Goal: Task Accomplishment & Management: Manage account settings

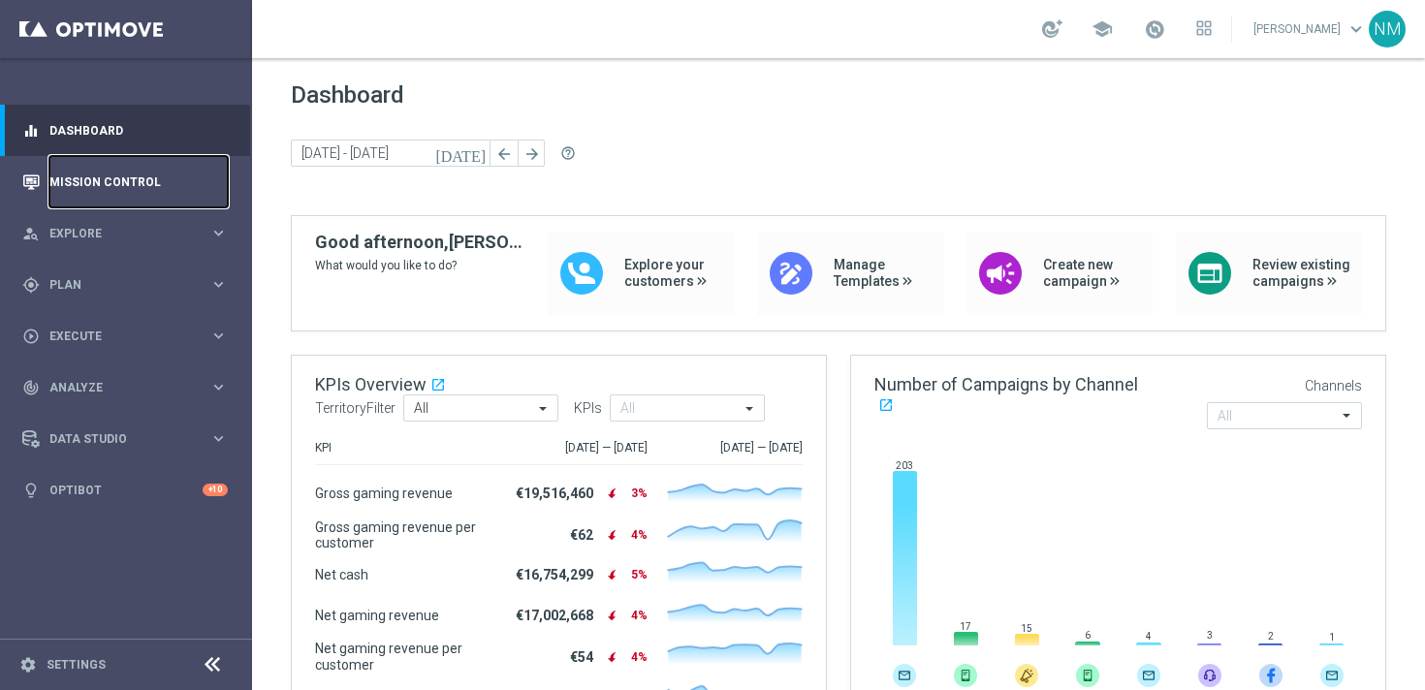
click at [110, 179] on link "Mission Control" at bounding box center [138, 181] width 178 height 51
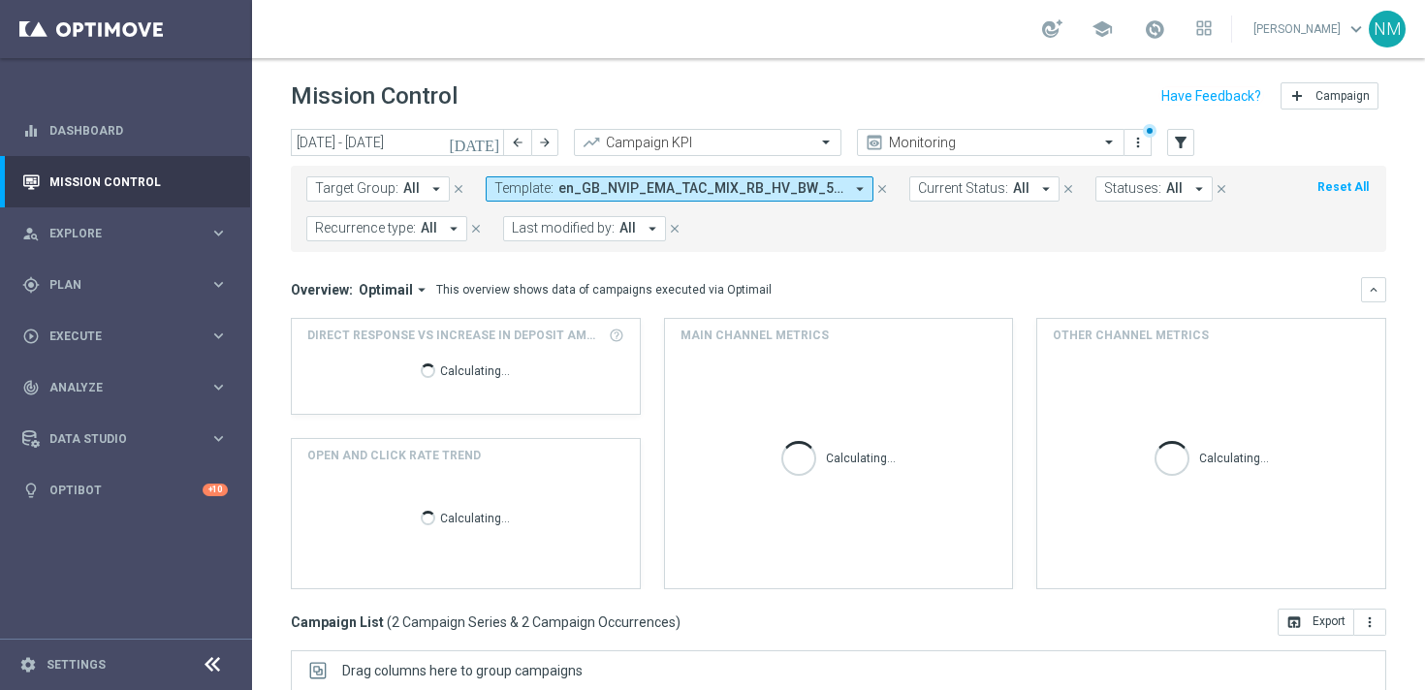
click at [620, 190] on span "en_GB_NVIP_EMA_TAC_MIX_RB_HV_BW_50BONUS_2025_A" at bounding box center [700, 188] width 285 height 16
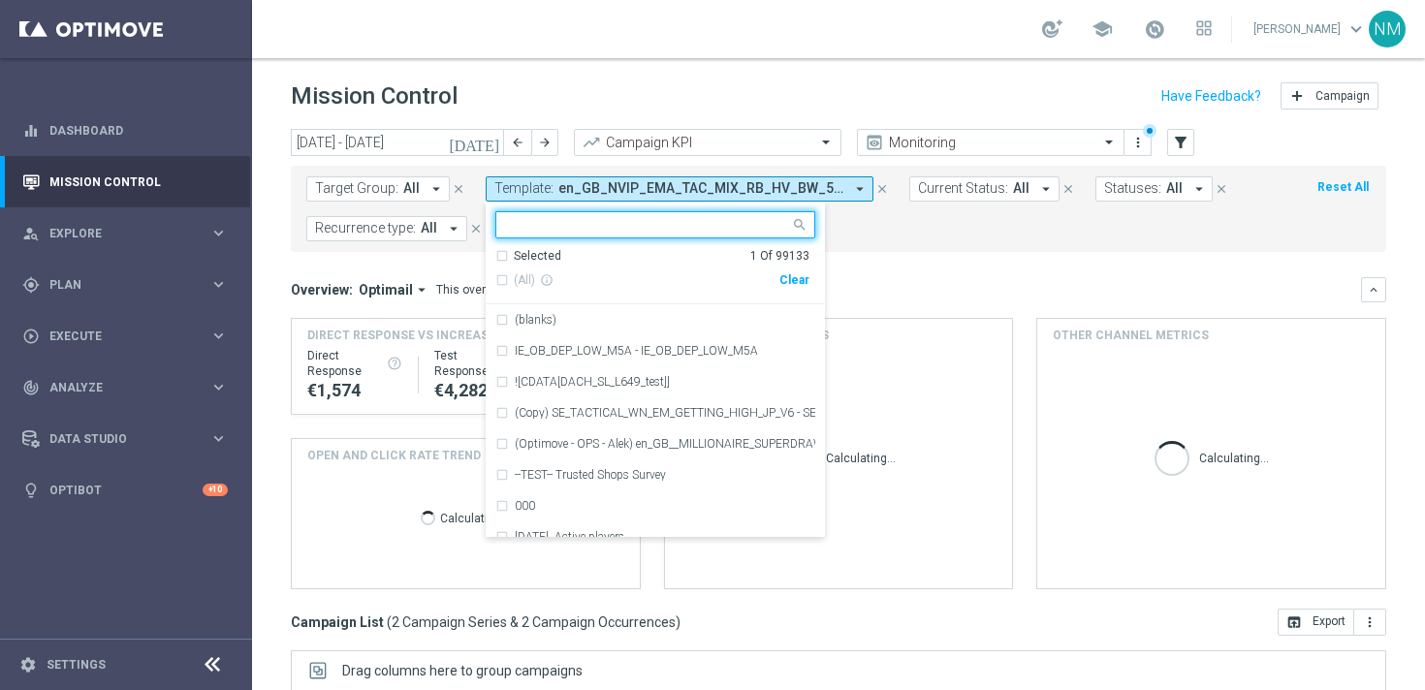
click at [0, 0] on div "Clear" at bounding box center [0, 0] width 0 height 0
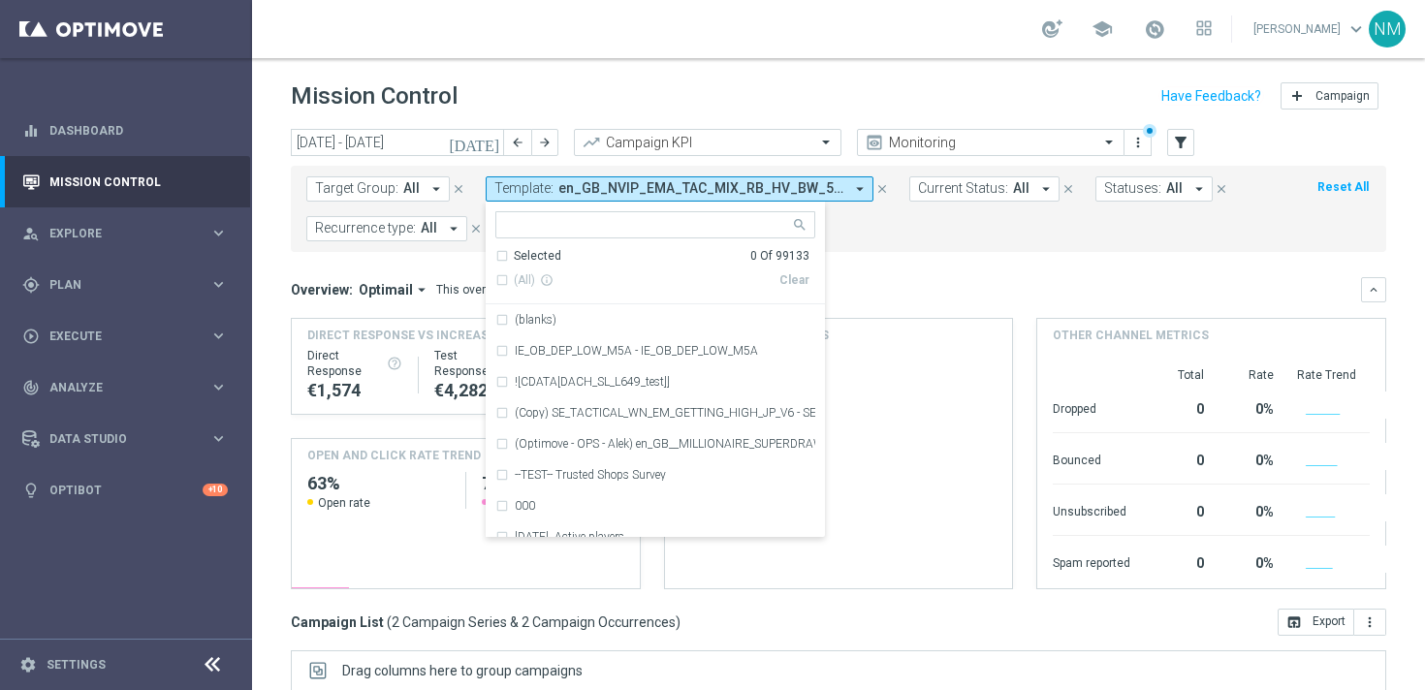
click at [730, 226] on input "text" at bounding box center [648, 225] width 284 height 16
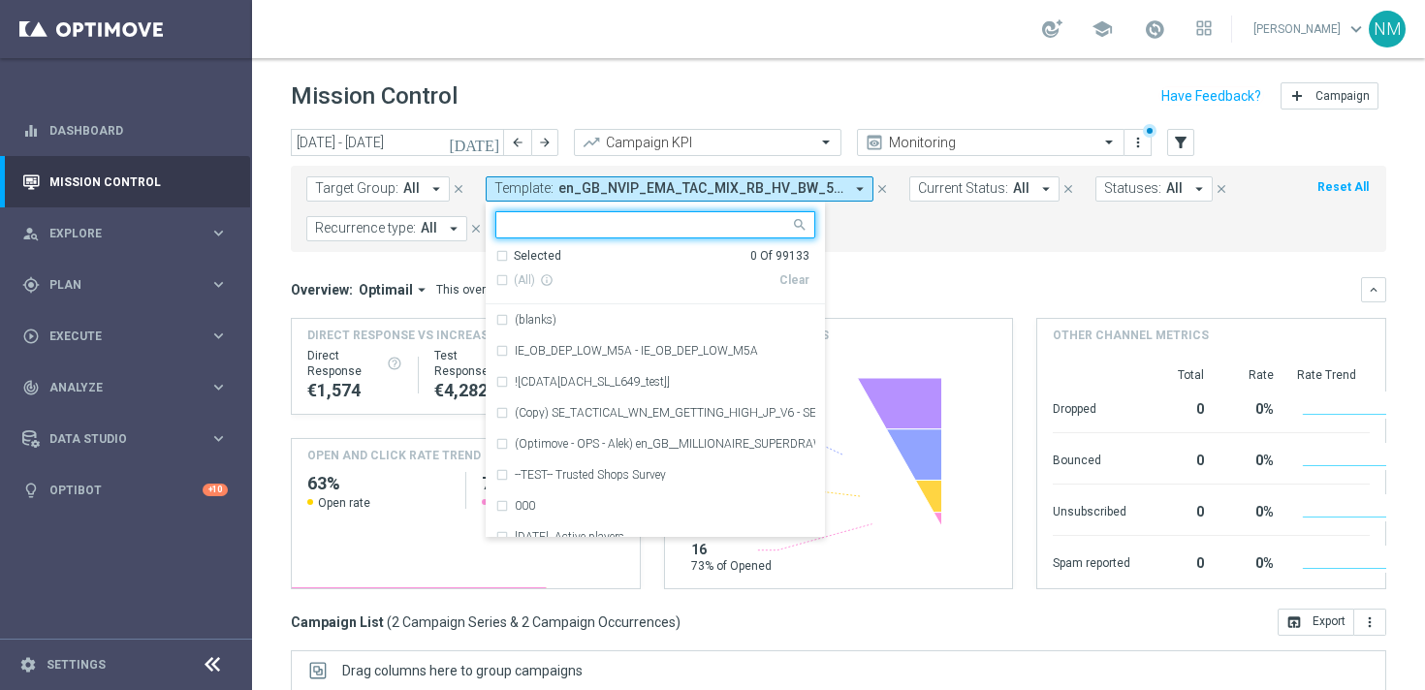
paste input "en_GB__20FS_APP_OFFER_OPTIMOVE_VERSION__NVIP_RI_TAC_GM"
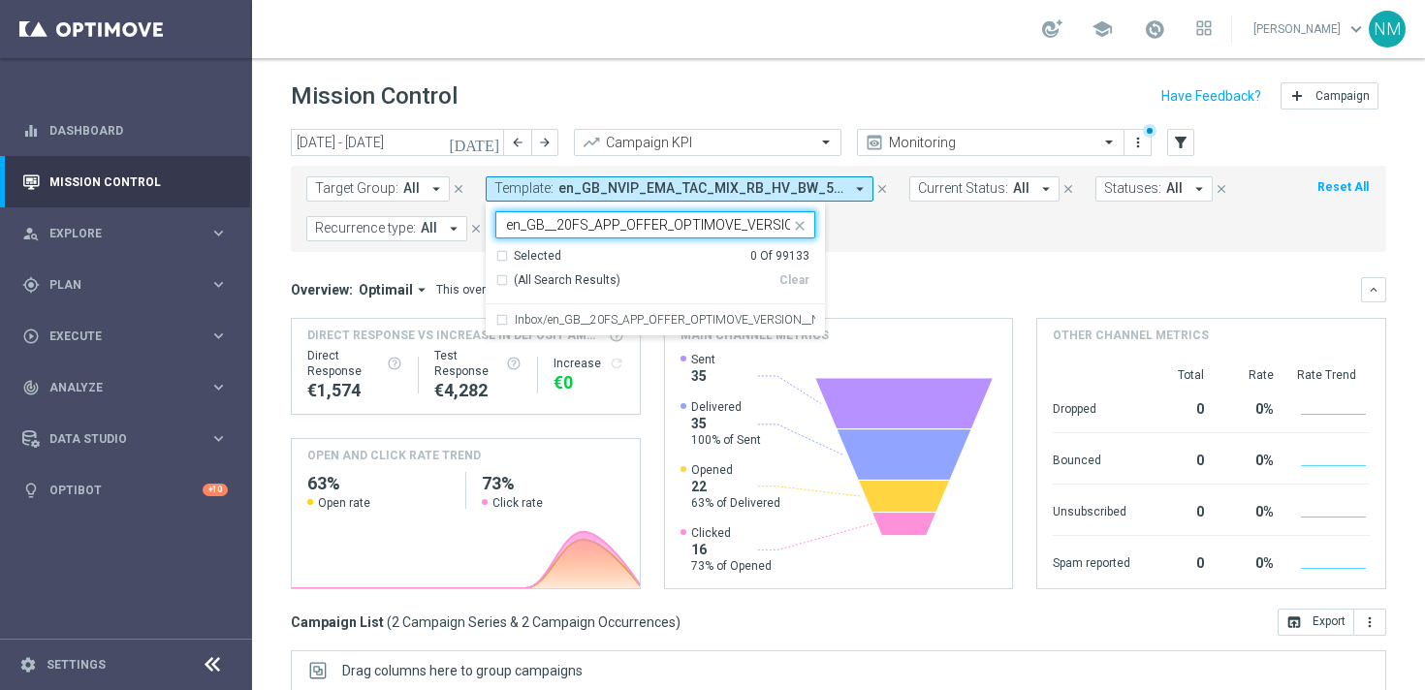
scroll to position [0, 124]
click at [672, 314] on label "Inbox/en_GB__20FS_APP_OFFER_OPTIMOVE_VERSION__NVIP_RI_TAC_GM" at bounding box center [665, 320] width 300 height 12
type input "en_GB__20FS_APP_OFFER_OPTIMOVE_VERSION__NVIP_RI_TAC_GM"
click at [930, 233] on form "Target Group: All arrow_drop_down close Template: en_GB_NVIP_EMA_TAC_MIX_RB_HV_…" at bounding box center [795, 208] width 978 height 65
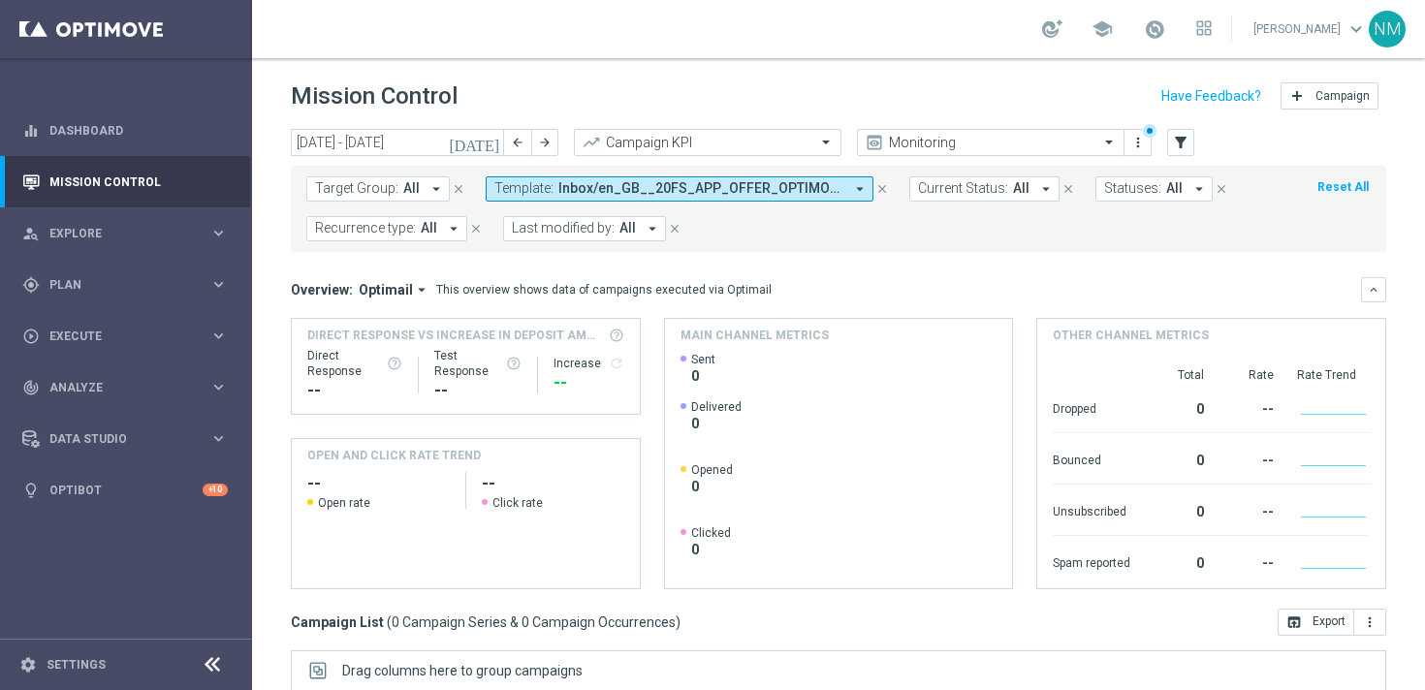
click at [491, 139] on icon "today" at bounding box center [475, 142] width 52 height 17
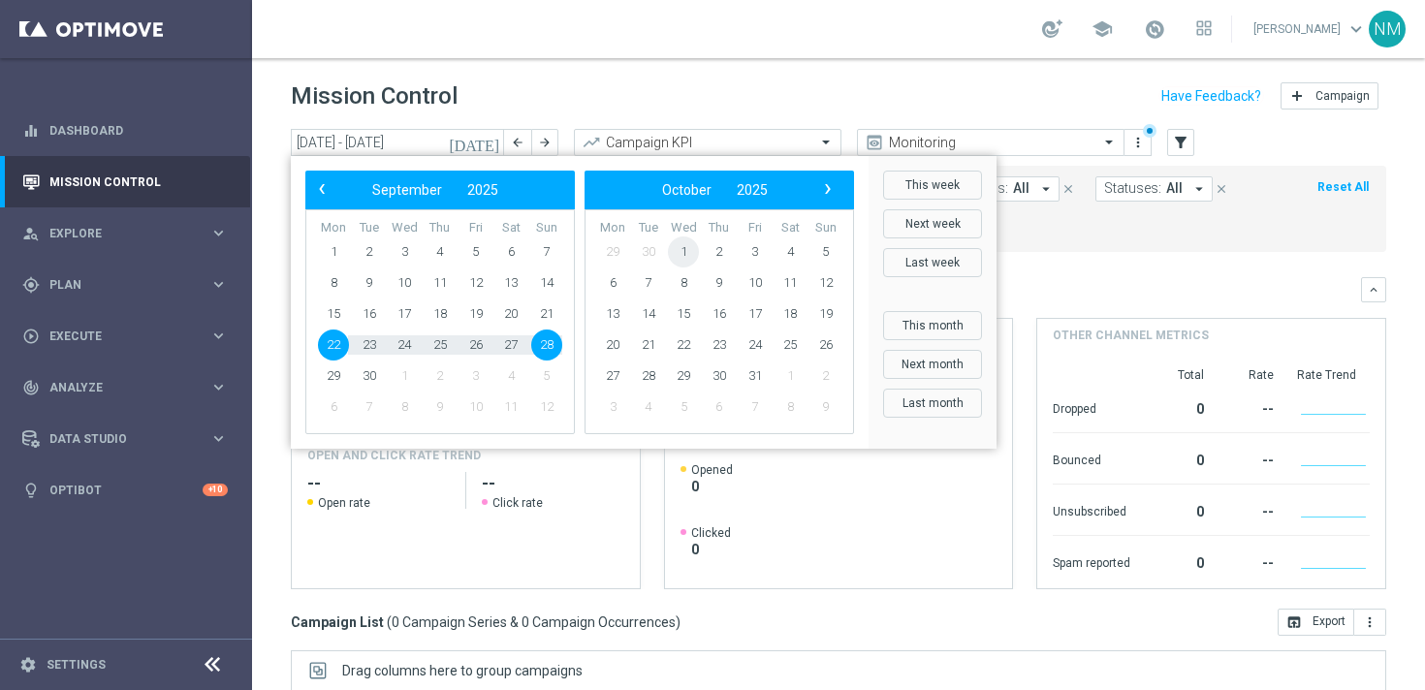
click at [684, 251] on span "1" at bounding box center [683, 251] width 31 height 31
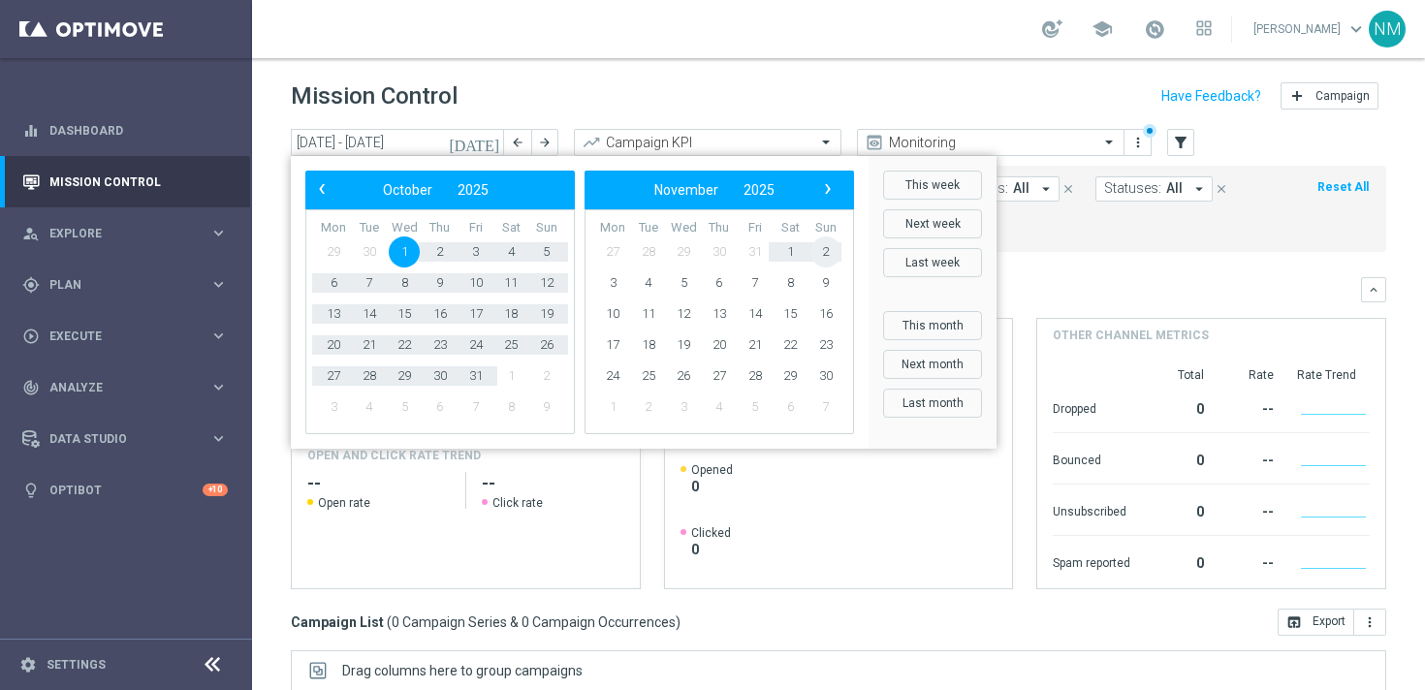
click at [824, 249] on span "2" at bounding box center [825, 251] width 31 height 31
type input "01 Oct 2025 - 02 Nov 2025"
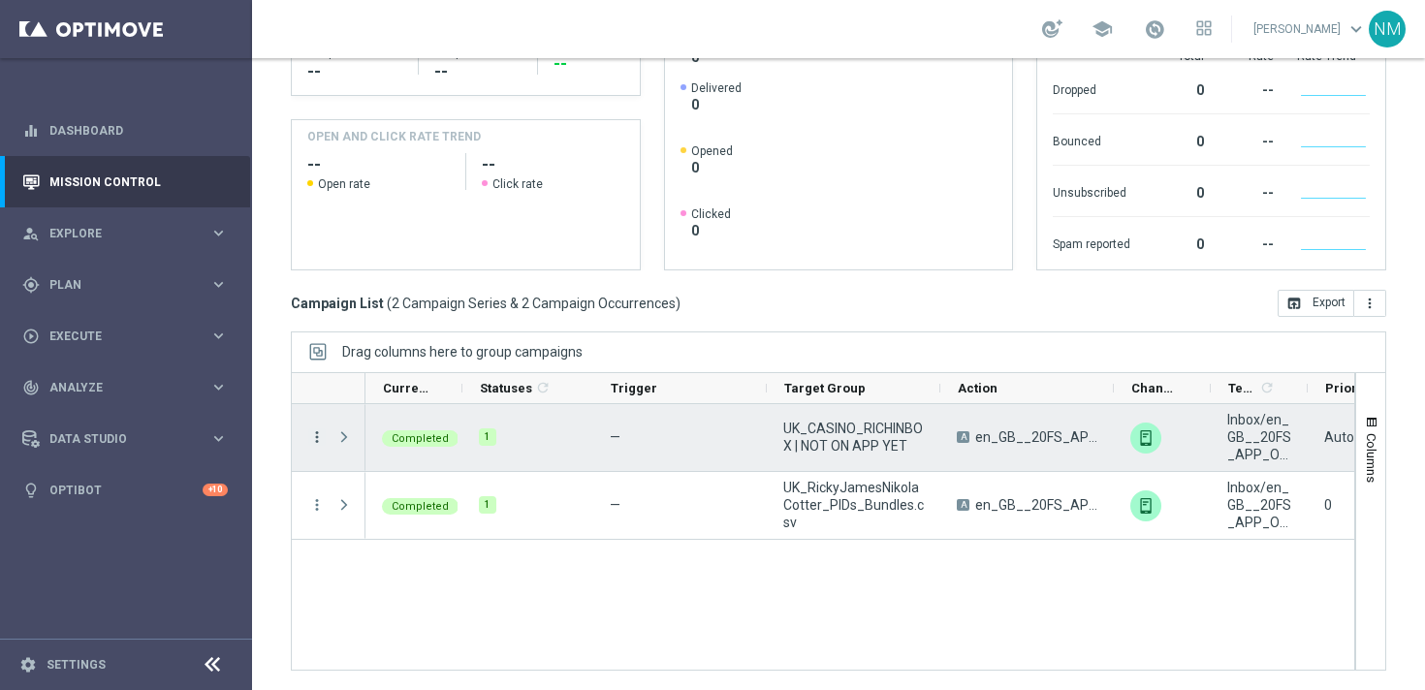
click at [324, 433] on icon "more_vert" at bounding box center [316, 436] width 17 height 17
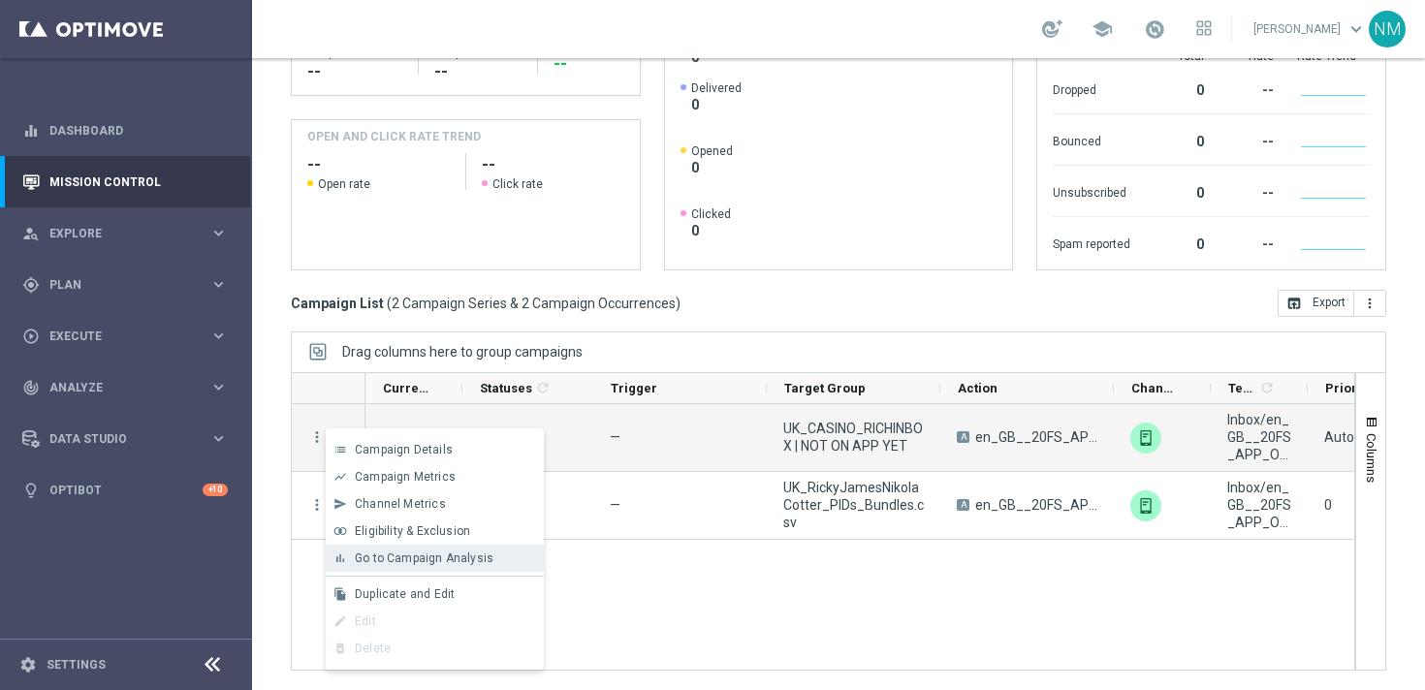
click at [397, 555] on span "Go to Campaign Analysis" at bounding box center [424, 558] width 139 height 14
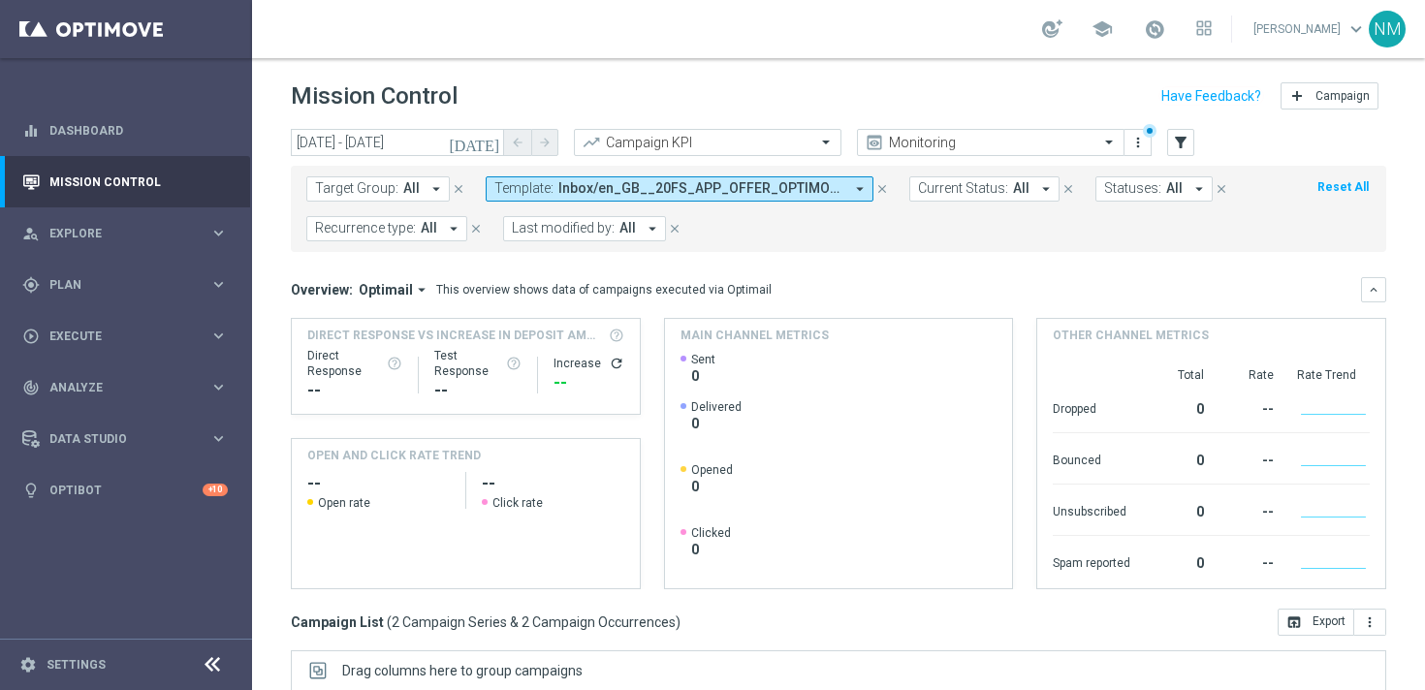
click at [538, 187] on span "Template:" at bounding box center [523, 188] width 59 height 16
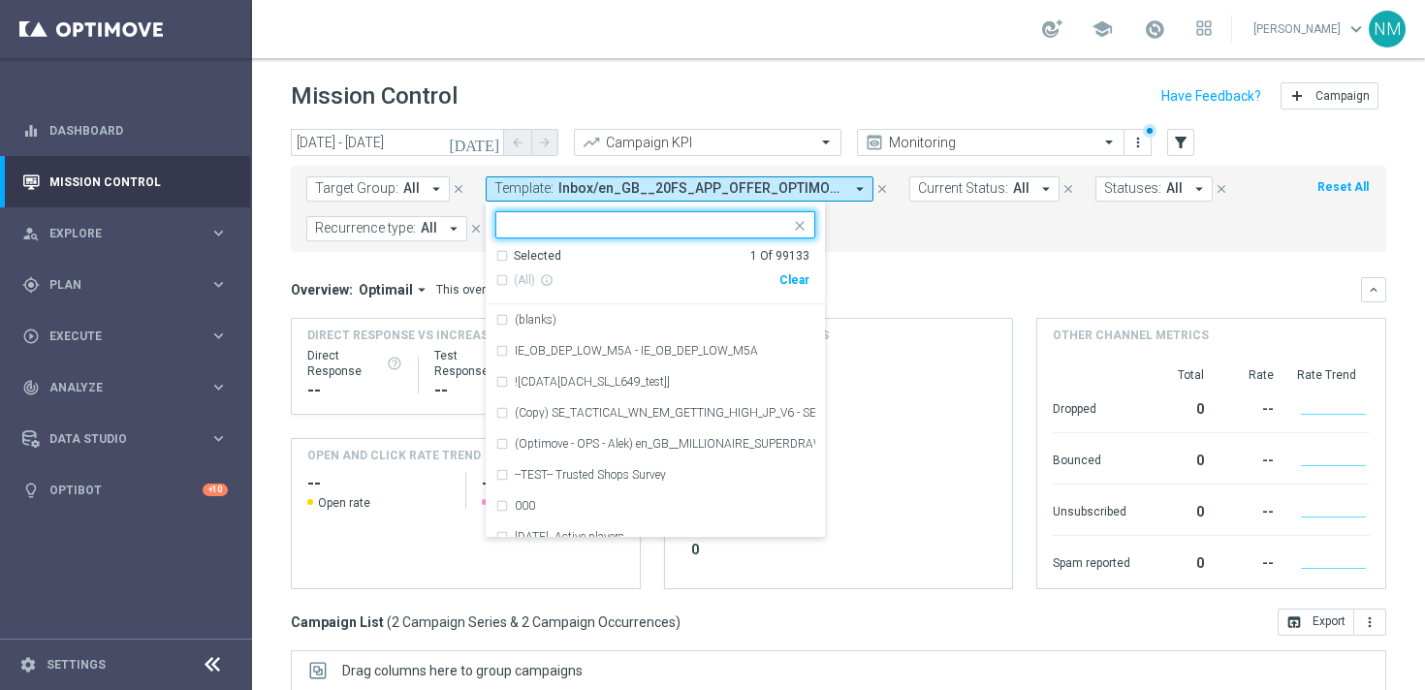
drag, startPoint x: 791, startPoint y: 275, endPoint x: 758, endPoint y: 246, distance: 43.9
click at [0, 0] on div "Clear" at bounding box center [0, 0] width 0 height 0
click at [684, 221] on input "text" at bounding box center [648, 225] width 284 height 16
paste input "en_GB_EMT_NVIP_EM_TAC_GM__WK40_2025_GAMESREACT_ALICE_WONDER_TALE"
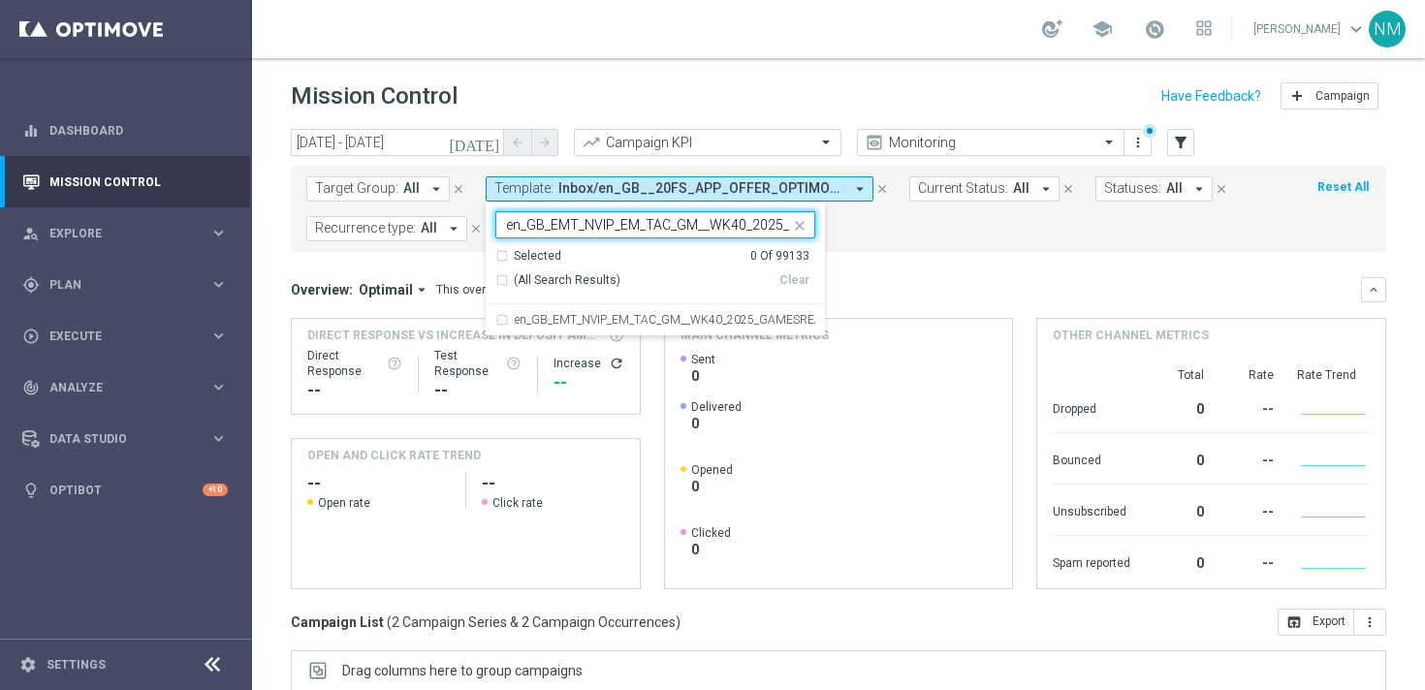
scroll to position [0, 222]
click at [643, 321] on label "en_GB_EMT_NVIP_EM_TAC_GM__WK40_2025_GAMESREACT_ALICE_WONDER_TALE" at bounding box center [665, 320] width 300 height 12
type input "en_GB_EMT_NVIP_EM_TAC_GM__WK40_2025_GAMESREACT_ALICE_WONDER_TALE"
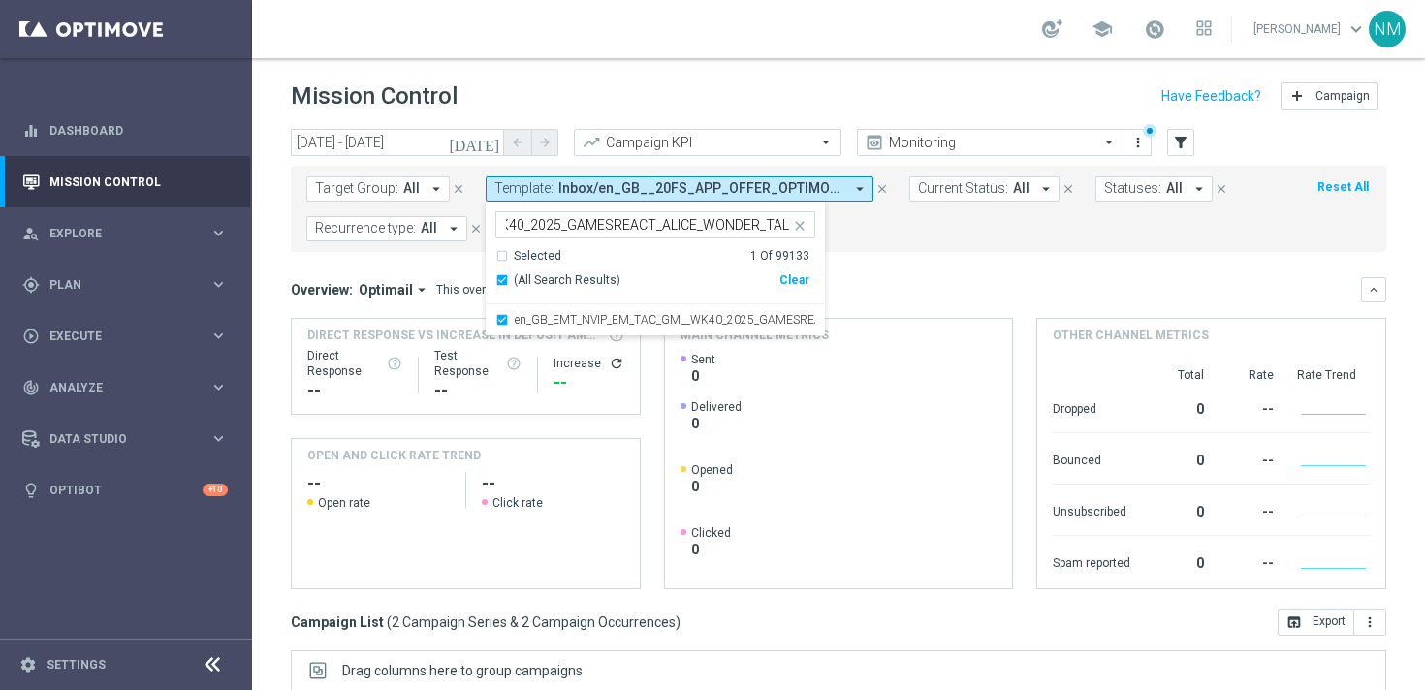
scroll to position [0, 0]
click at [877, 265] on mini-dashboard "Overview: Optimail arrow_drop_down This overview shows data of campaigns execut…" at bounding box center [838, 430] width 1095 height 357
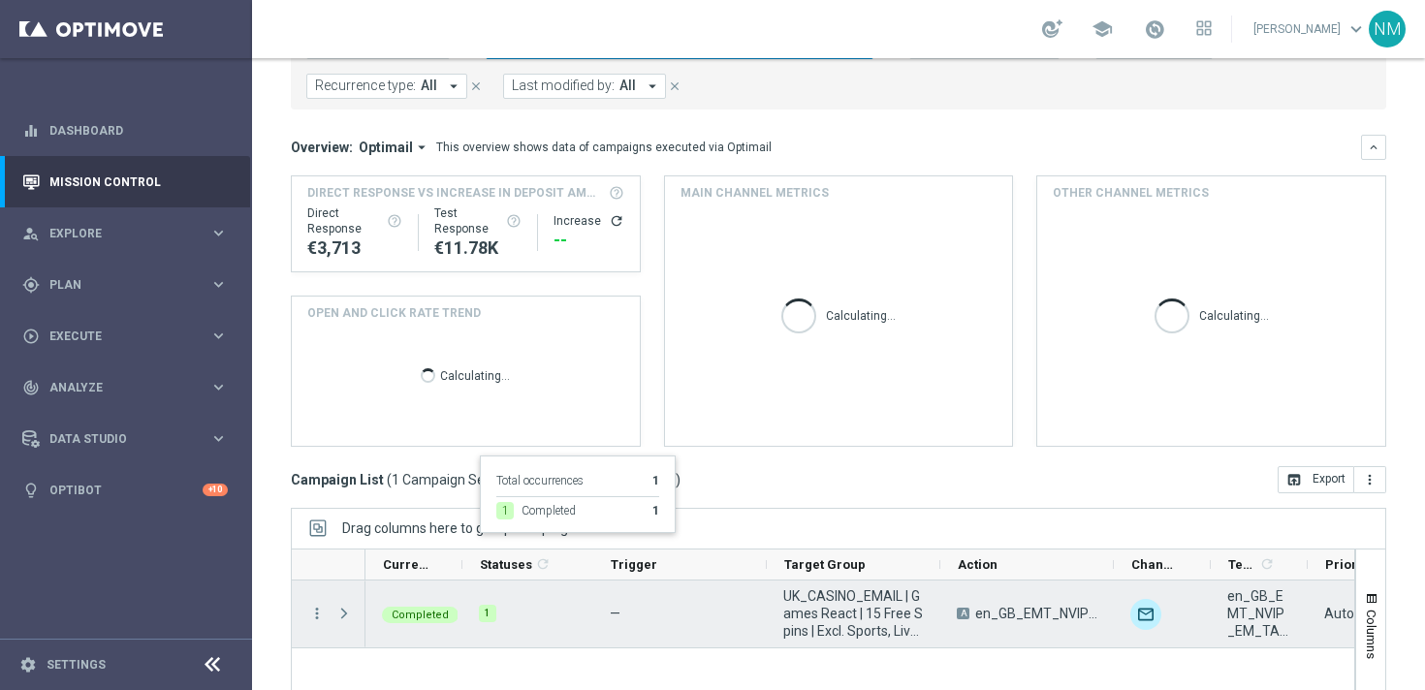
scroll to position [319, 0]
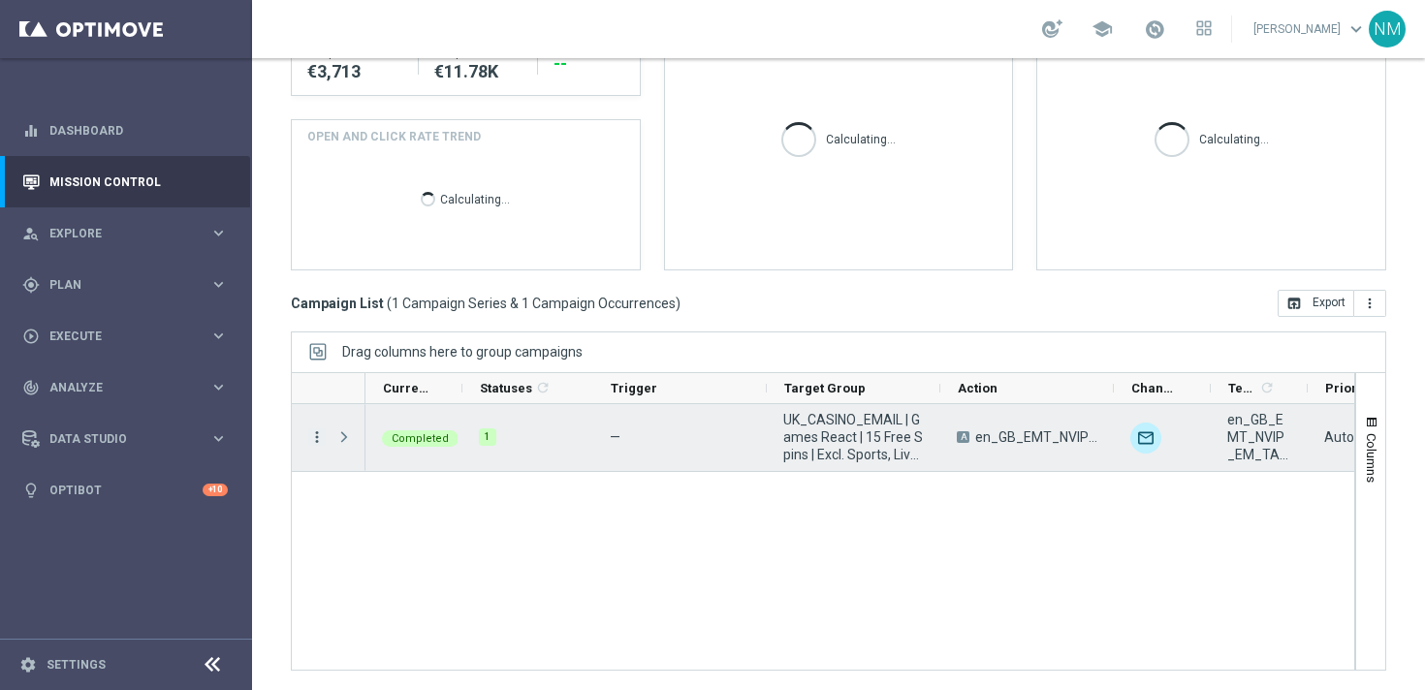
click at [318, 442] on icon "more_vert" at bounding box center [316, 436] width 17 height 17
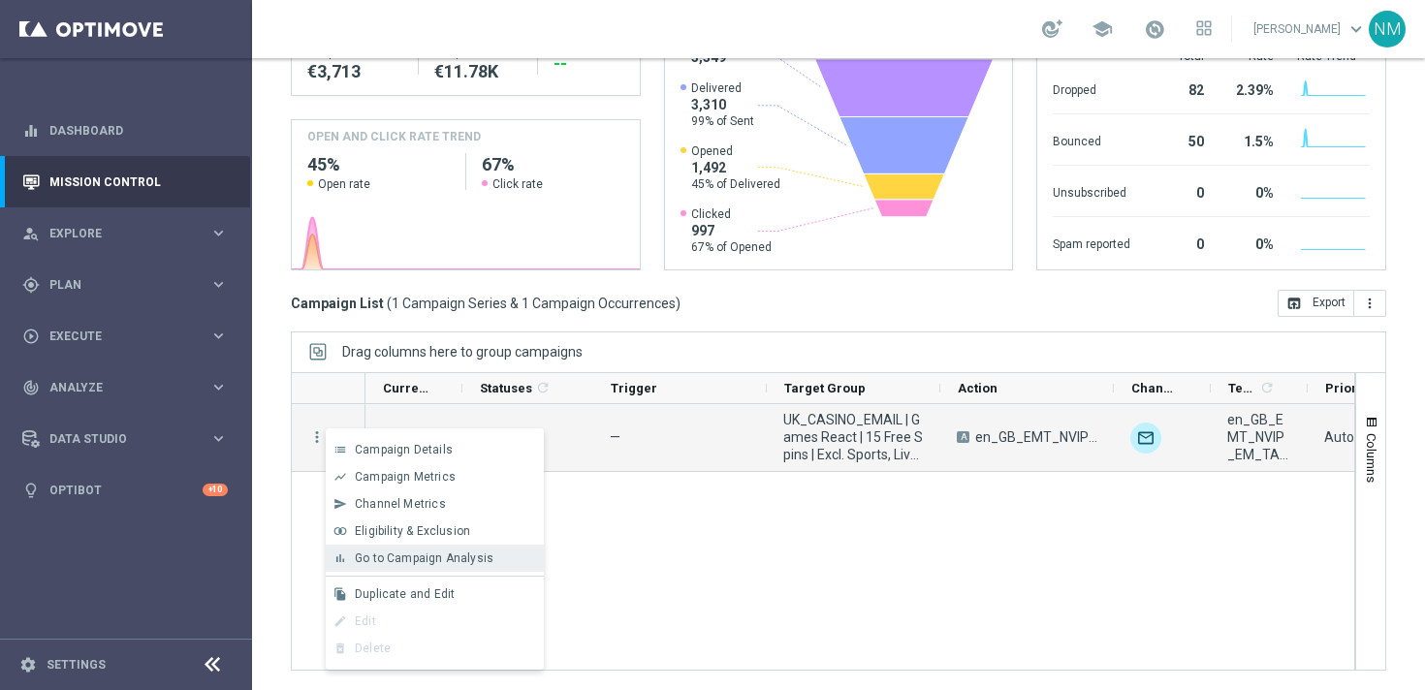
click at [389, 562] on span "Go to Campaign Analysis" at bounding box center [424, 558] width 139 height 14
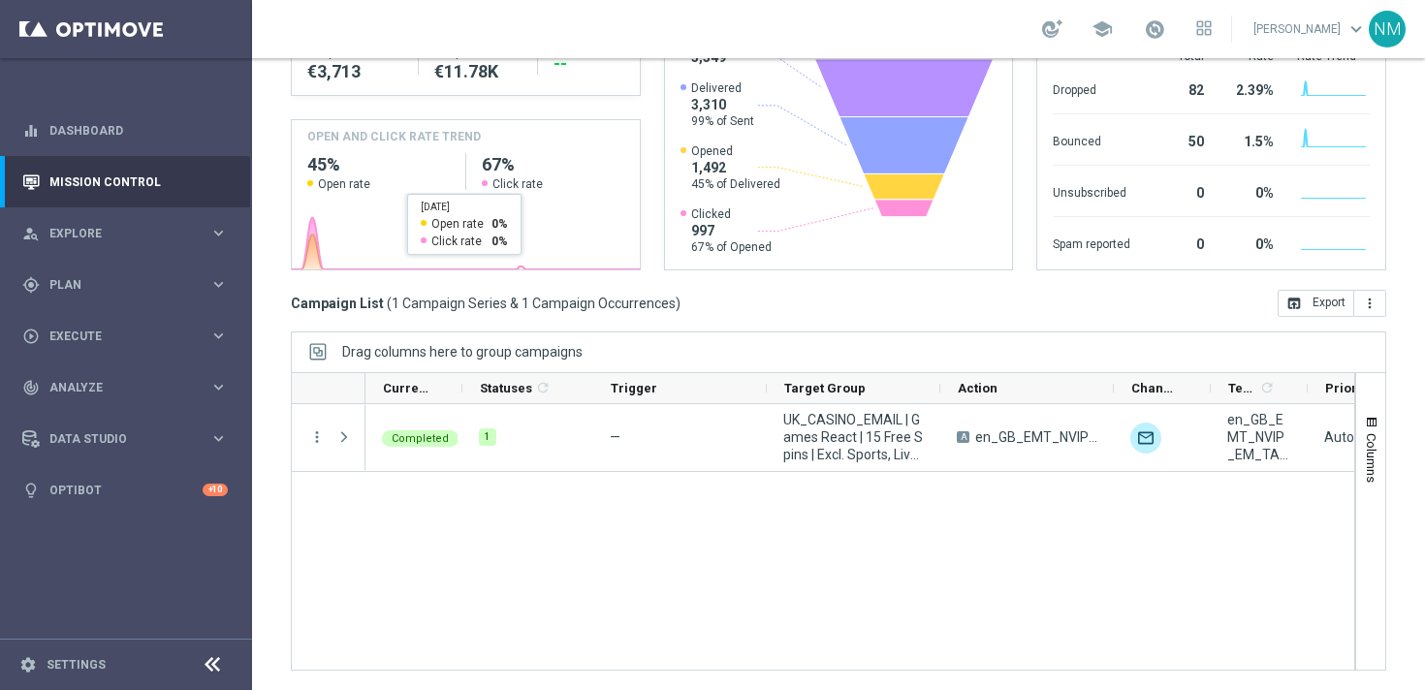
scroll to position [0, 0]
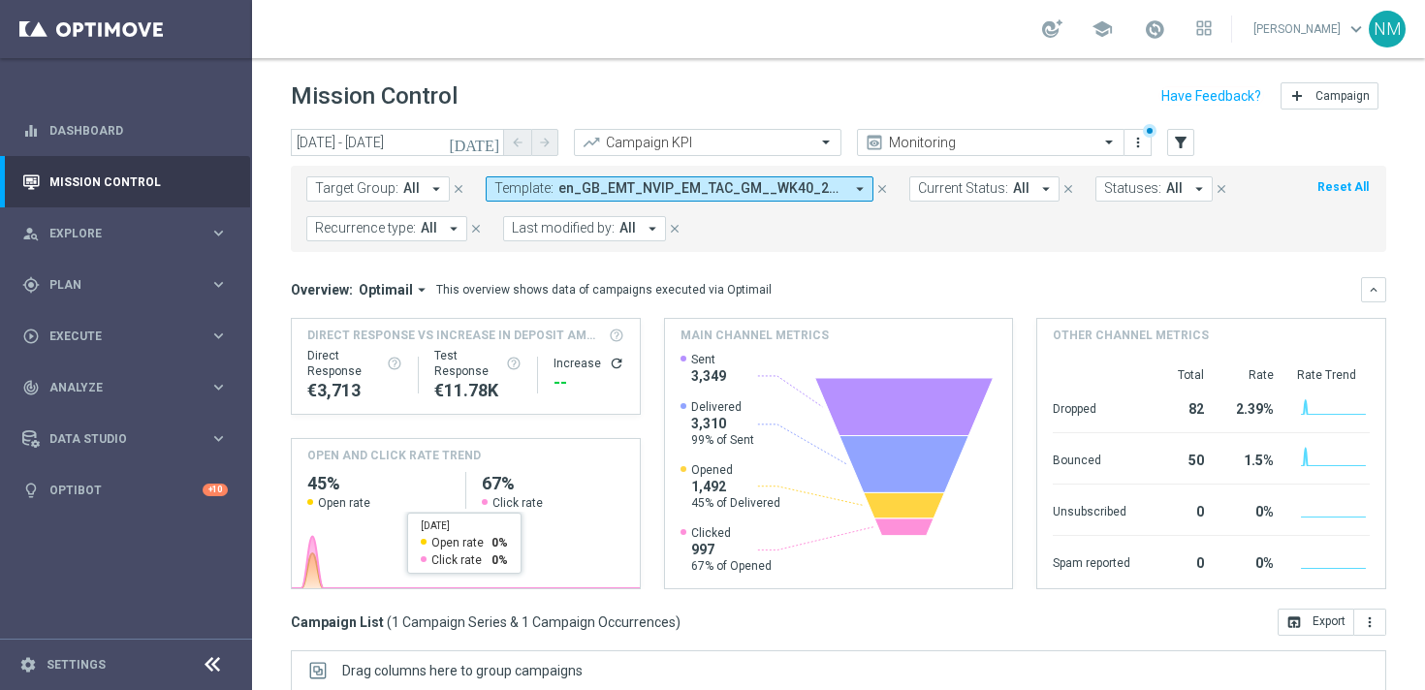
click at [565, 183] on span "en_GB_EMT_NVIP_EM_TAC_GM__WK40_2025_GAMESREACT_ALICE_WONDER_TALE" at bounding box center [700, 188] width 285 height 16
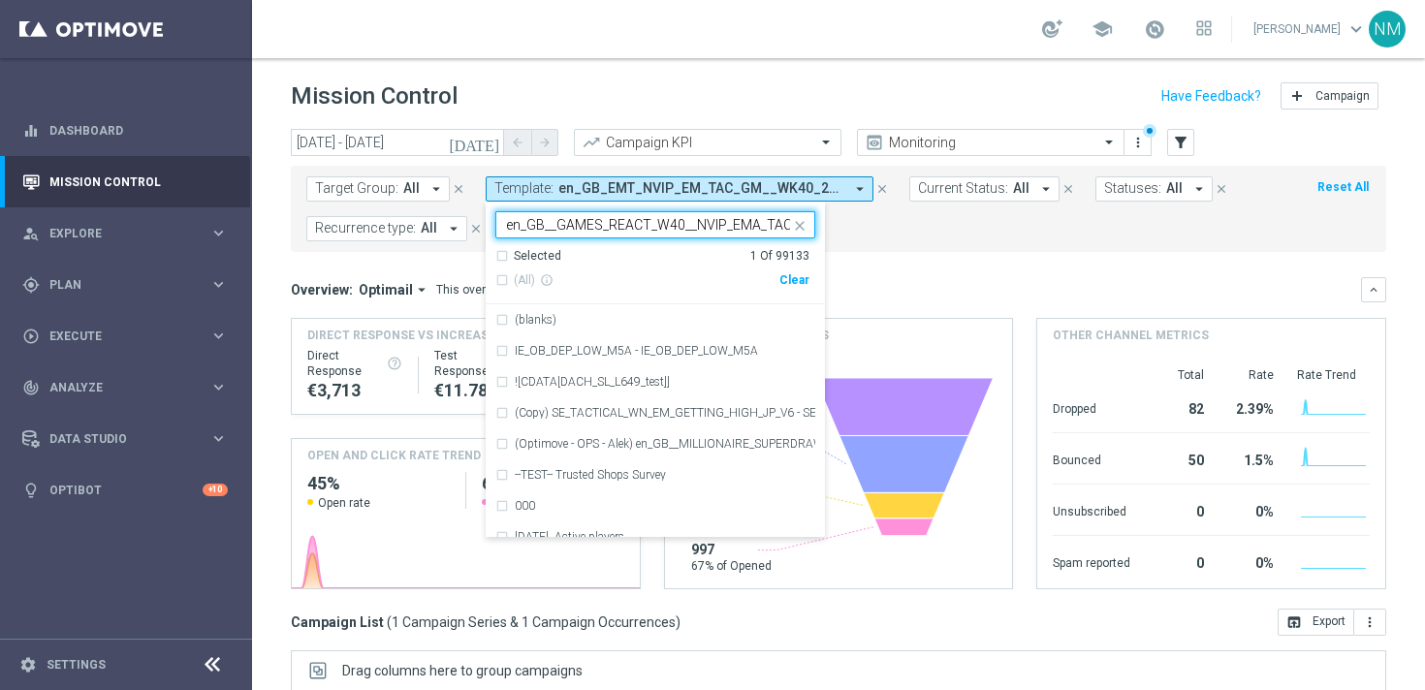
scroll to position [0, 24]
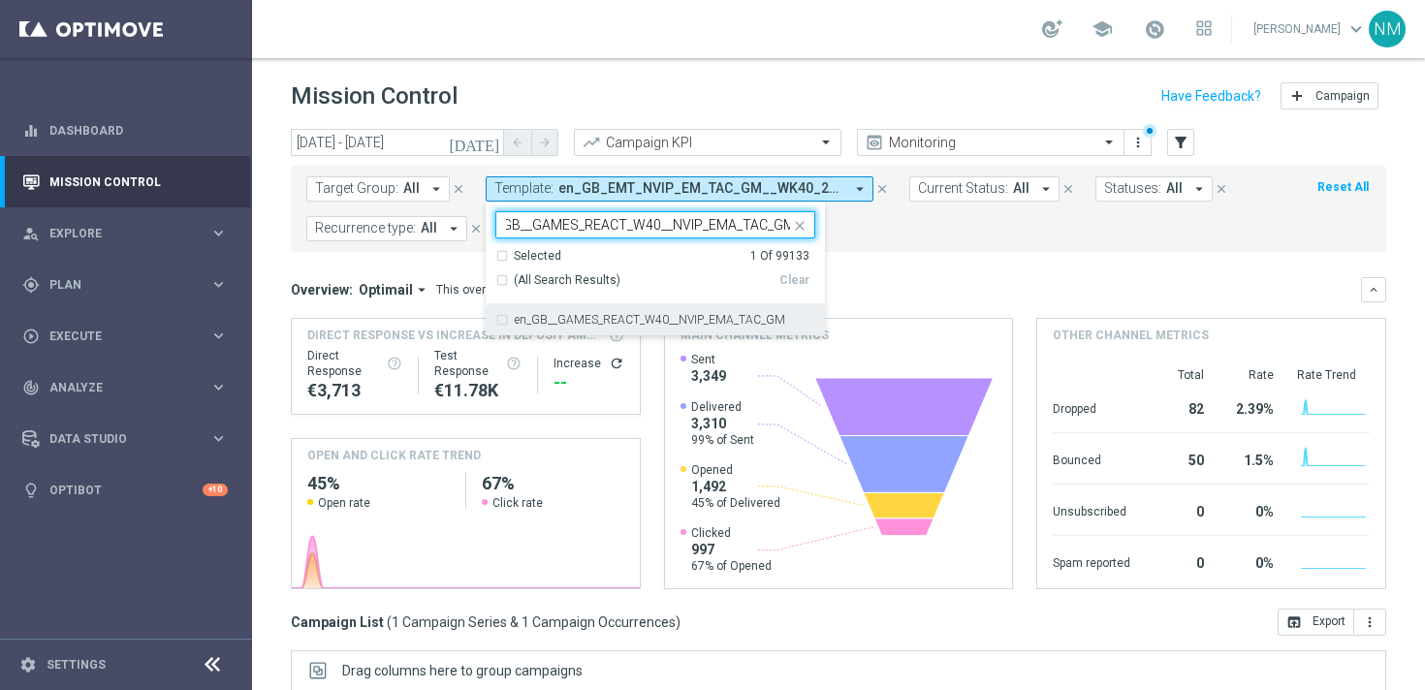
click at [692, 312] on div "en_GB__GAMES_REACT_W40__NVIP_EMA_TAC_GM" at bounding box center [655, 319] width 320 height 31
type input "en_GB__GAMES_REACT_W40__NVIP_EMA_TAC_GM"
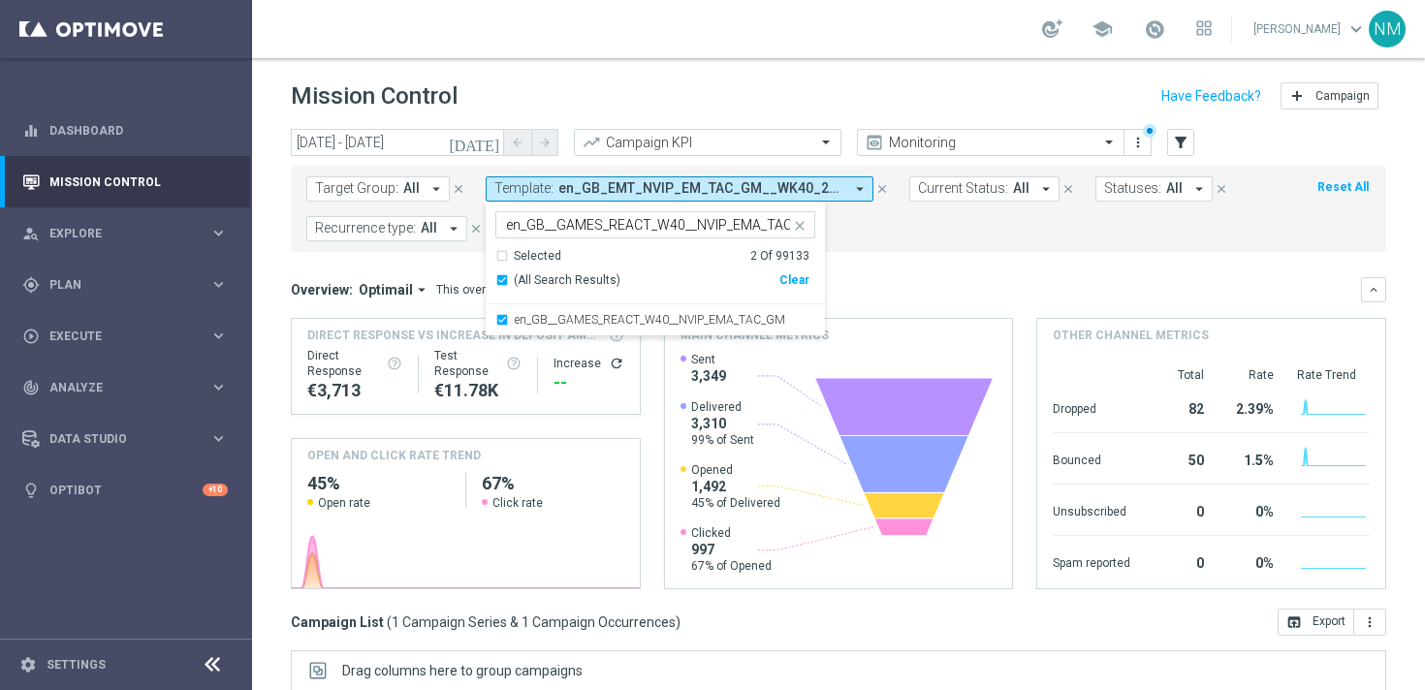
click at [920, 267] on mini-dashboard "Overview: Optimail arrow_drop_down This overview shows data of campaigns execut…" at bounding box center [838, 430] width 1095 height 357
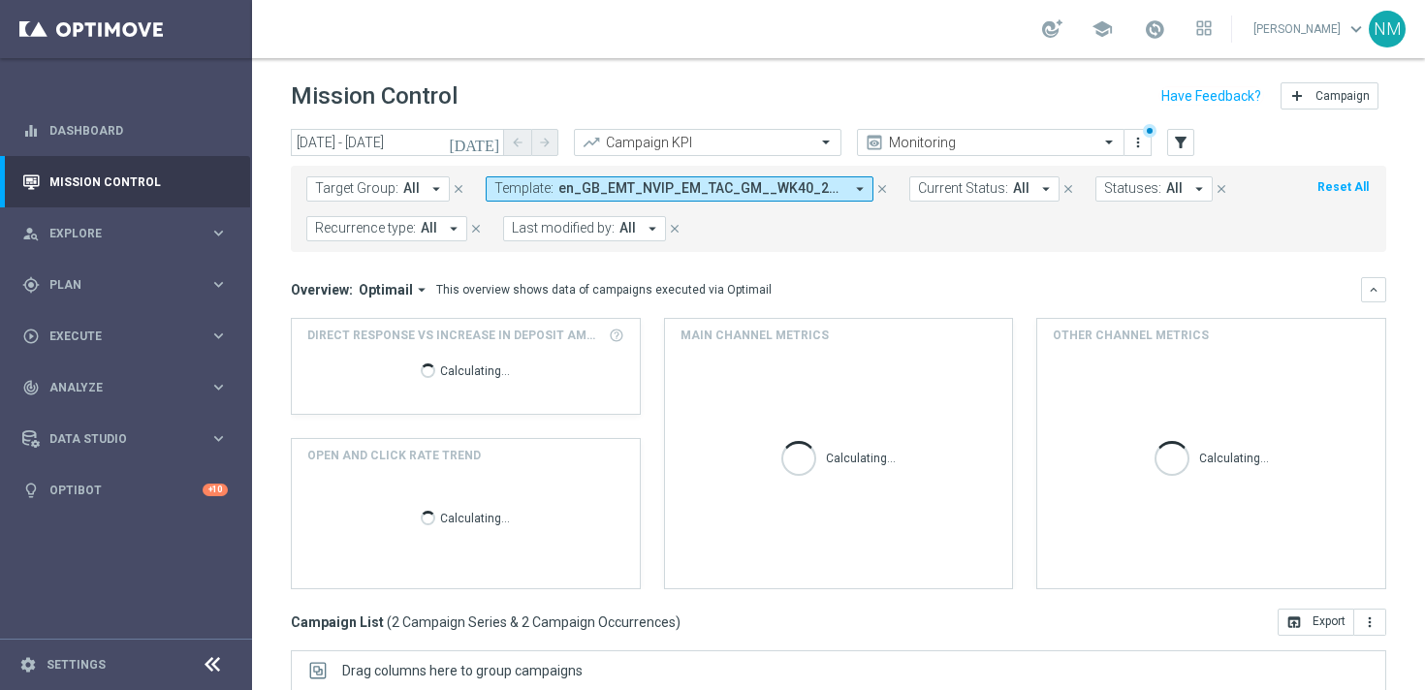
scroll to position [319, 0]
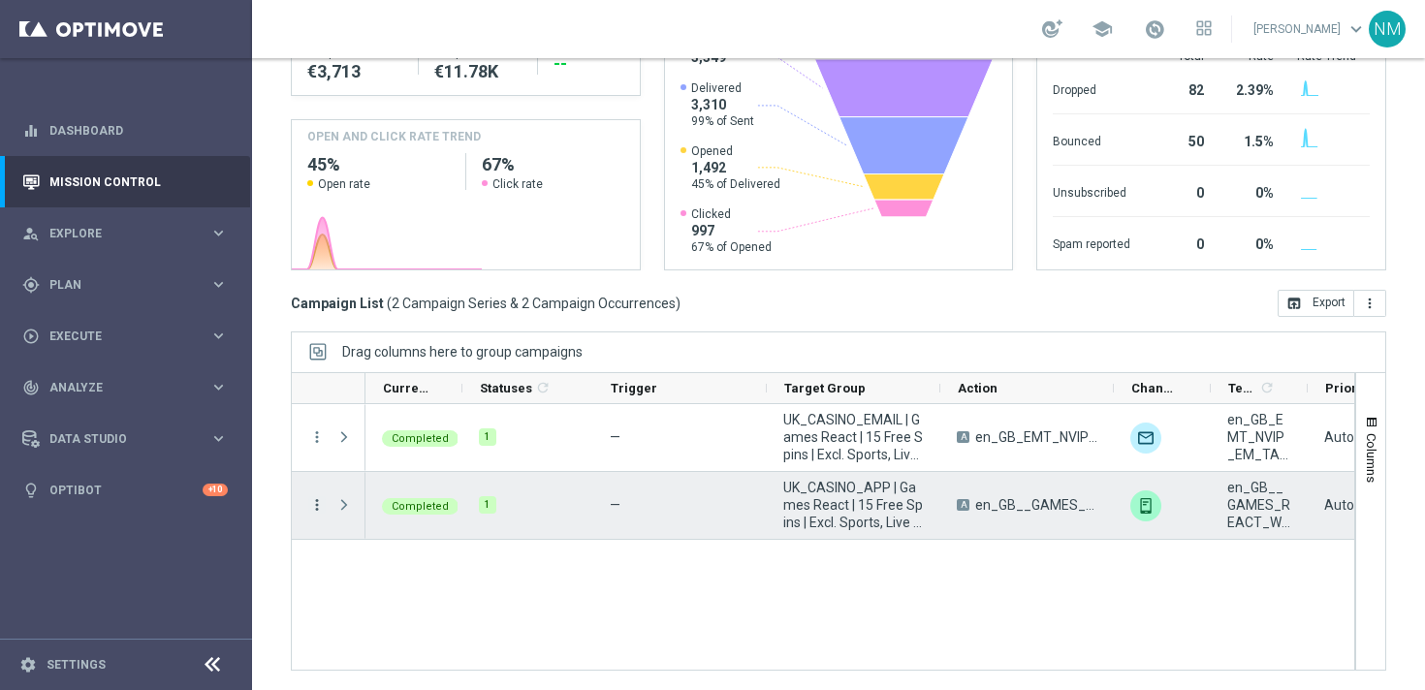
click at [318, 503] on icon "more_vert" at bounding box center [316, 504] width 17 height 17
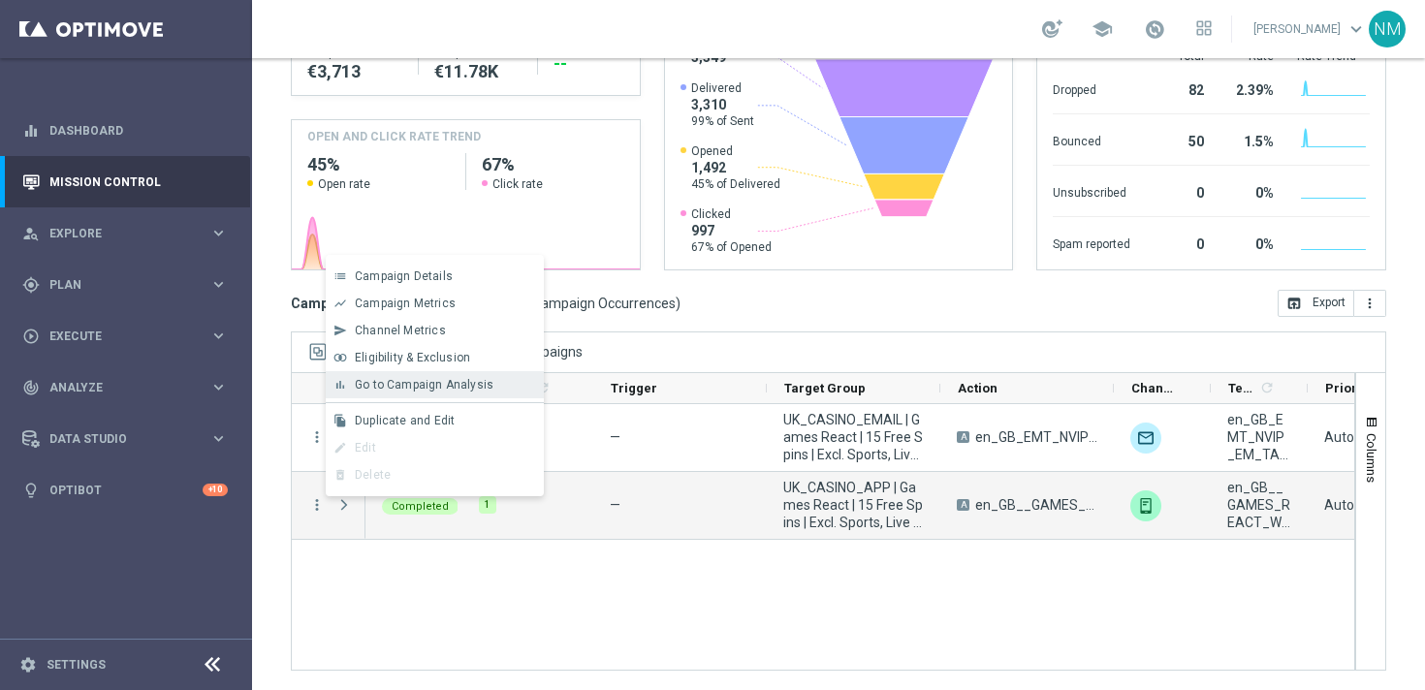
click at [397, 374] on div "bar_chart Go to Campaign Analysis" at bounding box center [435, 384] width 218 height 27
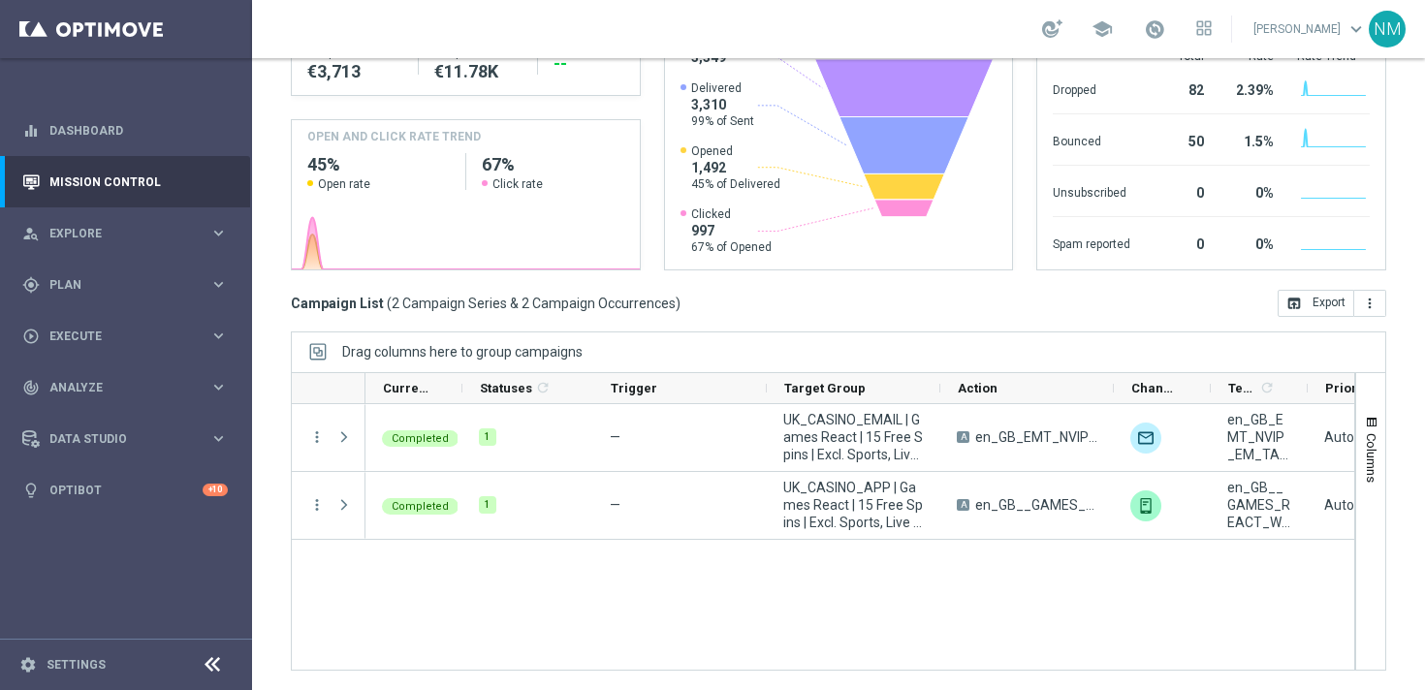
scroll to position [0, 0]
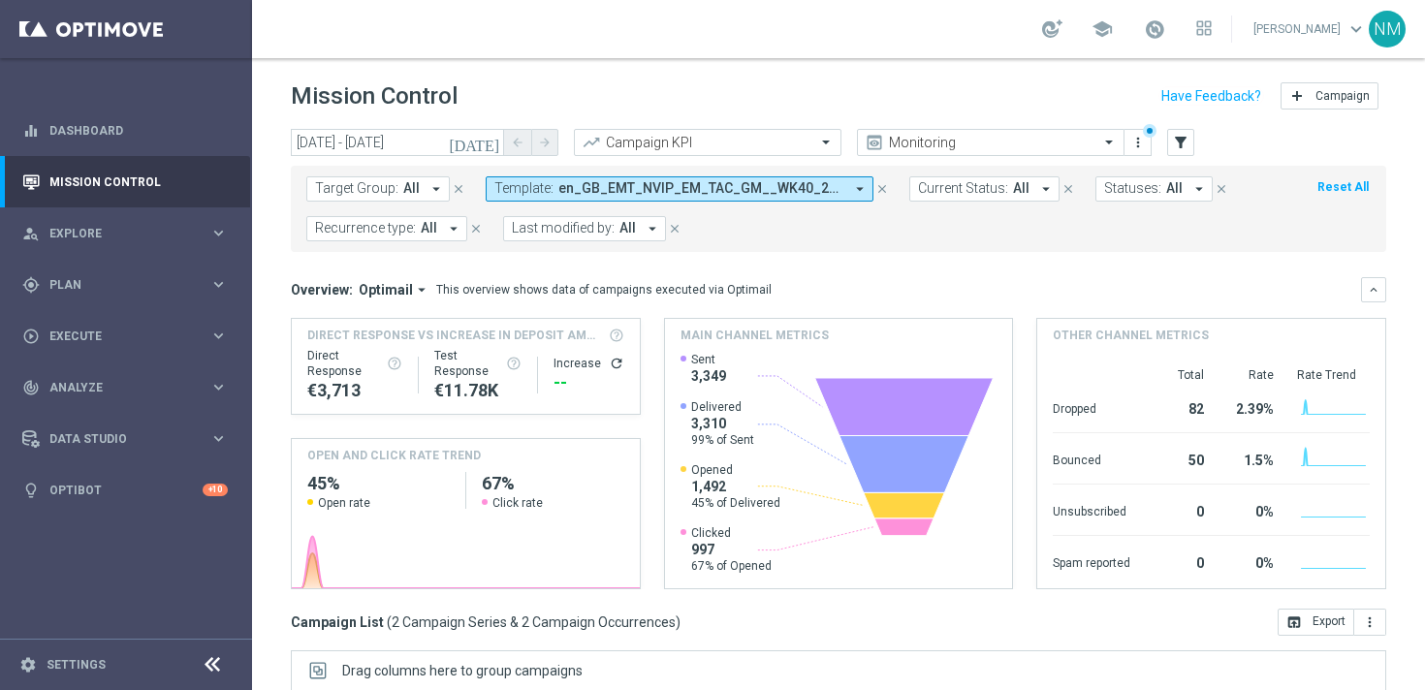
click at [750, 189] on span "en_GB_EMT_NVIP_EM_TAC_GM__WK40_2025_GAMESREACT_ALICE_WONDER_TALE, en_GB__GAMES_…" at bounding box center [700, 188] width 285 height 16
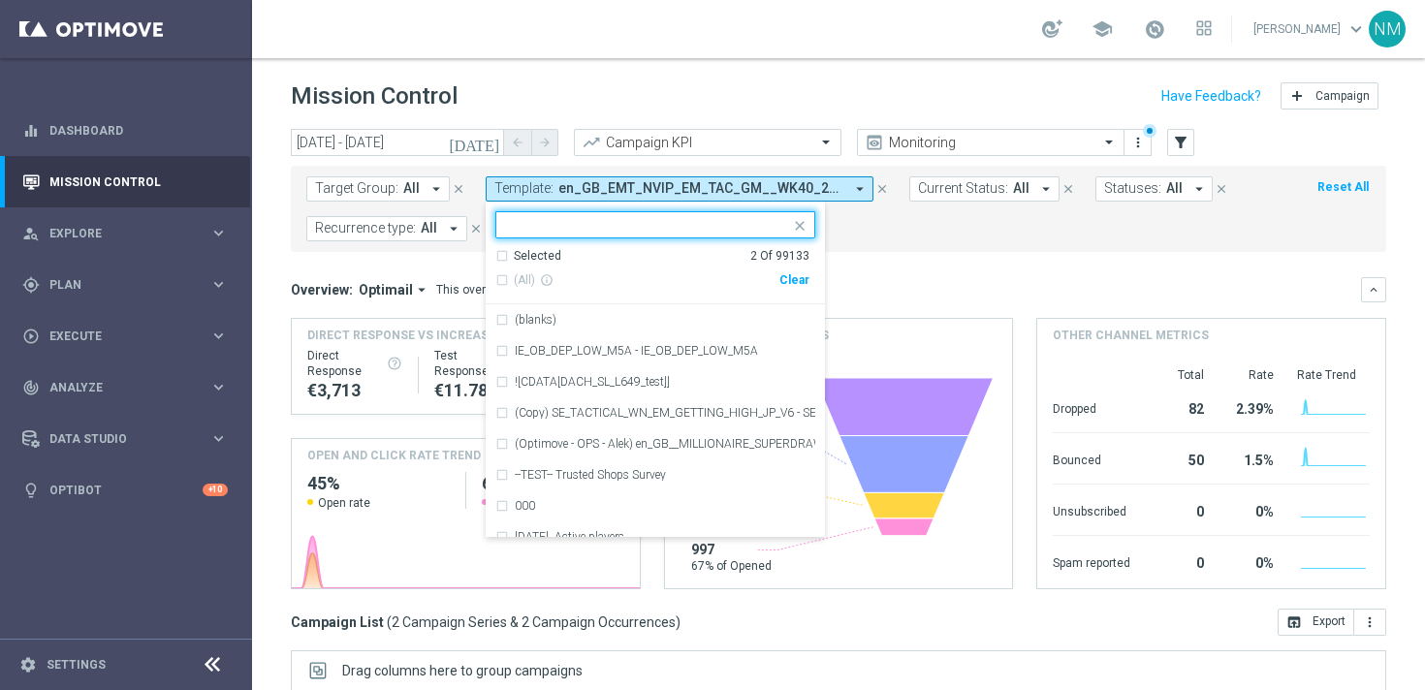
click at [0, 0] on div "Clear" at bounding box center [0, 0] width 0 height 0
click at [729, 218] on input "text" at bounding box center [648, 225] width 284 height 16
paste input "en_GB__FTP_HALLOWEEN_W40__NVIP_EMA_TAC_GM"
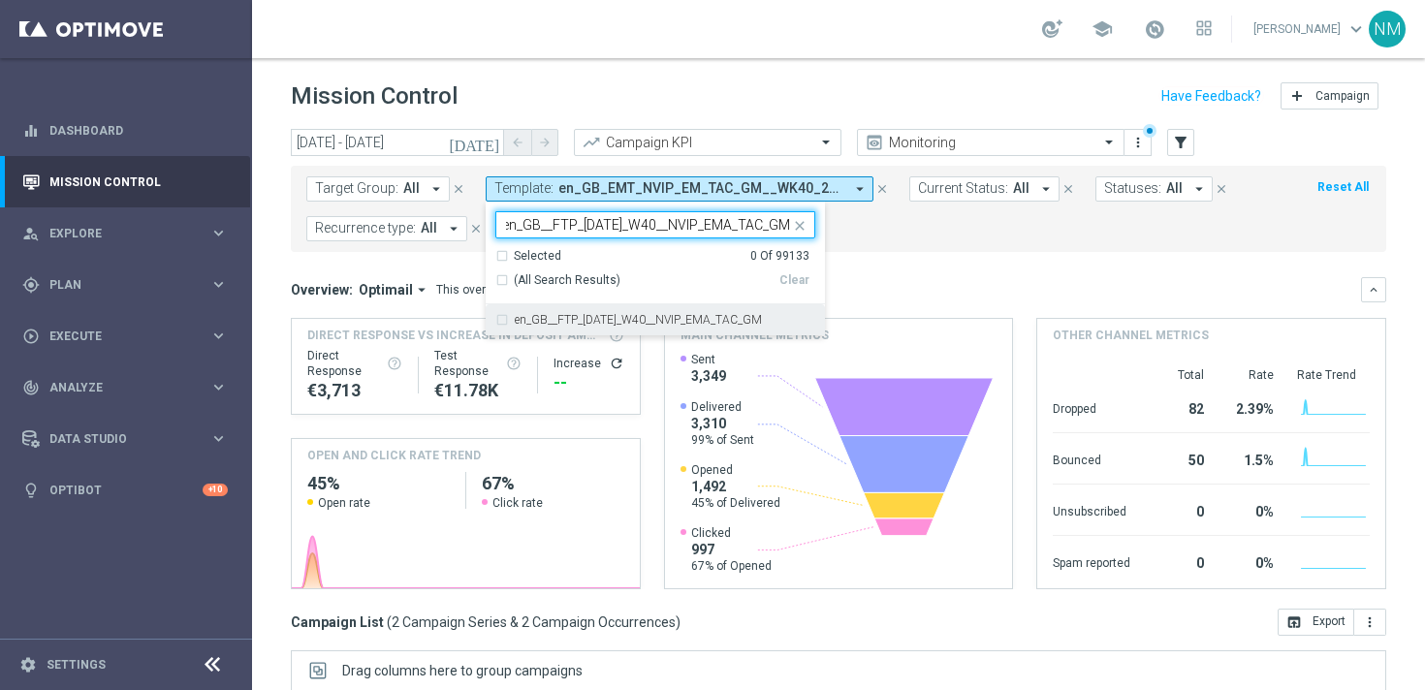
click at [658, 330] on div "en_GB__FTP_HALLOWEEN_W40__NVIP_EMA_TAC_GM" at bounding box center [655, 319] width 320 height 31
type input "en_GB__FTP_HALLOWEEN_W40__NVIP_EMA_TAC_GM"
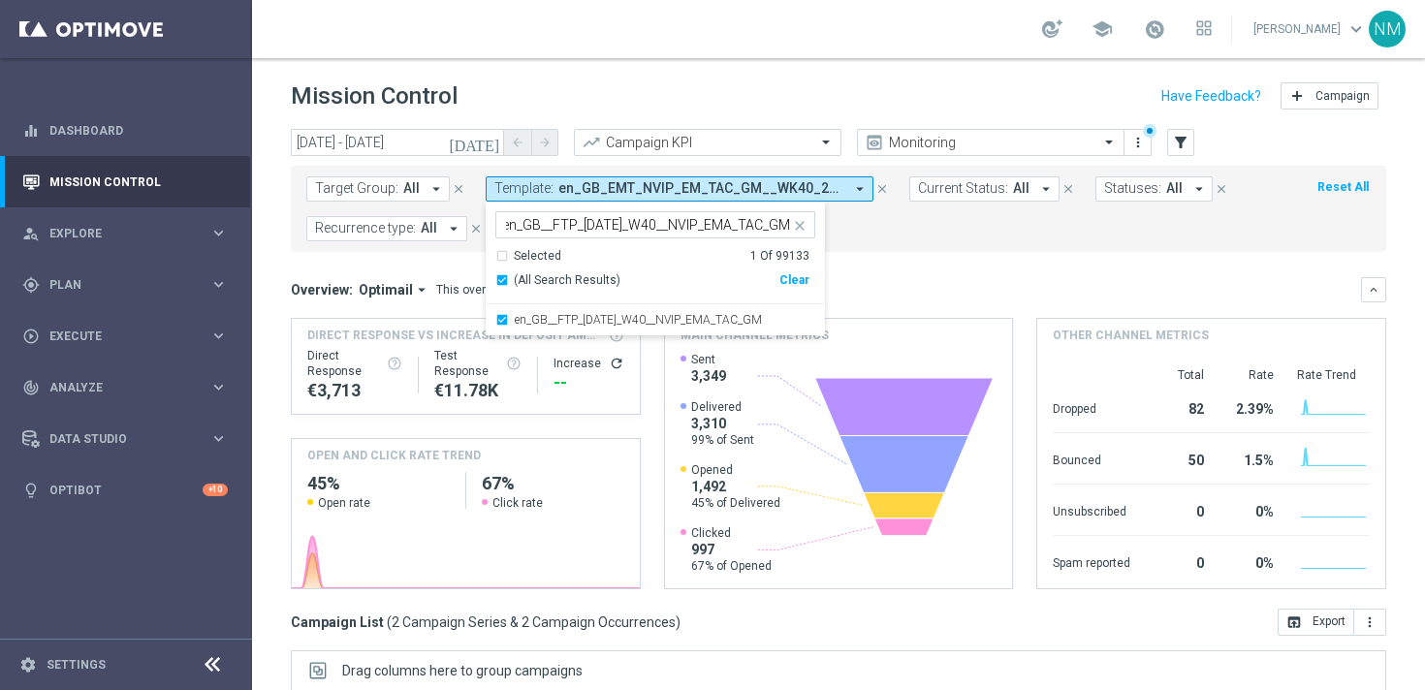
scroll to position [0, 0]
click at [839, 267] on mini-dashboard "Overview: Optimail arrow_drop_down This overview shows data of campaigns execut…" at bounding box center [838, 430] width 1095 height 357
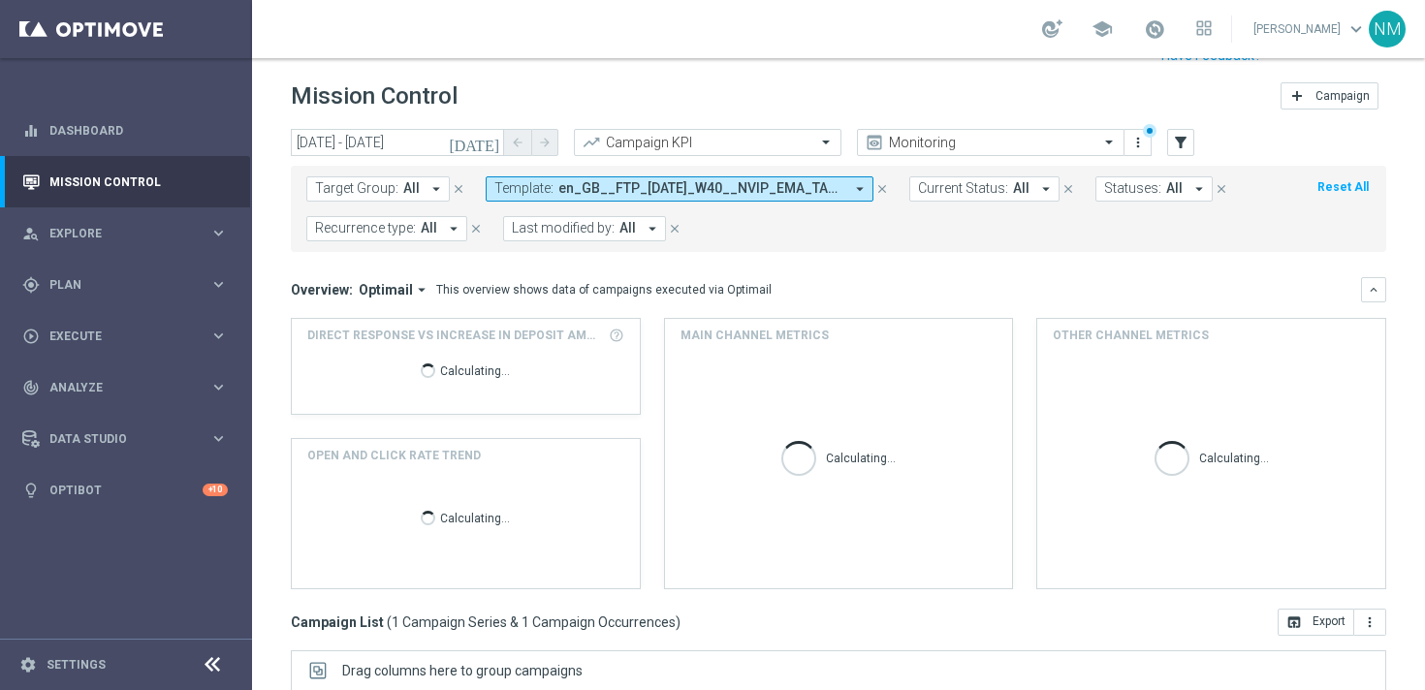
scroll to position [319, 0]
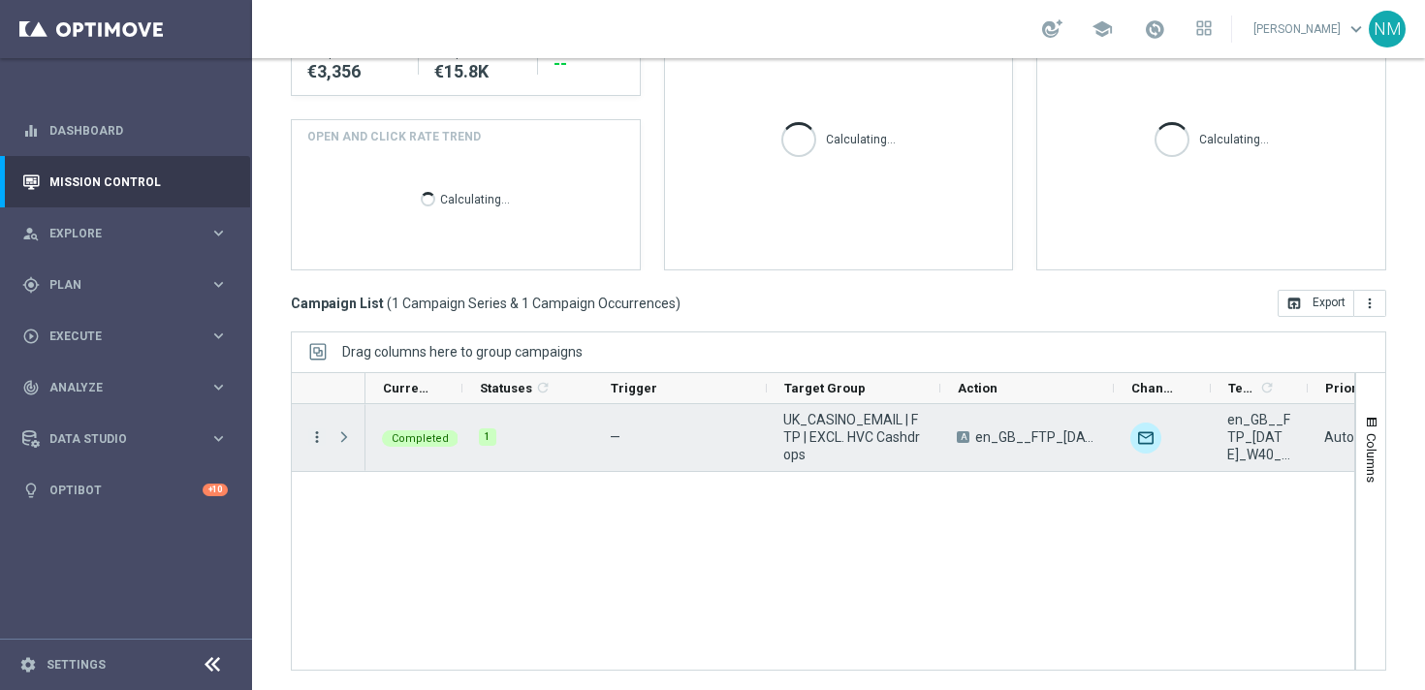
click at [313, 442] on icon "more_vert" at bounding box center [316, 436] width 17 height 17
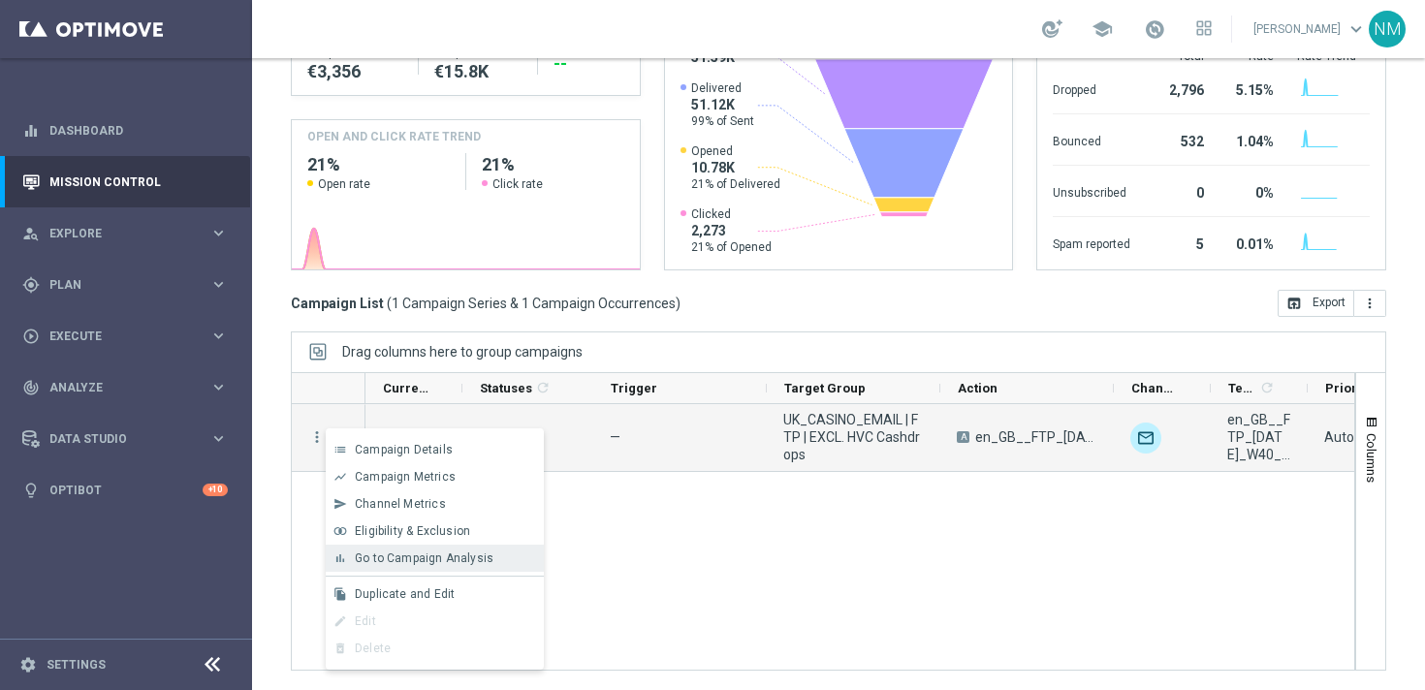
click at [403, 561] on span "Go to Campaign Analysis" at bounding box center [424, 558] width 139 height 14
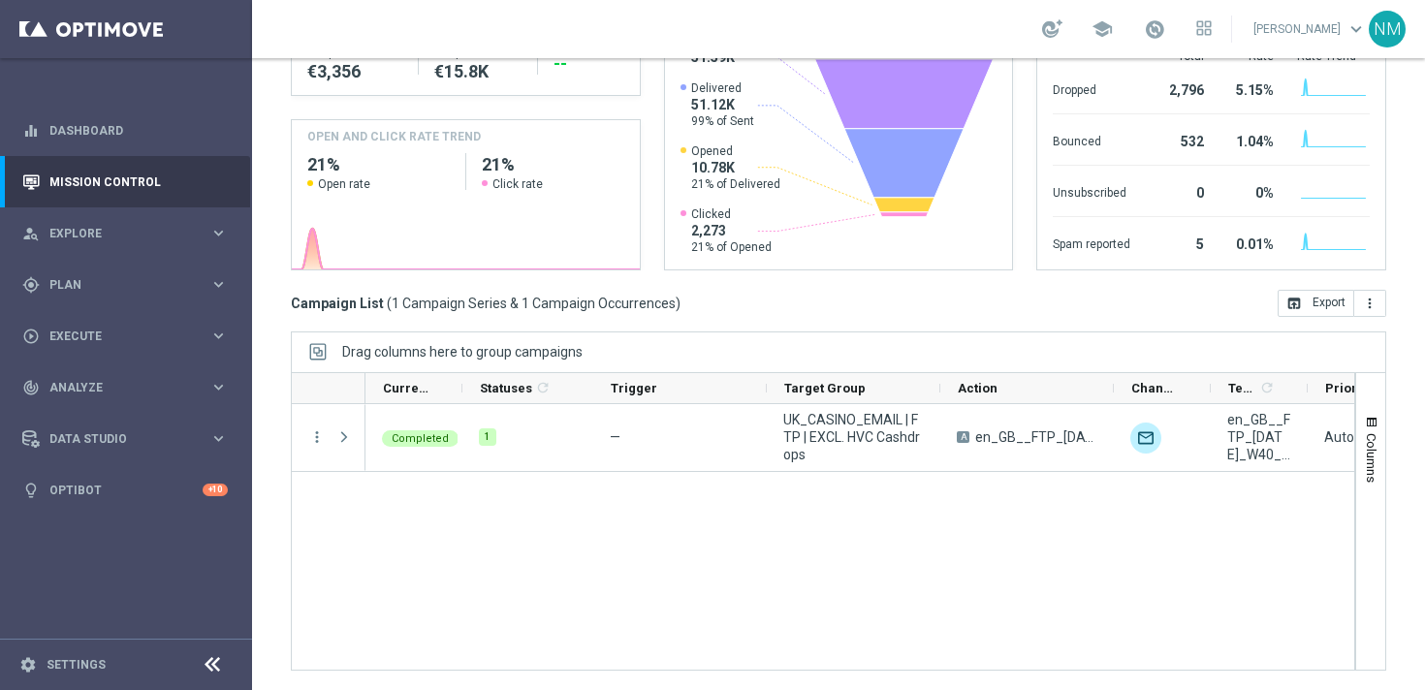
scroll to position [0, 0]
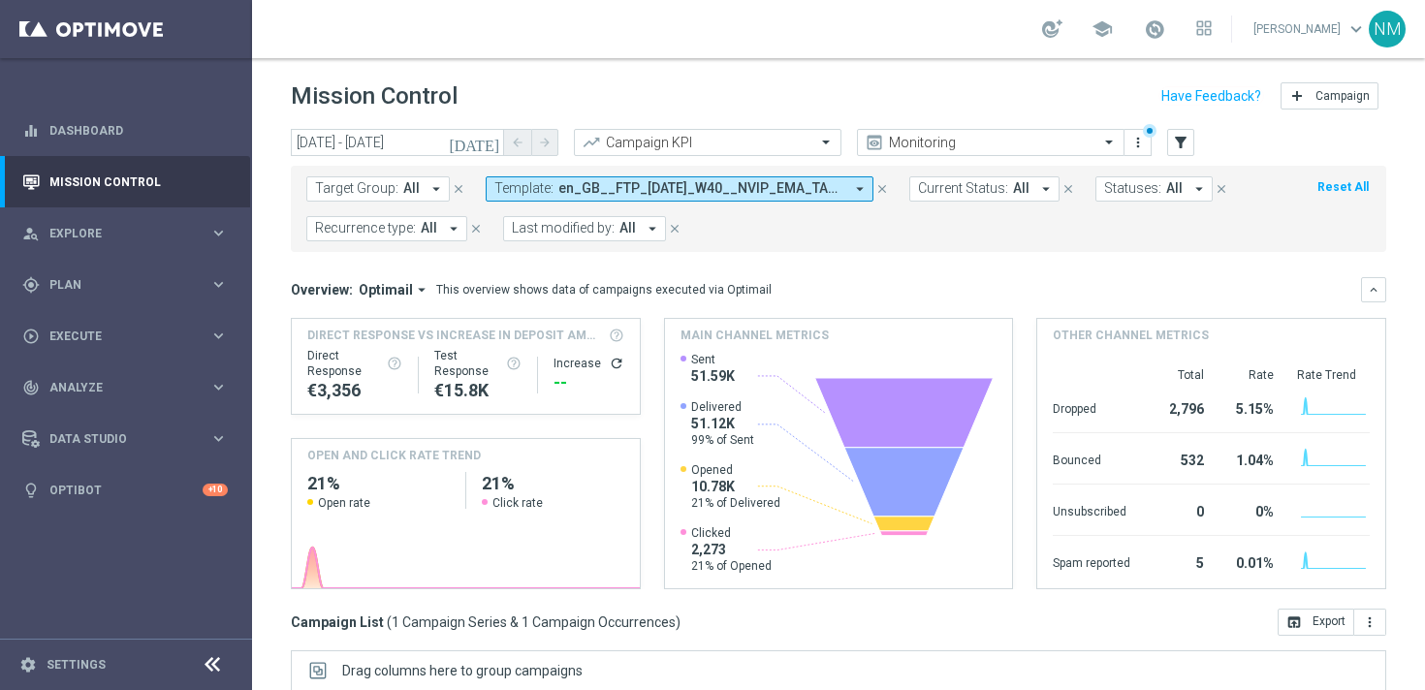
click at [558, 187] on span "en_GB__FTP_HALLOWEEN_W40__NVIP_EMA_TAC_GM" at bounding box center [700, 188] width 285 height 16
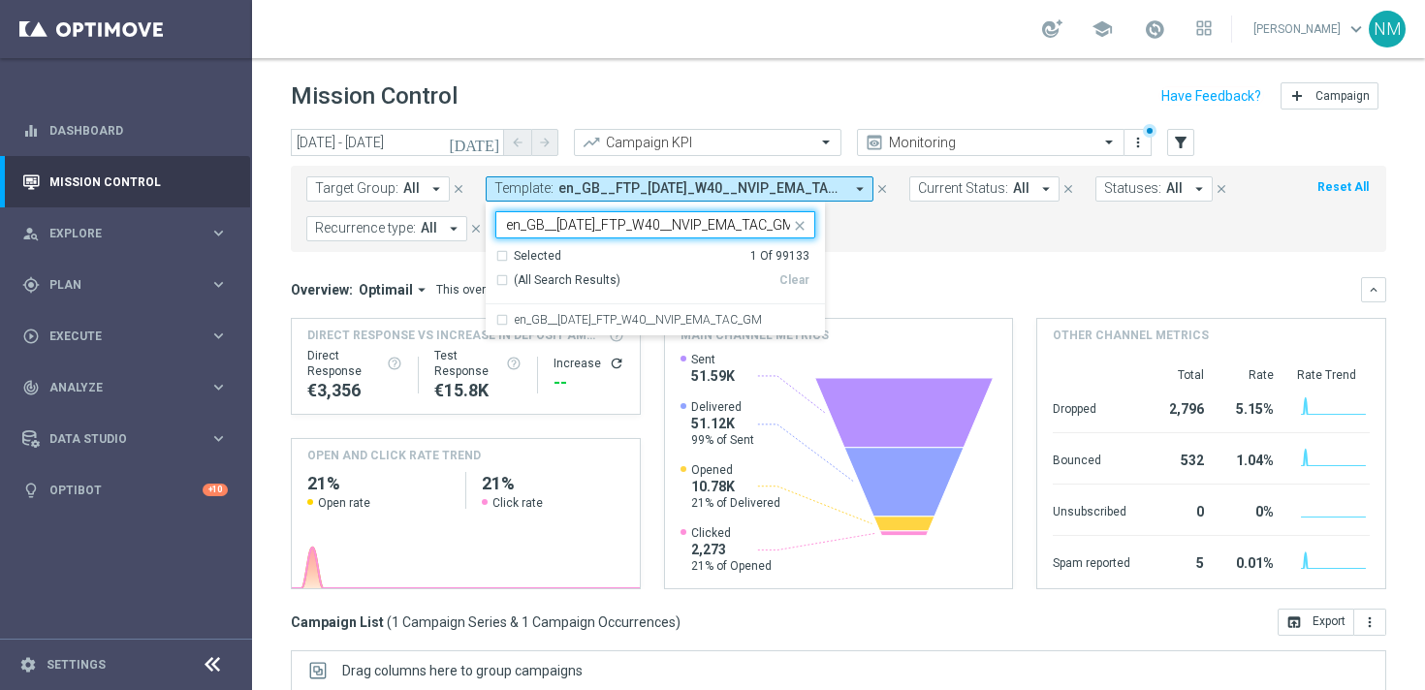
scroll to position [0, 40]
click at [623, 318] on label "en_GB__HALLOWEEN_FTP_W40__NVIP_EMA_TAC_GM" at bounding box center [638, 320] width 247 height 12
type input "en_GB__HALLOWEEN_FTP_W40__NVIP_EMA_TAC_GM"
click at [857, 284] on div "Overview: Optimail arrow_drop_down This overview shows data of campaigns execut…" at bounding box center [826, 289] width 1070 height 17
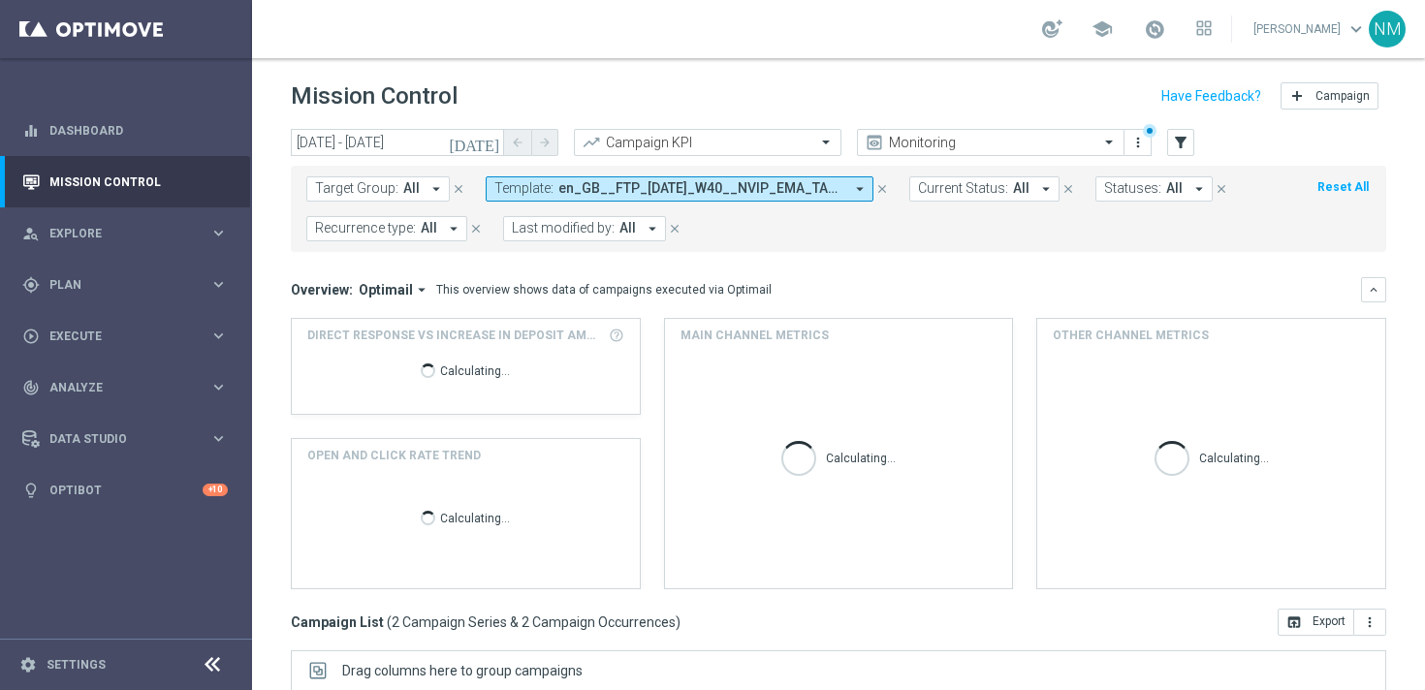
scroll to position [319, 0]
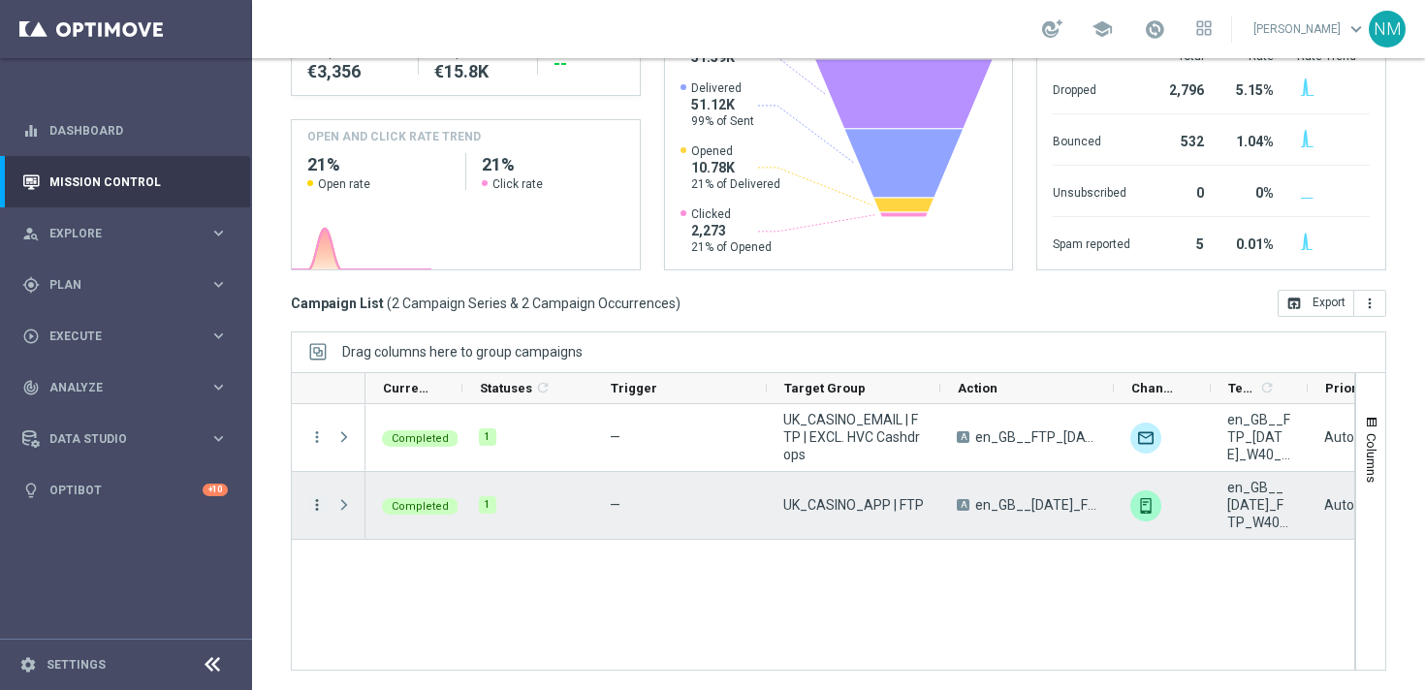
click at [313, 502] on icon "more_vert" at bounding box center [316, 504] width 17 height 17
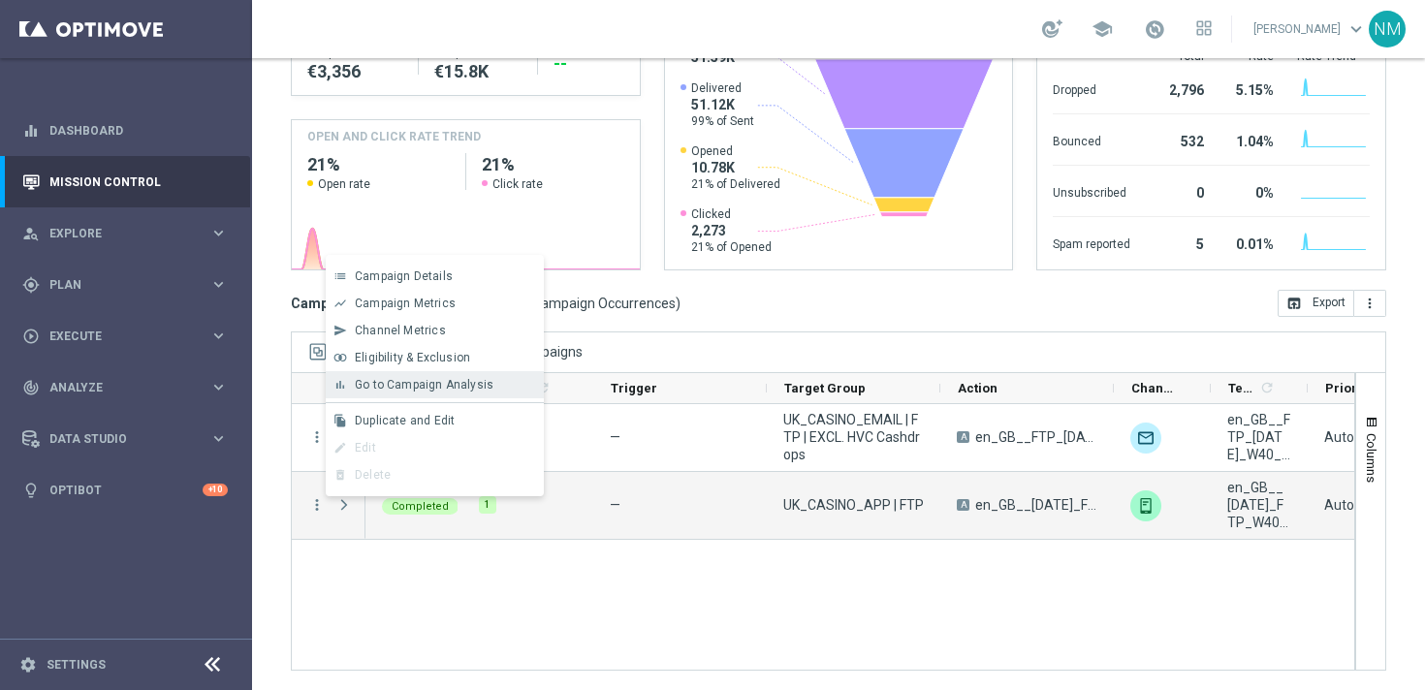
click at [392, 384] on span "Go to Campaign Analysis" at bounding box center [424, 385] width 139 height 14
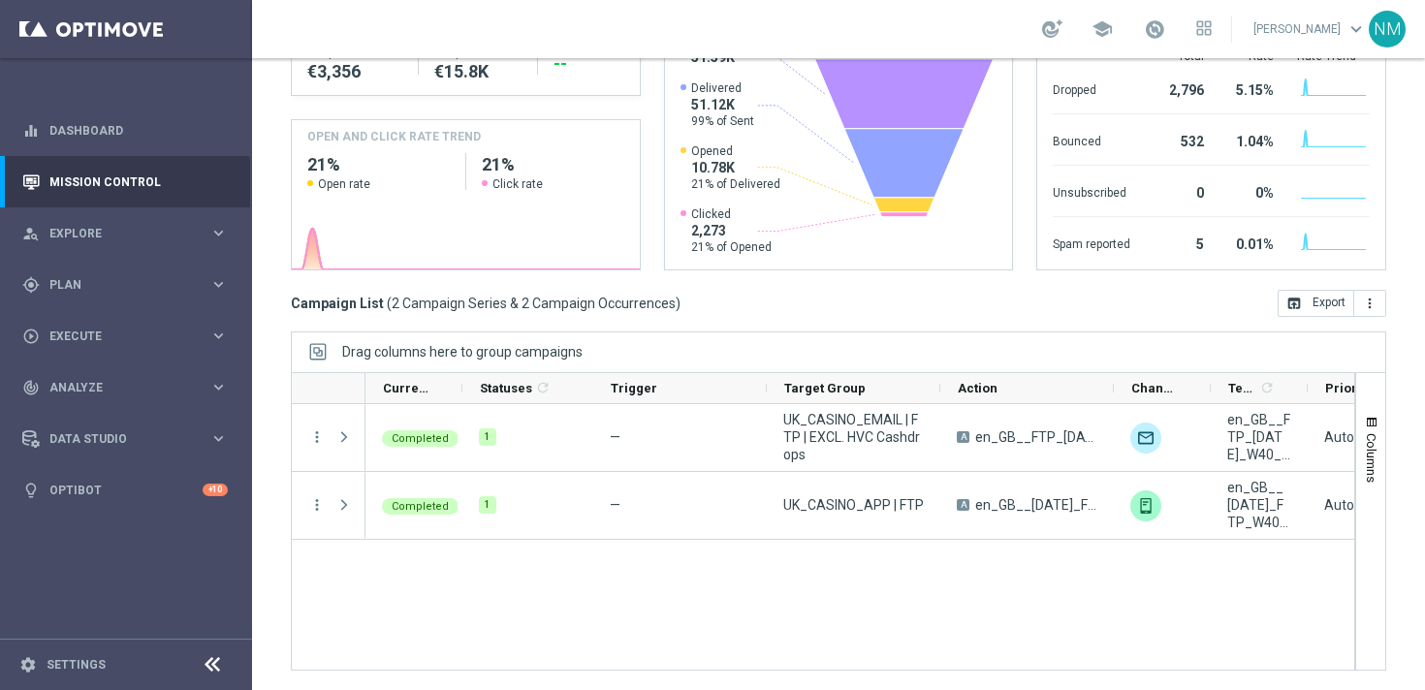
scroll to position [0, 0]
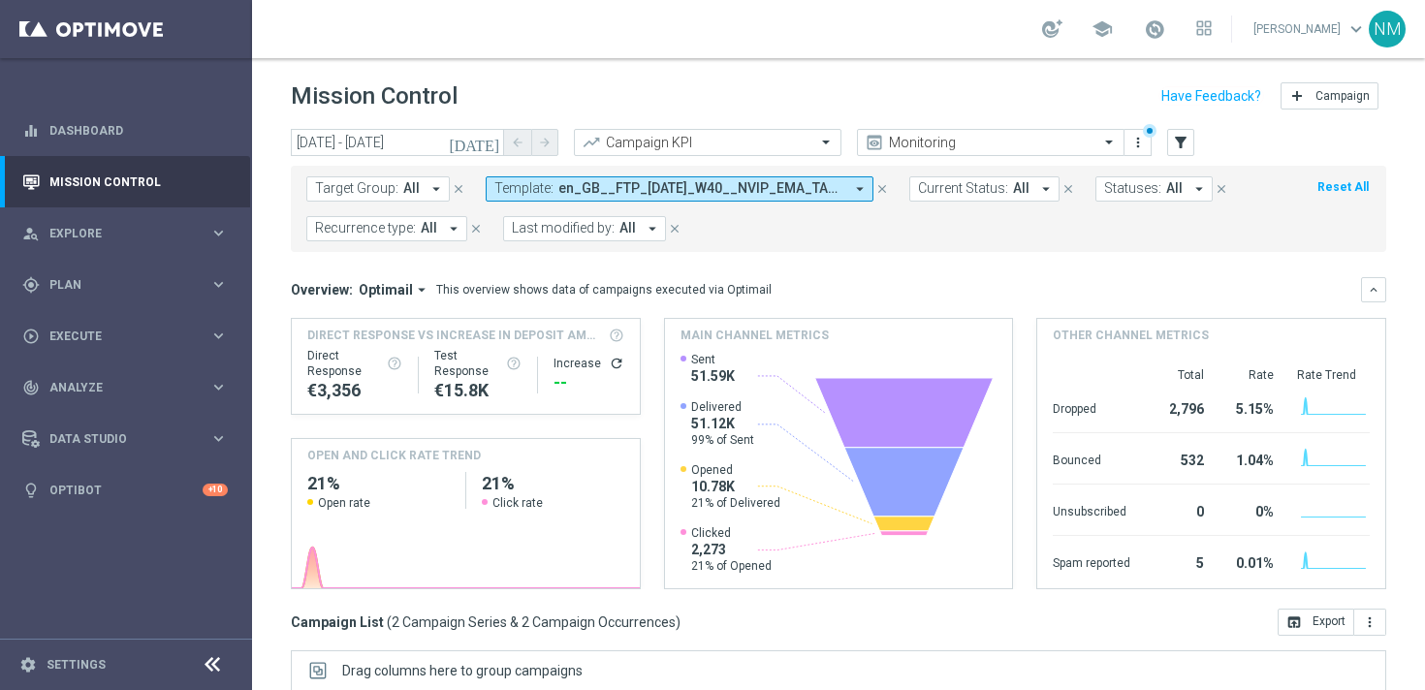
click at [574, 176] on button "Template: en_GB__FTP_HALLOWEEN_W40__NVIP_EMA_TAC_GM, en_GB__HALLOWEEN_FTP_W40__…" at bounding box center [680, 188] width 388 height 25
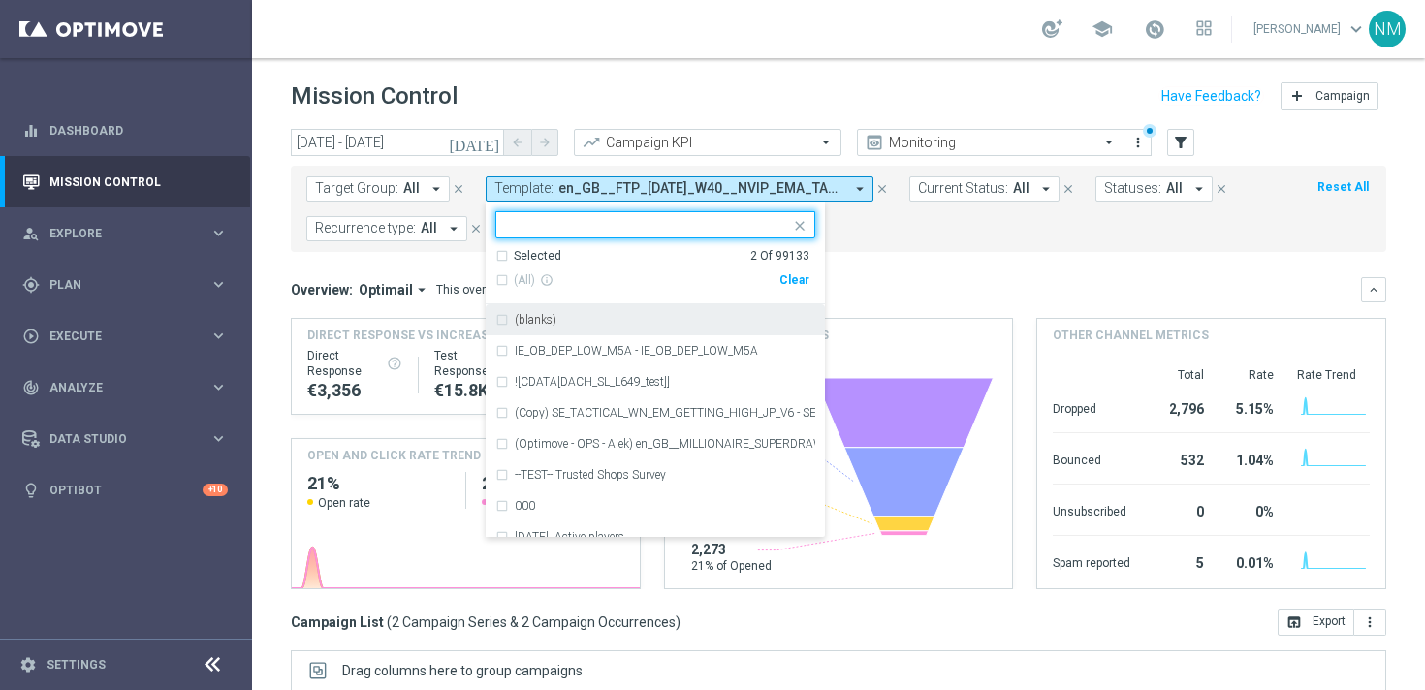
click at [0, 0] on div "Clear" at bounding box center [0, 0] width 0 height 0
click at [723, 221] on input "text" at bounding box center [648, 225] width 284 height 16
paste input "en_GB_ACQ_GOODLIFE_REBRANDED_NVIP_EMA_TAC_GM_50FS_5ENTR"
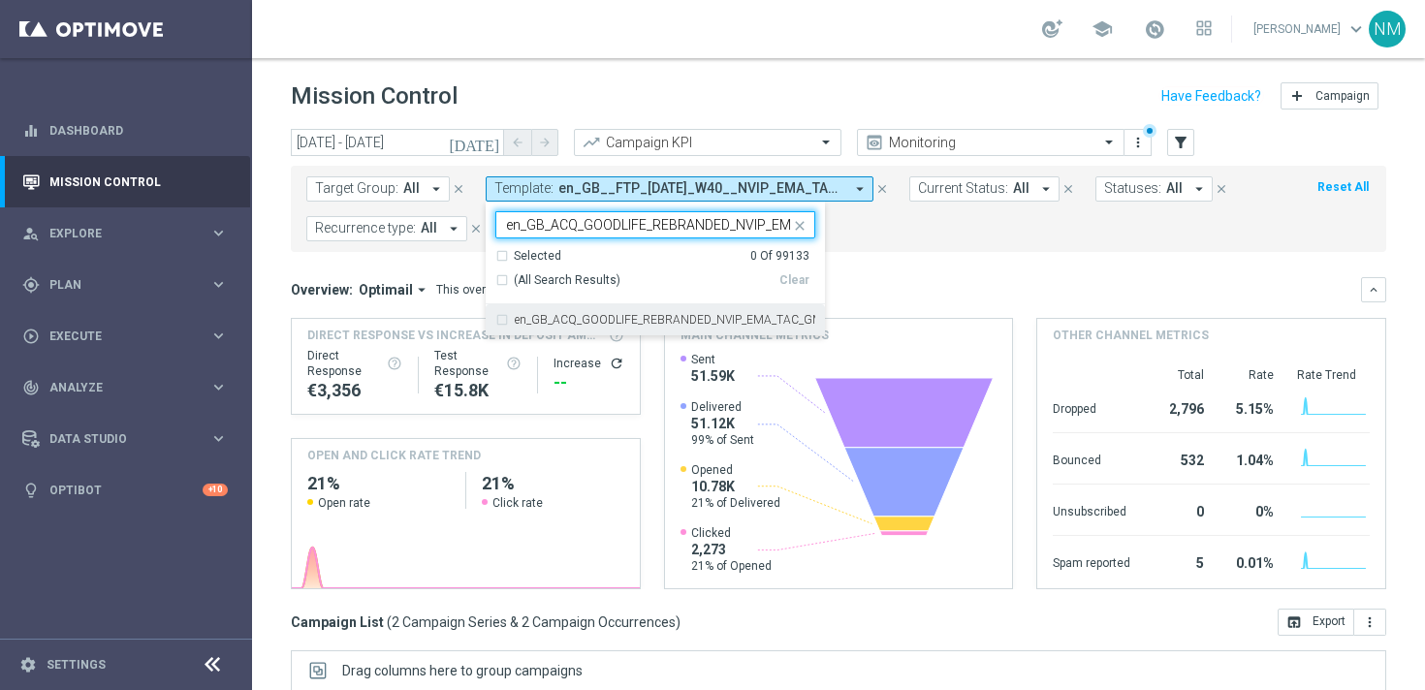
scroll to position [0, 148]
click at [687, 324] on label "en_GB_ACQ_GOODLIFE_REBRANDED_NVIP_EMA_TAC_GM_50FS_5ENTR" at bounding box center [665, 320] width 300 height 12
type input "en_GB_ACQ_GOODLIFE_REBRANDED_NVIP_EMA_TAC_GM_50FS_5ENTR"
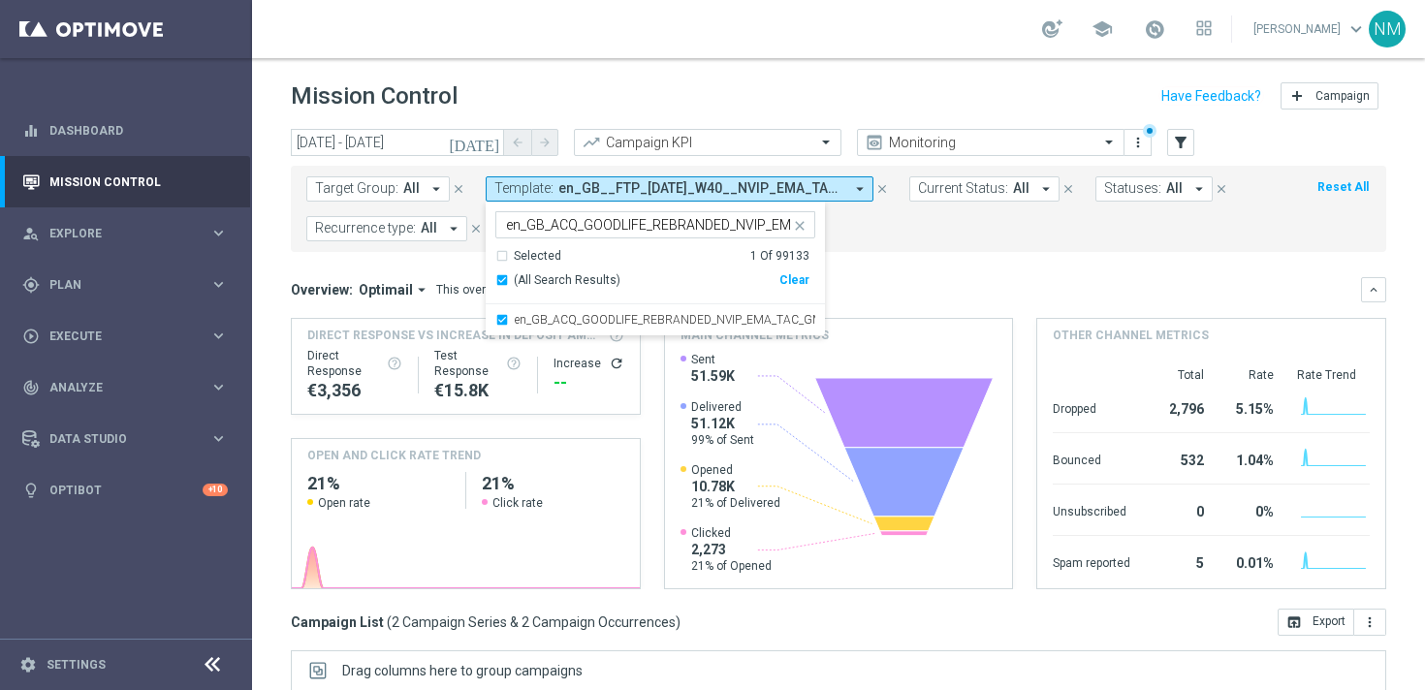
click at [861, 286] on div "Overview: Optimail arrow_drop_down This overview shows data of campaigns execut…" at bounding box center [826, 289] width 1070 height 17
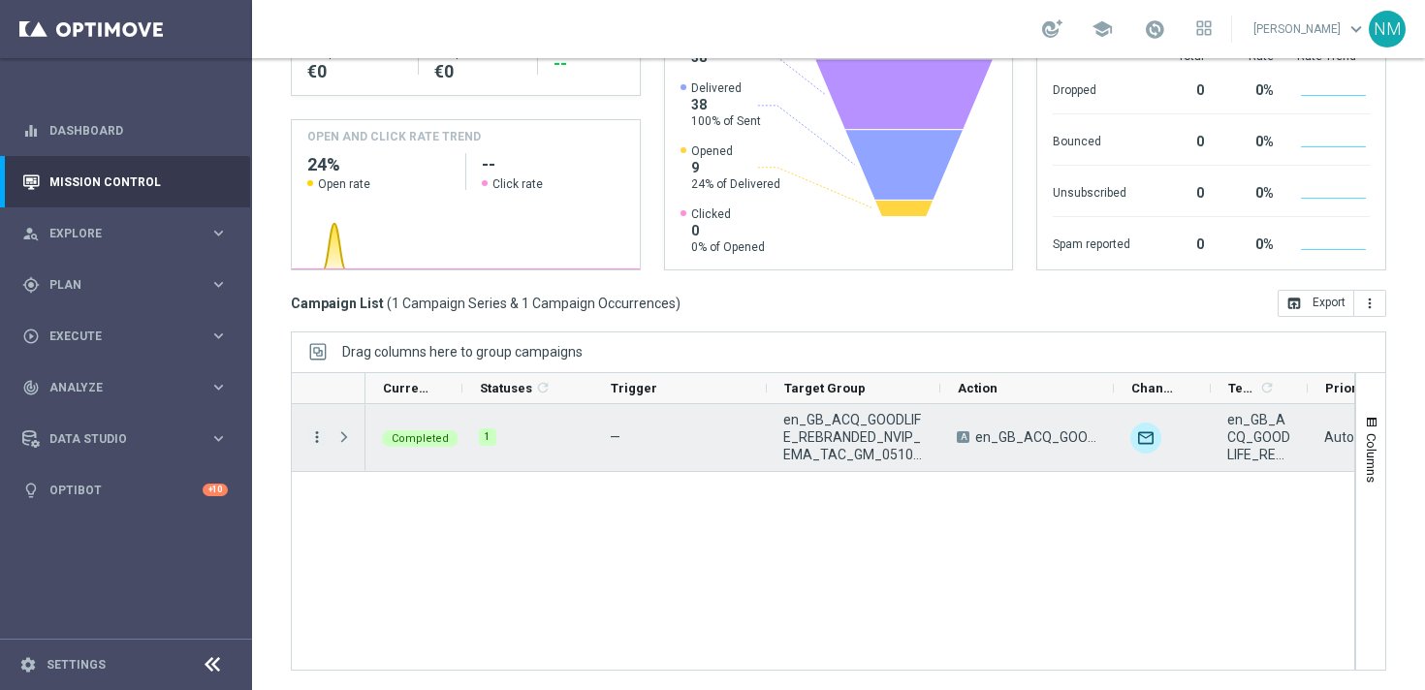
click at [317, 440] on icon "more_vert" at bounding box center [316, 436] width 17 height 17
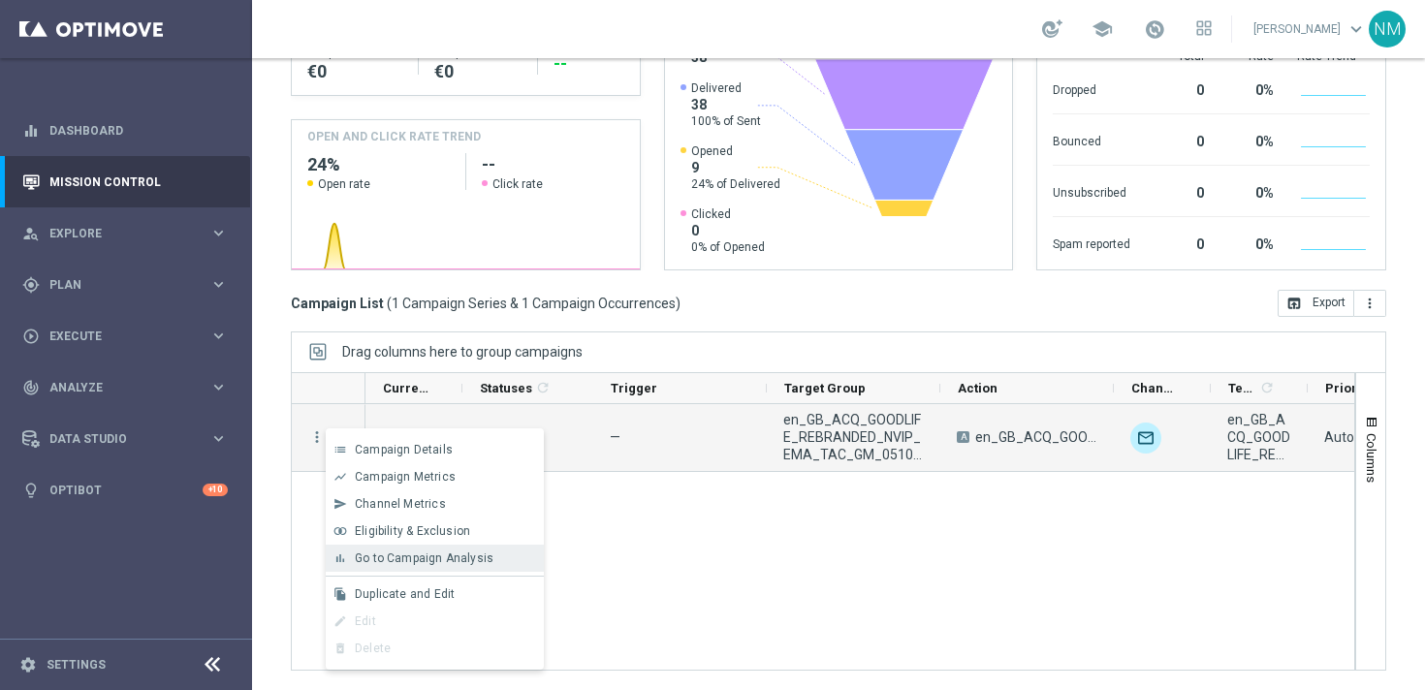
click at [391, 565] on div "bar_chart Go to Campaign Analysis" at bounding box center [435, 558] width 218 height 27
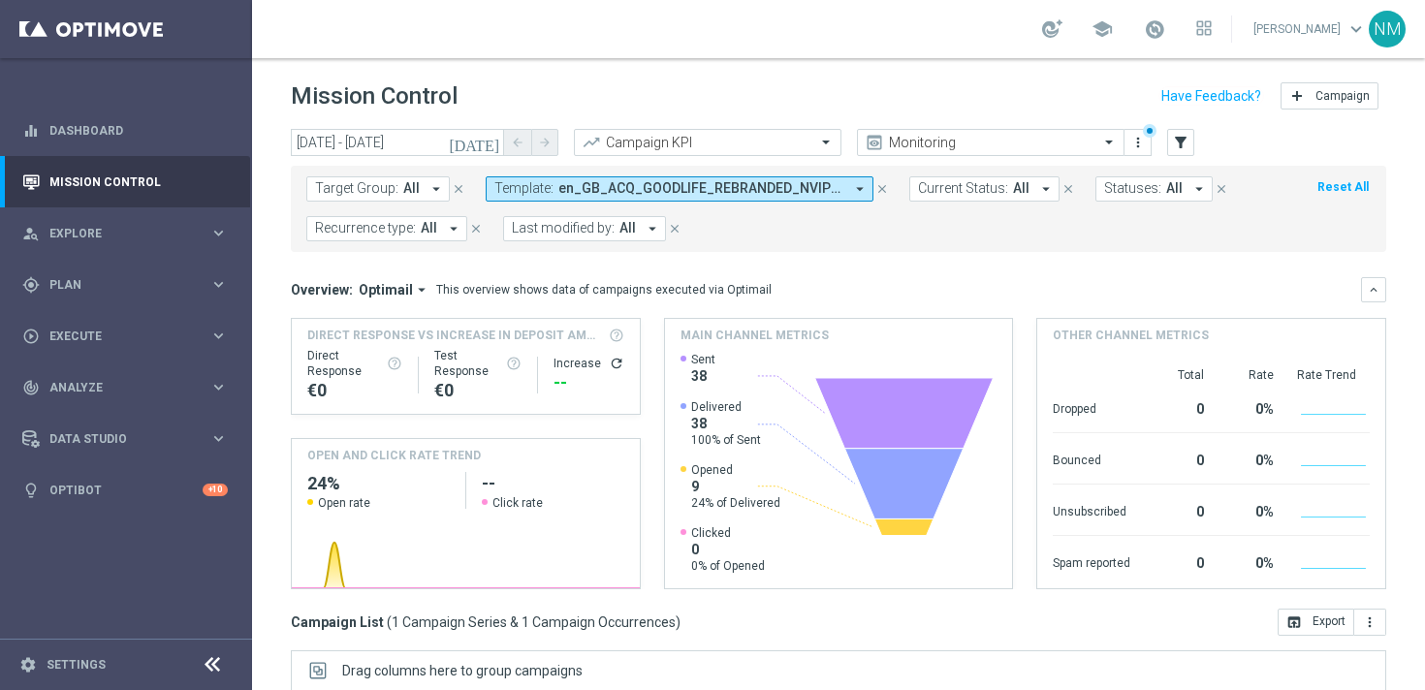
click at [533, 199] on button "Template: en_GB_ACQ_GOODLIFE_REBRANDED_NVIP_EMA_TAC_GM_50FS_5ENTR arrow_drop_do…" at bounding box center [680, 188] width 388 height 25
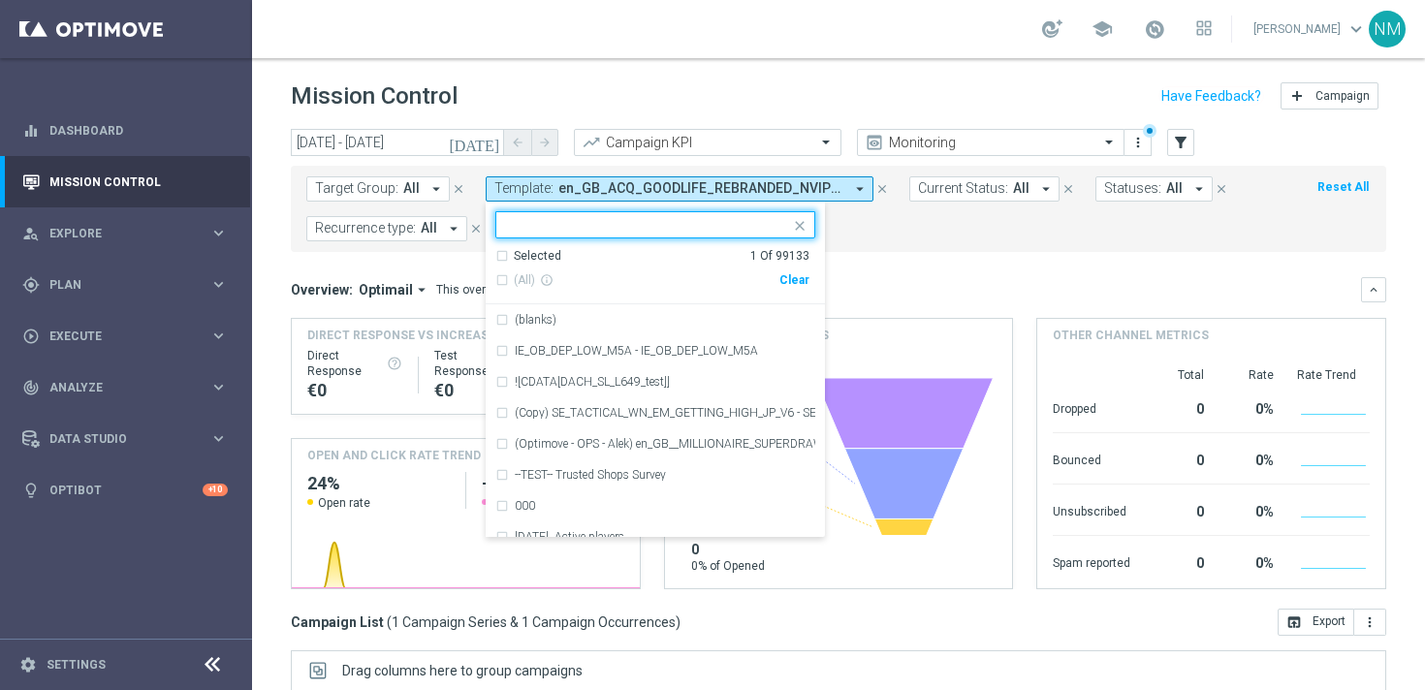
click at [0, 0] on div "Clear" at bounding box center [0, 0] width 0 height 0
click at [729, 233] on input "text" at bounding box center [648, 225] width 284 height 16
paste input "en_GB__HIGH_V_GAMES_REACT_GGAMES__NVIP_EMA_TAC_GM"
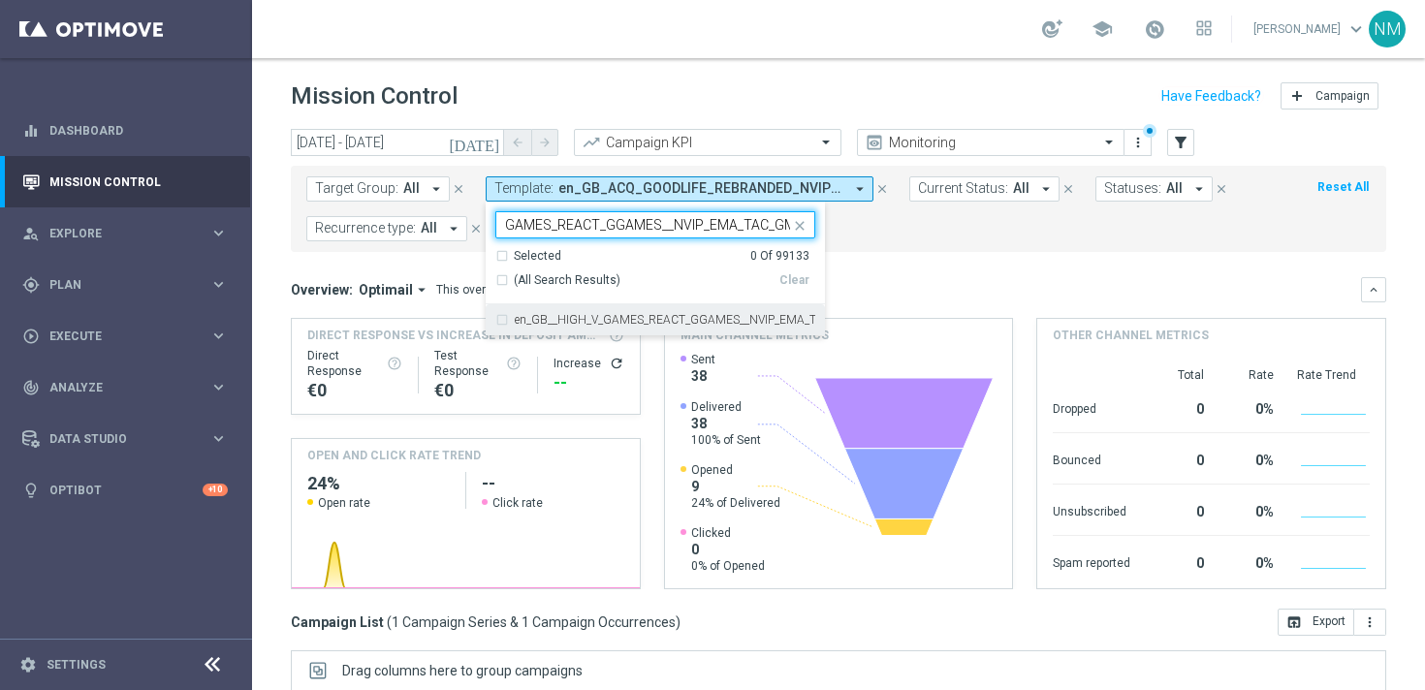
click at [691, 330] on div "en_GB__HIGH_V_GAMES_REACT_GGAMES__NVIP_EMA_TAC_GM" at bounding box center [655, 319] width 320 height 31
type input "en_GB__HIGH_V_GAMES_REACT_GGAMES__NVIP_EMA_TAC_GM"
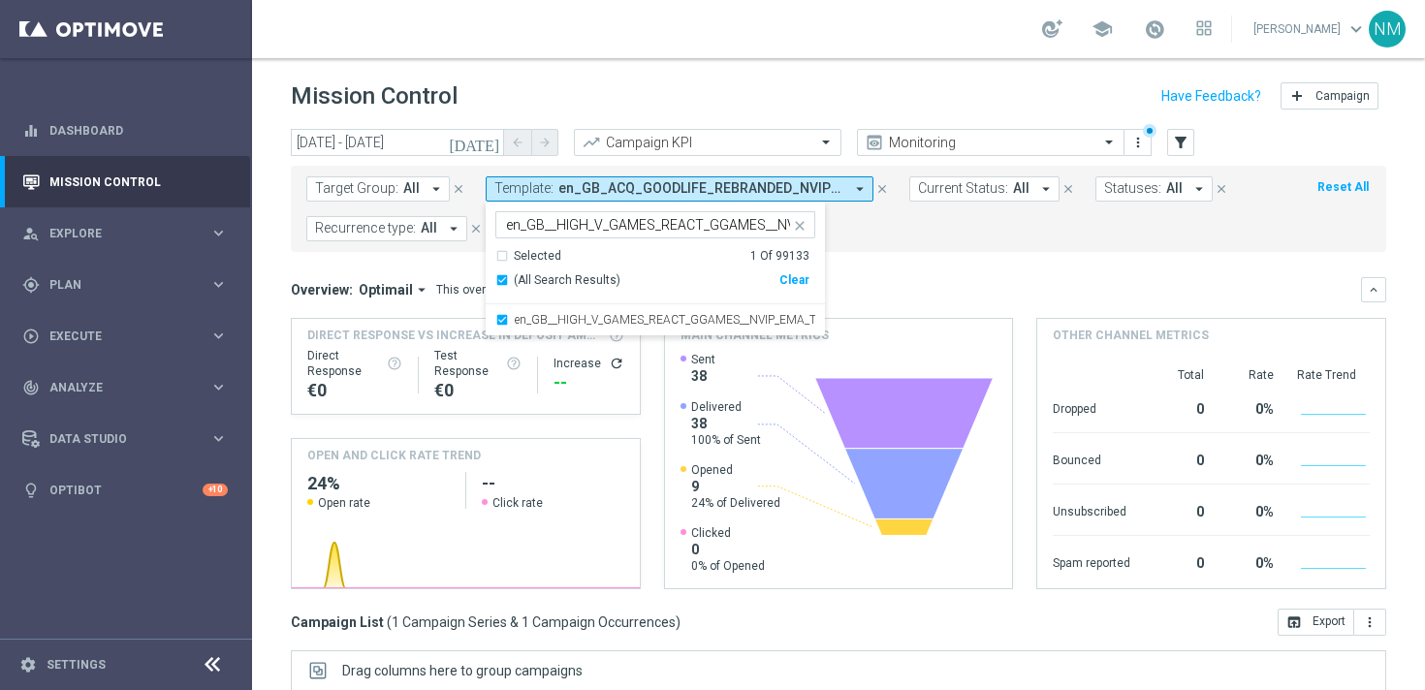
click at [898, 276] on mini-dashboard "Overview: Optimail arrow_drop_down This overview shows data of campaigns execut…" at bounding box center [838, 430] width 1095 height 357
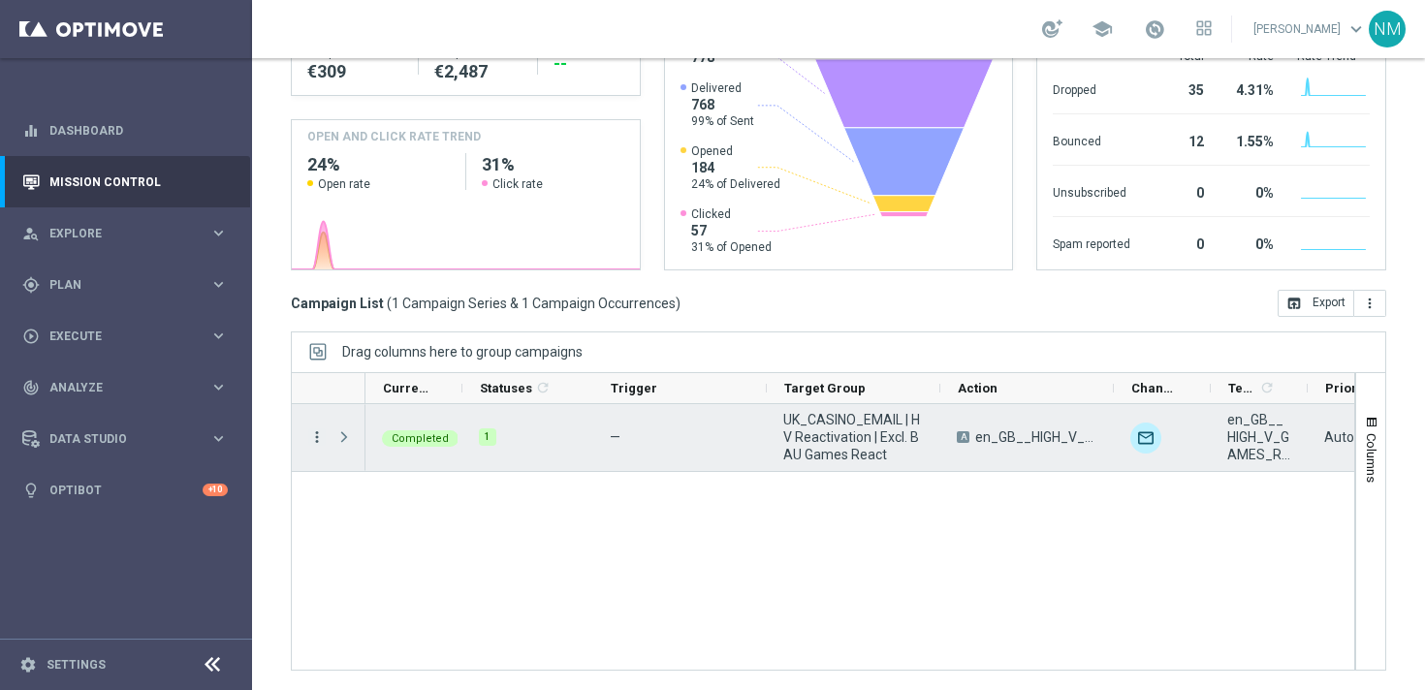
click at [312, 436] on icon "more_vert" at bounding box center [316, 436] width 17 height 17
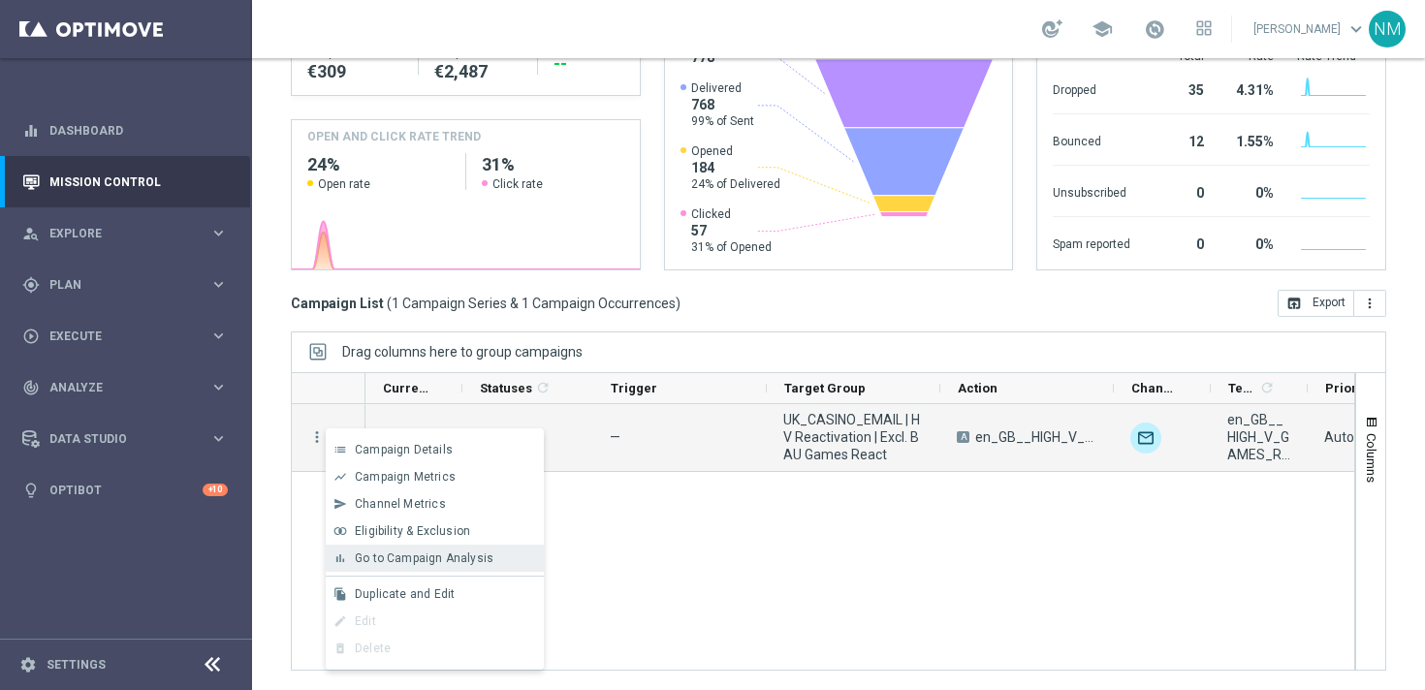
click at [392, 564] on span "Go to Campaign Analysis" at bounding box center [424, 558] width 139 height 14
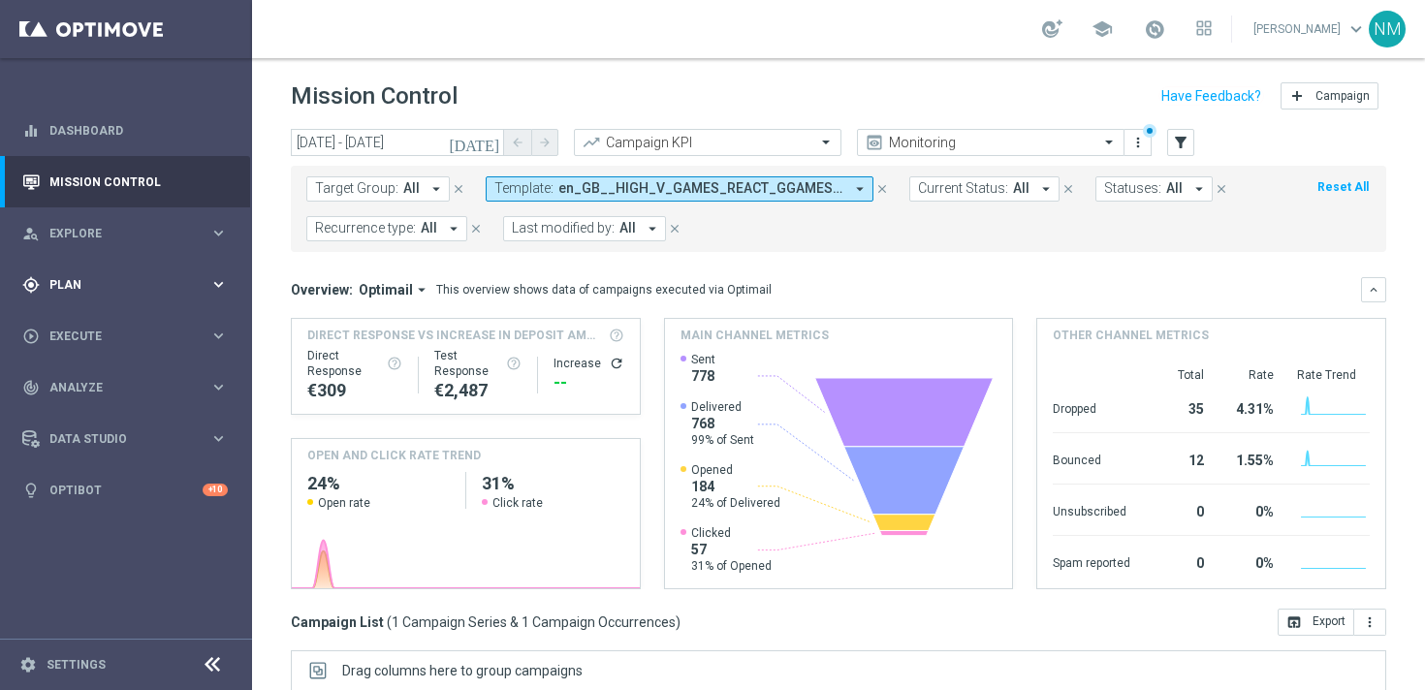
click at [116, 299] on div "gps_fixed Plan keyboard_arrow_right" at bounding box center [125, 284] width 250 height 51
click at [93, 388] on span "Templates" at bounding box center [120, 383] width 139 height 12
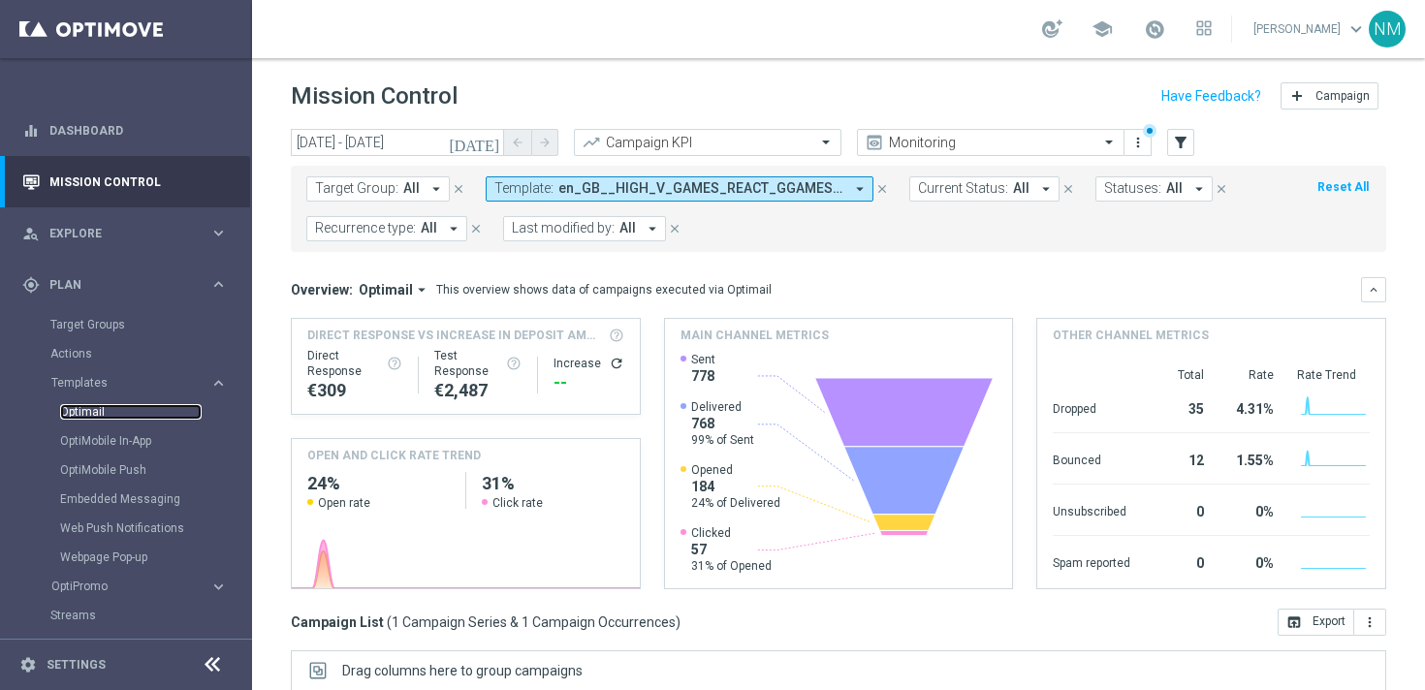
click at [86, 416] on link "Optimail" at bounding box center [130, 412] width 141 height 16
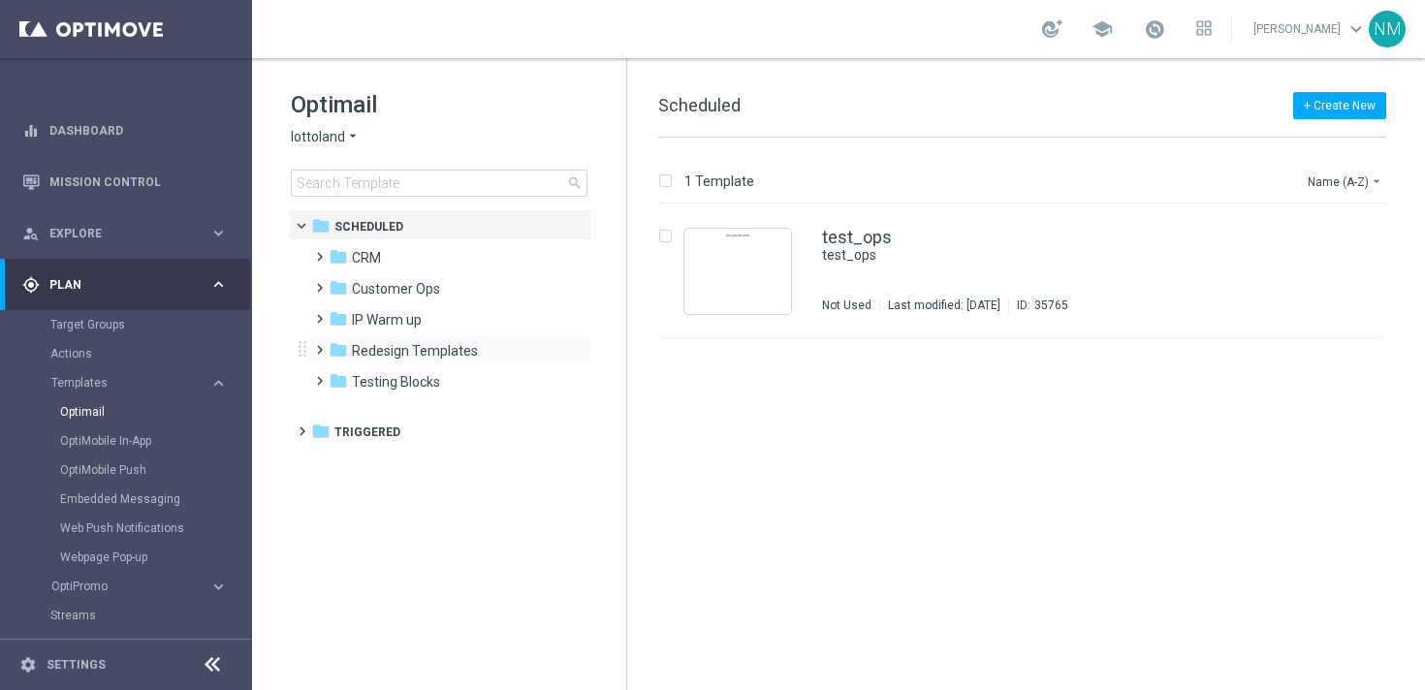
click at [315, 343] on span at bounding box center [315, 341] width 9 height 8
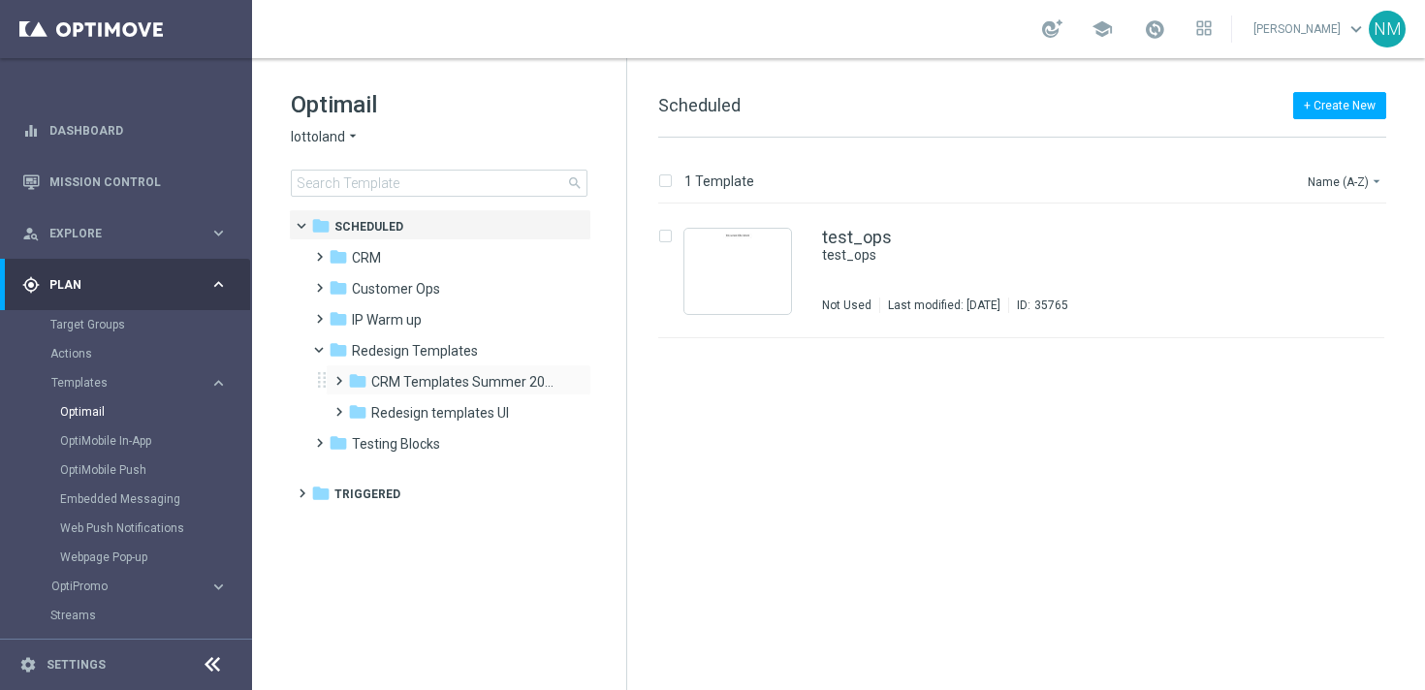
click at [333, 376] on span at bounding box center [334, 372] width 9 height 8
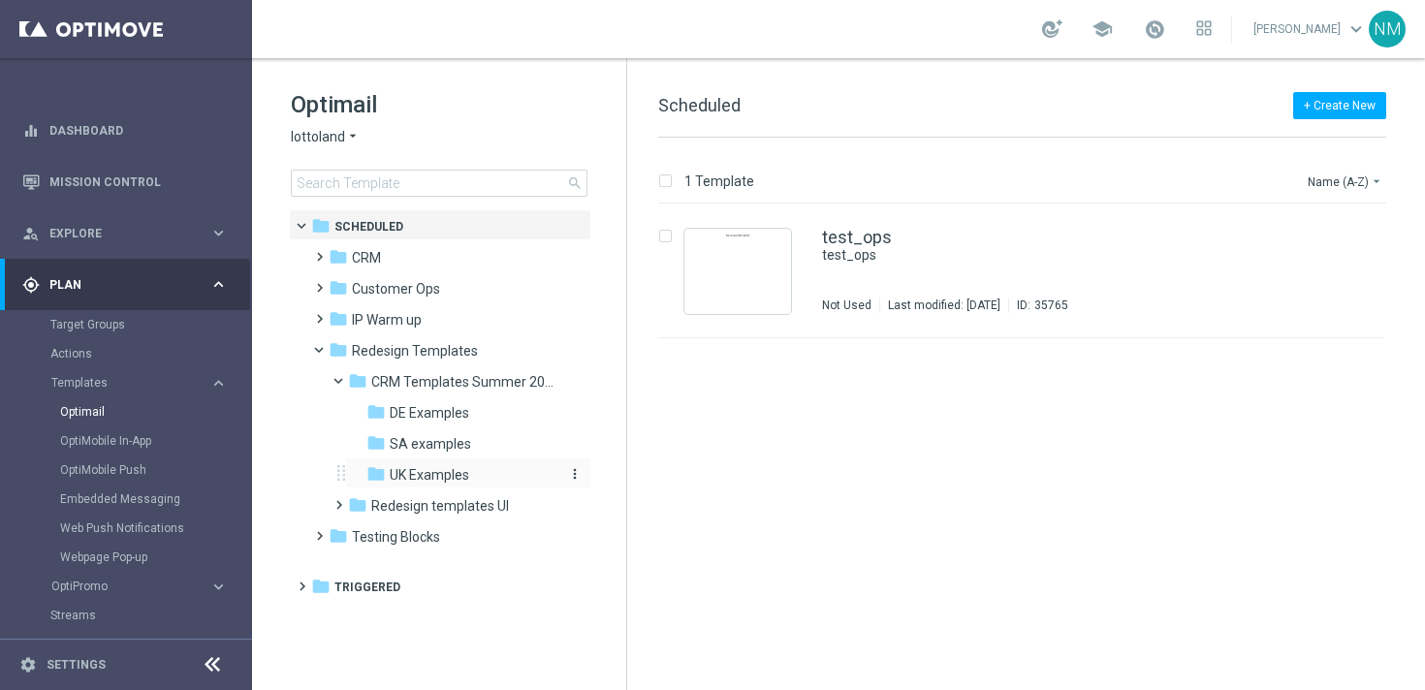
click at [377, 478] on icon "folder" at bounding box center [375, 473] width 19 height 19
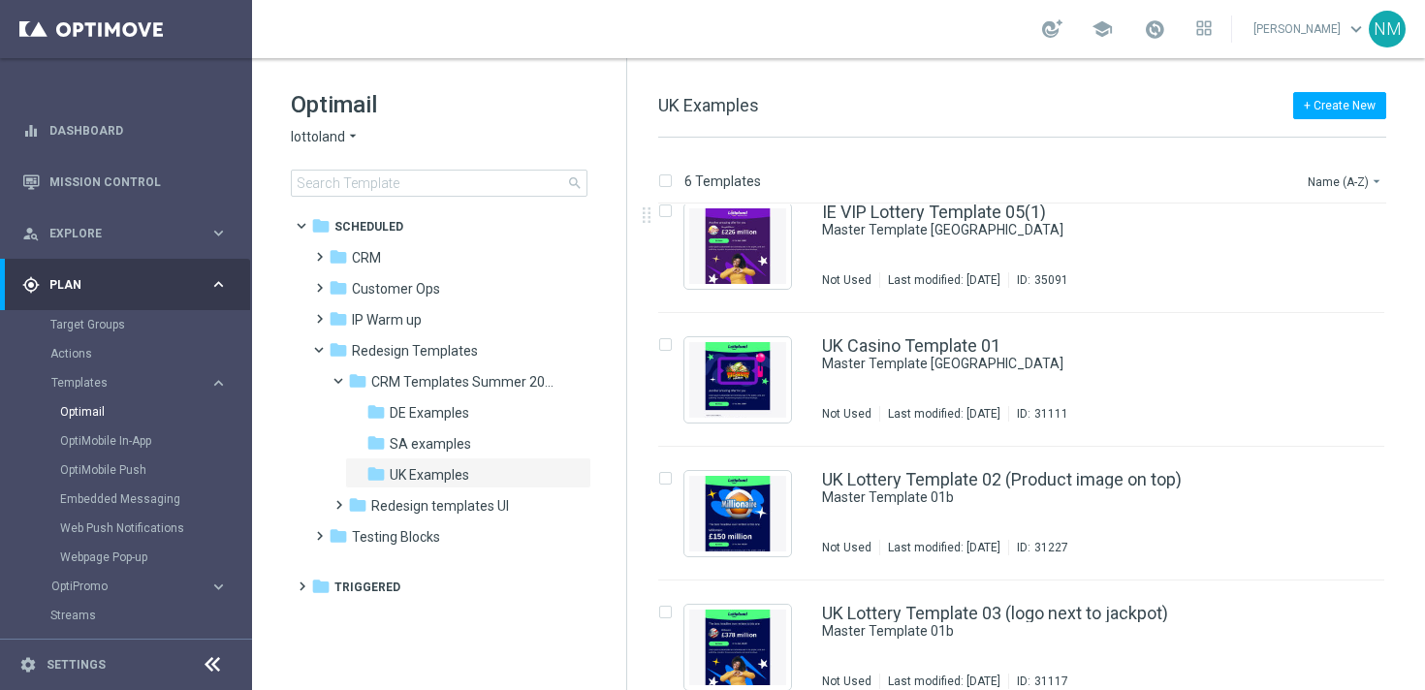
scroll to position [317, 0]
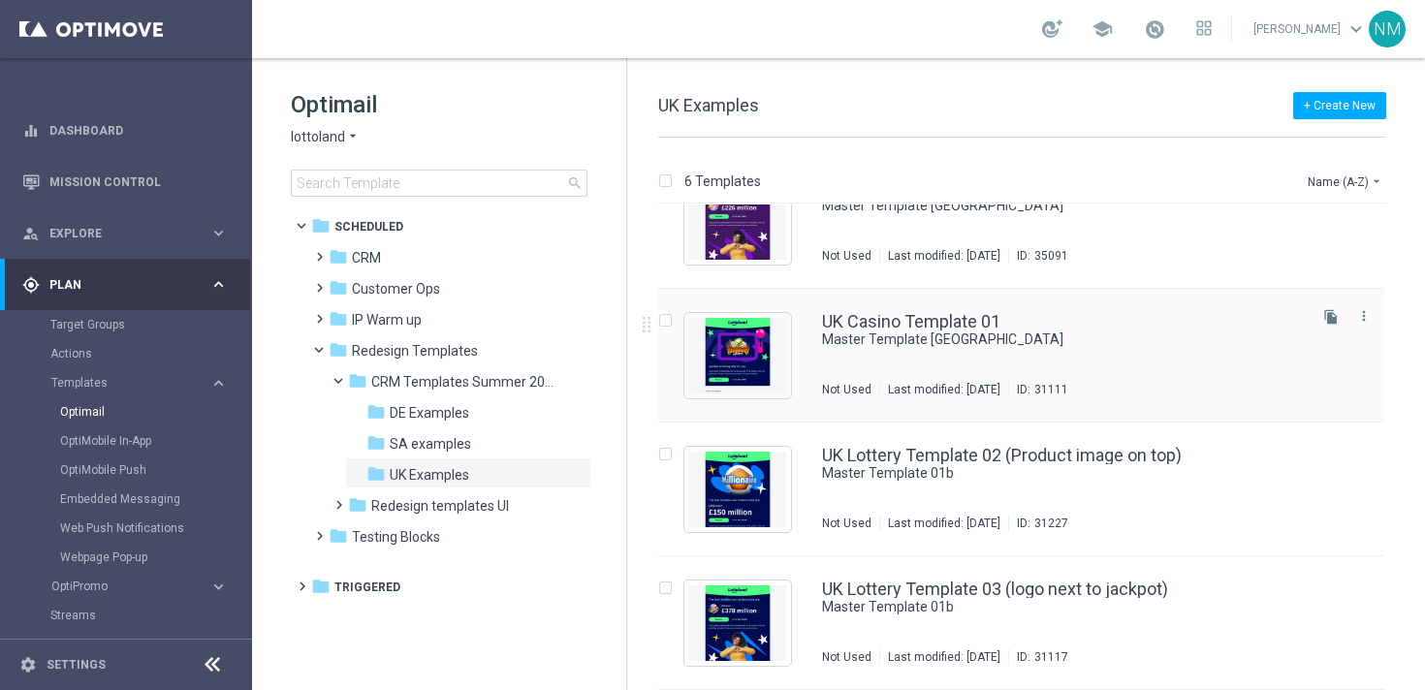
click at [1374, 314] on div "file_copy more_vert" at bounding box center [1342, 350] width 81 height 93
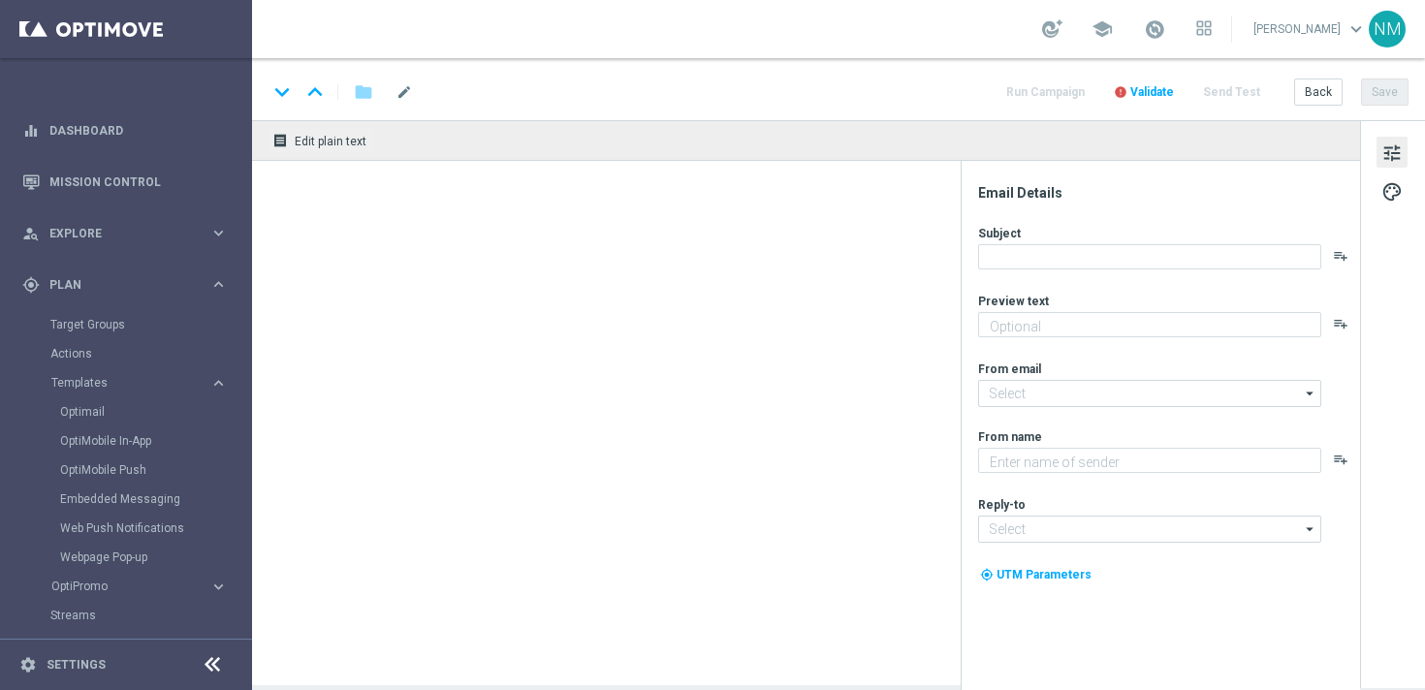
type textarea "preview text"
type input "[EMAIL_ADDRESS][DOMAIN_NAME]"
type textarea "Lottoland"
type input "[EMAIL_ADDRESS][DOMAIN_NAME]"
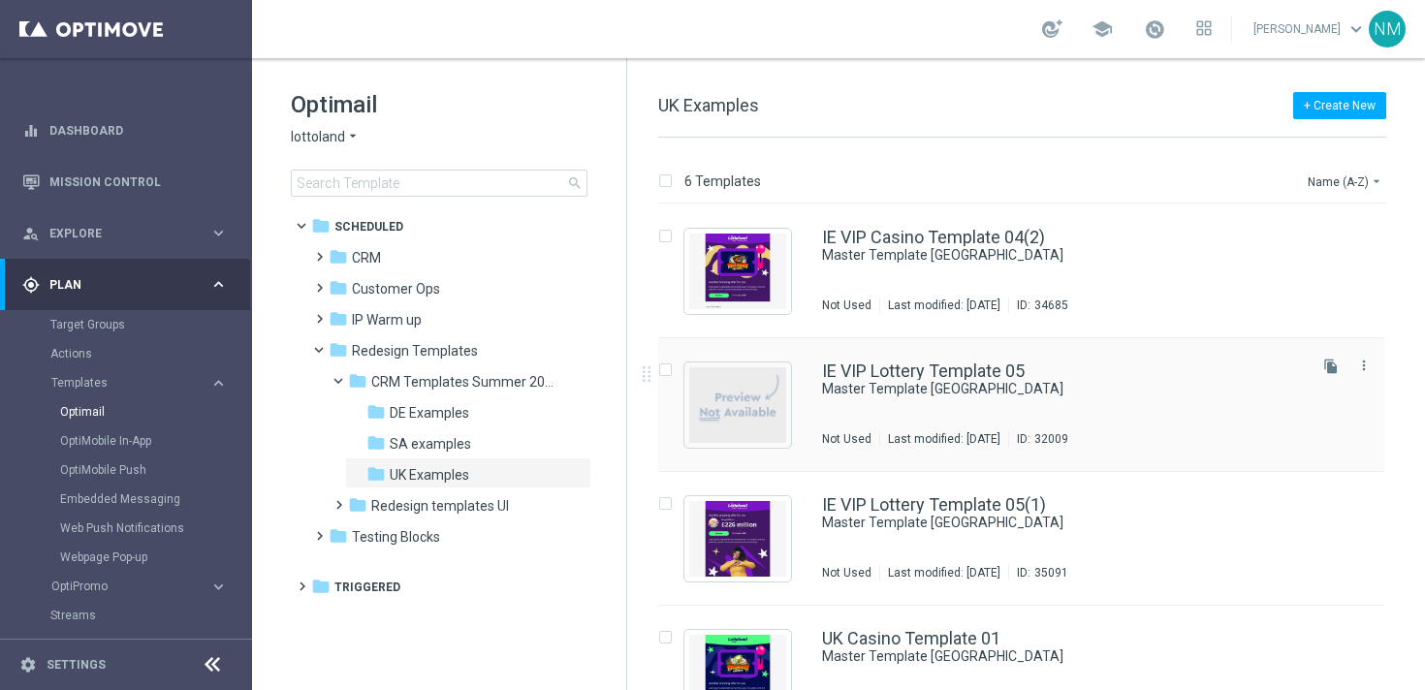
scroll to position [233, 0]
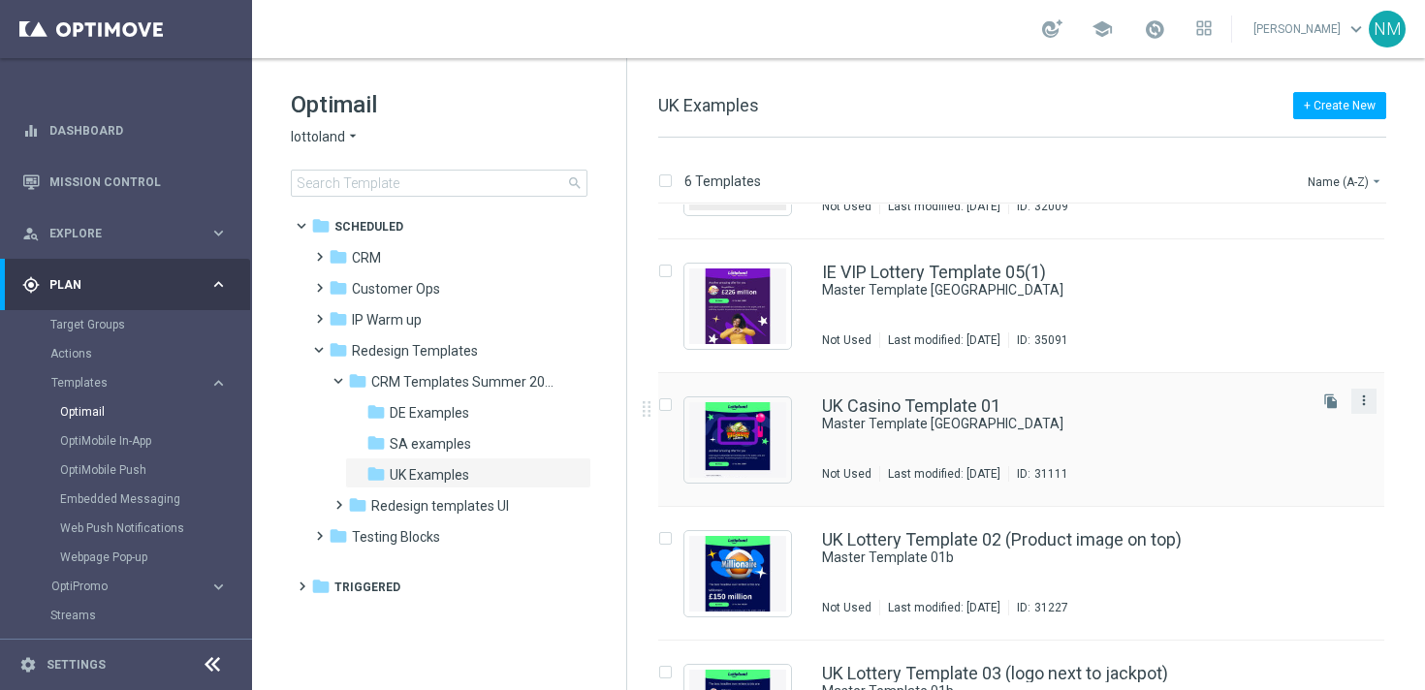
click at [1359, 404] on icon "more_vert" at bounding box center [1364, 400] width 16 height 16
click at [1287, 438] on div "drive_file_move Copy To" at bounding box center [1272, 448] width 155 height 27
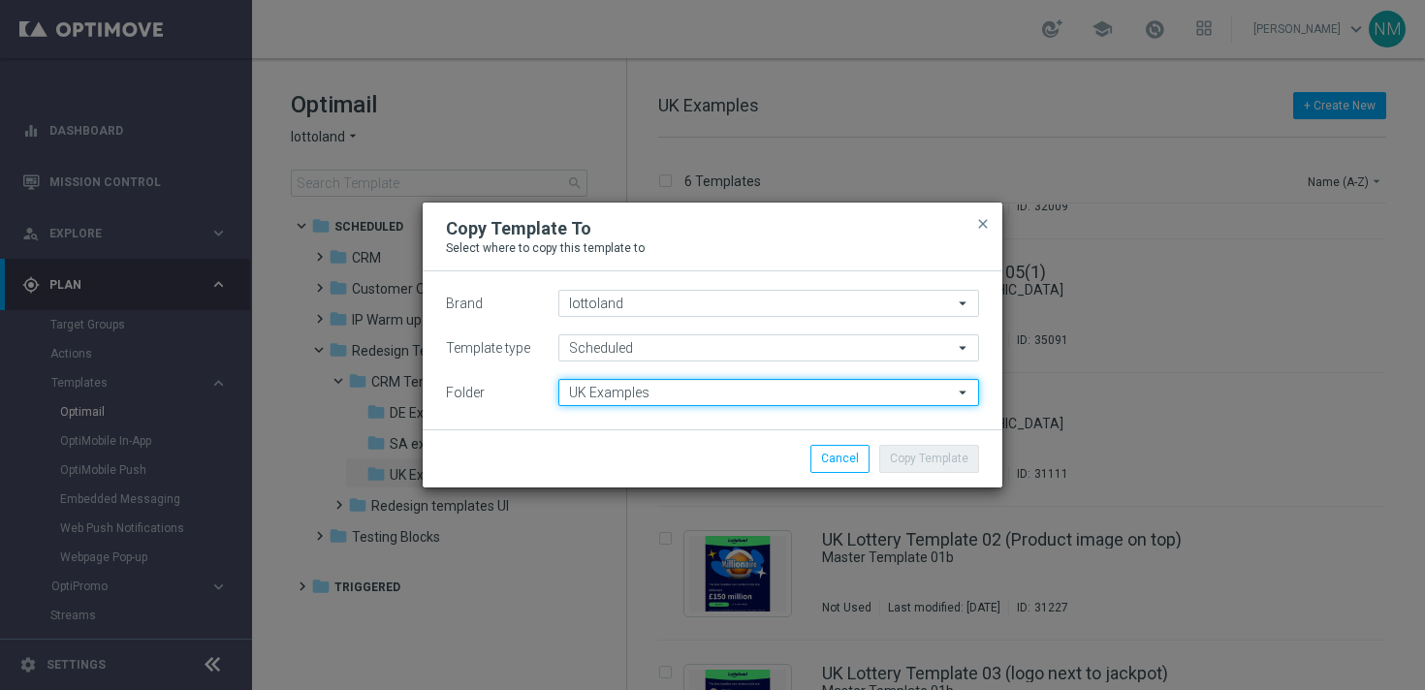
click at [725, 379] on input "UK Examples" at bounding box center [768, 392] width 421 height 27
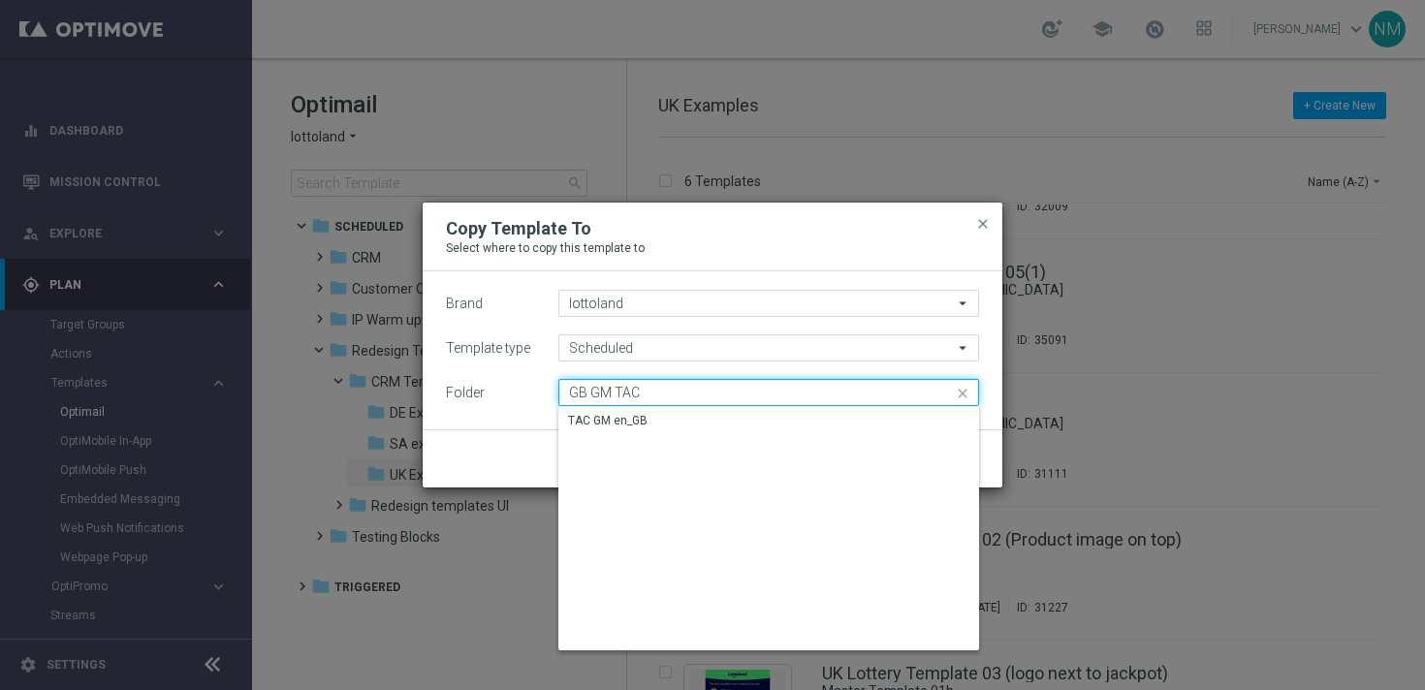
click at [701, 403] on input "GB GM TAC" at bounding box center [768, 392] width 421 height 27
click at [700, 413] on div "TAC GM en_GB" at bounding box center [768, 420] width 421 height 27
type input "TAC GM en_GB"
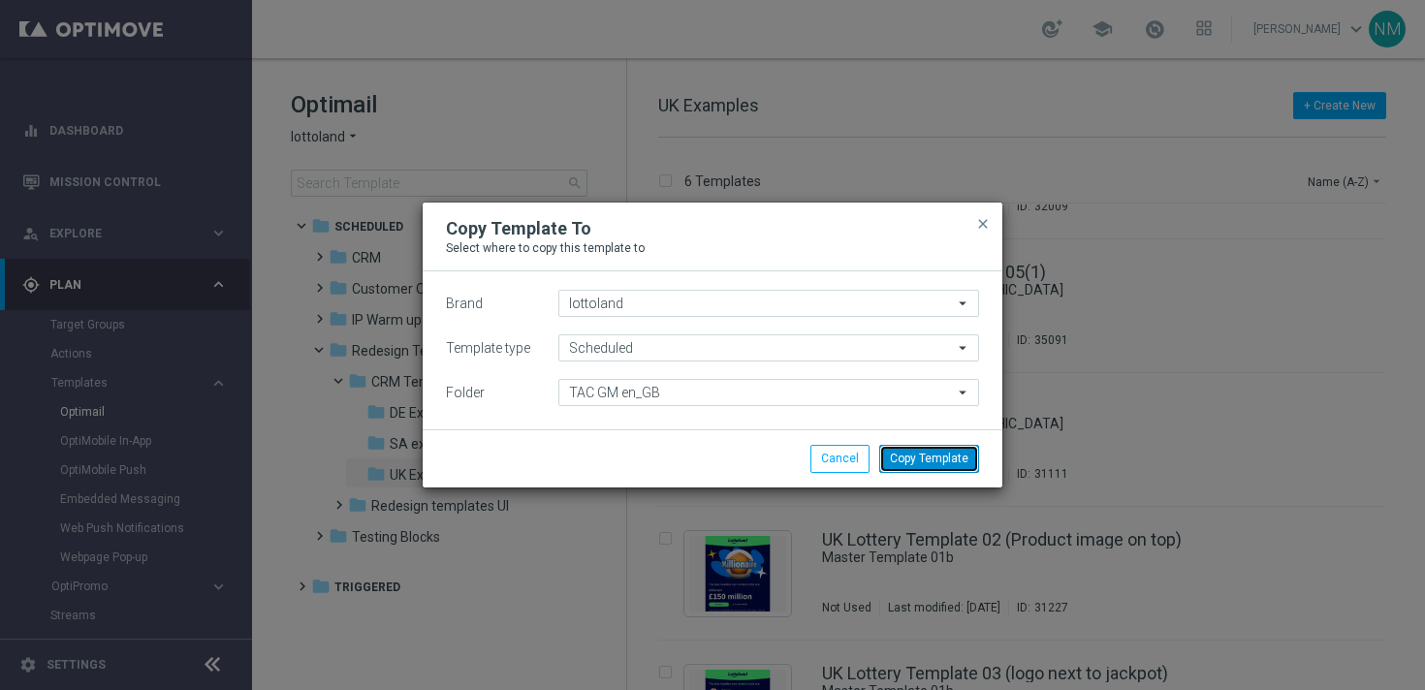
click at [914, 460] on button "Copy Template" at bounding box center [929, 458] width 100 height 27
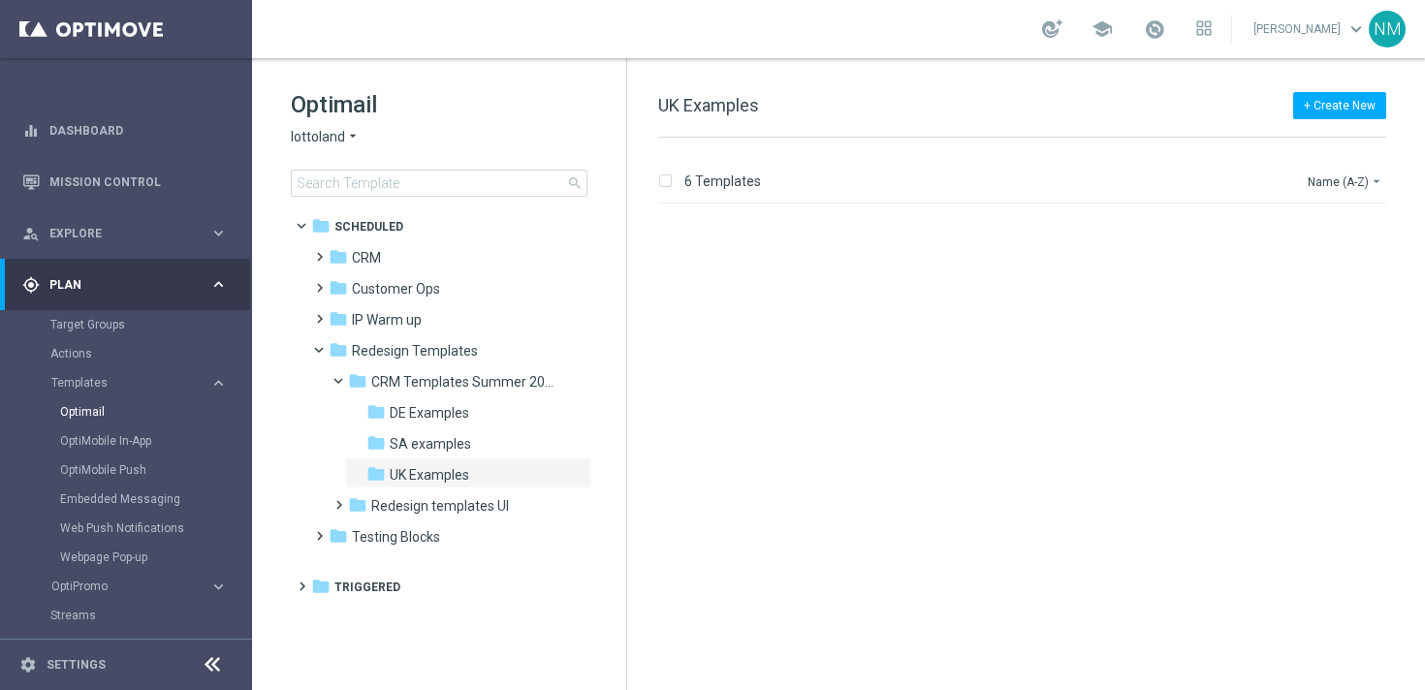
scroll to position [0, 0]
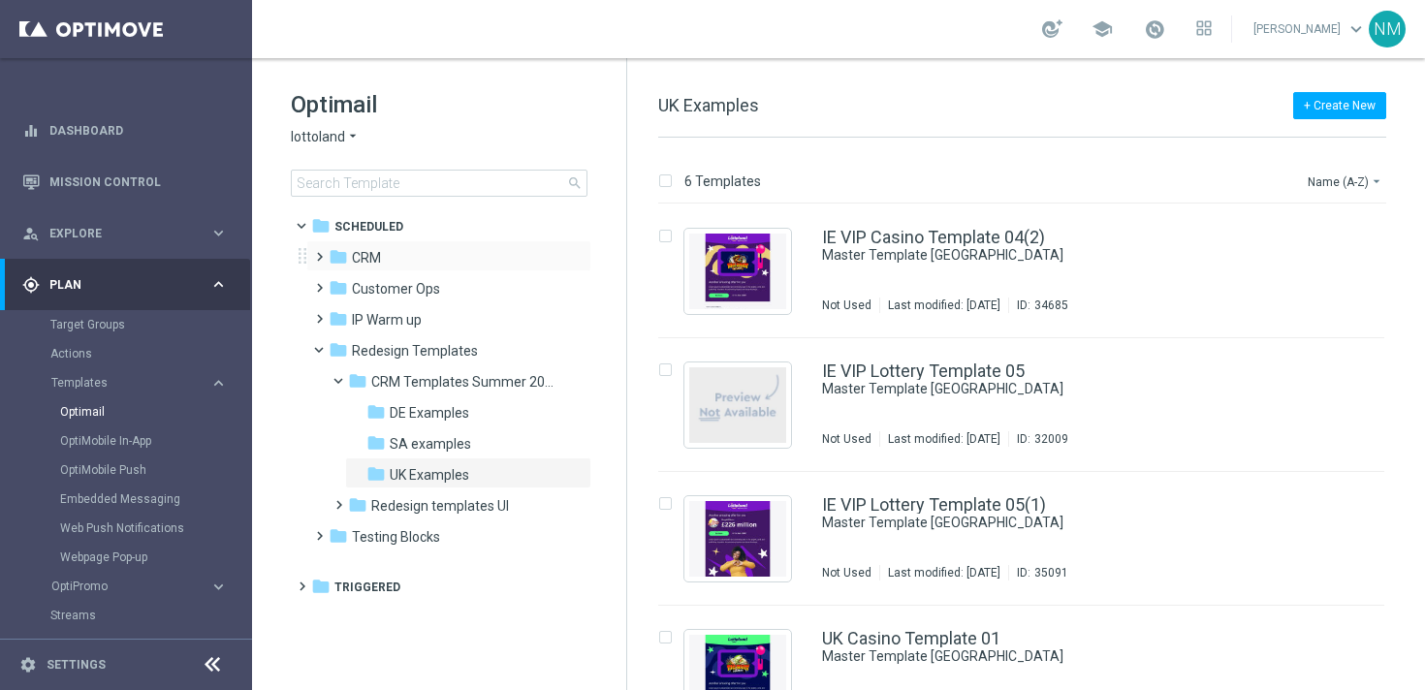
click at [317, 252] on span at bounding box center [315, 248] width 9 height 8
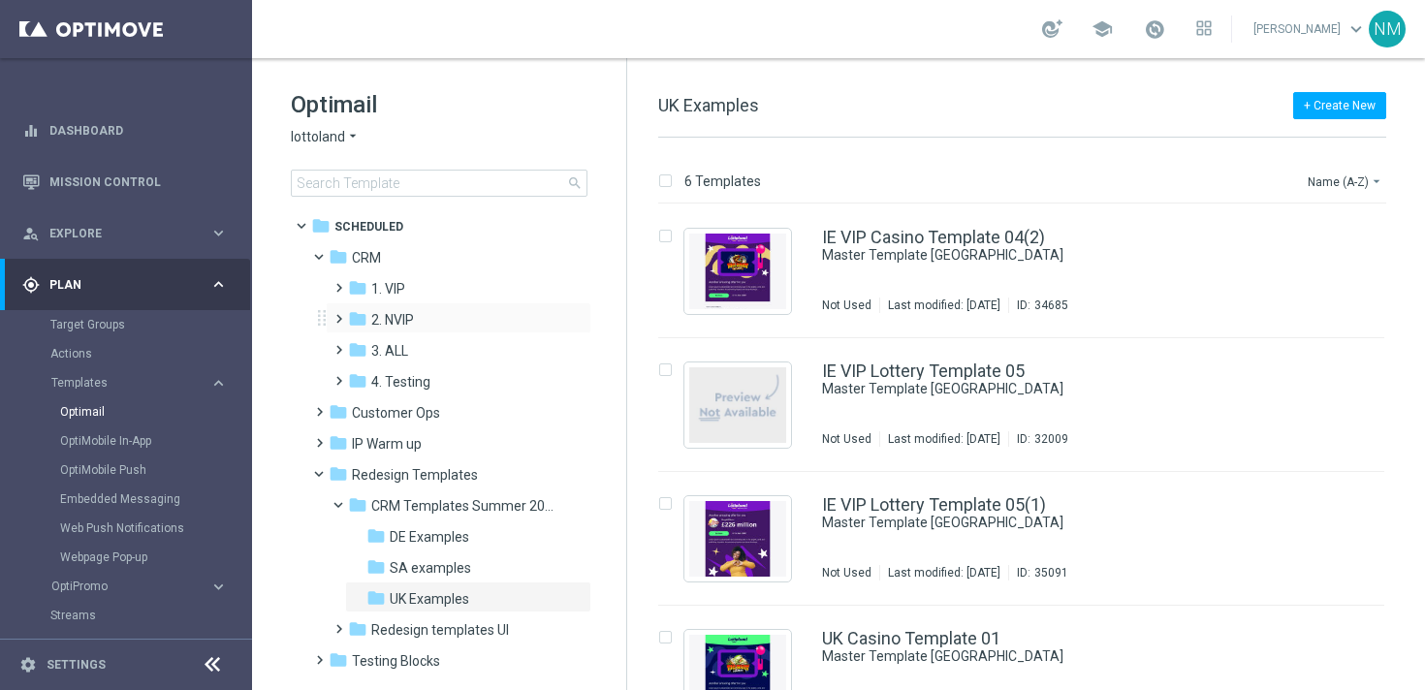
click at [338, 314] on span at bounding box center [334, 310] width 9 height 8
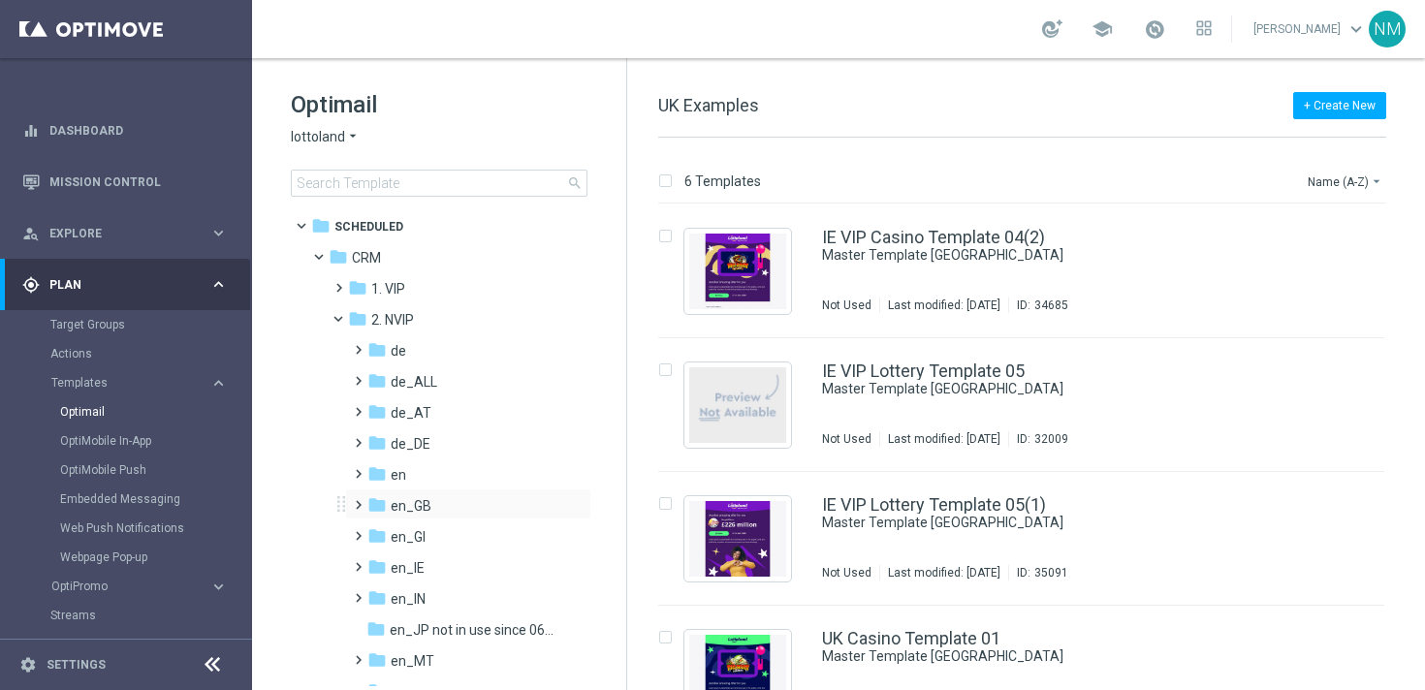
click at [356, 500] on span at bounding box center [354, 496] width 9 height 8
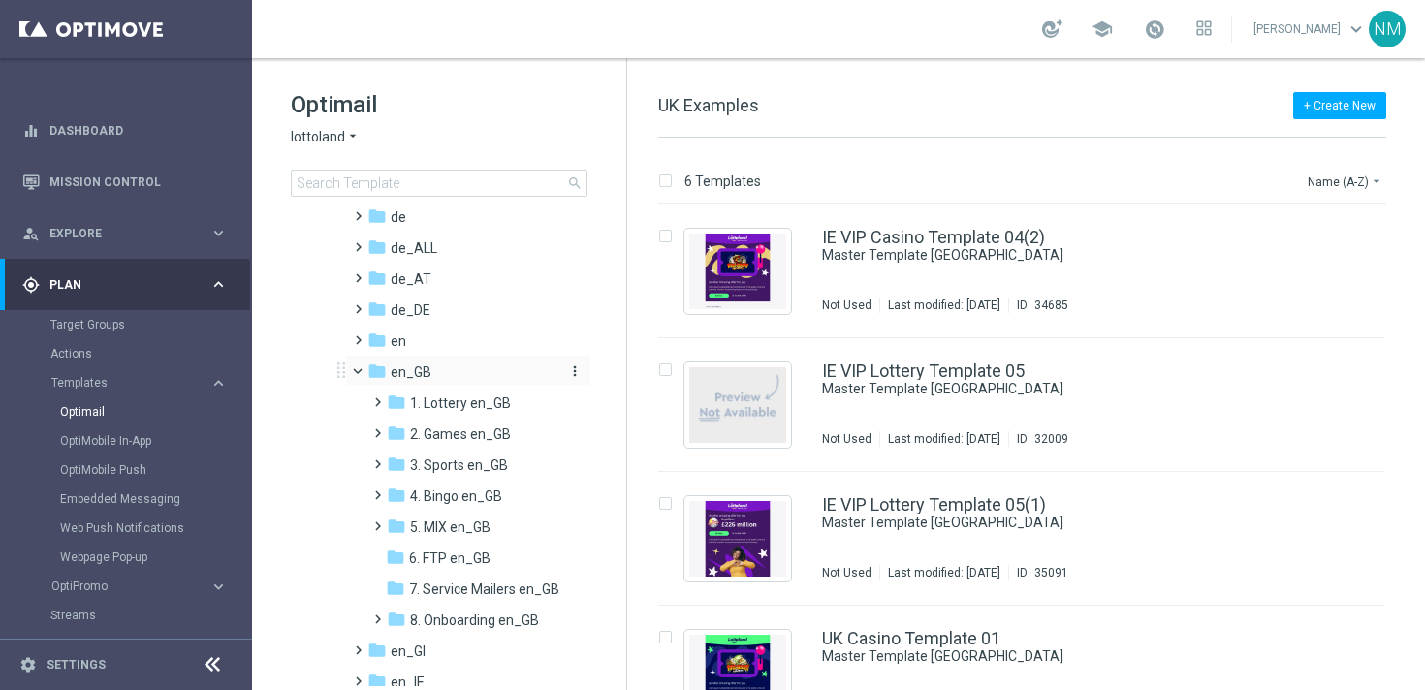
scroll to position [136, 0]
click at [374, 426] on span at bounding box center [373, 423] width 9 height 8
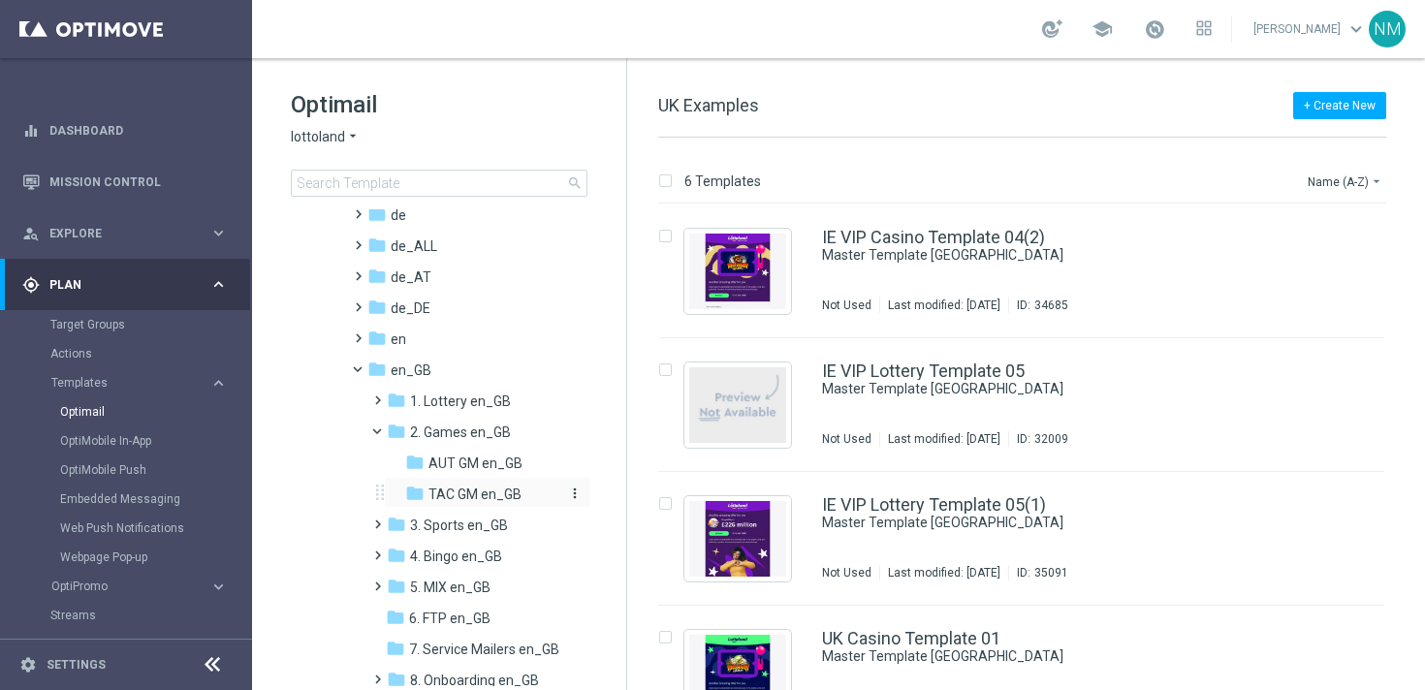
click at [428, 490] on span "TAC GM en_GB" at bounding box center [474, 494] width 93 height 17
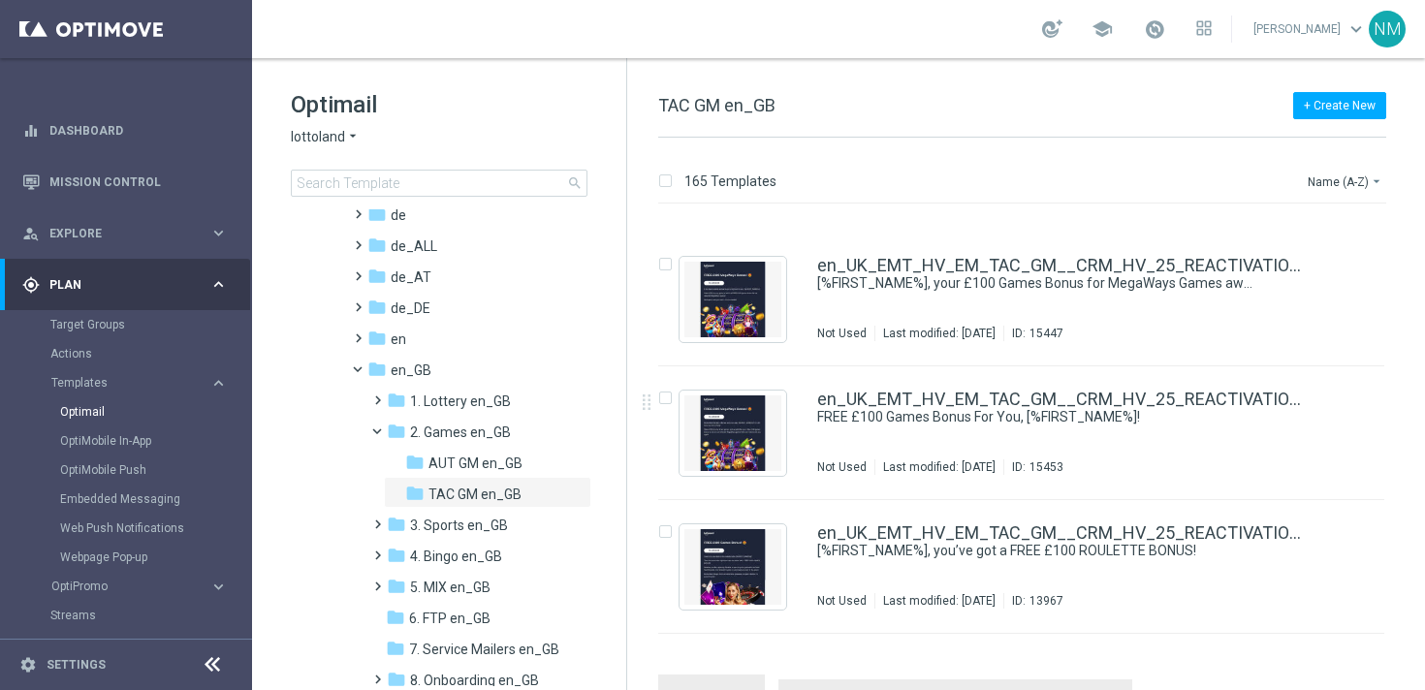
scroll to position [21581, 0]
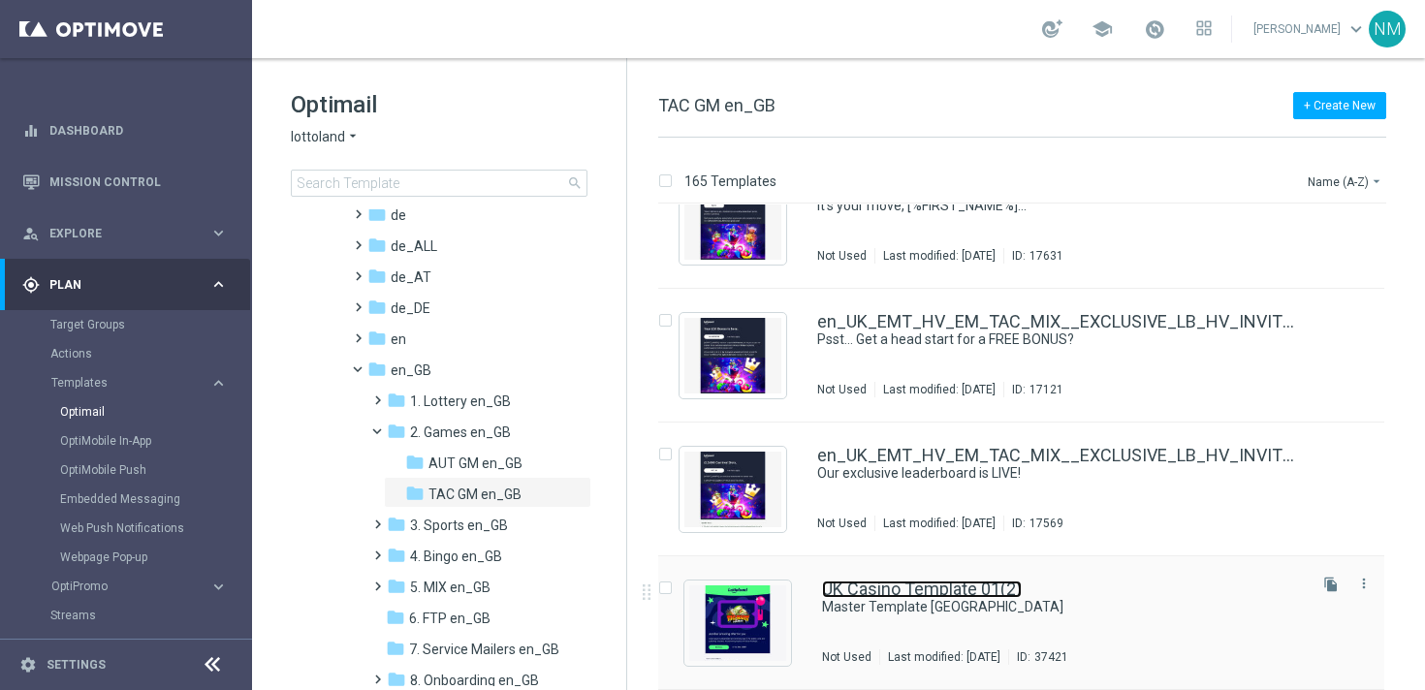
click at [846, 596] on link "UK Casino Template 01(2)" at bounding box center [922, 588] width 200 height 17
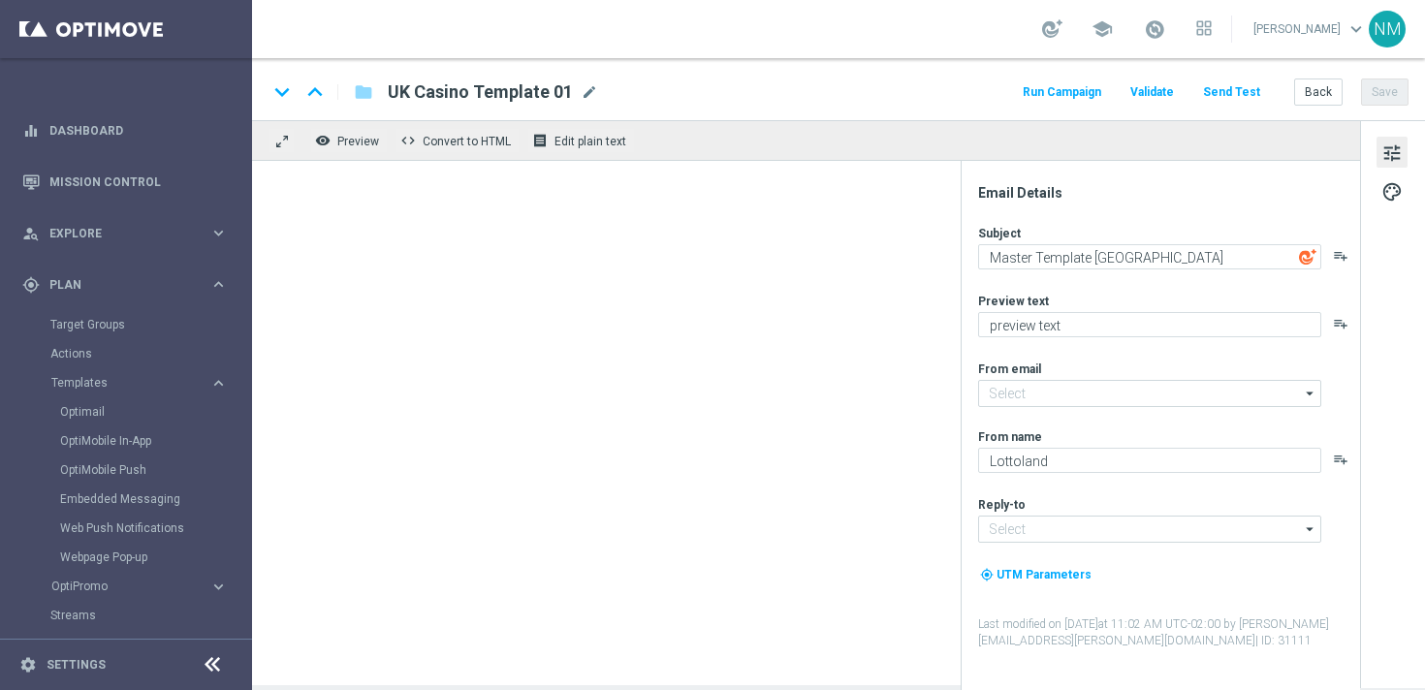
type input "[EMAIL_ADDRESS][DOMAIN_NAME]"
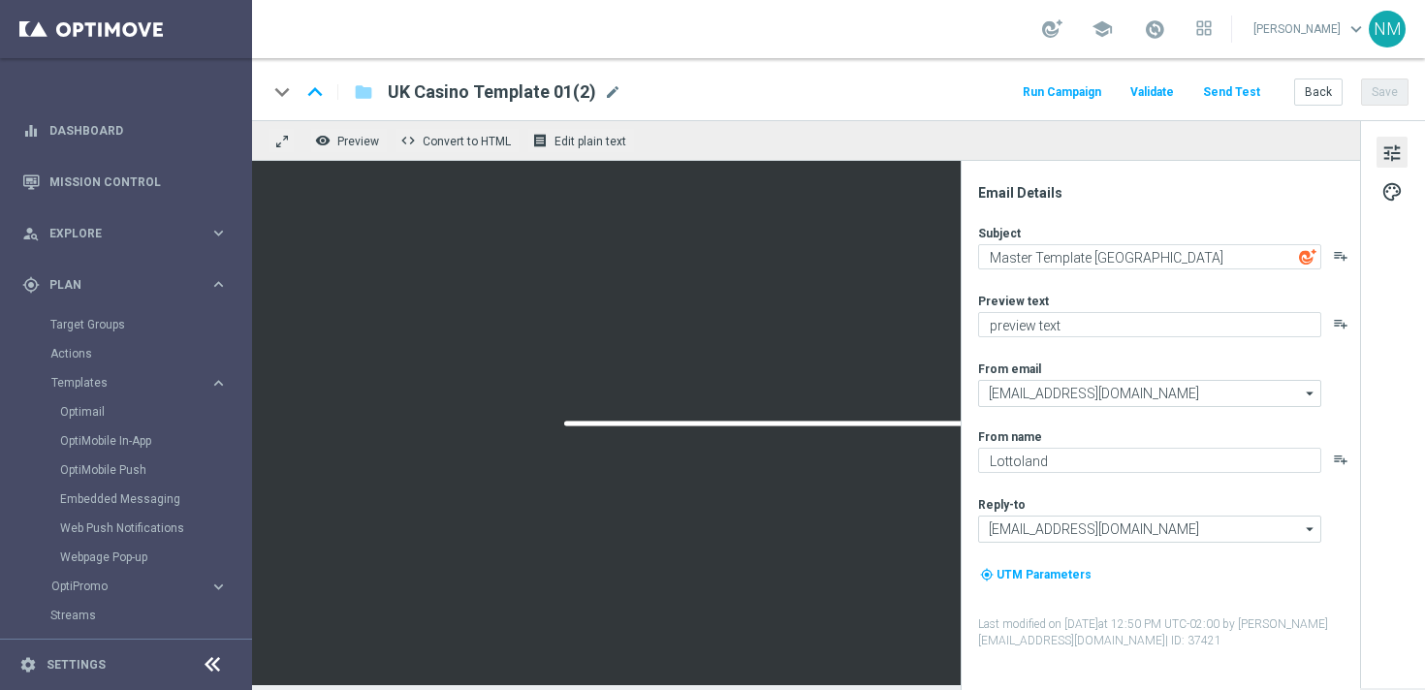
click at [468, 102] on span "UK Casino Template 01(2)" at bounding box center [492, 91] width 208 height 23
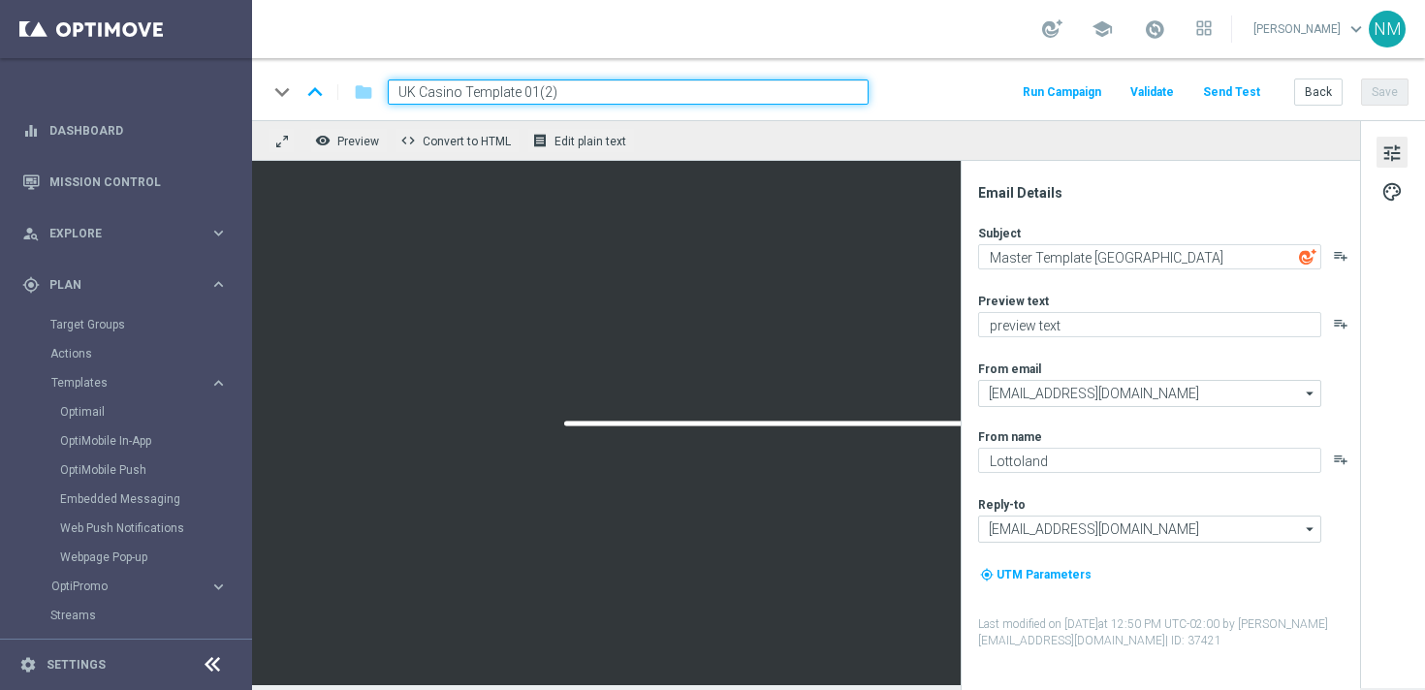
click at [464, 91] on input "UK Casino Template 01(2)" at bounding box center [628, 91] width 481 height 25
paste input "en_GB_EMT_NVIP_EM_TAC_GM__WK41_2025_GAMESREACT_MASKED_TREASURES"
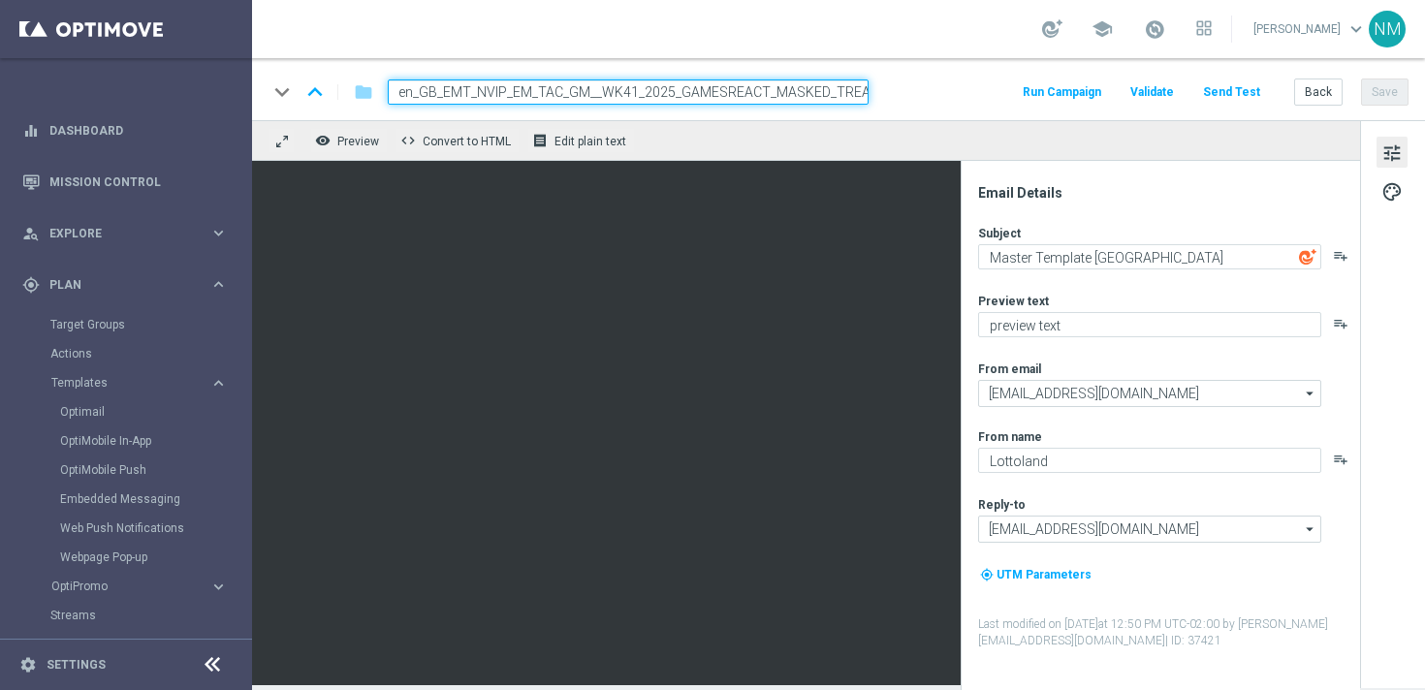
scroll to position [0, 36]
type input "en_GB_EMT_NVIP_EM_TAC_GM__WK41_2025_GAMESREACT_MASKED_TREASURES"
click at [908, 94] on div "keyboard_arrow_down keyboard_arrow_up folder en_GB_EMT_NVIP_EM_TAC_GM__WK41_202…" at bounding box center [837, 91] width 1141 height 25
click at [811, 94] on input "en_GB_EMT_NVIP_EM_TAC_GM__WK41_2025_GAMESREACT_MASKED_TREASURES" at bounding box center [628, 91] width 481 height 25
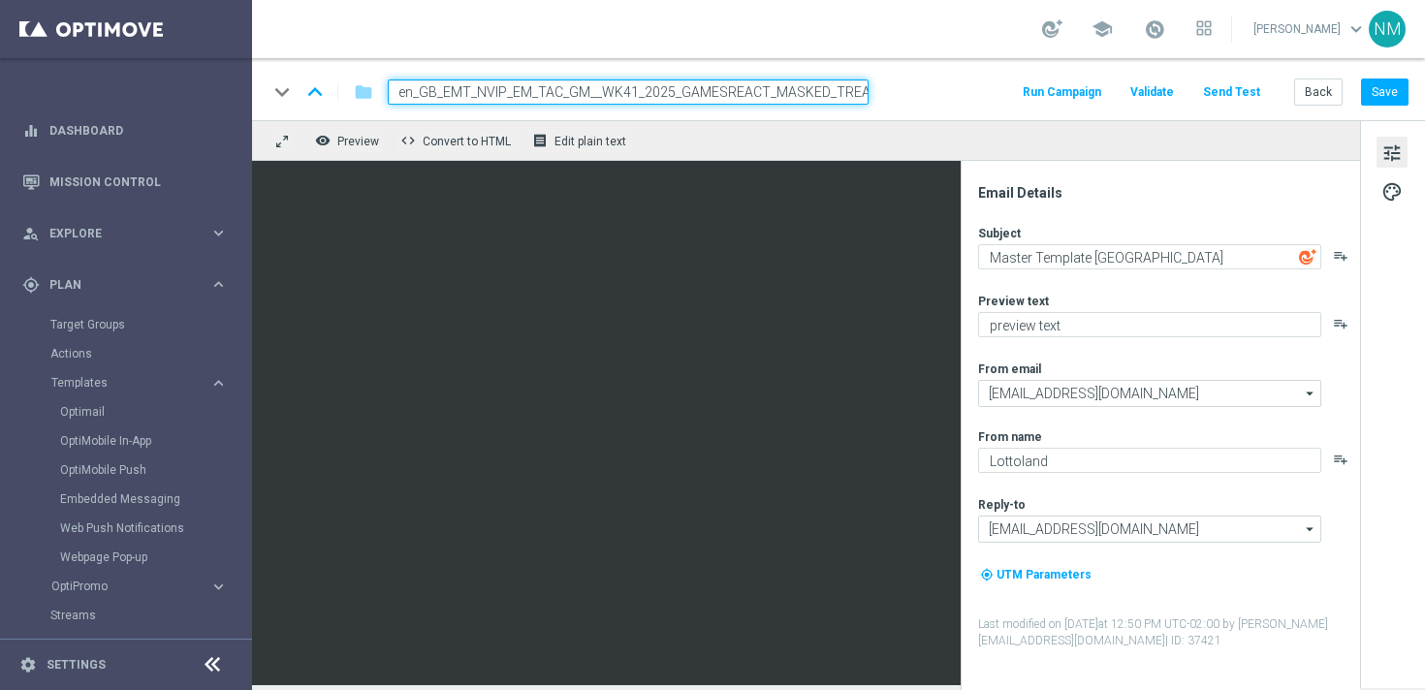
click at [898, 86] on div "keyboard_arrow_down keyboard_arrow_up folder en_GB_EMT_NVIP_EM_TAC_GM__WK41_202…" at bounding box center [837, 91] width 1141 height 25
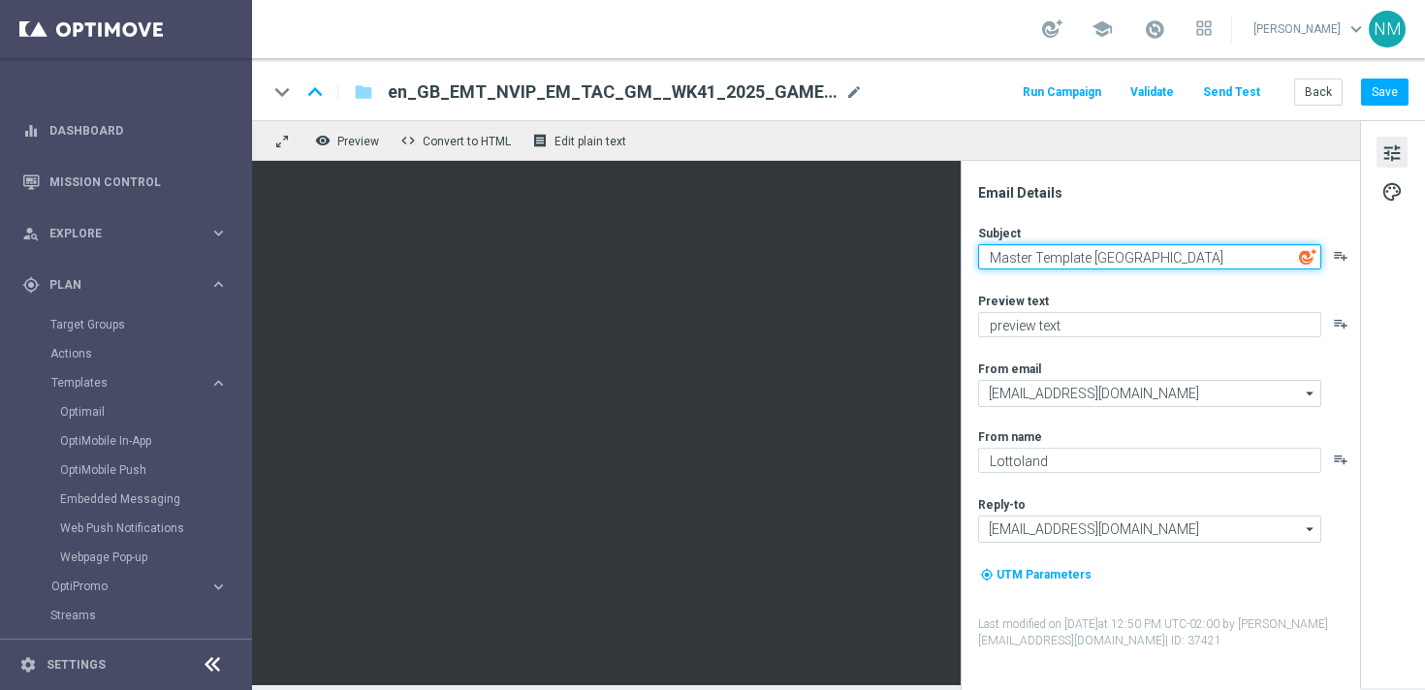
click at [1072, 255] on textarea "Master Template [GEOGRAPHIC_DATA]" at bounding box center [1149, 256] width 343 height 25
type textarea "Y"
type textarea "Free Spins in your account"
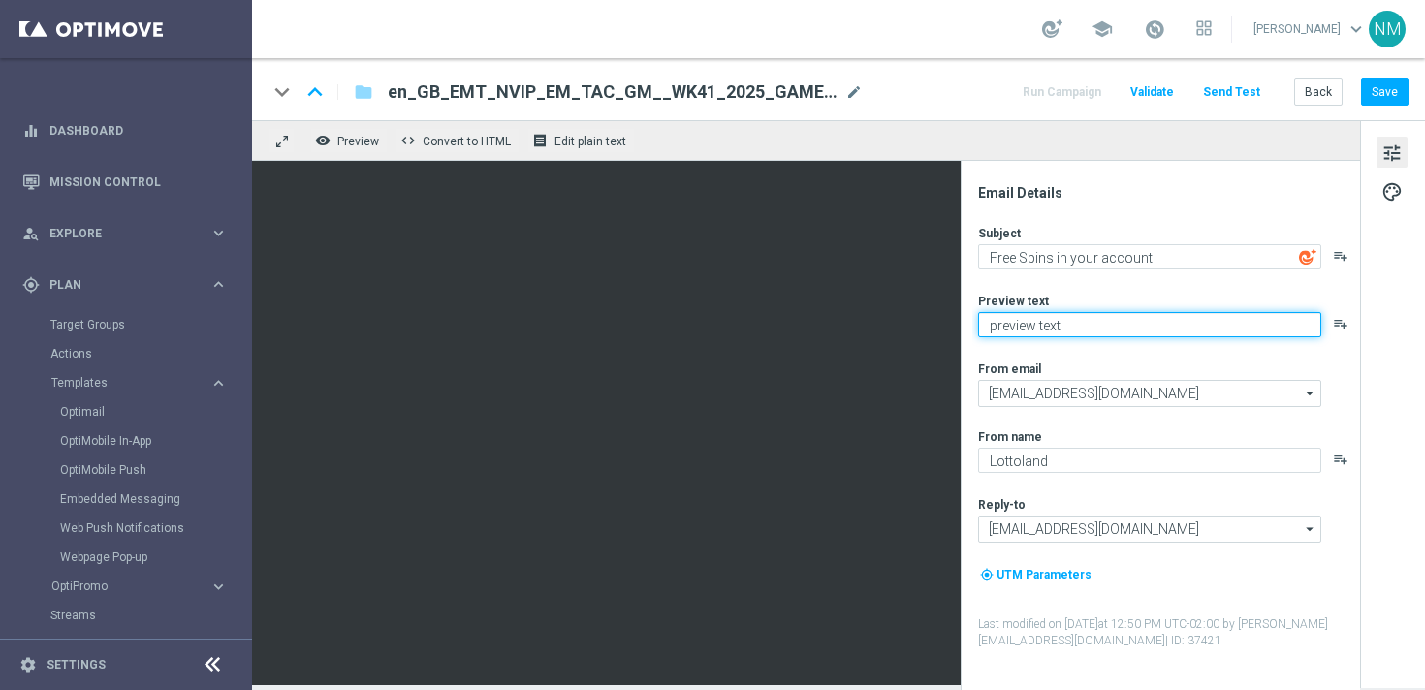
click at [1009, 330] on textarea "preview text" at bounding box center [1149, 324] width 343 height 25
type textarea "Log in to unlock!"
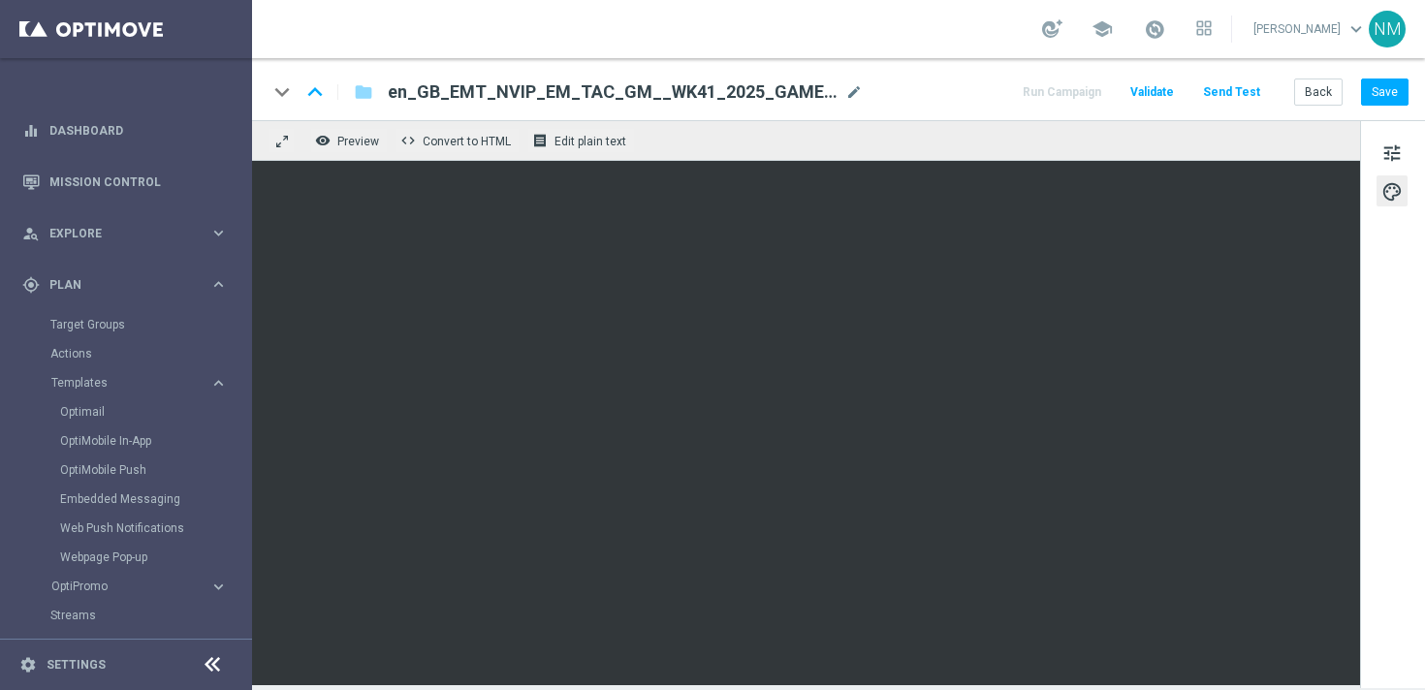
click at [1314, 132] on div "remove_red_eye Preview code Convert to HTML receipt Edit plain text" at bounding box center [806, 140] width 1108 height 41
click at [1162, 91] on span "Validate" at bounding box center [1152, 92] width 44 height 14
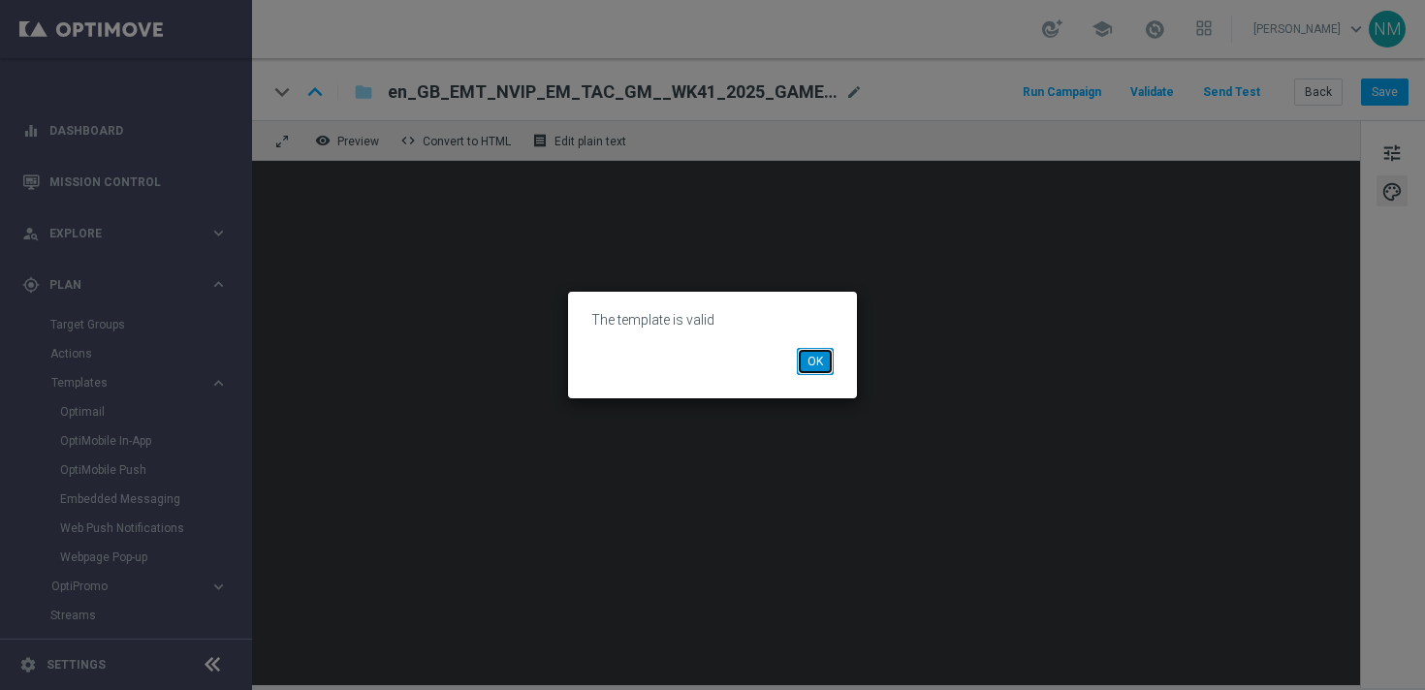
click at [807, 357] on button "OK" at bounding box center [815, 361] width 37 height 27
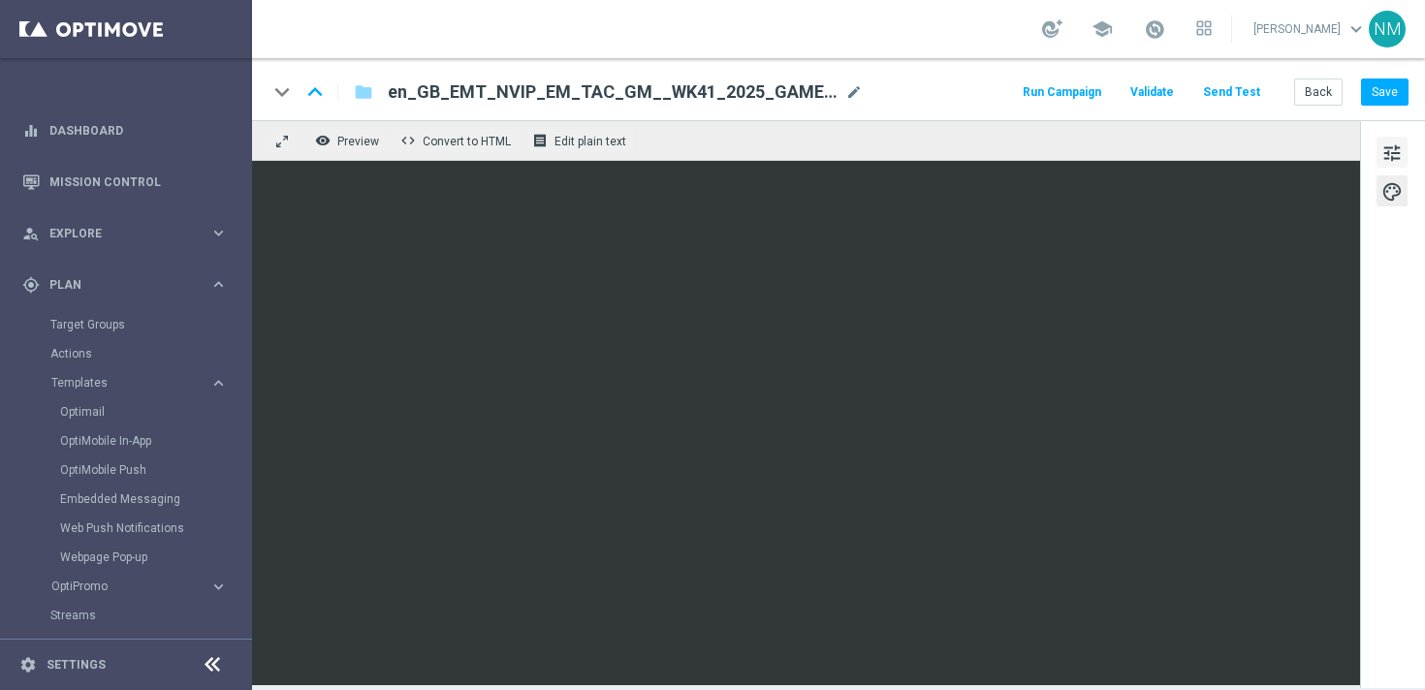
click at [1396, 152] on span "tune" at bounding box center [1391, 153] width 21 height 25
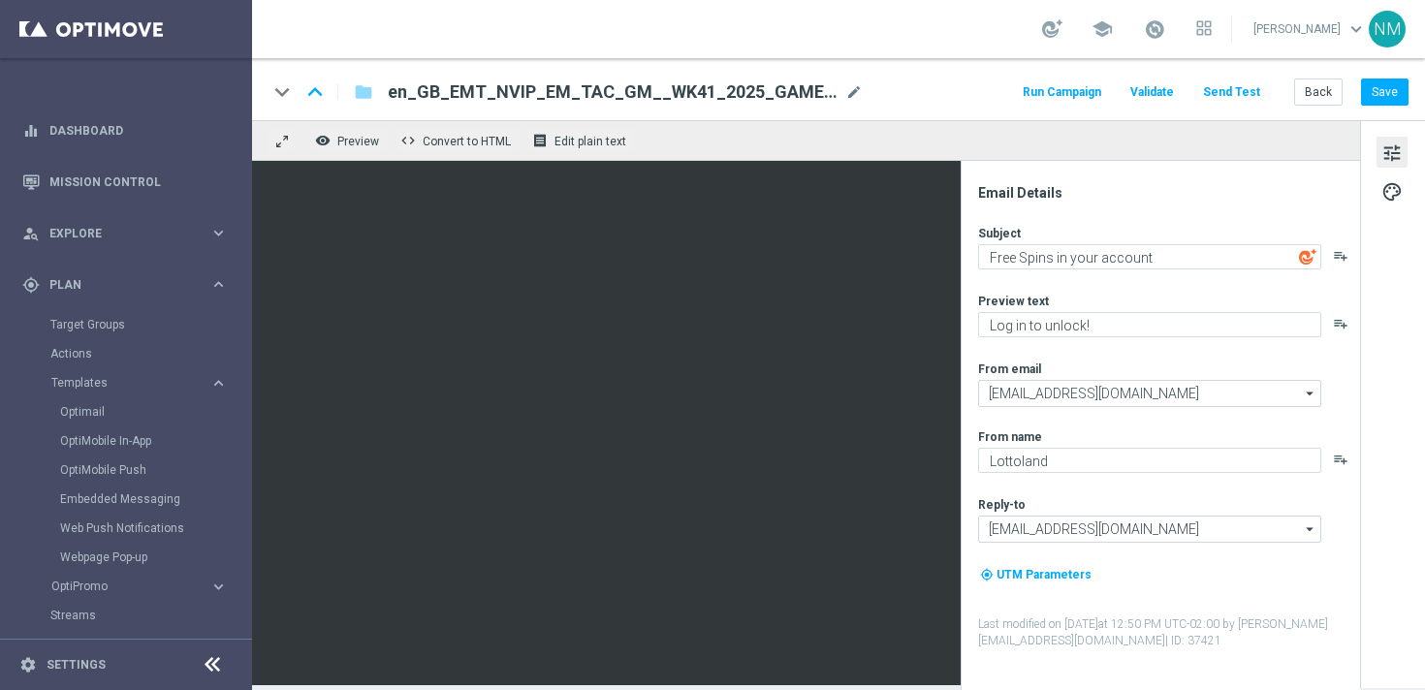
click at [1396, 152] on span "tune" at bounding box center [1391, 153] width 21 height 25
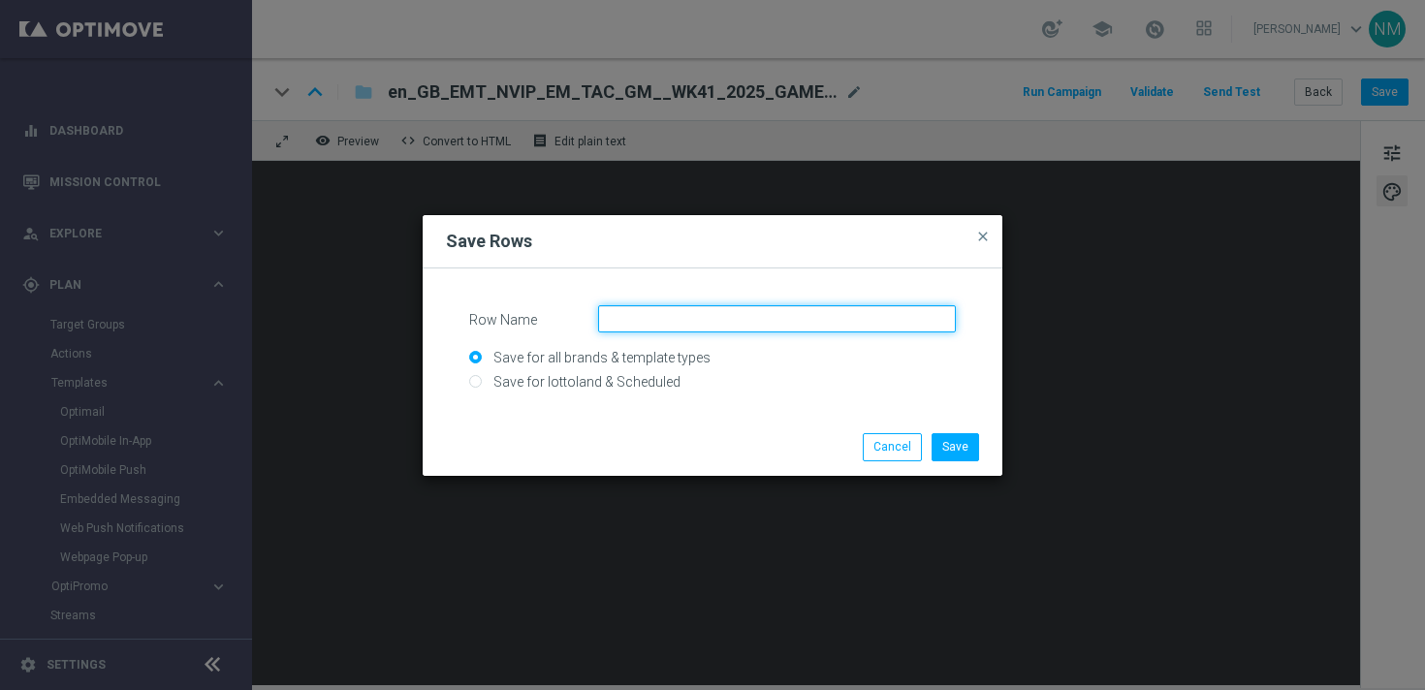
click at [759, 326] on input "Row Name" at bounding box center [777, 318] width 358 height 27
type input "UK - Freewheelin' OCT"
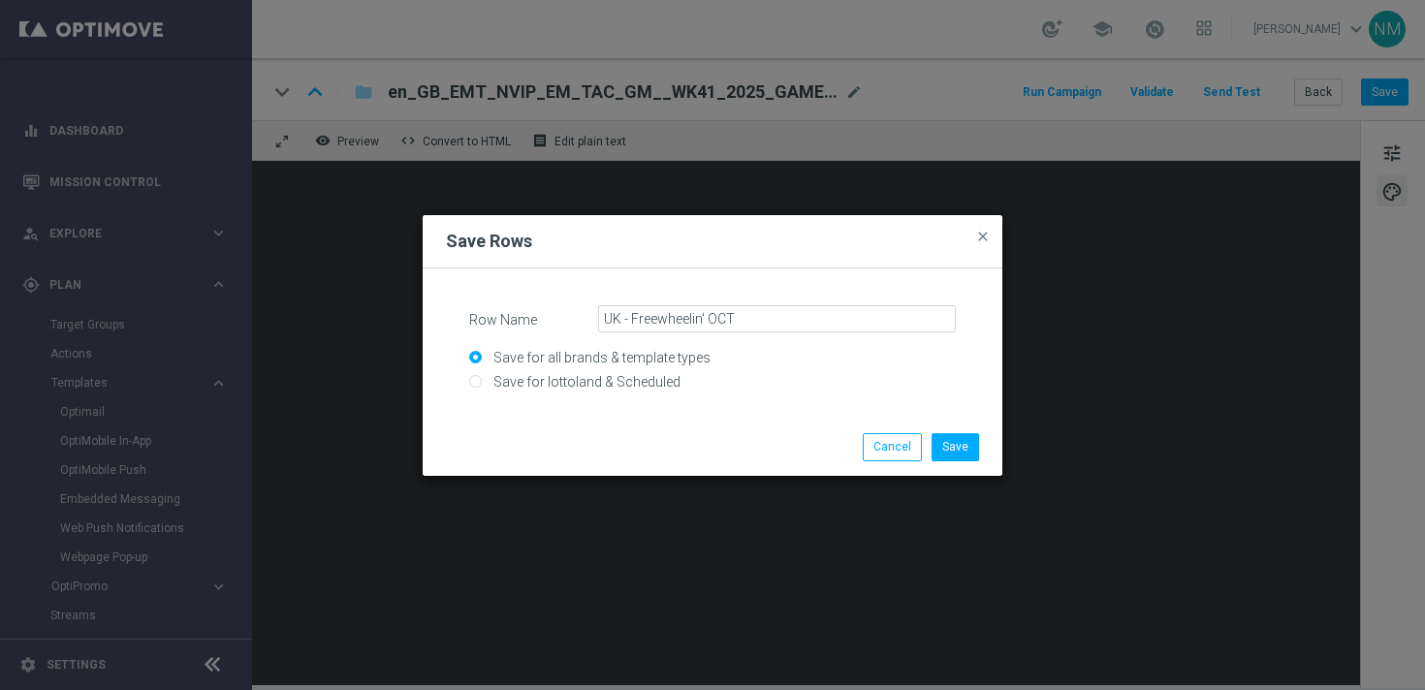
click at [586, 386] on input "Save for lottoland & Scheduled" at bounding box center [712, 390] width 486 height 27
radio input "true"
click at [965, 453] on button "Save" at bounding box center [954, 446] width 47 height 27
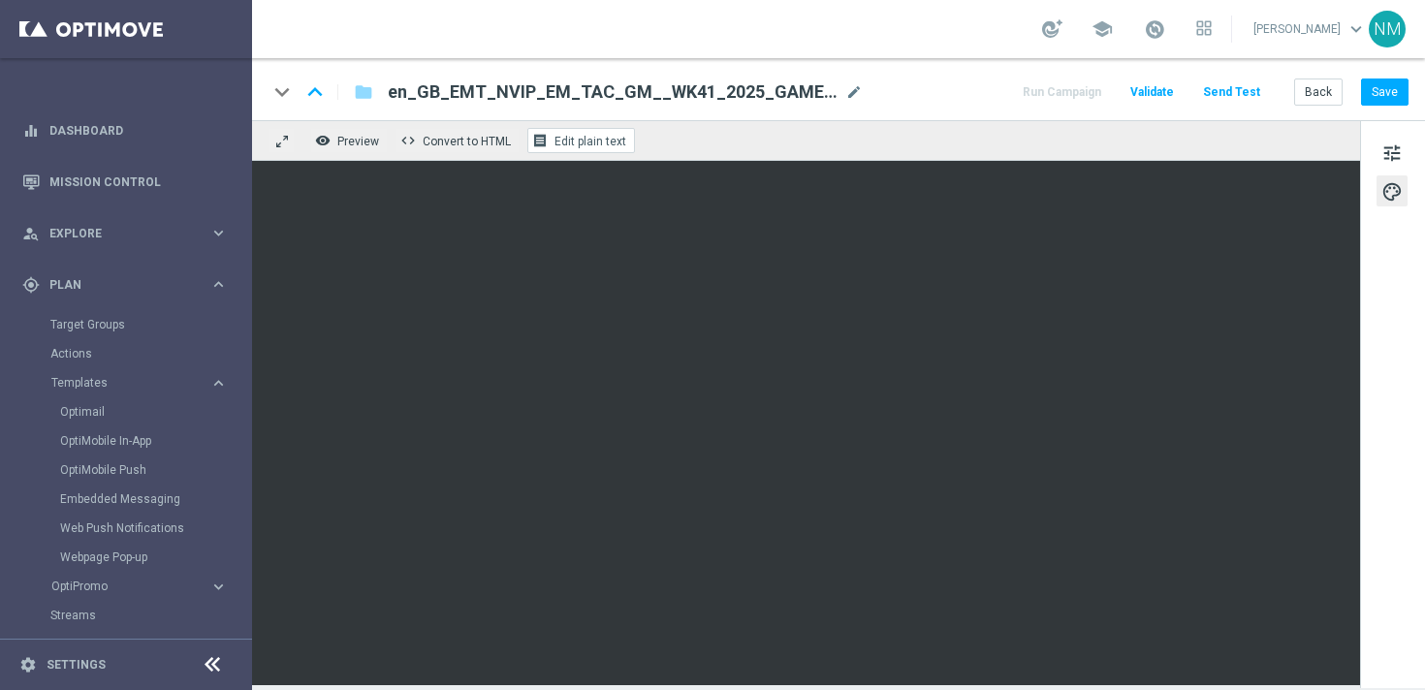
click at [583, 131] on button "receipt Edit plain text" at bounding box center [581, 140] width 108 height 25
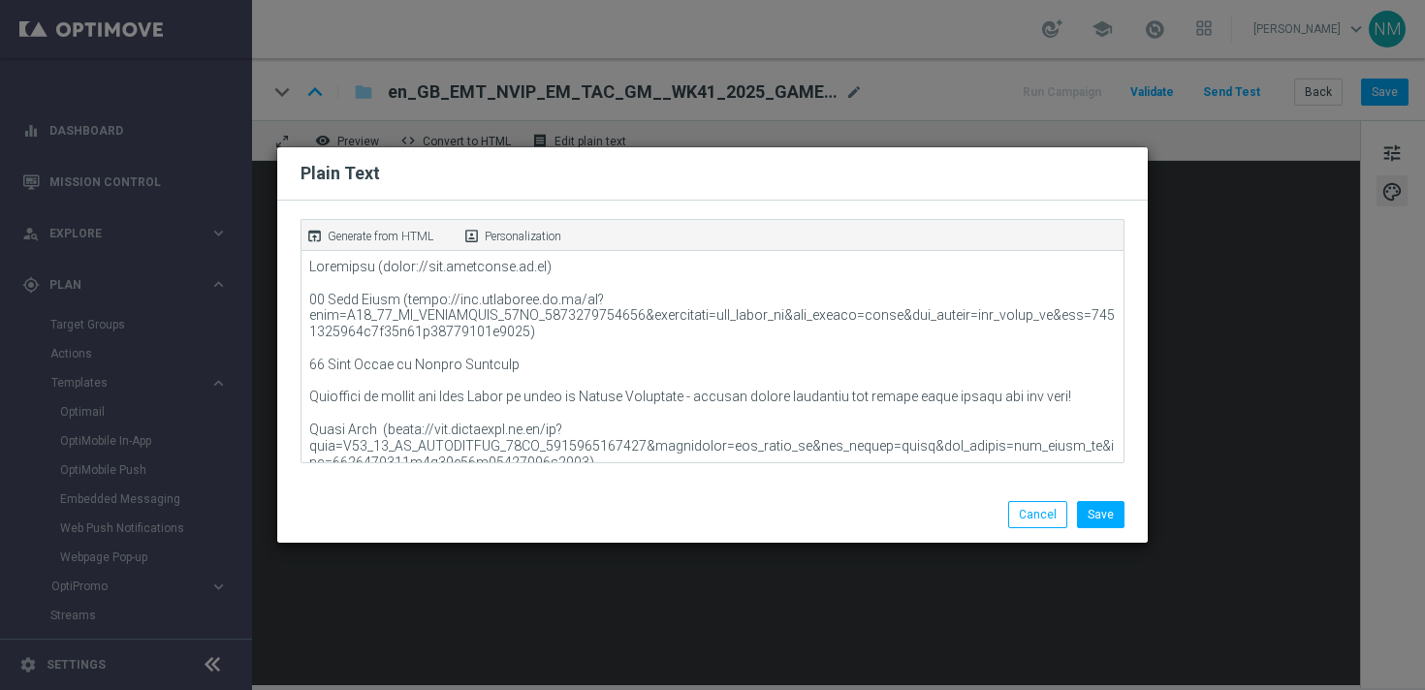
click at [424, 234] on p "Generate from HTML" at bounding box center [381, 236] width 106 height 17
click at [1100, 511] on button "Save" at bounding box center [1100, 514] width 47 height 27
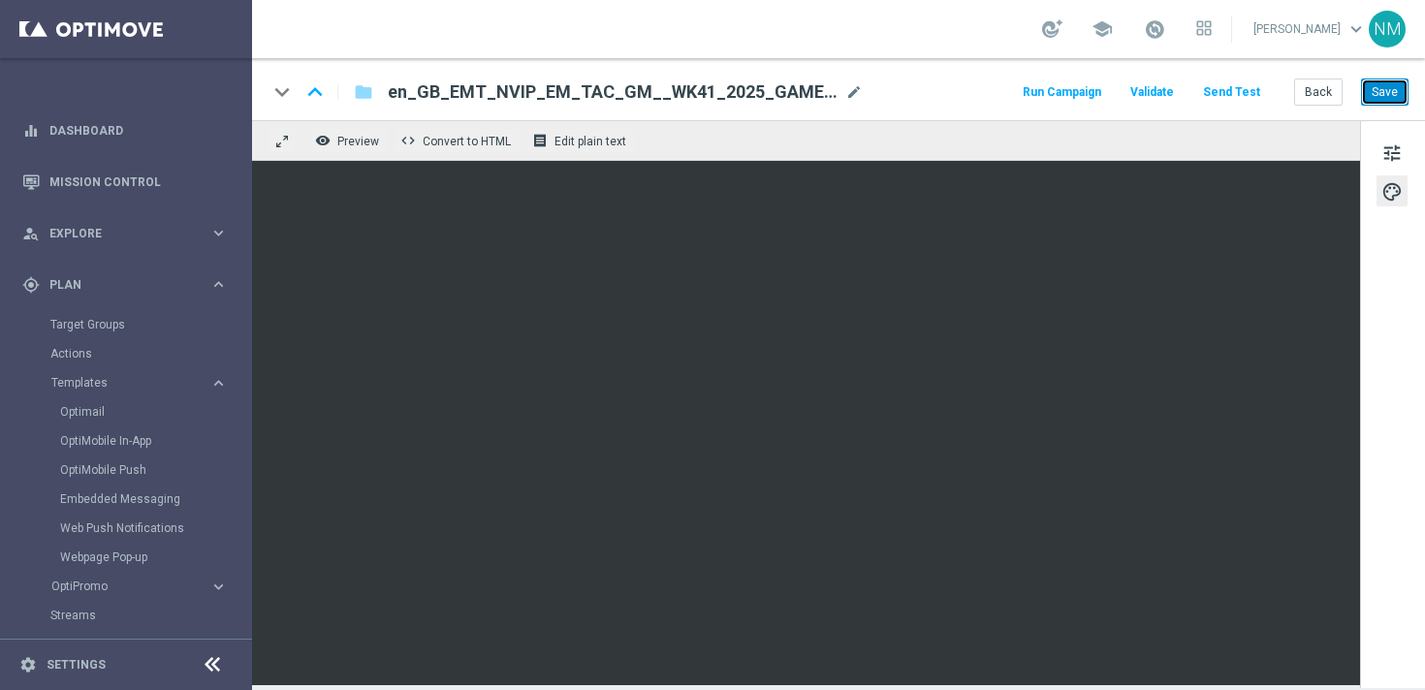
click at [1401, 84] on button "Save" at bounding box center [1384, 91] width 47 height 27
click at [1386, 143] on span "tune" at bounding box center [1391, 153] width 21 height 25
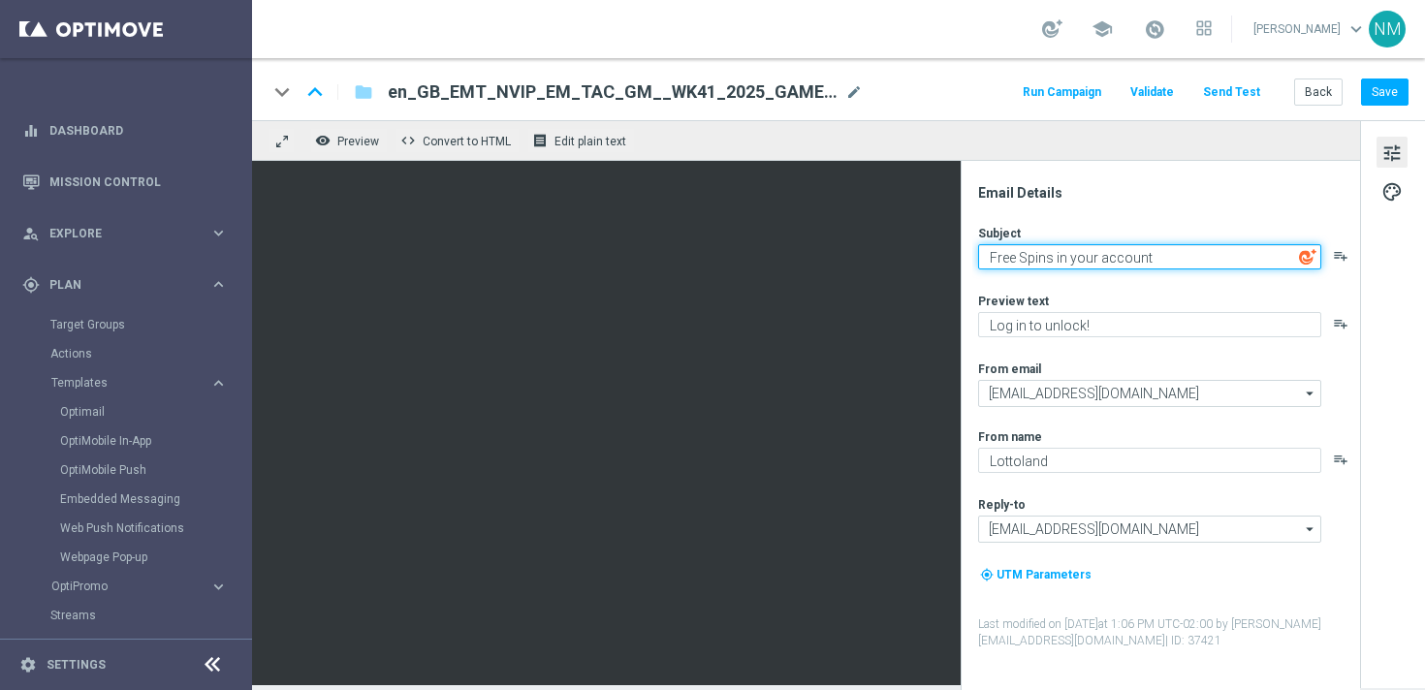
click at [1158, 257] on textarea "Free Spins in your account" at bounding box center [1149, 256] width 343 height 25
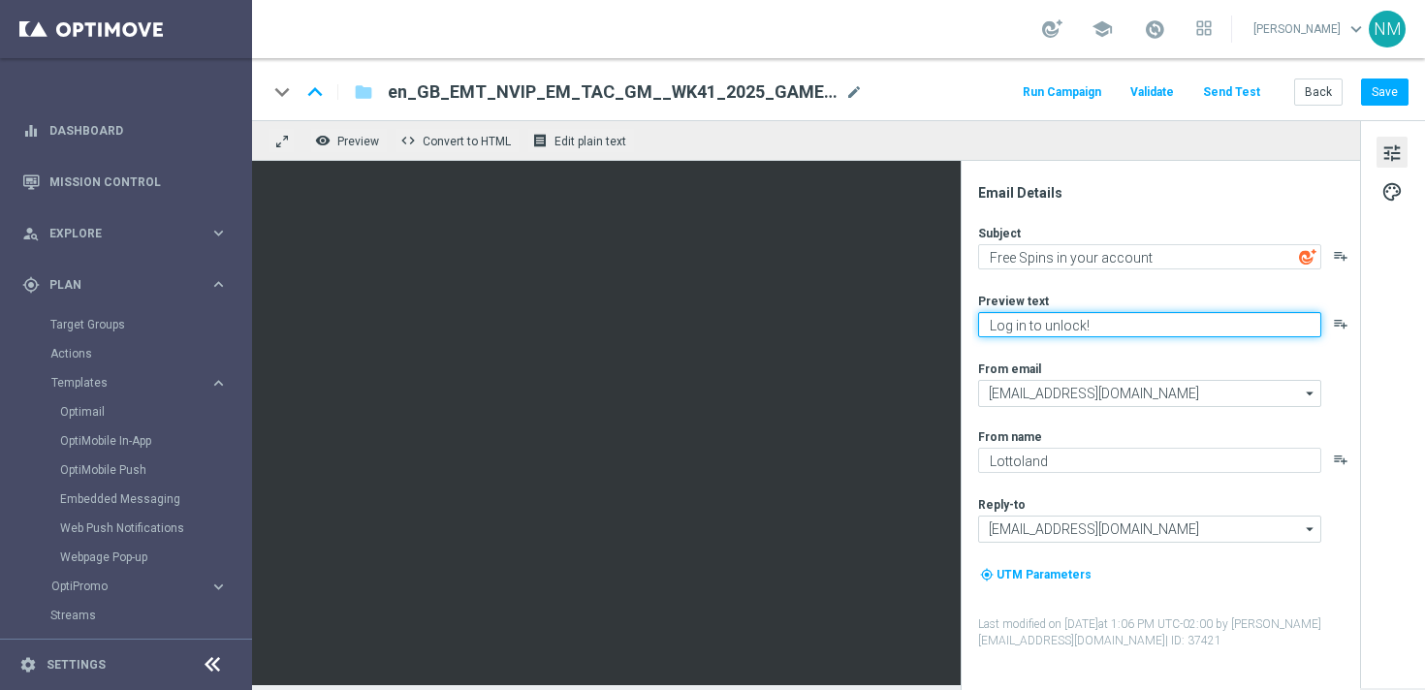
click at [1069, 328] on textarea "Log in to unlock!" at bounding box center [1149, 324] width 343 height 25
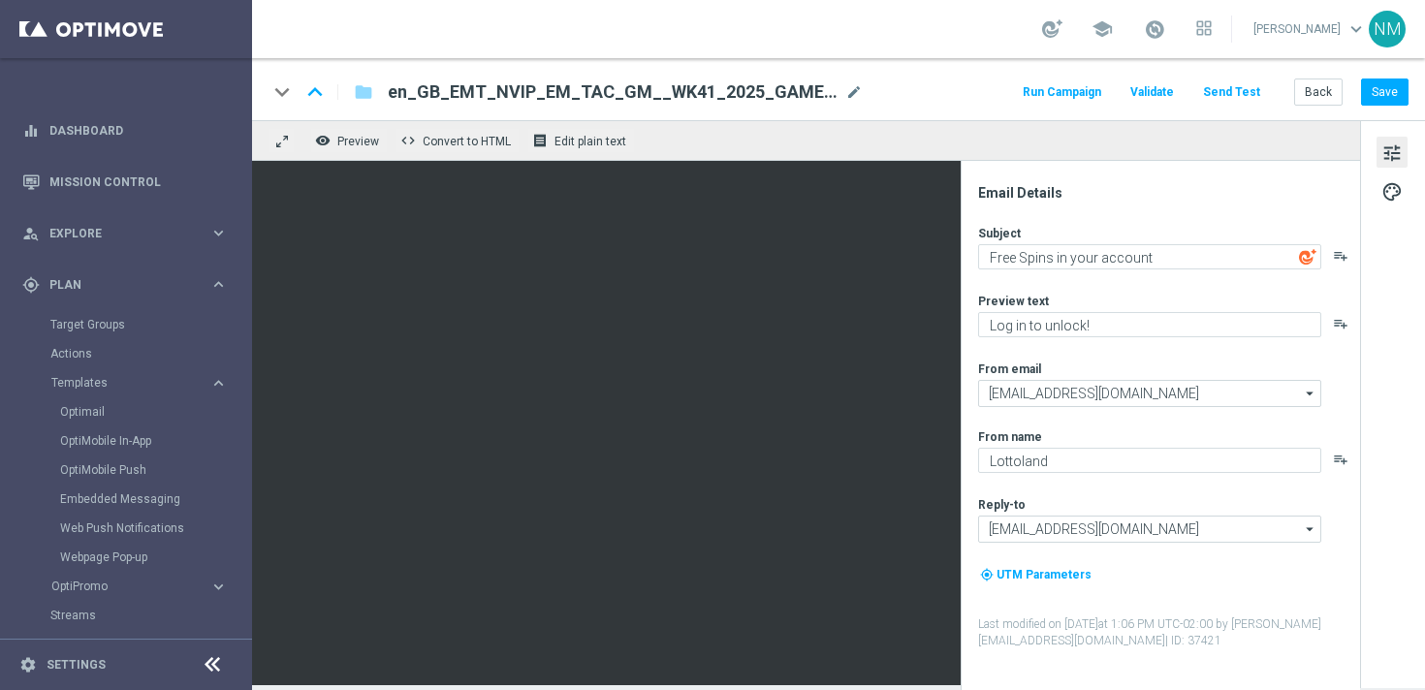
click at [1239, 95] on button "Send Test" at bounding box center [1231, 92] width 63 height 26
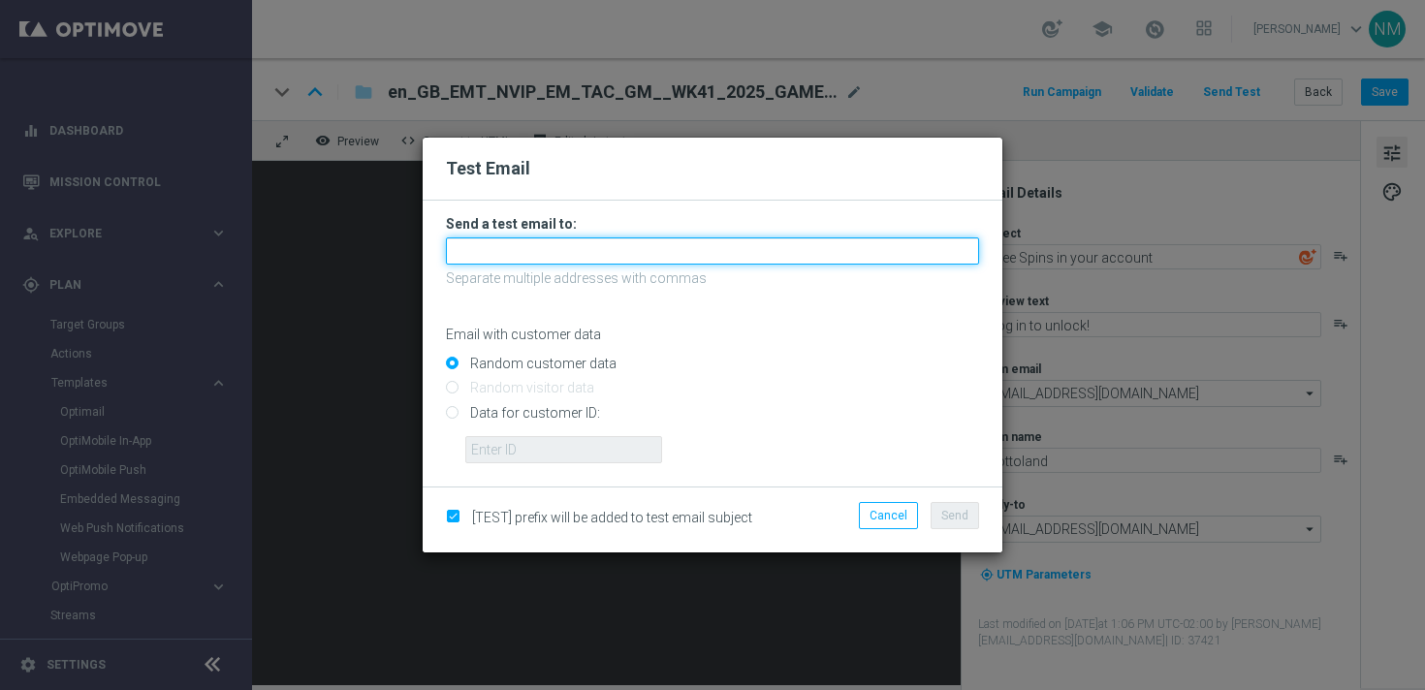
click at [567, 250] on input "text" at bounding box center [712, 250] width 533 height 27
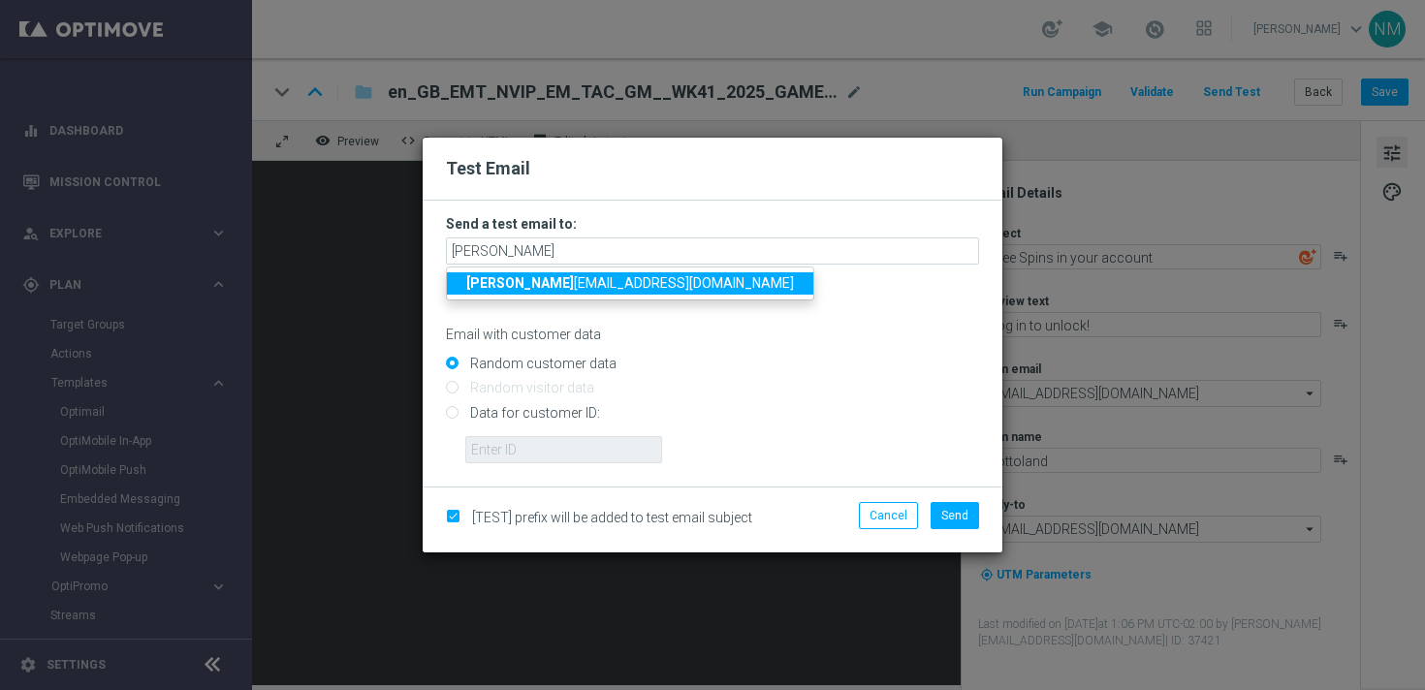
click at [529, 286] on span "niko la.misotova@lottoland.com" at bounding box center [630, 283] width 328 height 16
type input "nikola.misotova@lottoland.com"
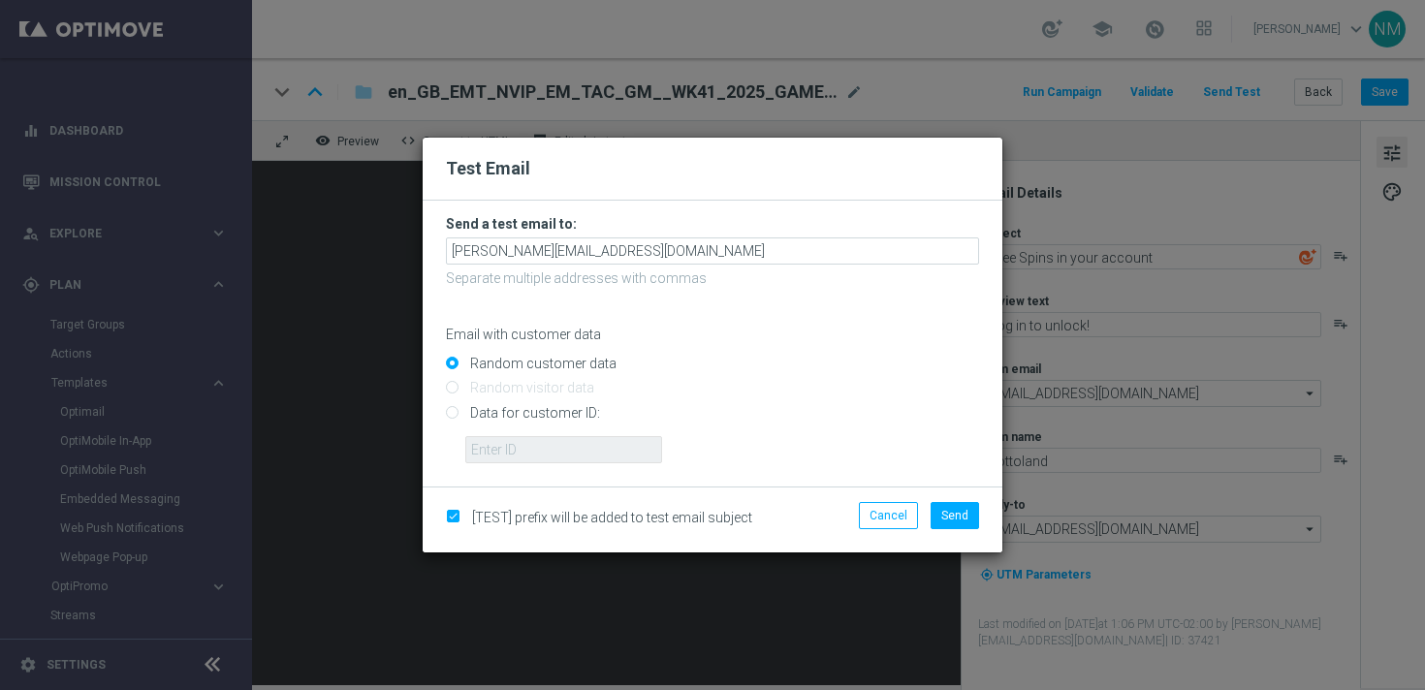
click at [503, 409] on input "Data for customer ID:" at bounding box center [712, 420] width 533 height 27
radio input "true"
click at [504, 447] on input "text" at bounding box center [563, 449] width 197 height 27
paste input "220553462"
type input "220553462"
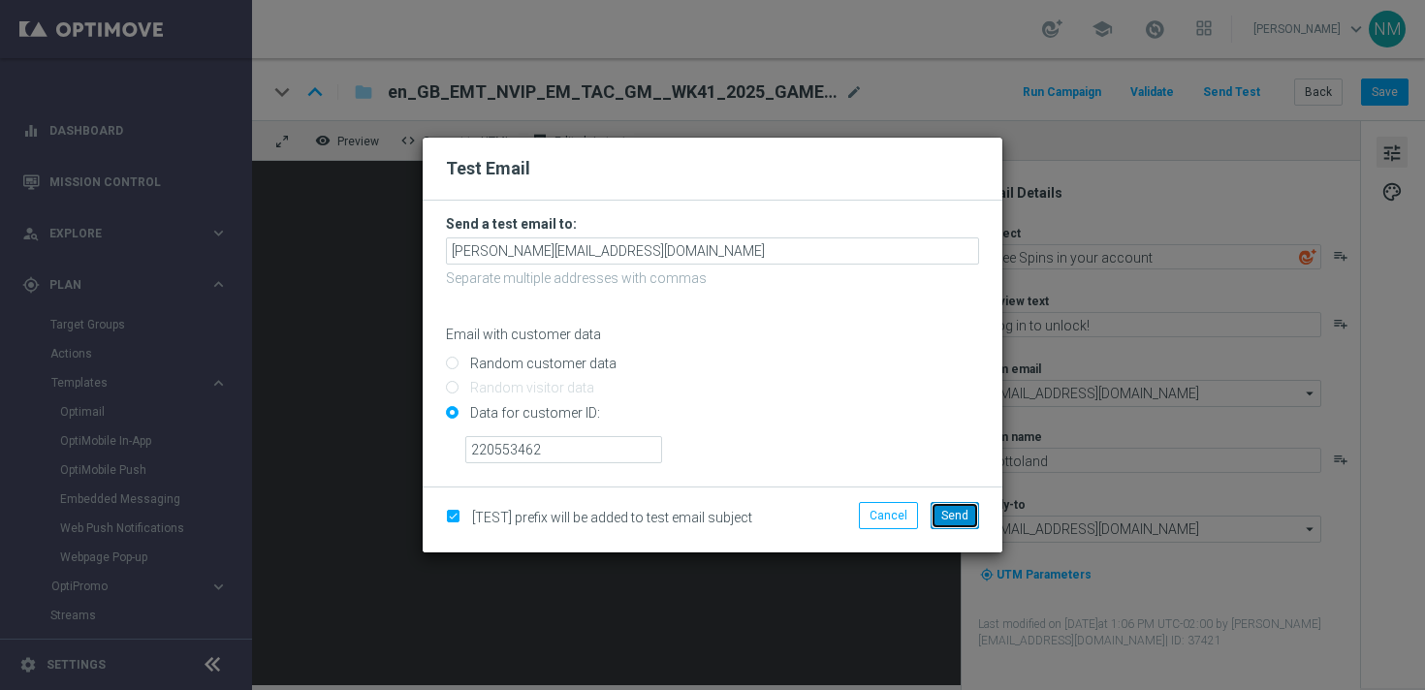
click at [952, 519] on span "Send" at bounding box center [954, 516] width 27 height 14
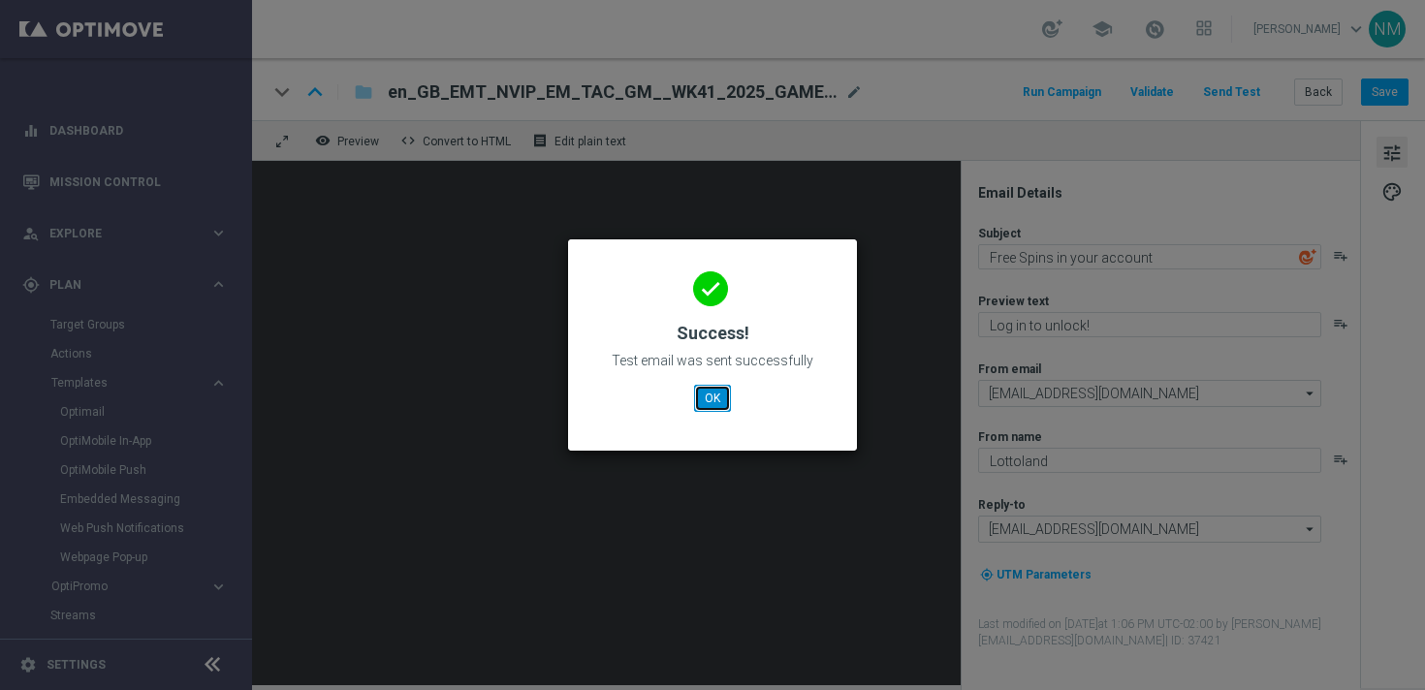
click at [711, 410] on button "OK" at bounding box center [712, 398] width 37 height 27
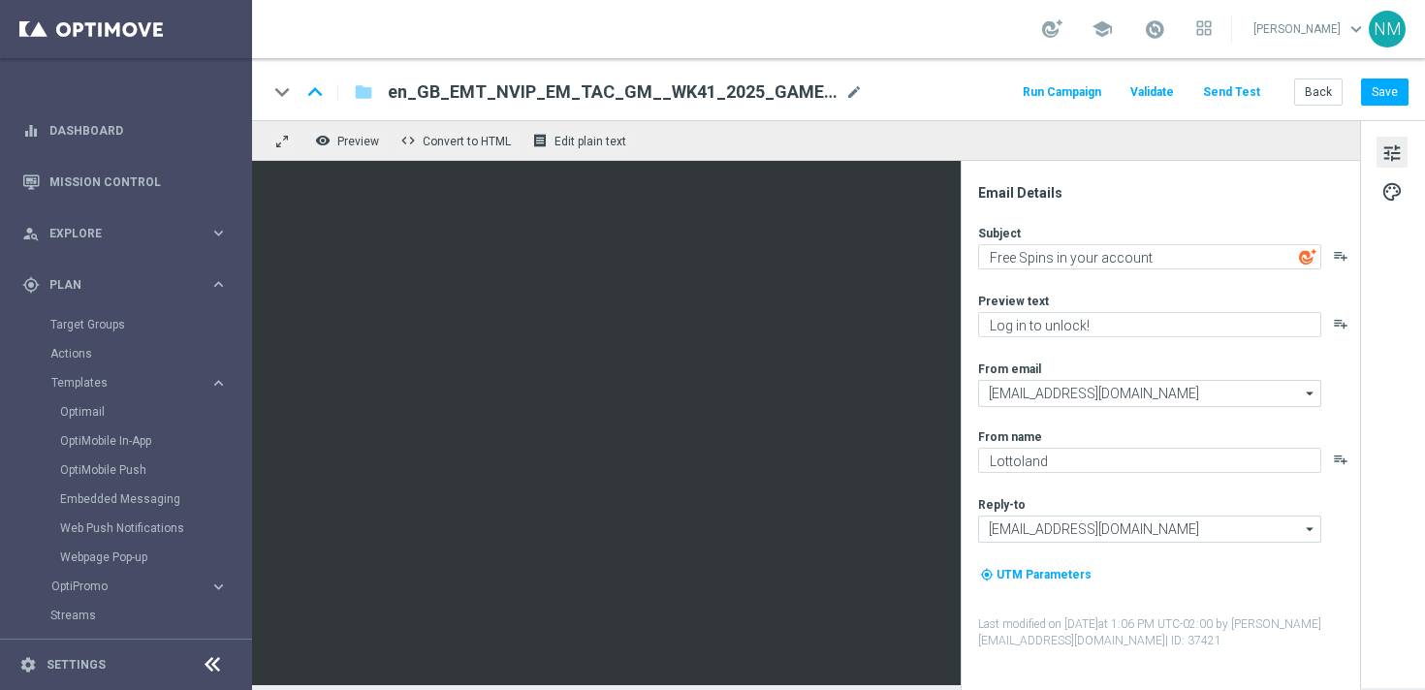
click at [1238, 90] on button "Send Test" at bounding box center [1231, 92] width 63 height 26
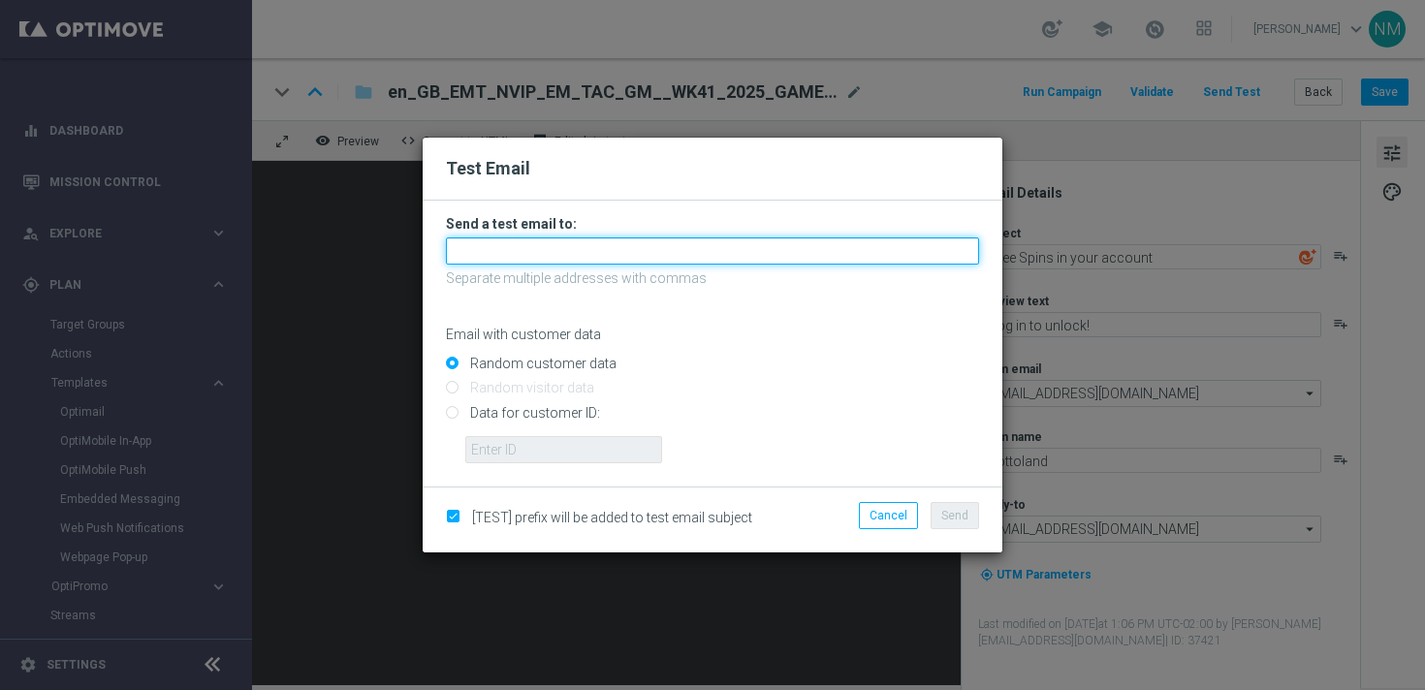
click at [677, 256] on input "text" at bounding box center [712, 250] width 533 height 27
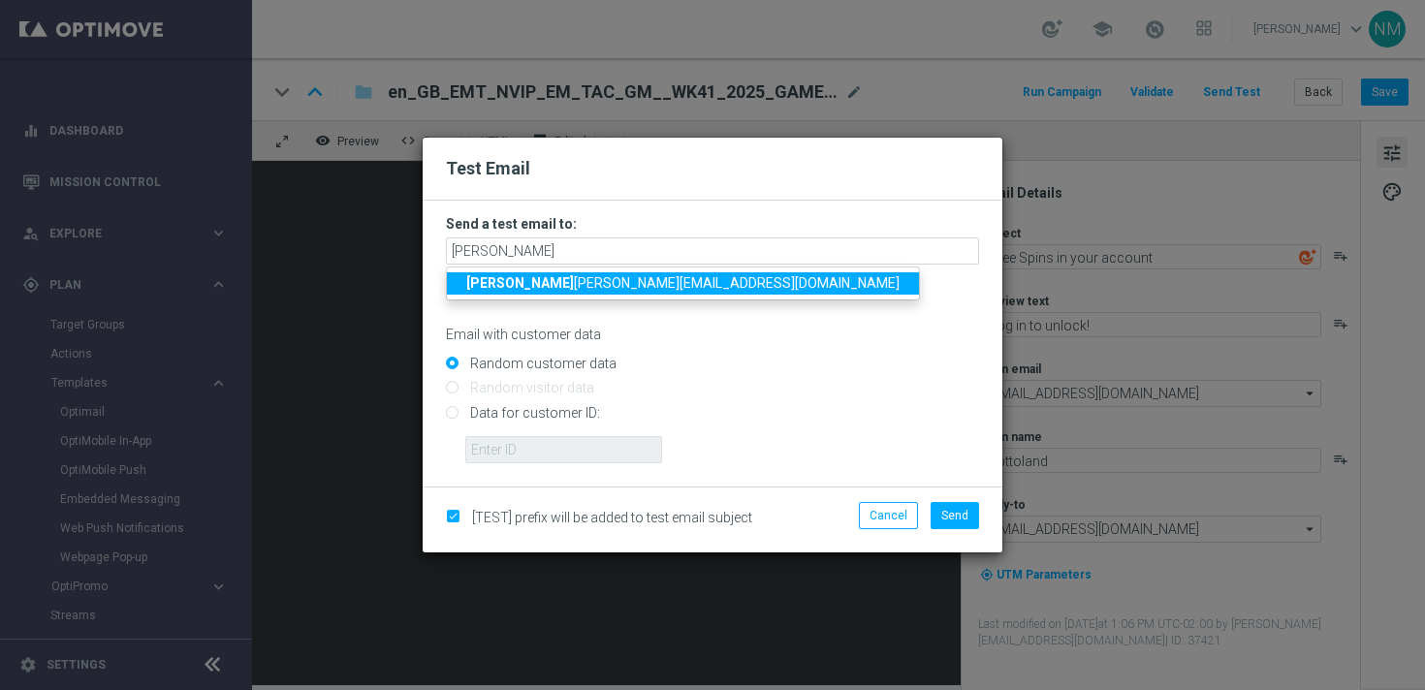
click at [587, 294] on link "rick y.hubbard@lottoland.com" at bounding box center [683, 283] width 472 height 22
type input "ricky.hubbard@lottoland.com"
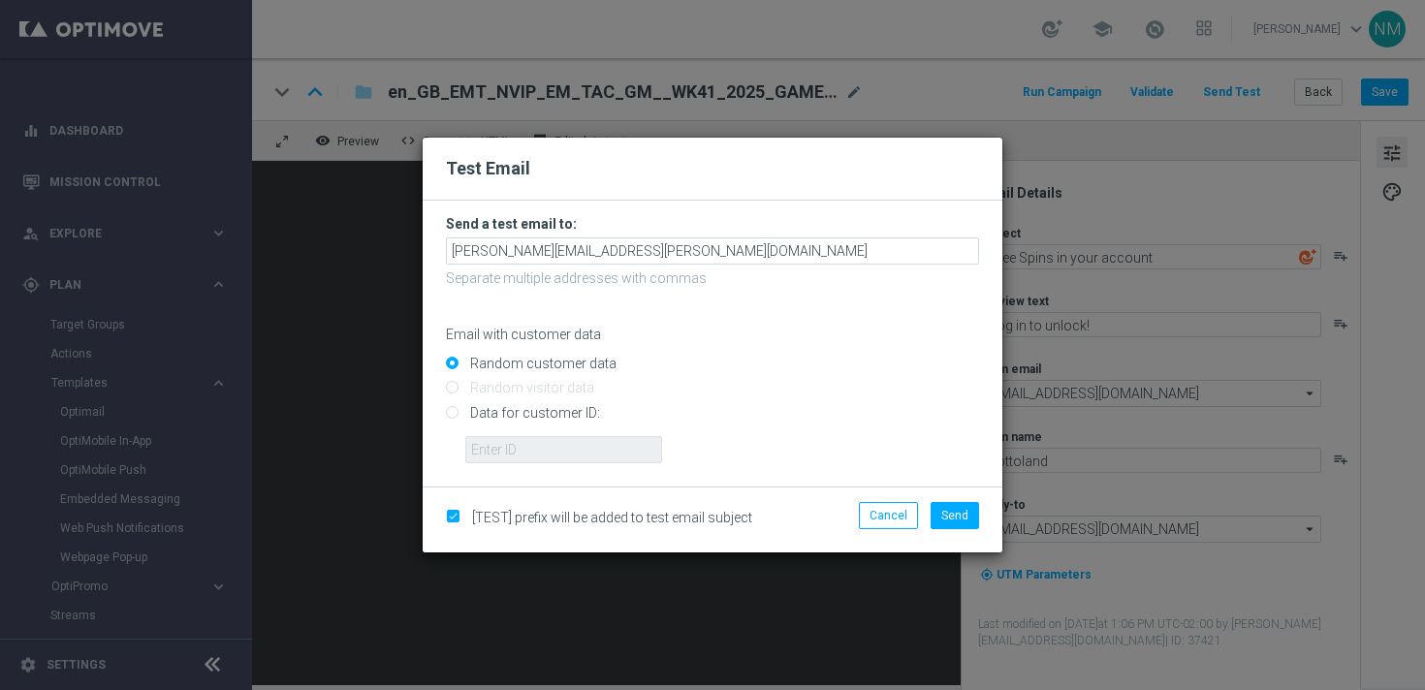
click at [554, 410] on input "Data for customer ID:" at bounding box center [712, 420] width 533 height 27
radio input "true"
click at [552, 440] on input "text" at bounding box center [563, 449] width 197 height 27
paste input "220553462"
type input "220553462"
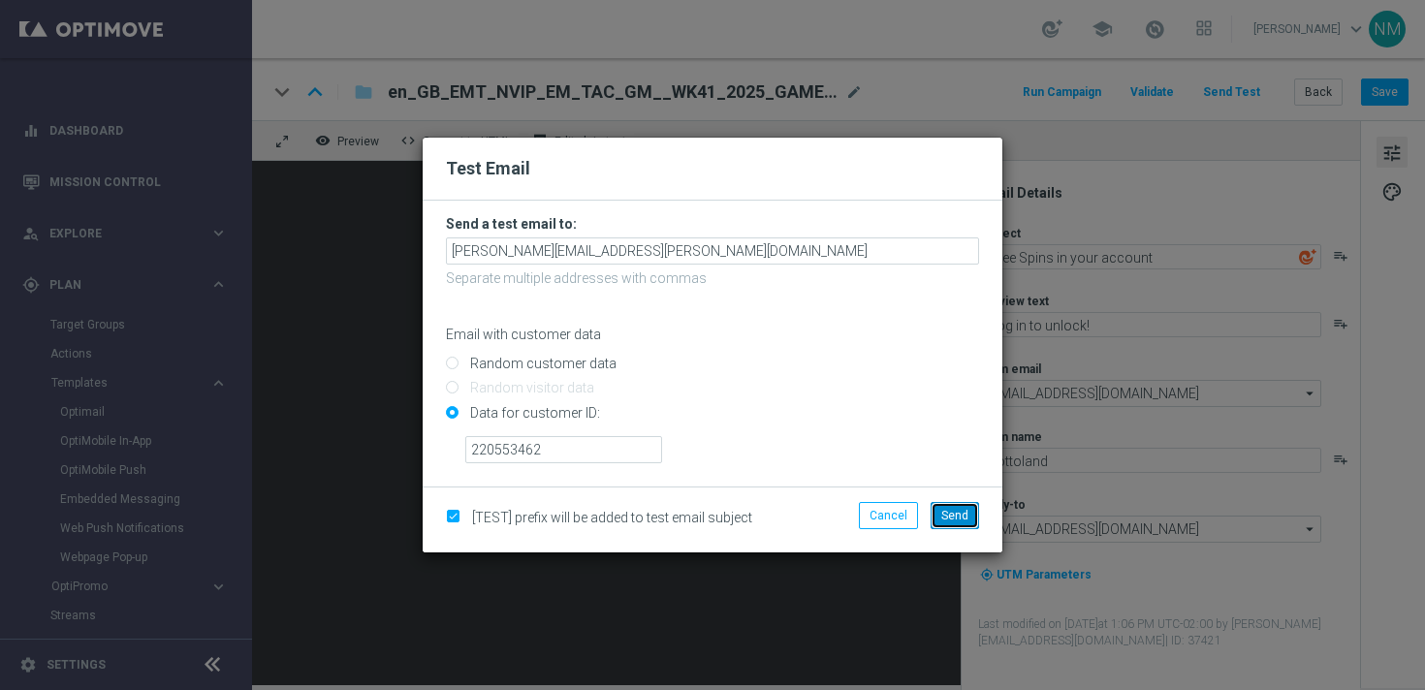
click at [960, 520] on span "Send" at bounding box center [954, 516] width 27 height 14
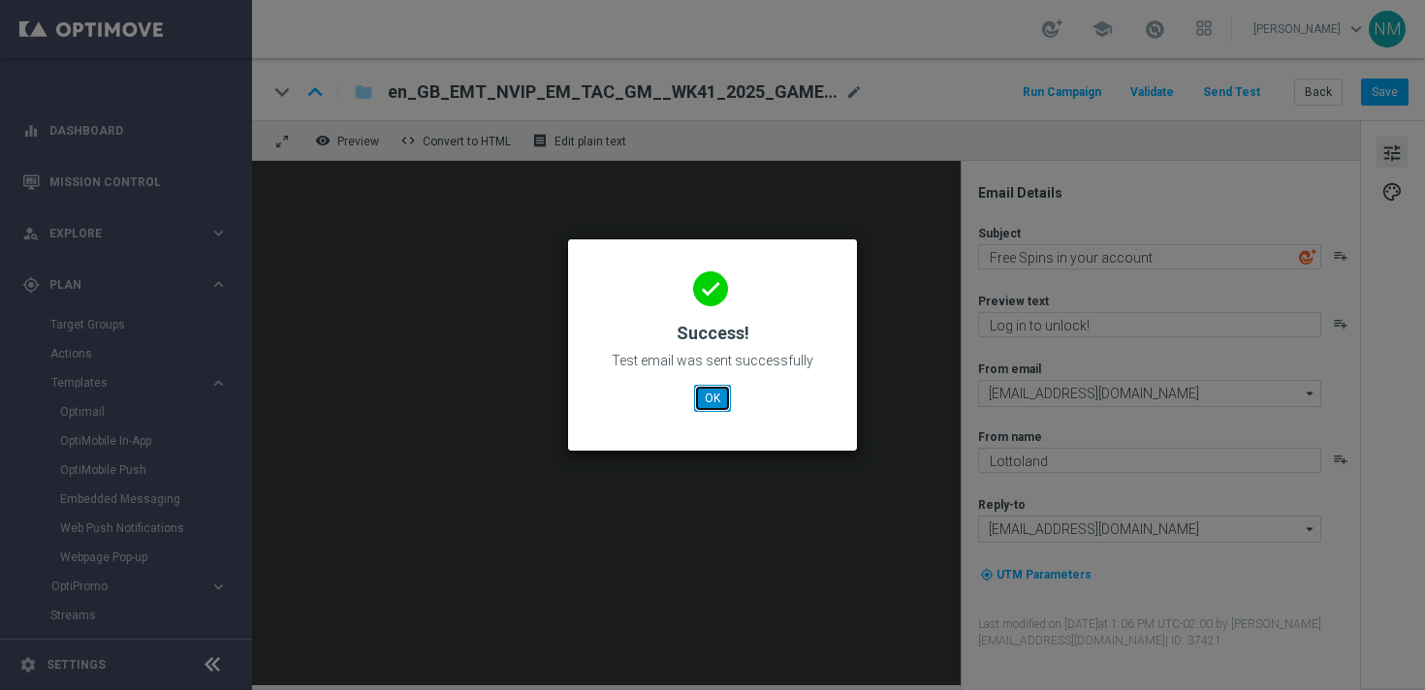
click at [720, 395] on button "OK" at bounding box center [712, 398] width 37 height 27
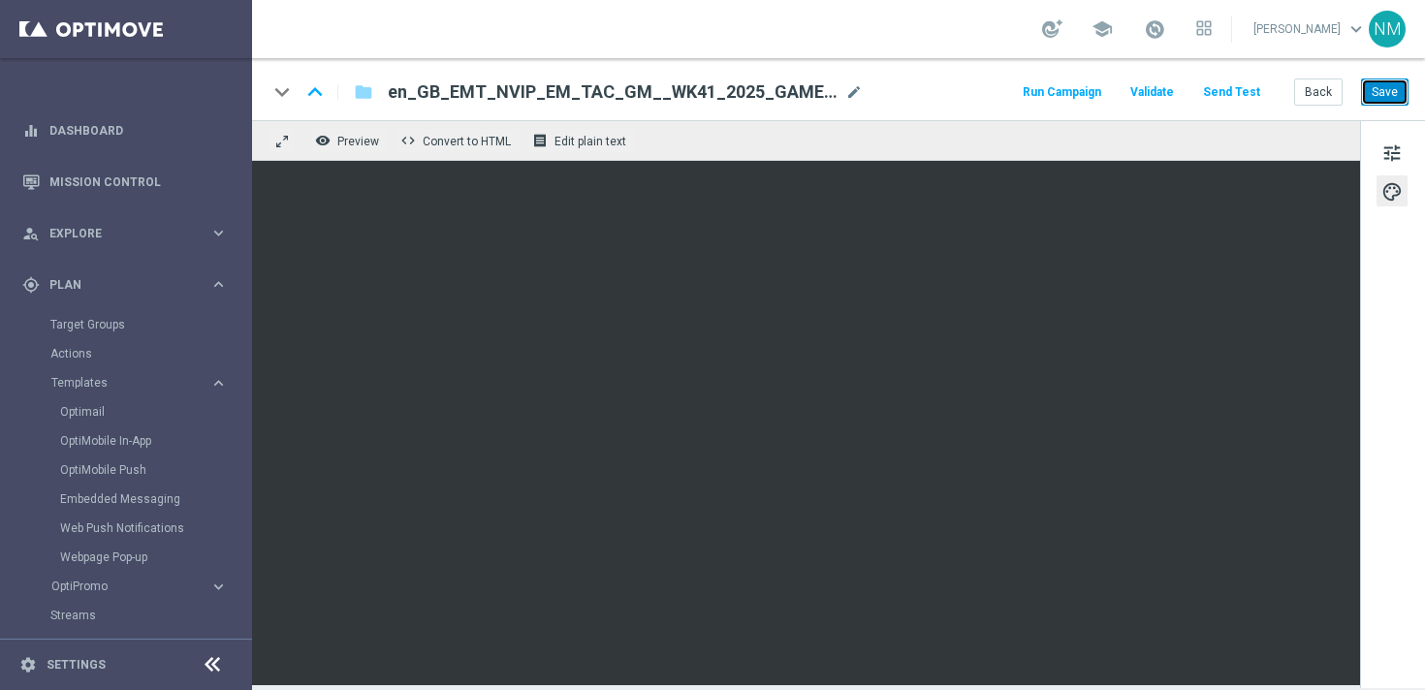
click at [1377, 86] on button "Save" at bounding box center [1384, 91] width 47 height 27
click at [1381, 84] on button "Save" at bounding box center [1384, 91] width 47 height 27
click at [88, 471] on link "OptiMobile Push" at bounding box center [130, 470] width 141 height 16
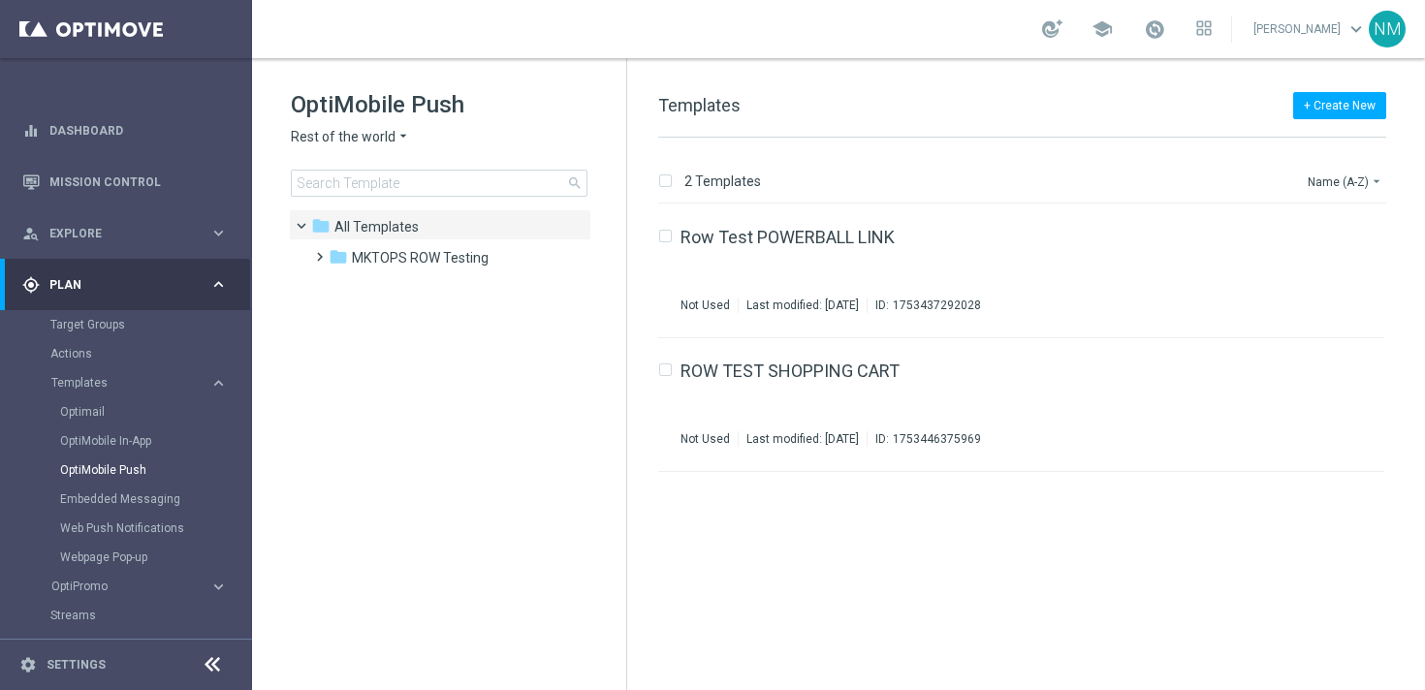
click at [396, 135] on icon "arrow_drop_down" at bounding box center [403, 137] width 16 height 18
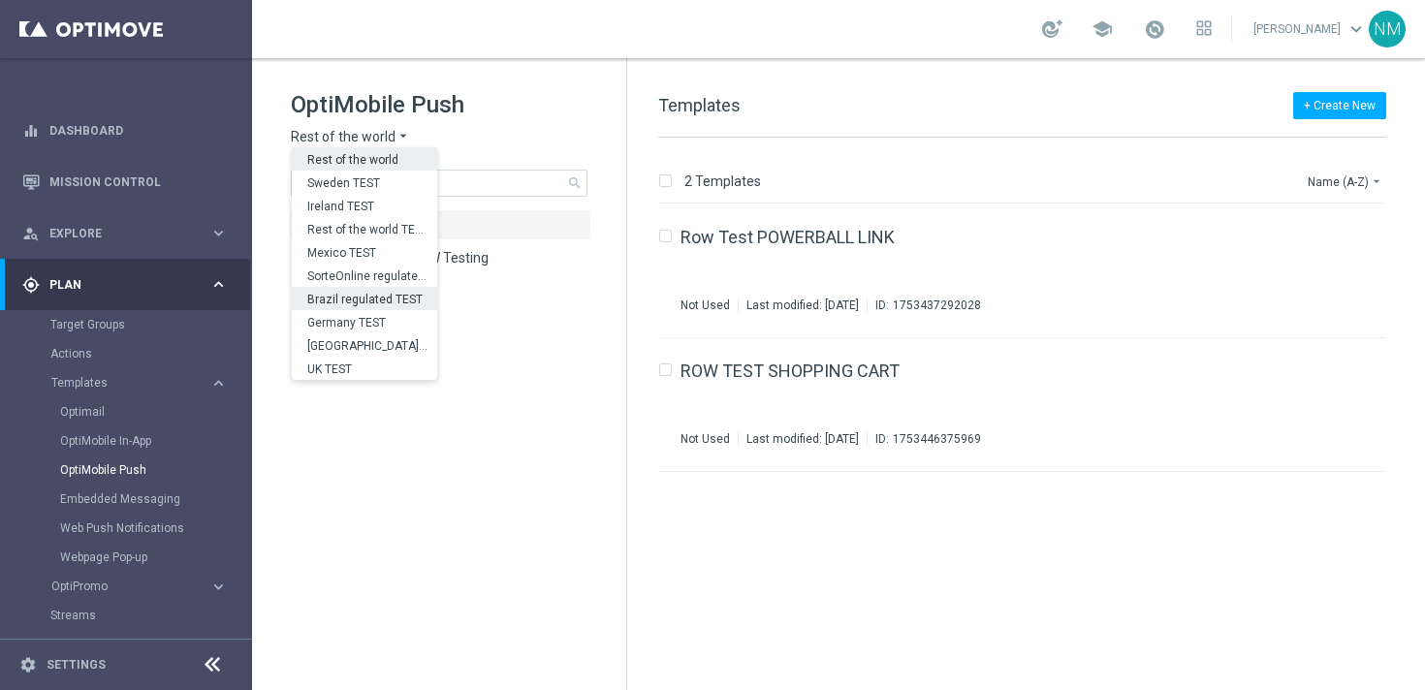
scroll to position [605, 0]
click at [329, 339] on div "UK" at bounding box center [364, 344] width 145 height 23
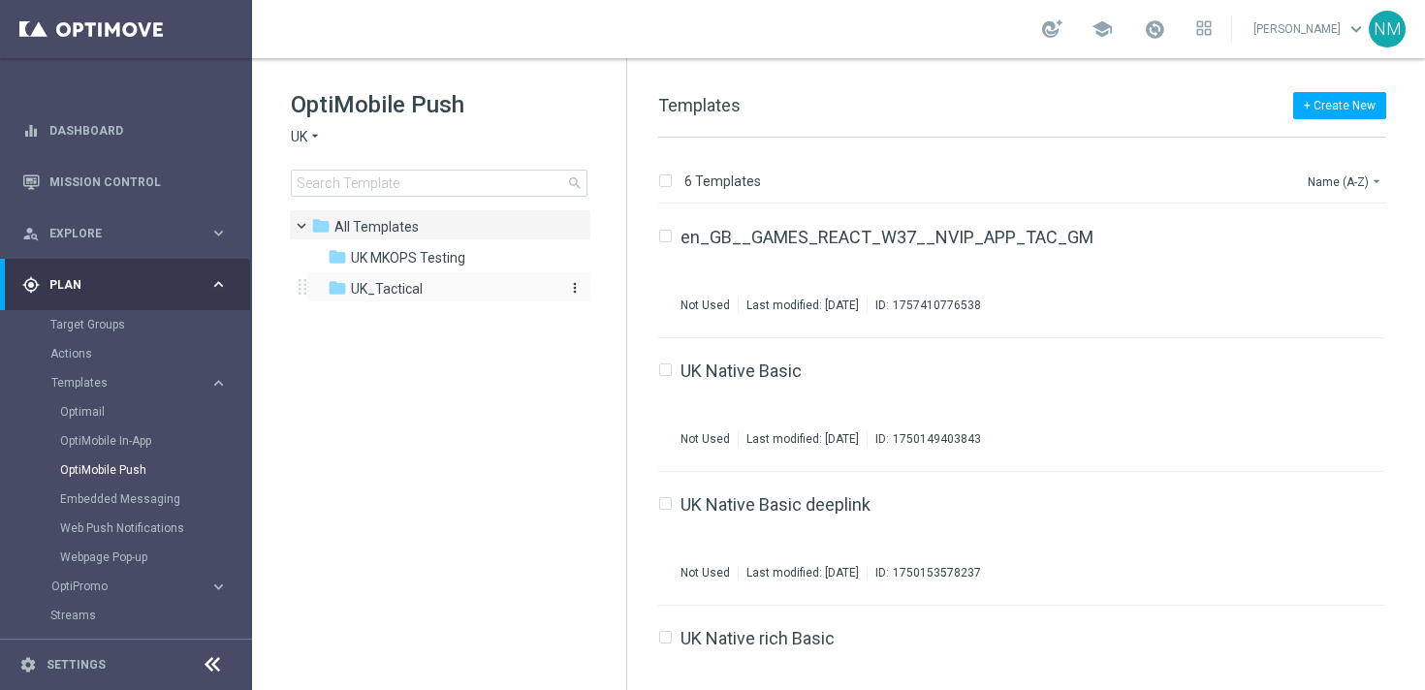
click at [382, 293] on span "UK_Tactical" at bounding box center [387, 288] width 72 height 17
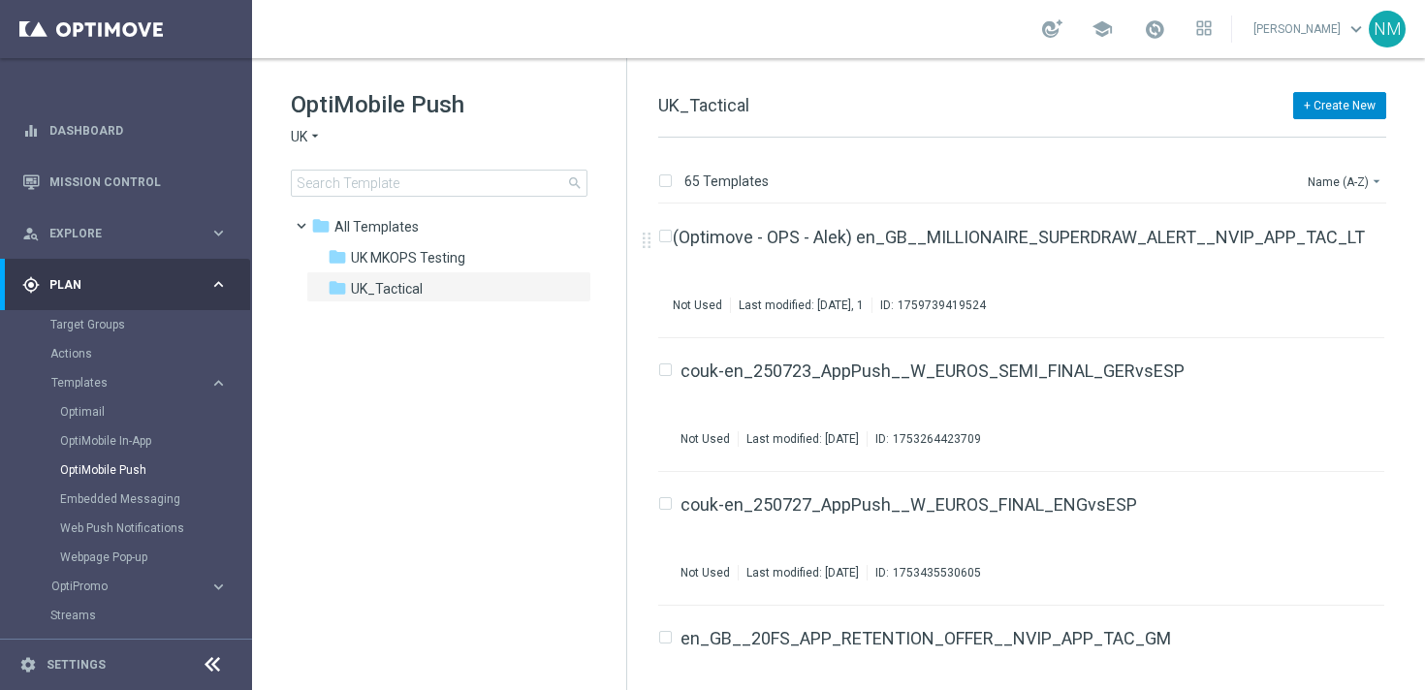
click at [1331, 103] on button "+ Create New" at bounding box center [1339, 105] width 93 height 27
click at [1286, 140] on span "New Template" at bounding box center [1285, 141] width 78 height 14
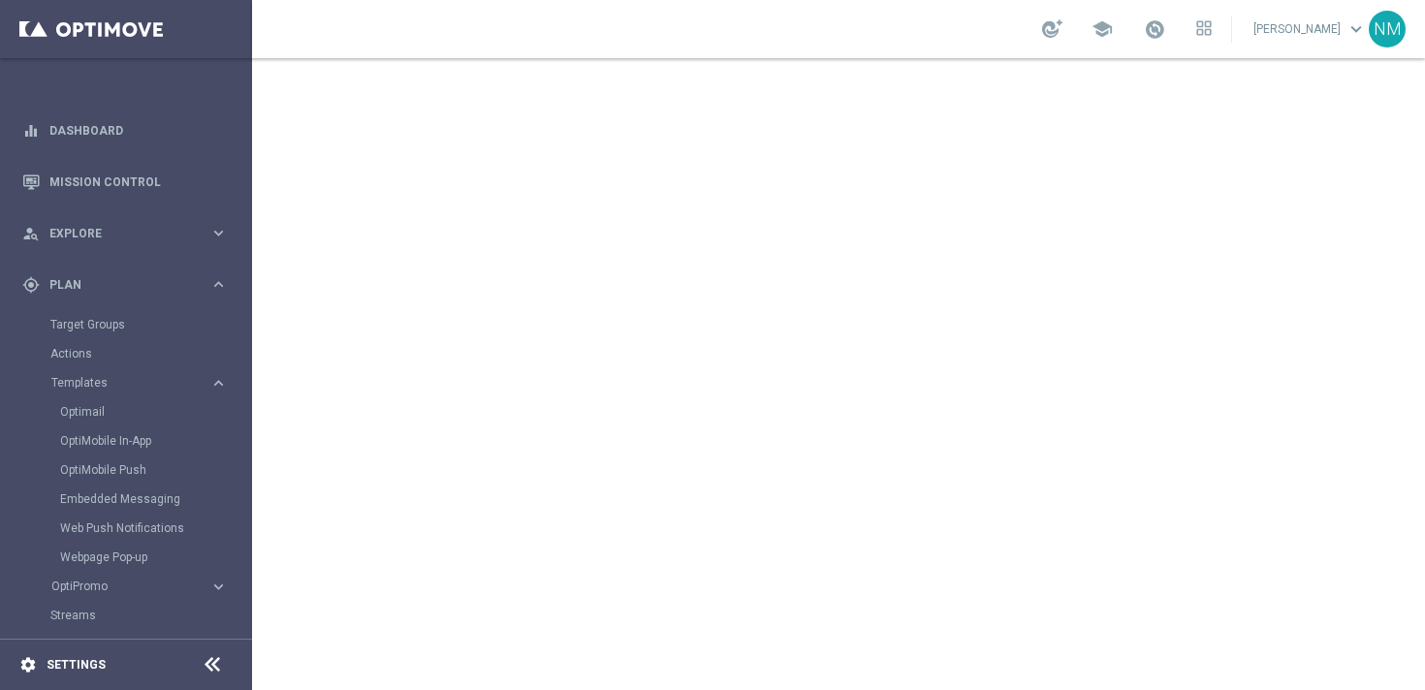
click at [27, 665] on icon "settings" at bounding box center [27, 664] width 17 height 17
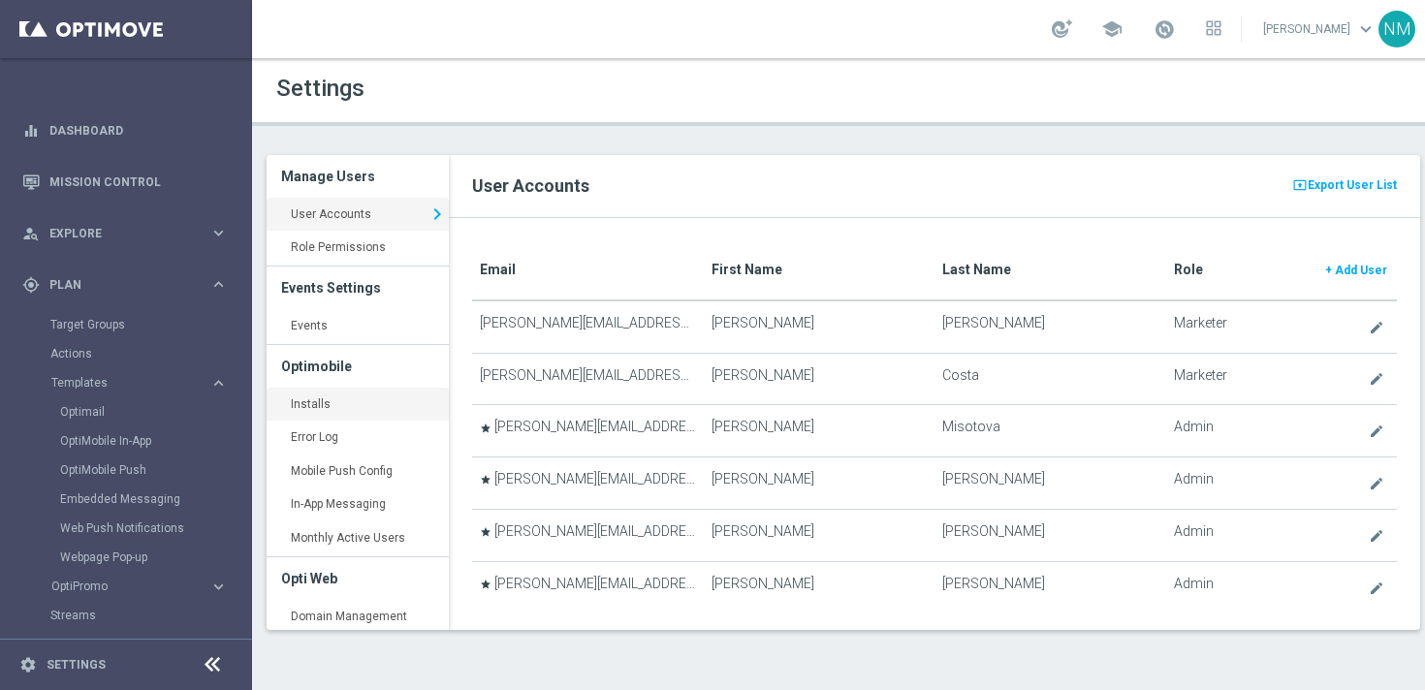
click at [310, 404] on link "Installs keyboard_arrow_right" at bounding box center [358, 405] width 182 height 35
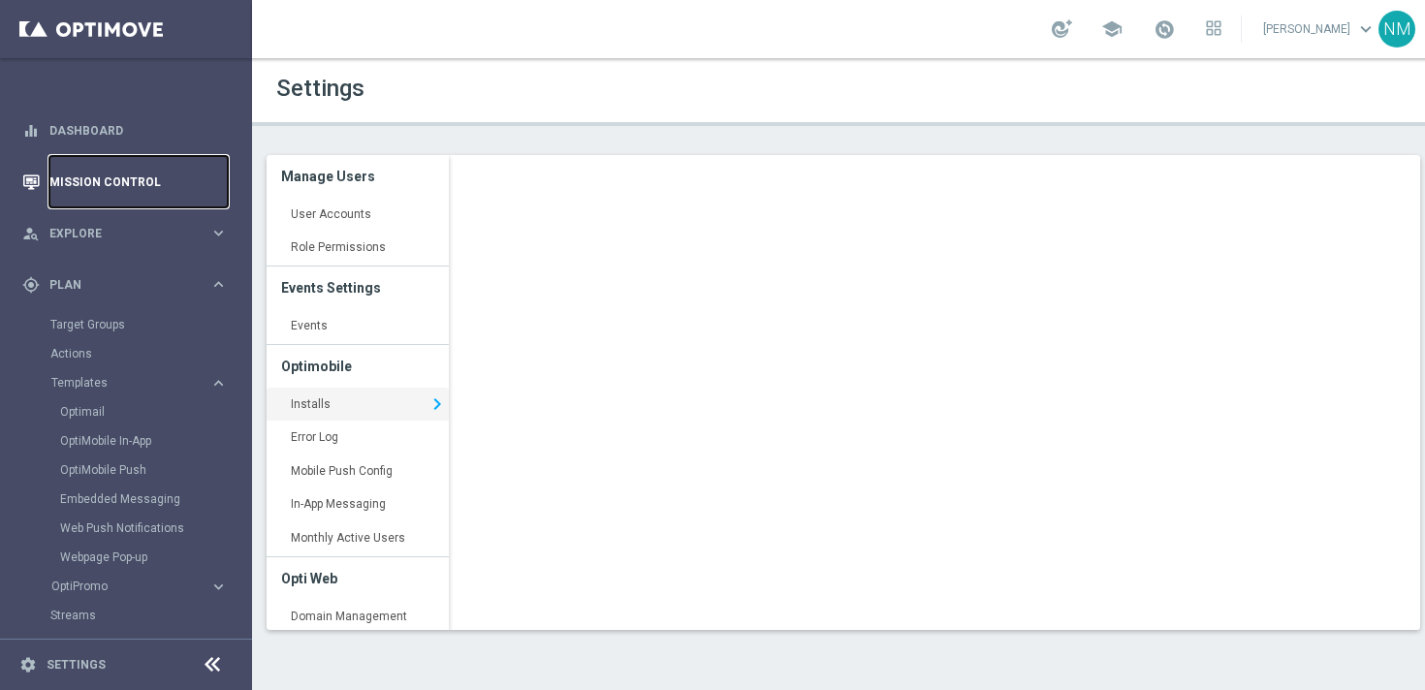
click at [67, 194] on link "Mission Control" at bounding box center [138, 181] width 178 height 51
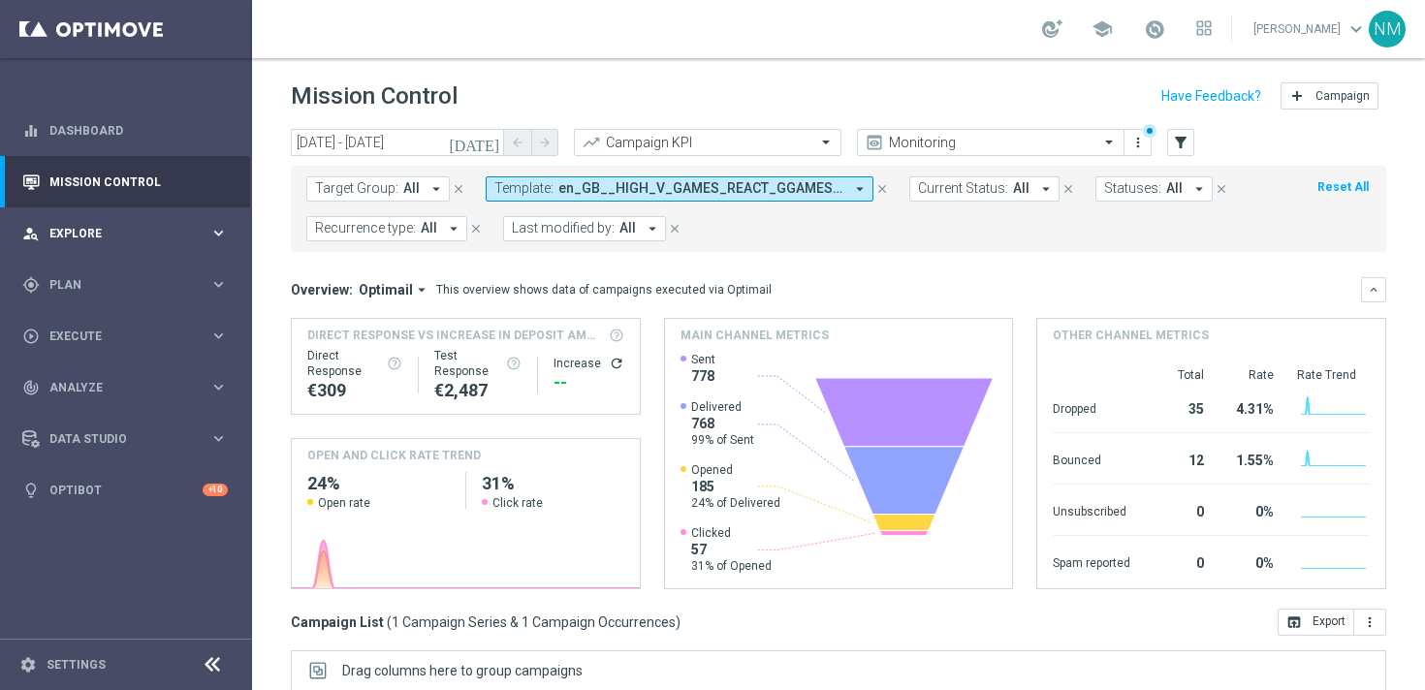
click at [93, 251] on div "person_search Explore keyboard_arrow_right" at bounding box center [125, 232] width 250 height 51
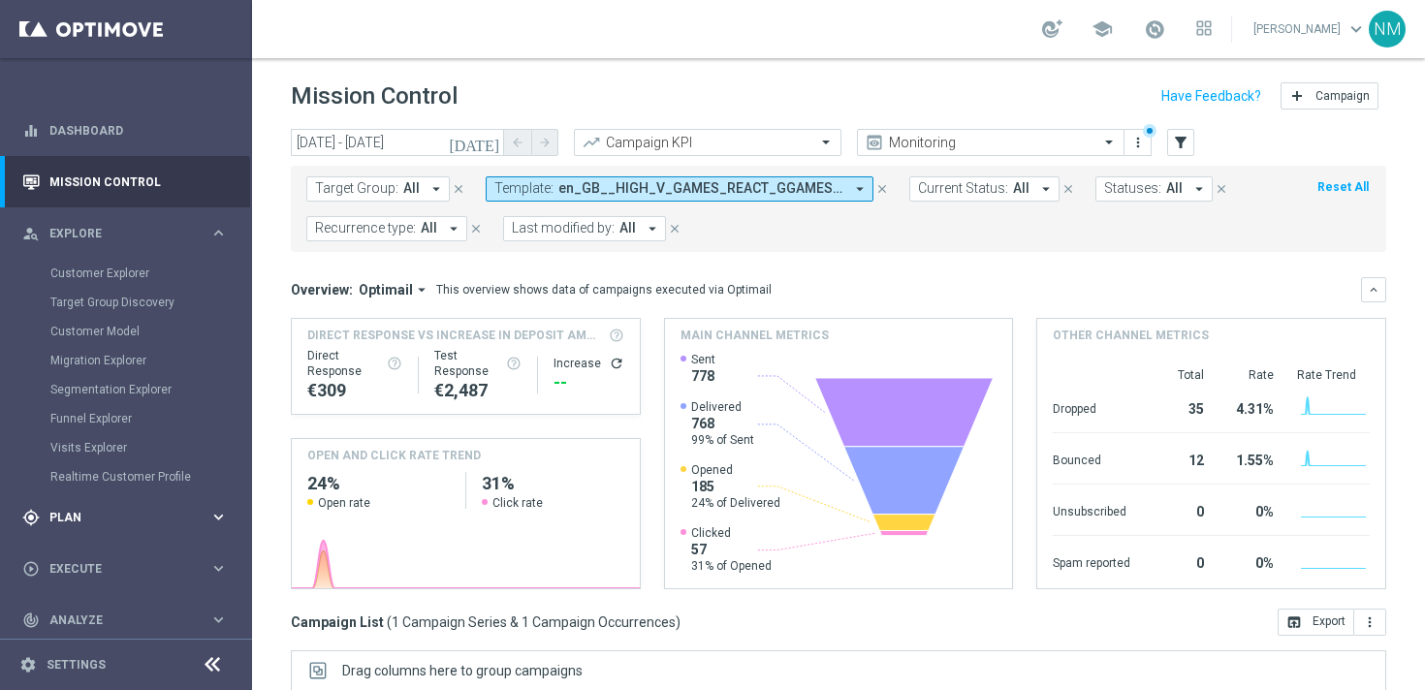
click at [75, 531] on div "gps_fixed Plan keyboard_arrow_right" at bounding box center [125, 516] width 250 height 51
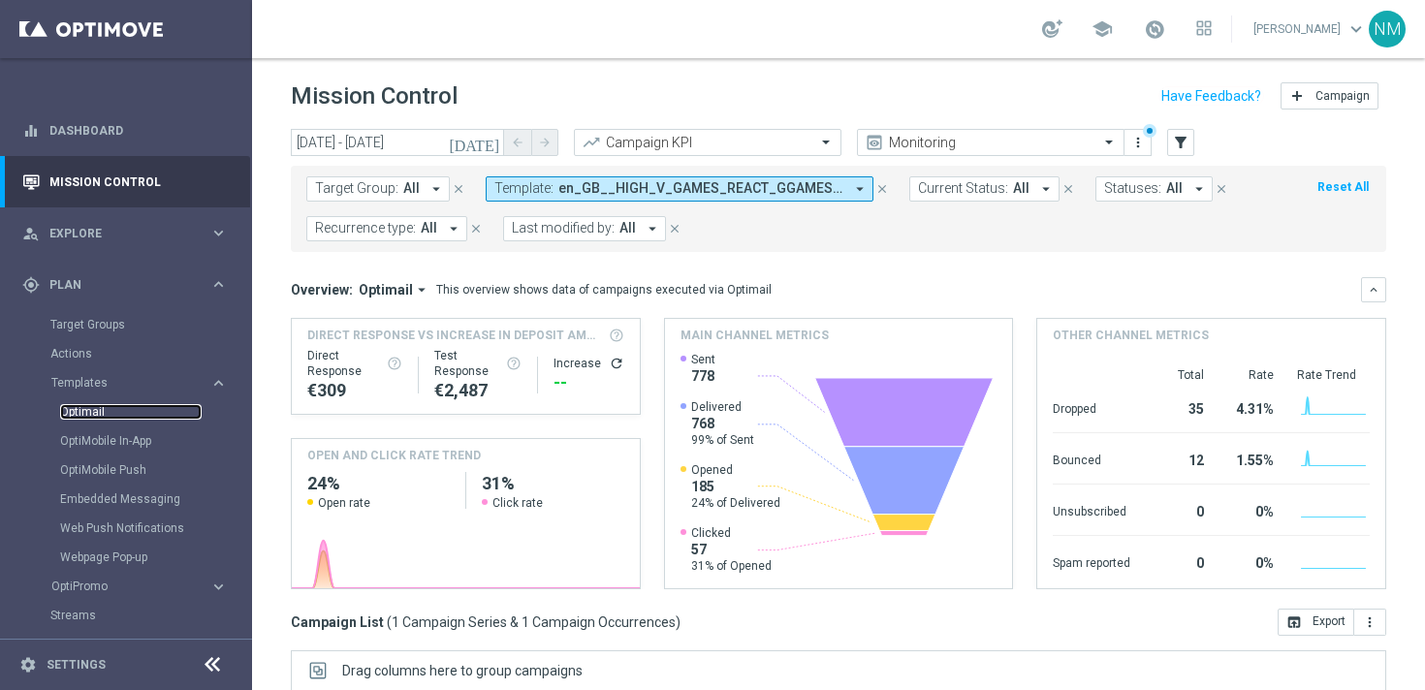
click at [87, 414] on link "Optimail" at bounding box center [130, 412] width 141 height 16
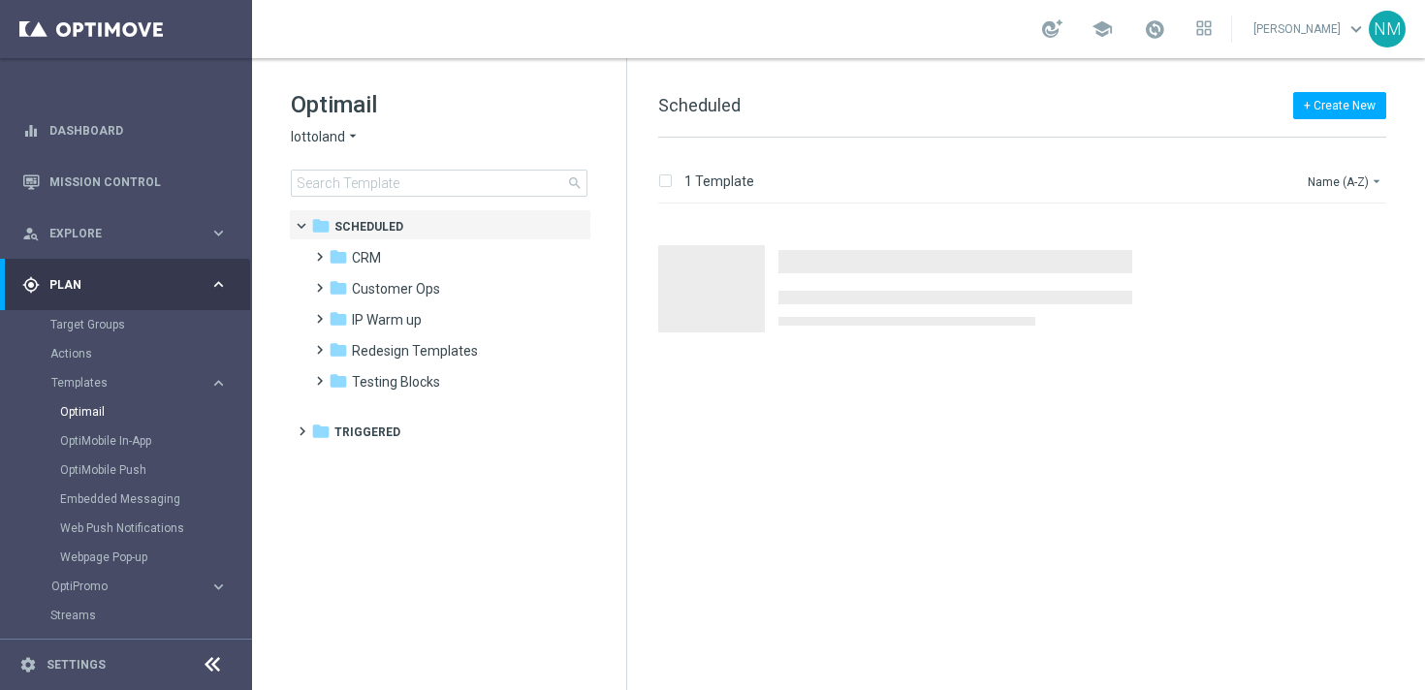
click at [346, 141] on icon "arrow_drop_down" at bounding box center [353, 137] width 16 height 18
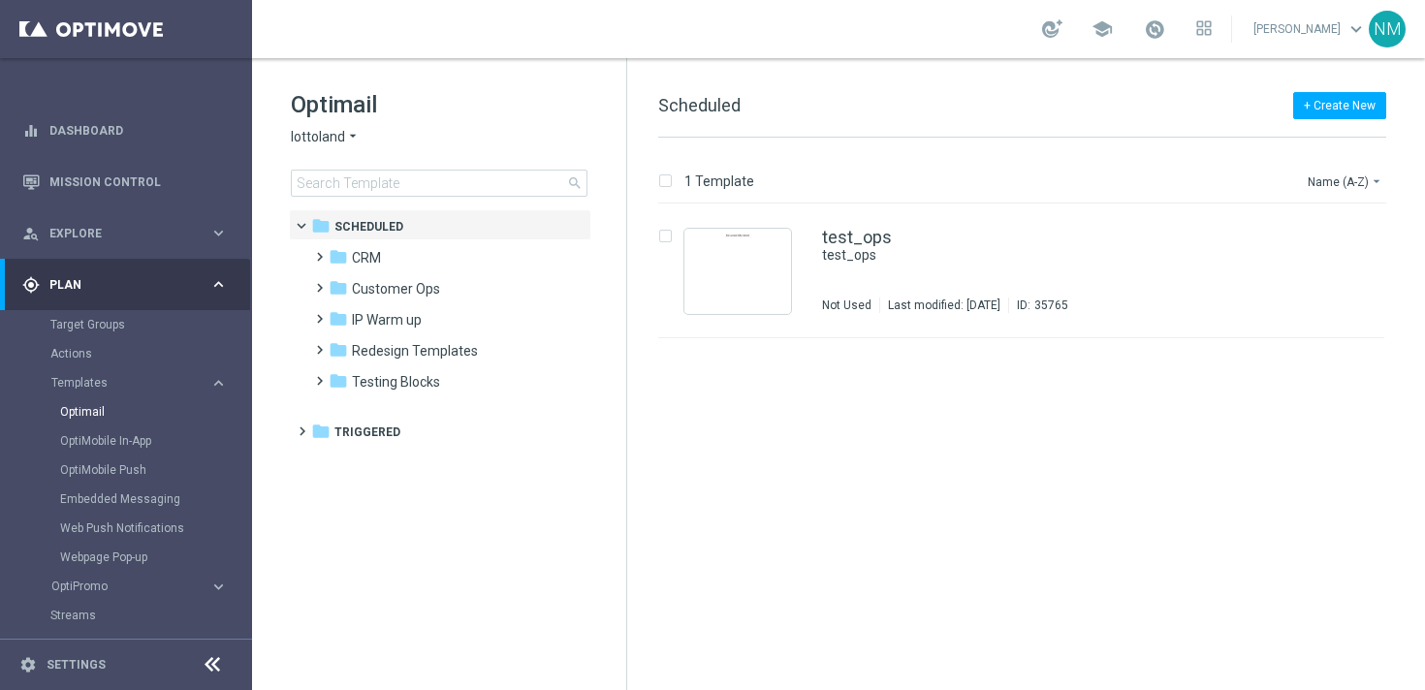
click at [455, 142] on div "lottoland arrow_drop_down × lottoland" at bounding box center [439, 137] width 297 height 18
click at [319, 314] on span at bounding box center [315, 310] width 9 height 8
click at [320, 376] on span at bounding box center [315, 372] width 9 height 8
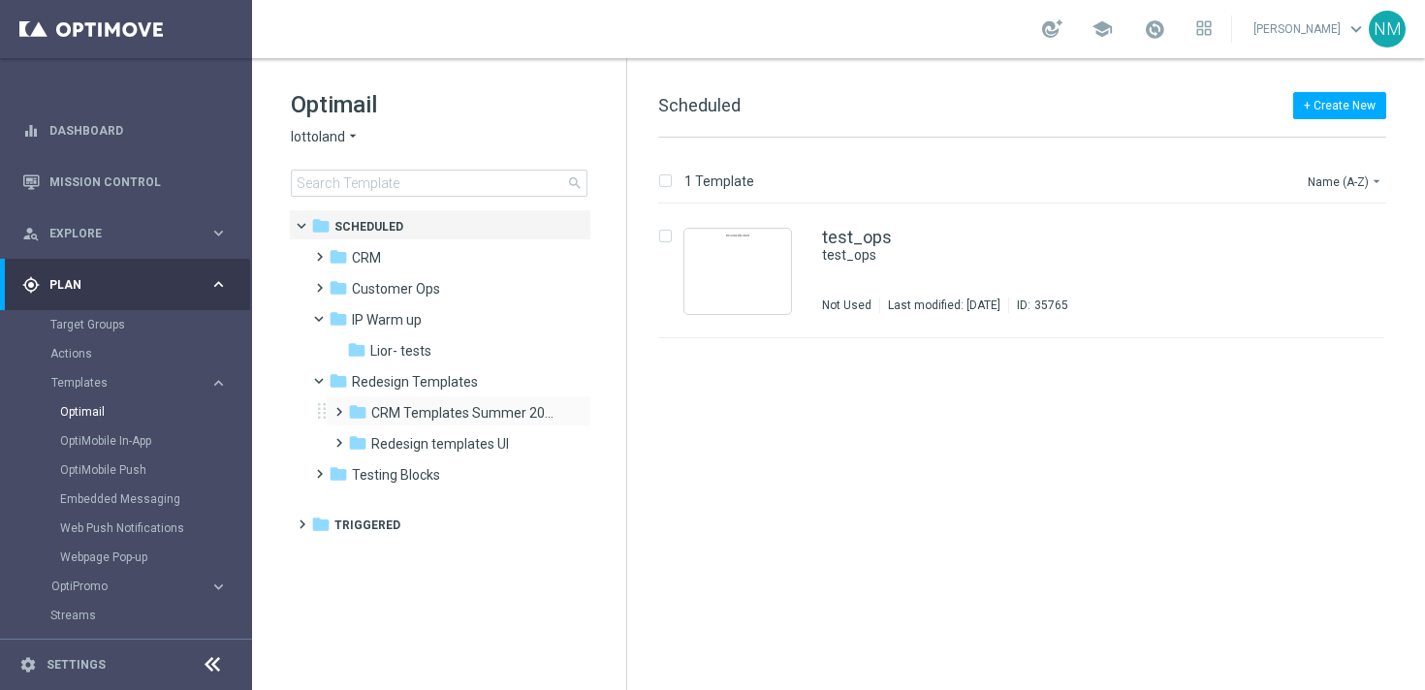
click at [337, 407] on span at bounding box center [334, 403] width 9 height 8
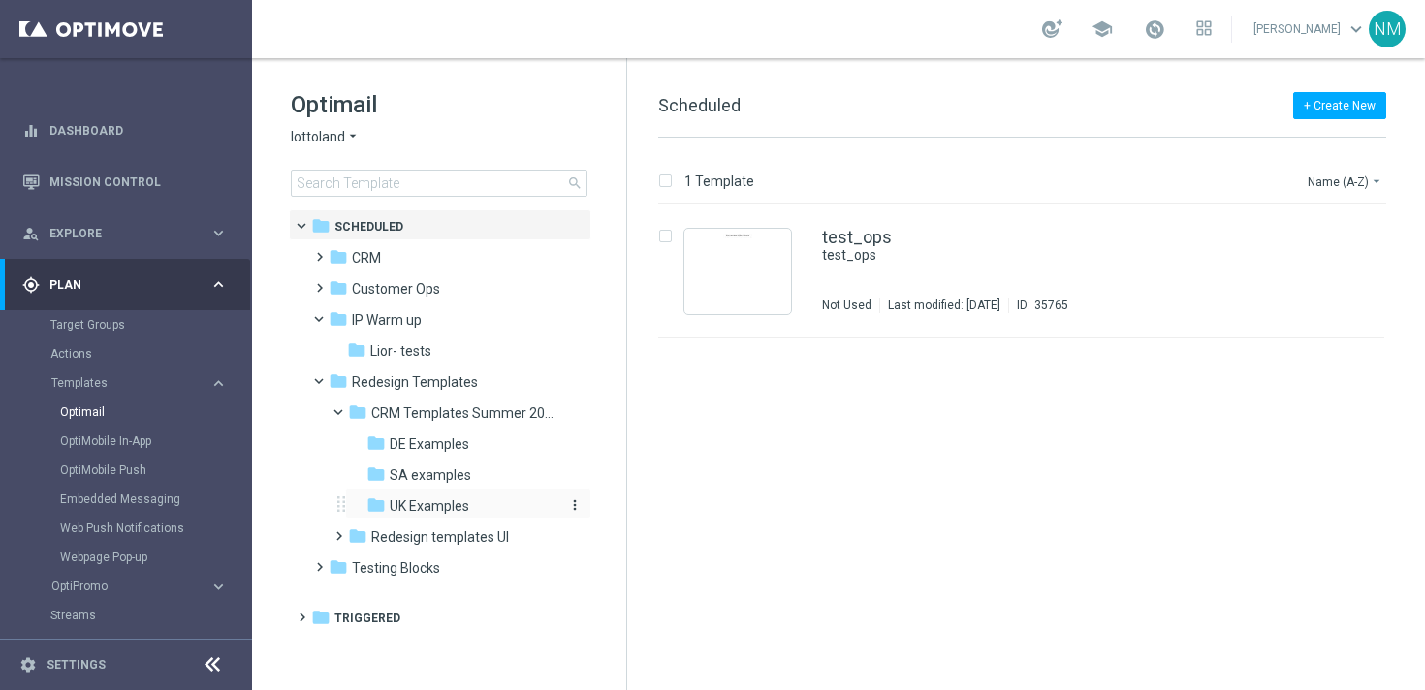
click at [400, 500] on span "UK Examples" at bounding box center [429, 505] width 79 height 17
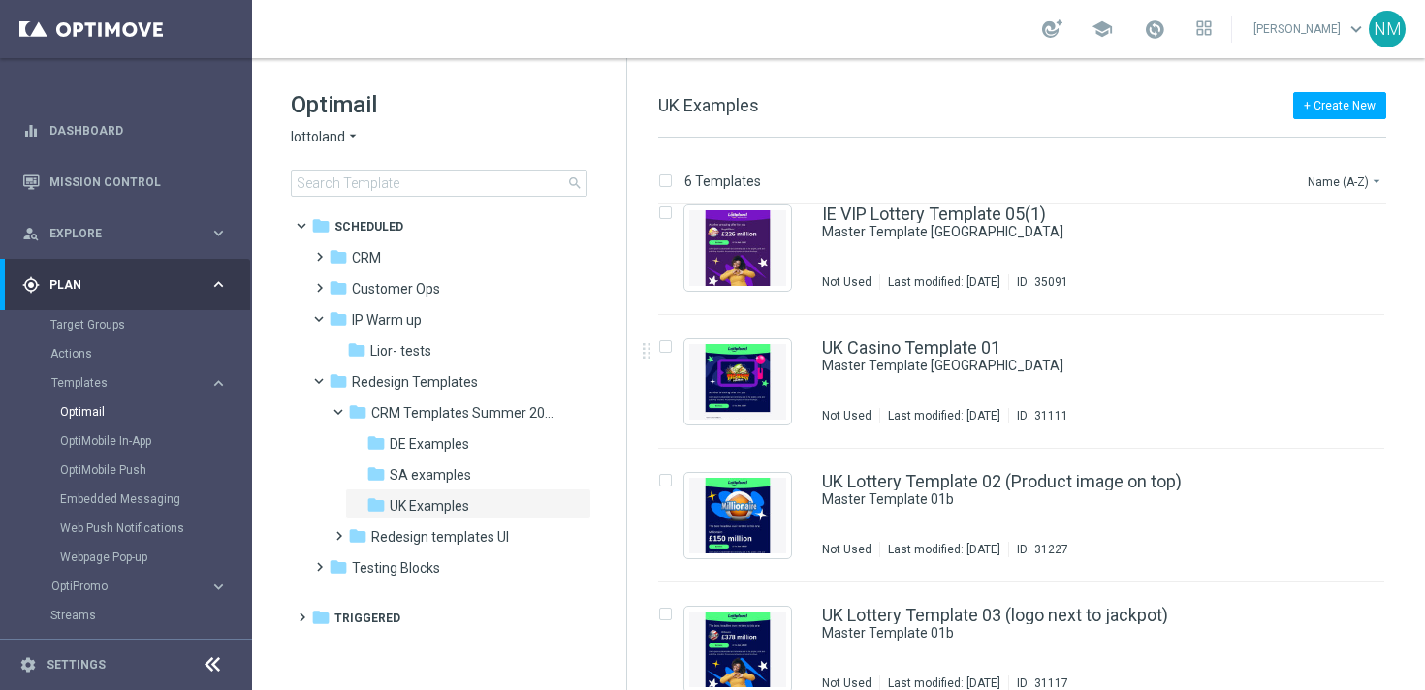
scroll to position [311, 0]
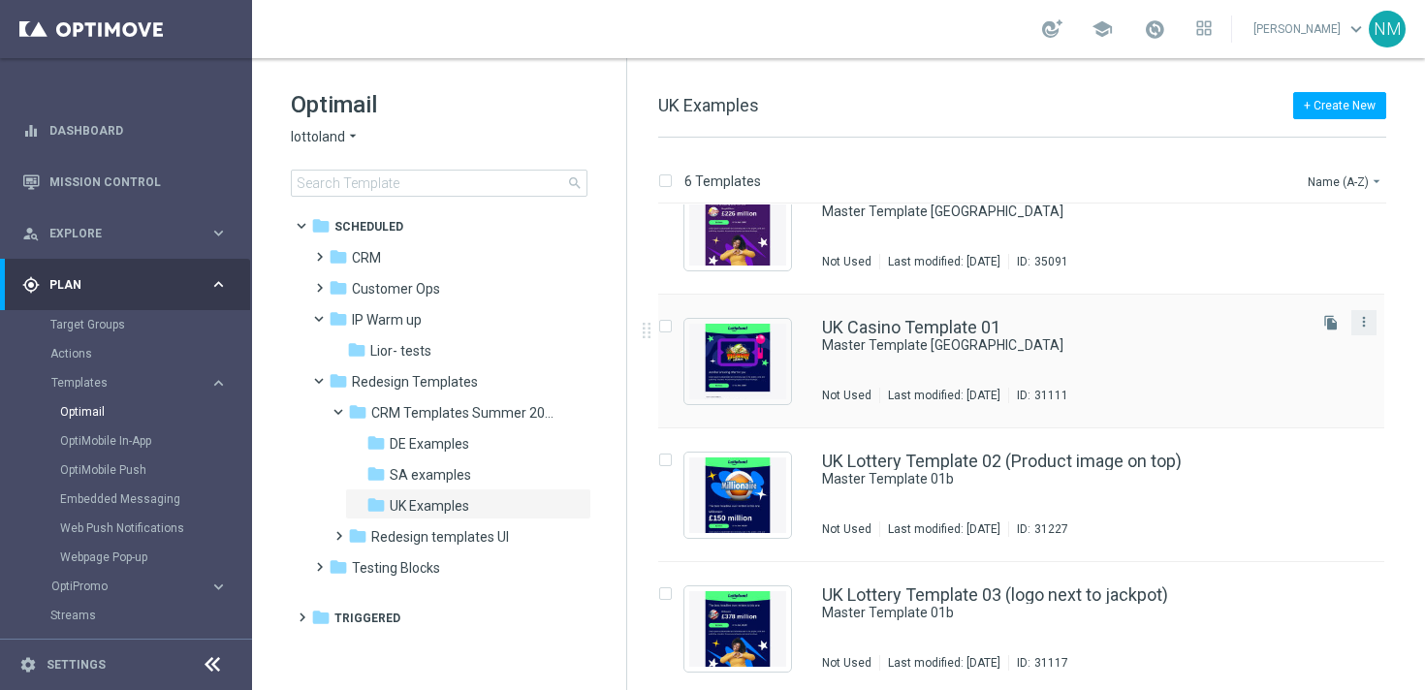
click at [1367, 329] on button "more_vert" at bounding box center [1363, 321] width 19 height 23
click at [1396, 338] on div "insert_drive_file UK Casino Template 01 Master Template UK Not Used Last modifi…" at bounding box center [1030, 362] width 782 height 134
click at [1360, 320] on icon "more_vert" at bounding box center [1364, 322] width 16 height 16
click at [1283, 377] on div "Copy To" at bounding box center [1282, 370] width 117 height 14
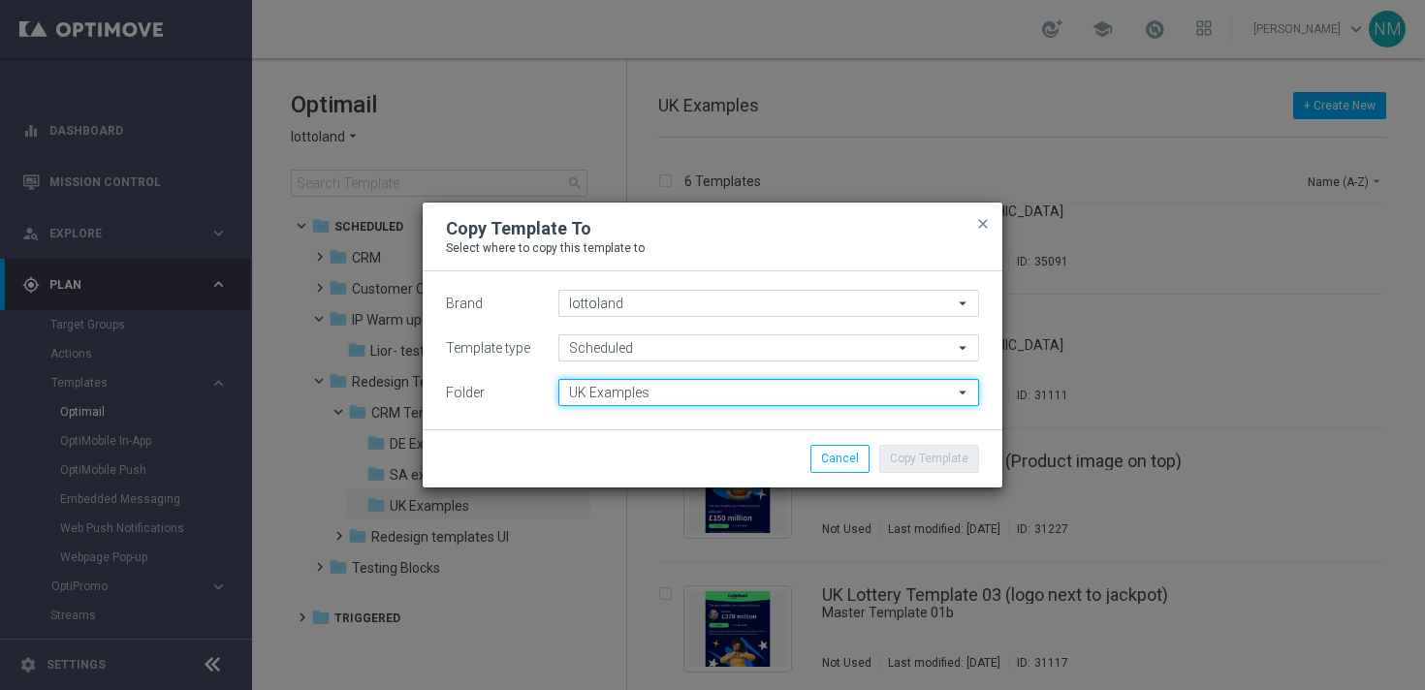
click at [583, 397] on input "UK Examples" at bounding box center [768, 392] width 421 height 27
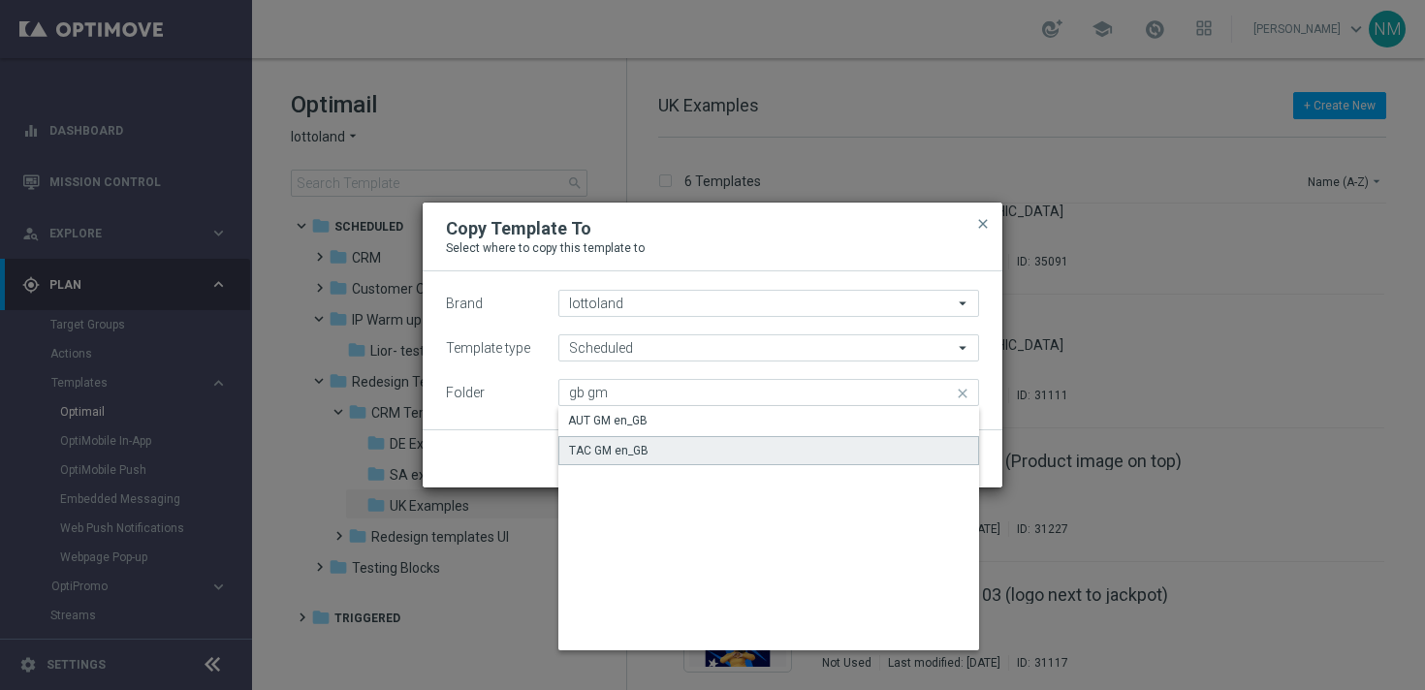
click at [598, 445] on div "TAC GM en_GB" at bounding box center [608, 450] width 79 height 17
type input "TAC GM en_GB"
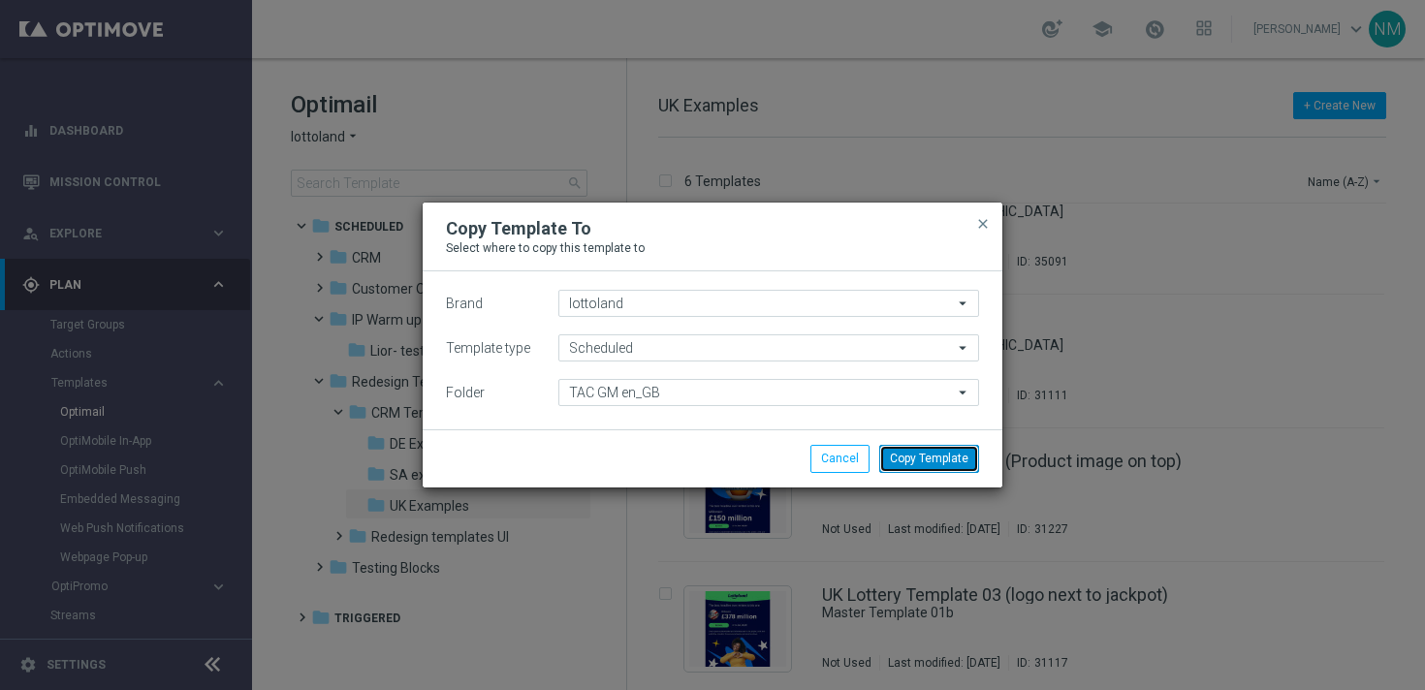
click at [933, 453] on button "Copy Template" at bounding box center [929, 458] width 100 height 27
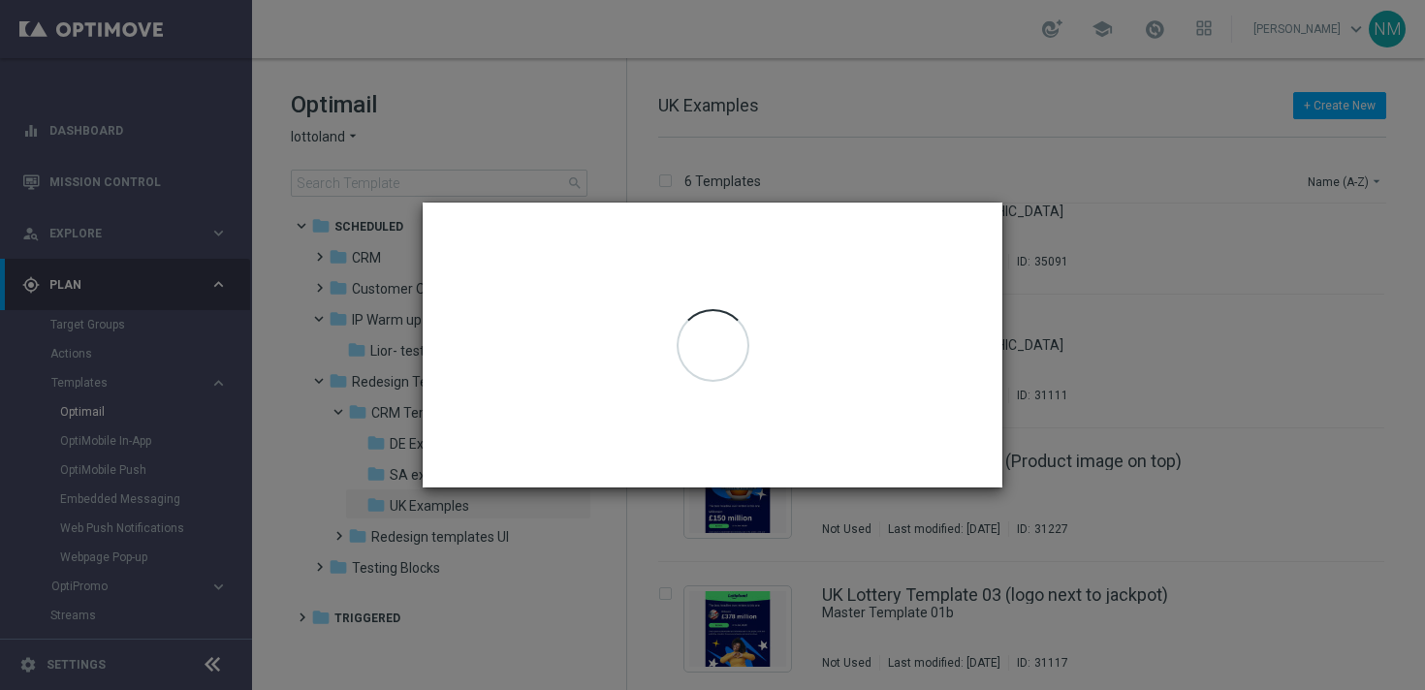
scroll to position [0, 0]
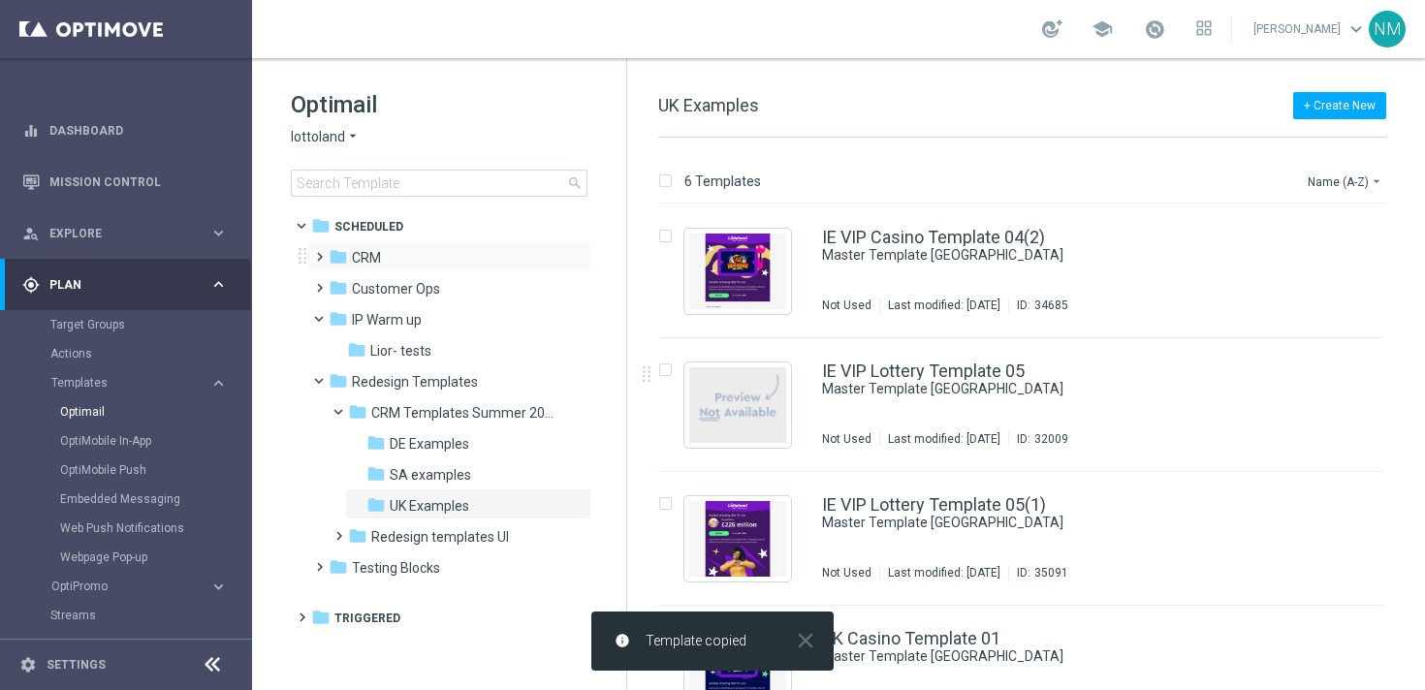
click at [316, 252] on span at bounding box center [315, 248] width 9 height 8
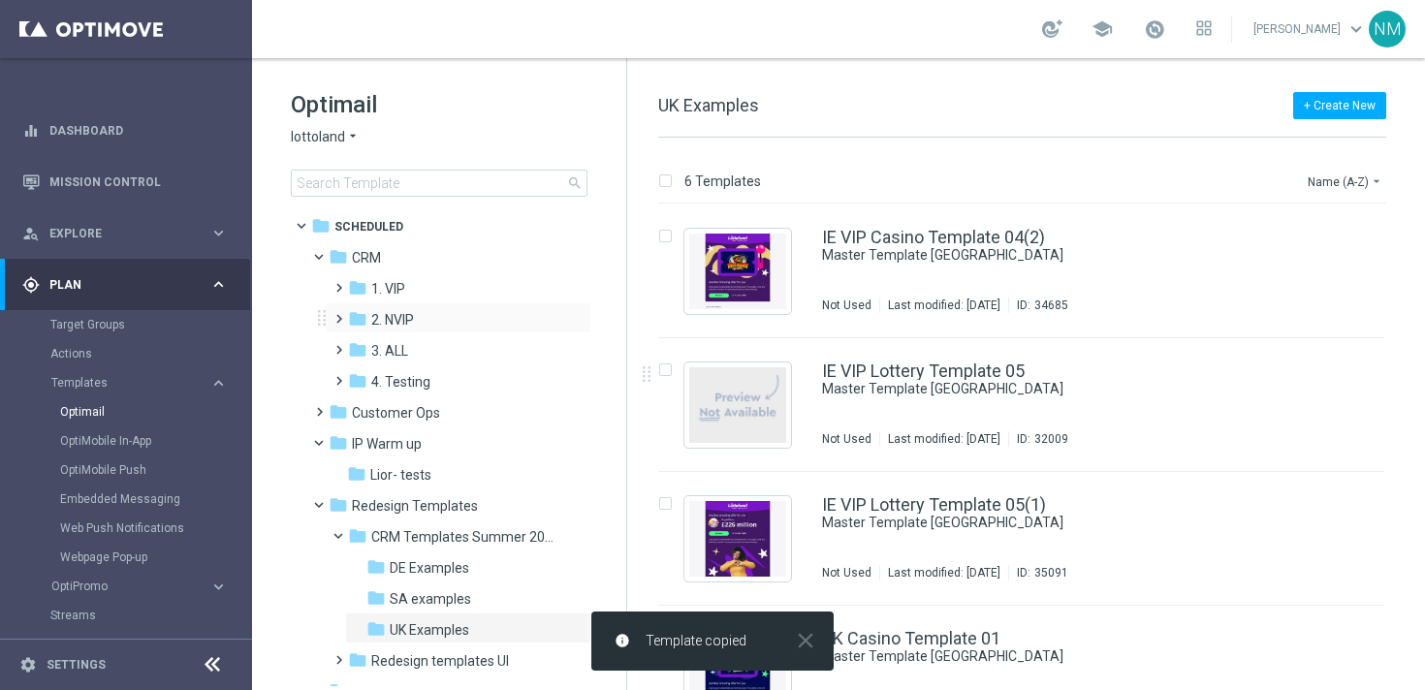
click at [337, 314] on span at bounding box center [334, 310] width 9 height 8
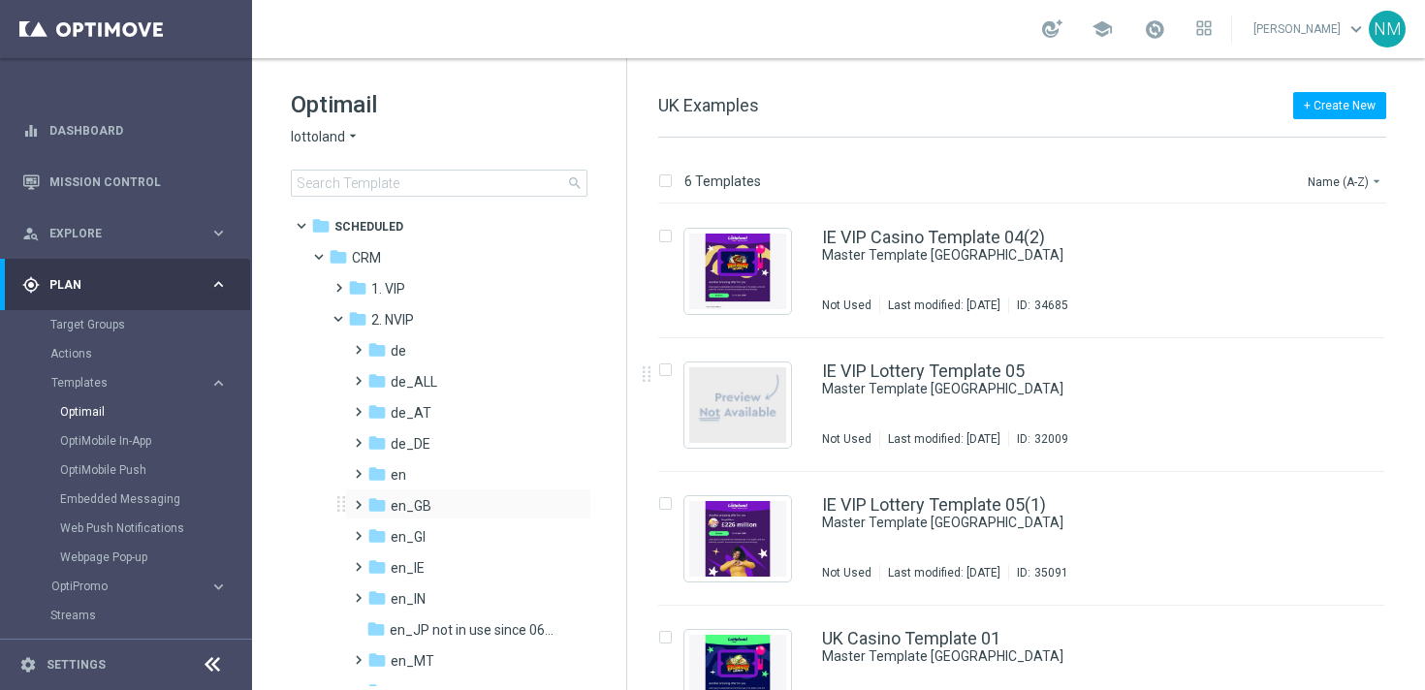
click at [358, 500] on span at bounding box center [354, 496] width 9 height 8
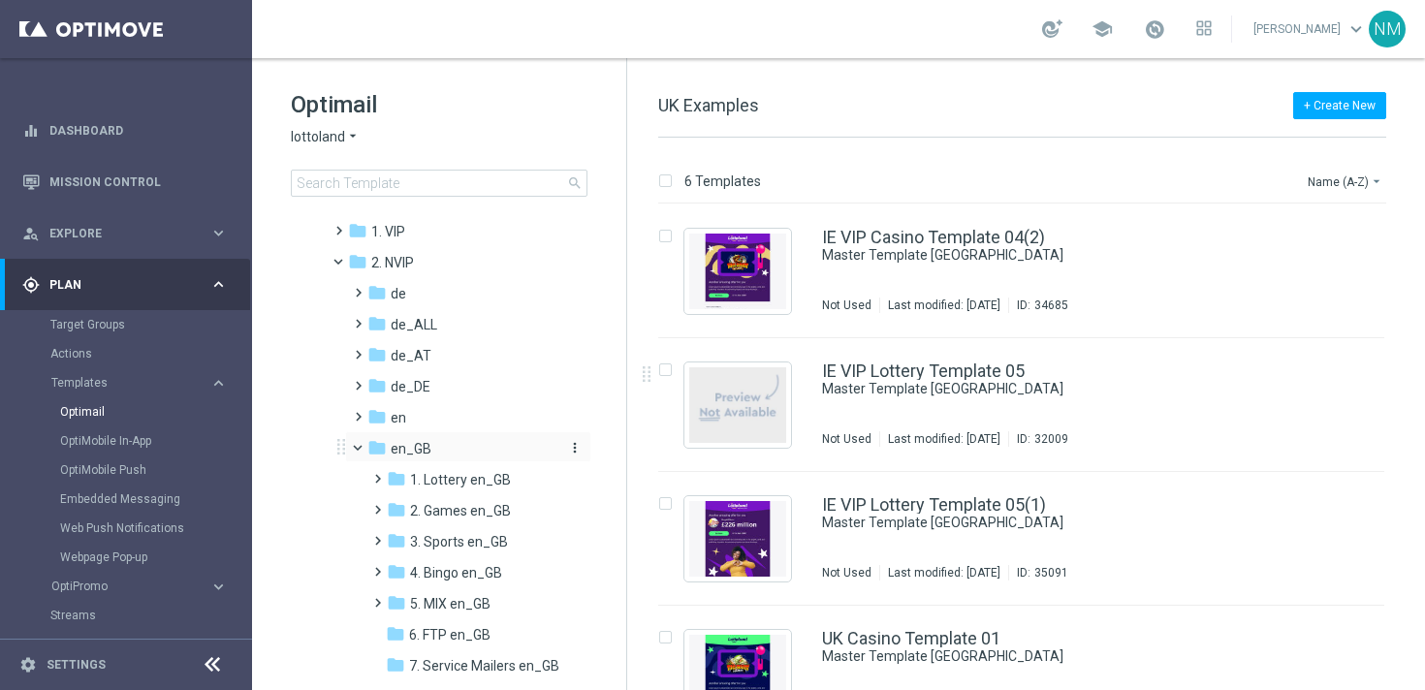
scroll to position [76, 0]
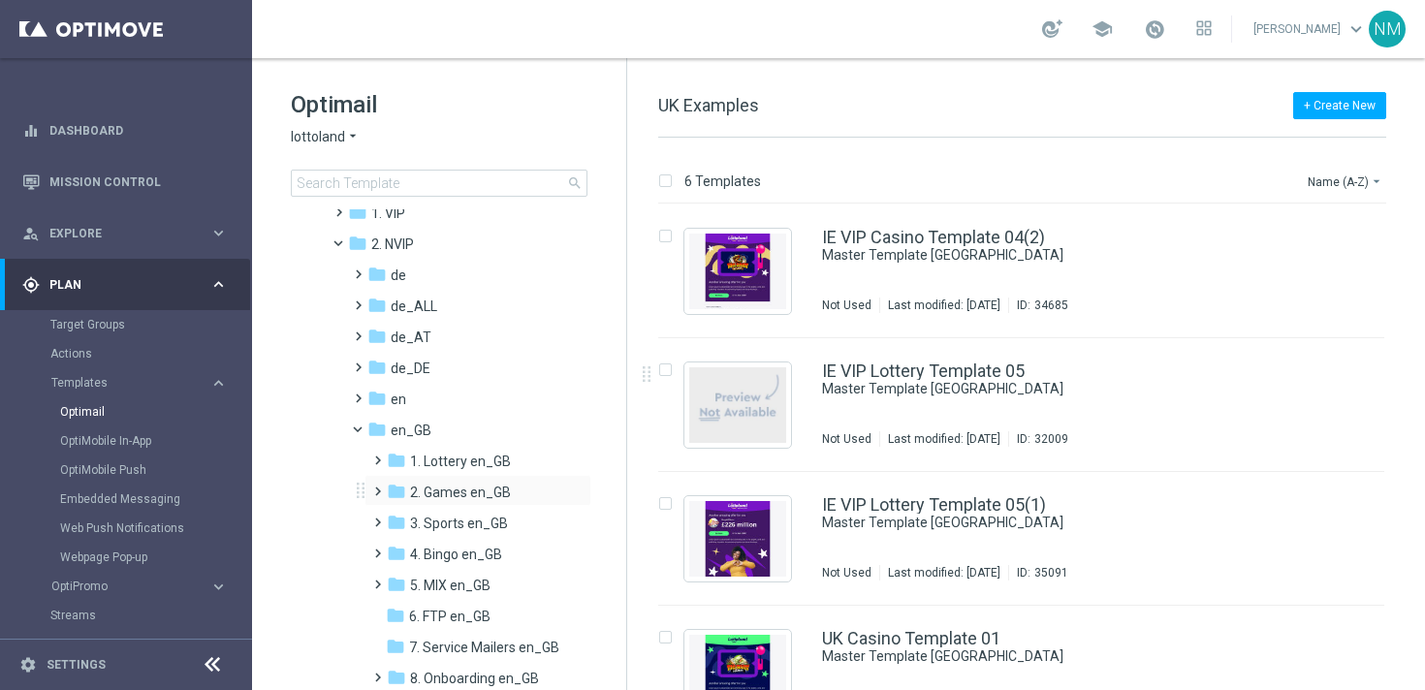
click at [373, 486] on span at bounding box center [373, 483] width 9 height 8
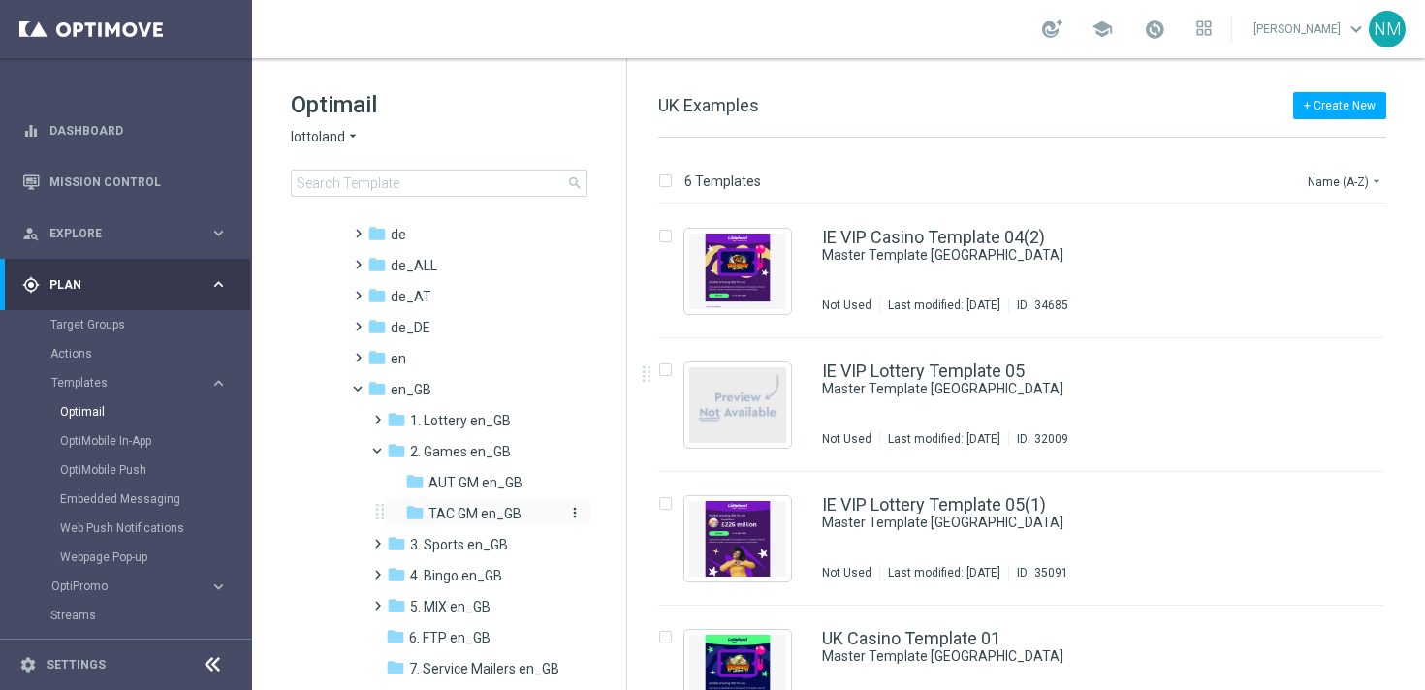
click at [428, 511] on span "TAC GM en_GB" at bounding box center [474, 513] width 93 height 17
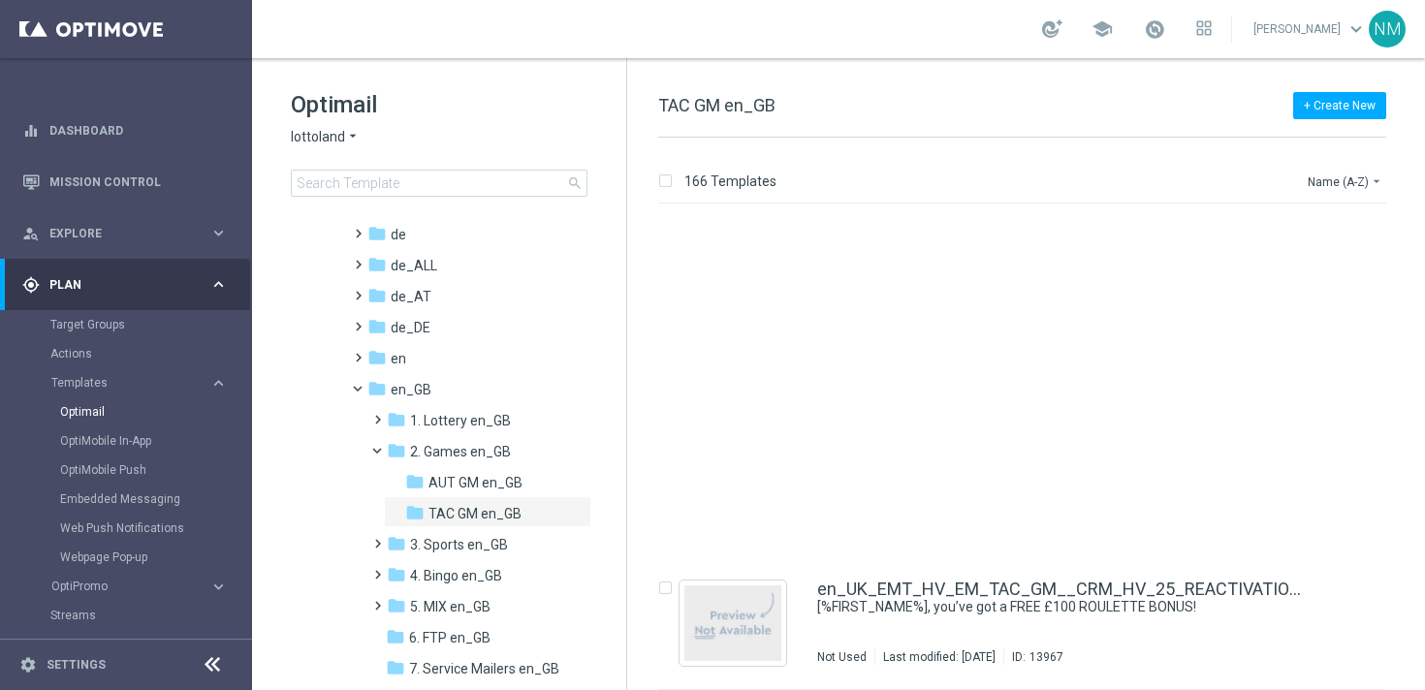
scroll to position [21715, 0]
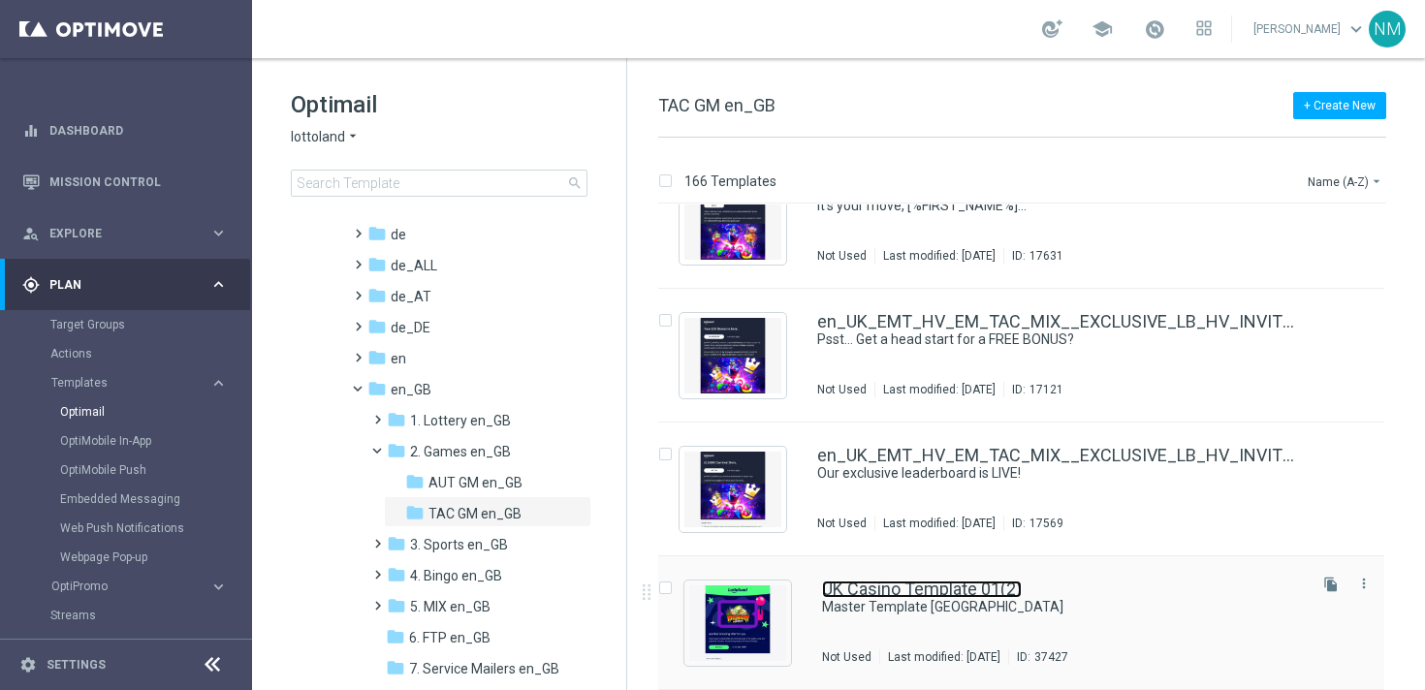
click at [846, 590] on link "UK Casino Template 01(2)" at bounding box center [922, 588] width 200 height 17
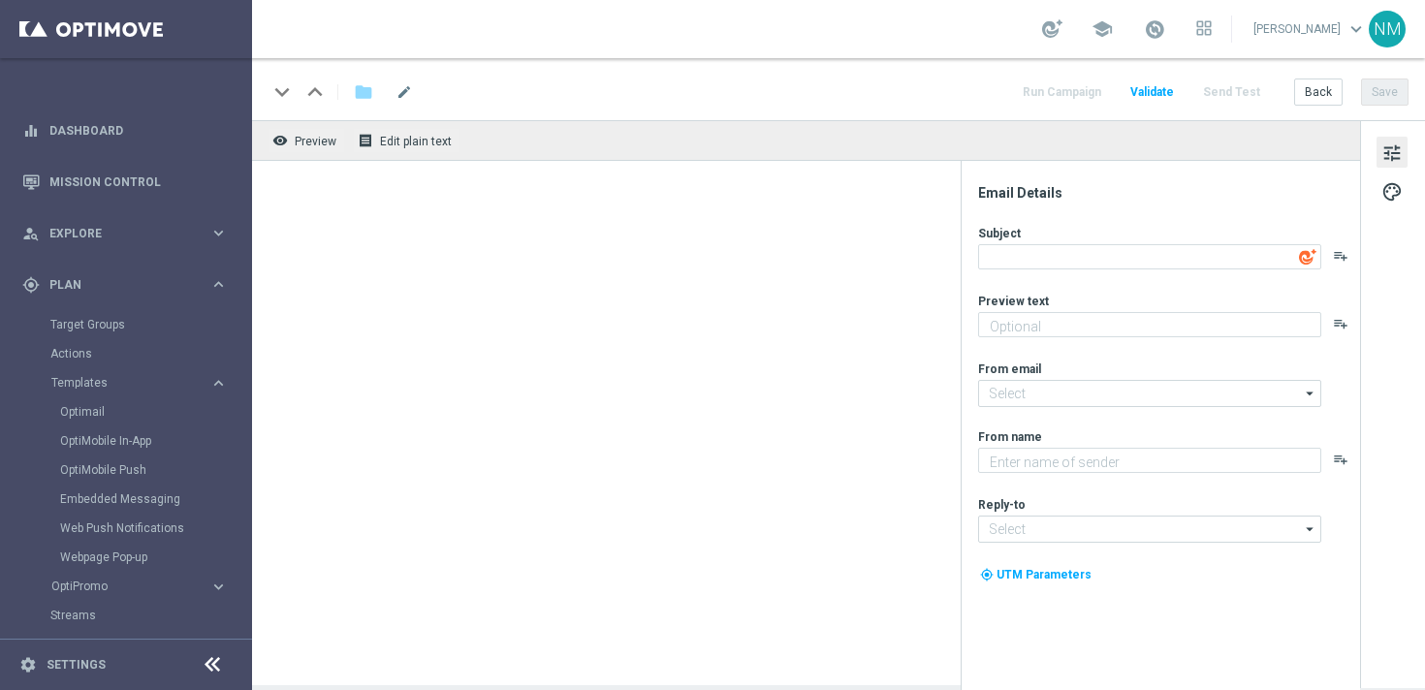
type textarea "Master Template [GEOGRAPHIC_DATA]"
type textarea "preview text"
type input "[EMAIL_ADDRESS][DOMAIN_NAME]"
type textarea "Lottoland"
type input "[EMAIL_ADDRESS][DOMAIN_NAME]"
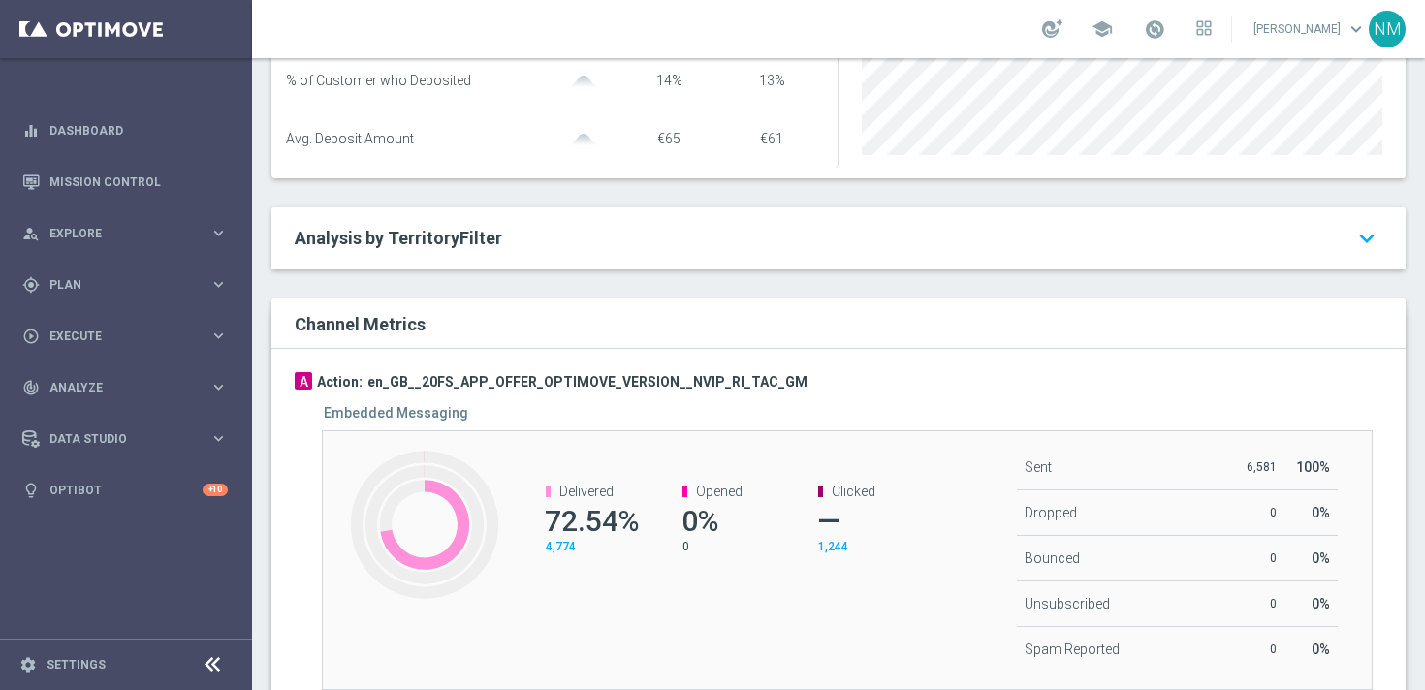
scroll to position [974, 0]
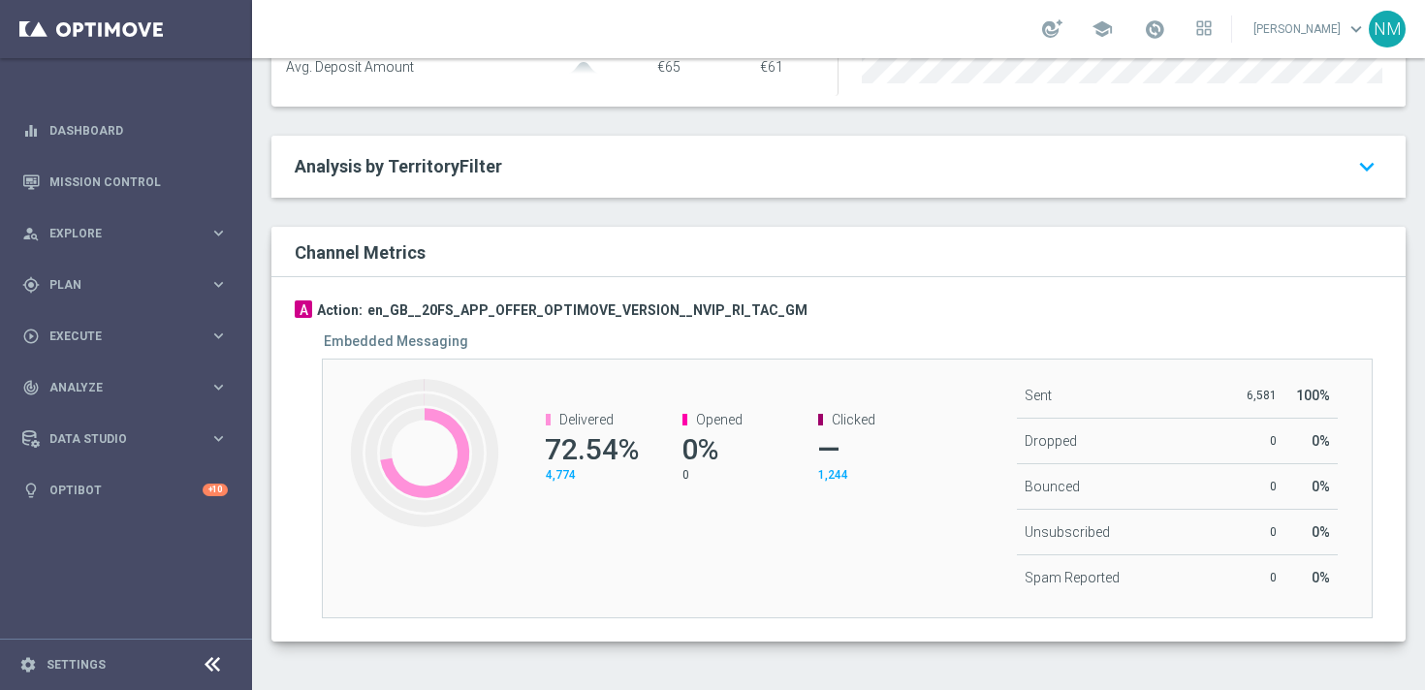
click at [825, 498] on div "Clicked 1,244" at bounding box center [852, 447] width 136 height 110
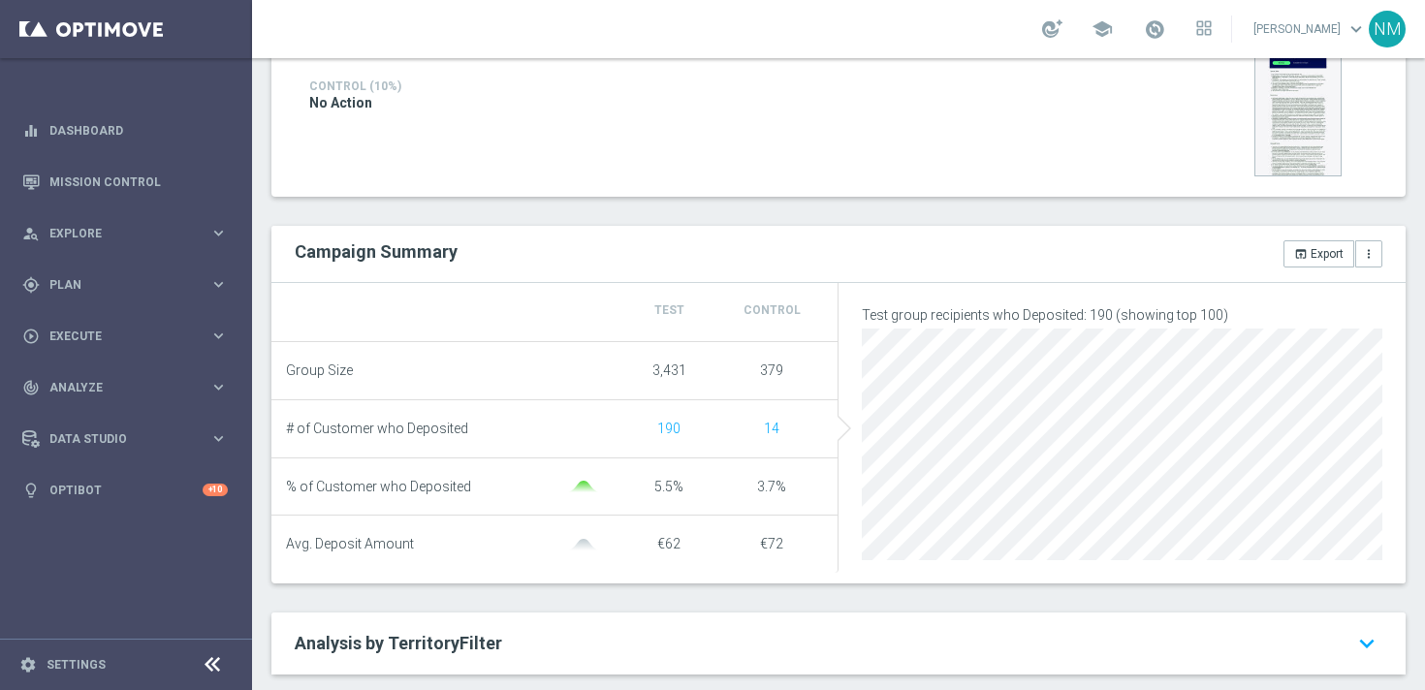
scroll to position [1015, 0]
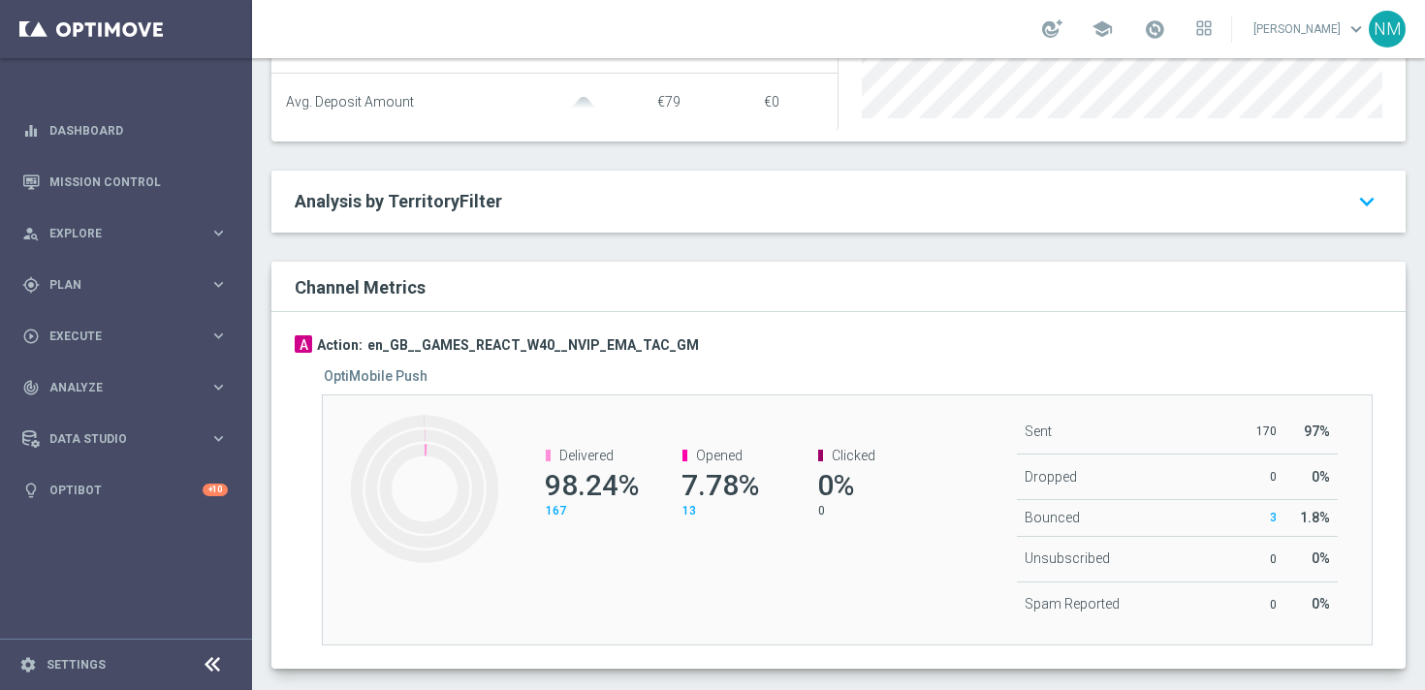
scroll to position [971, 0]
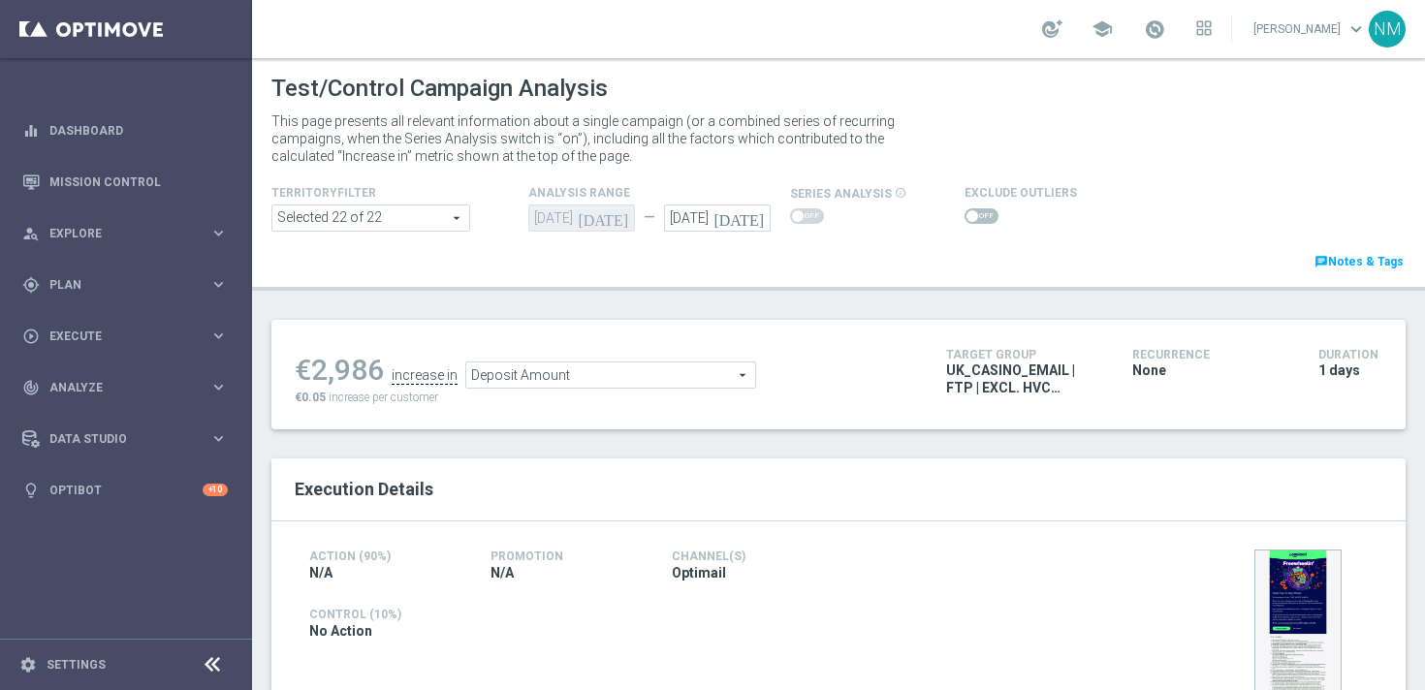
scroll to position [1006, 0]
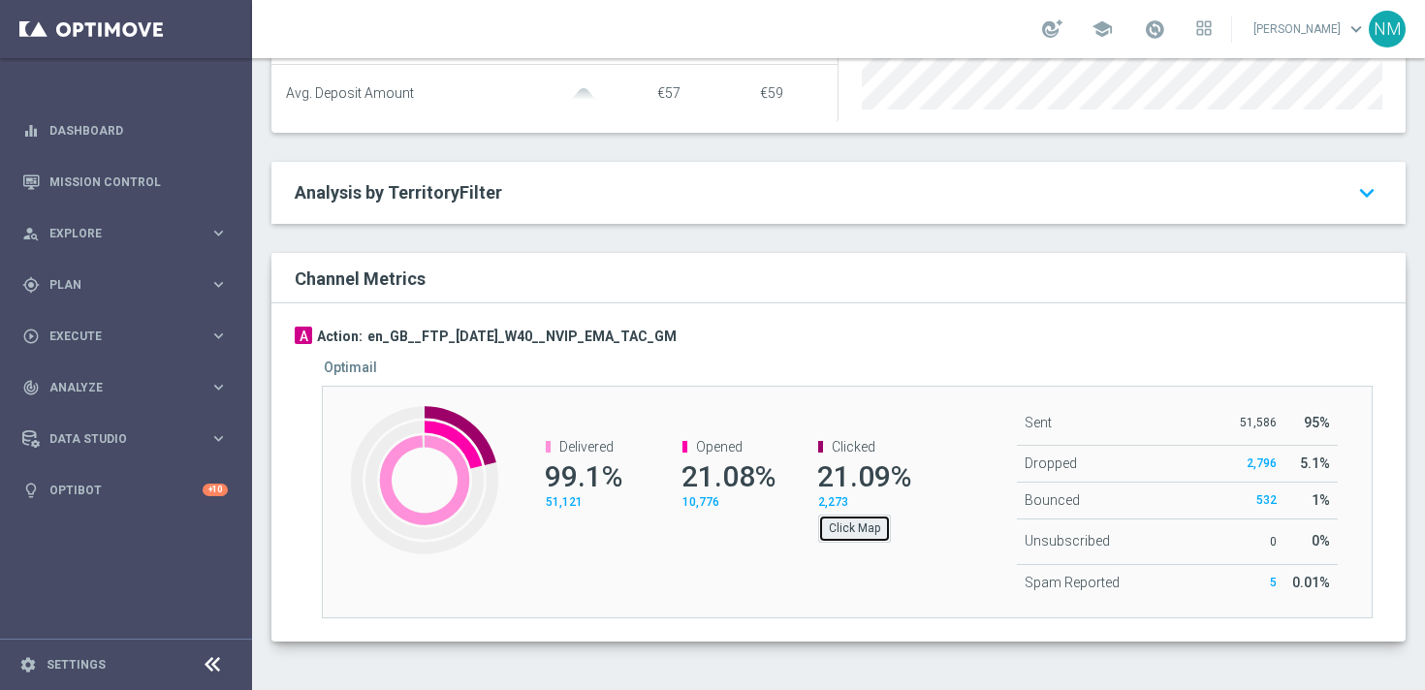
click at [871, 527] on button "Click Map" at bounding box center [854, 528] width 73 height 27
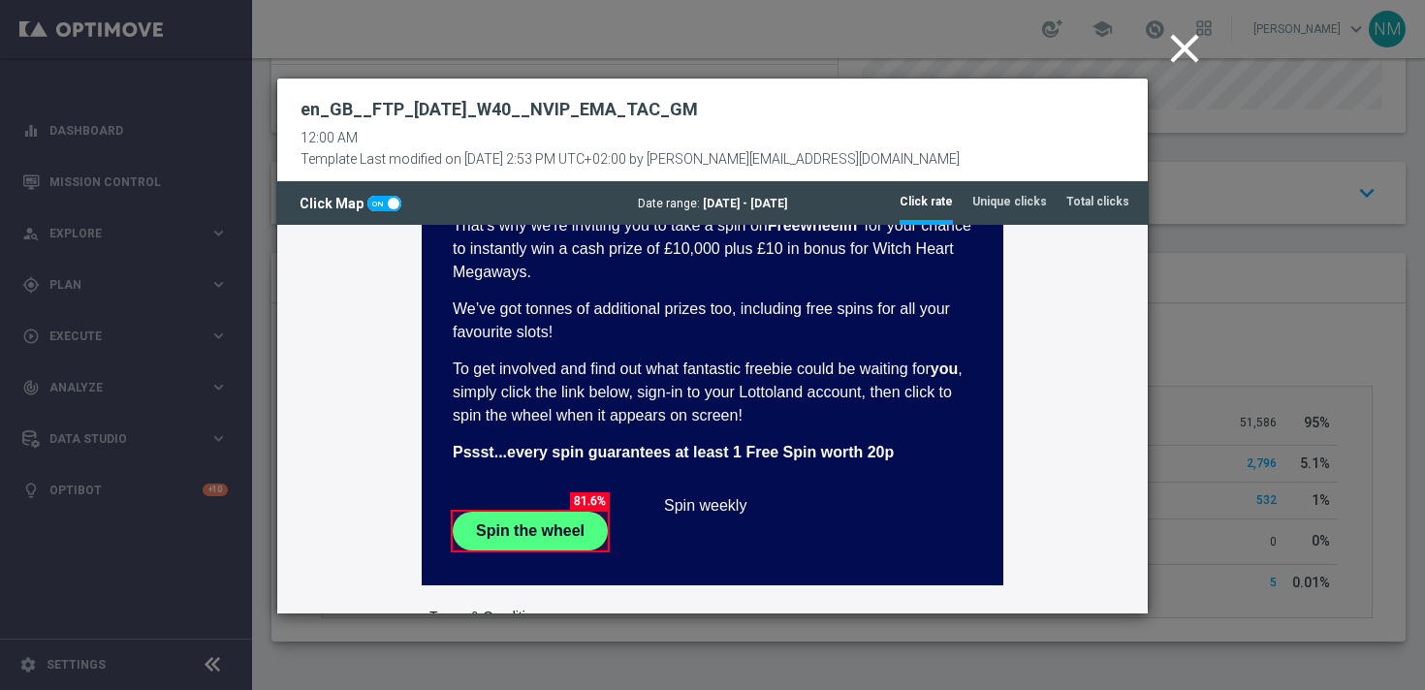
scroll to position [546, 0]
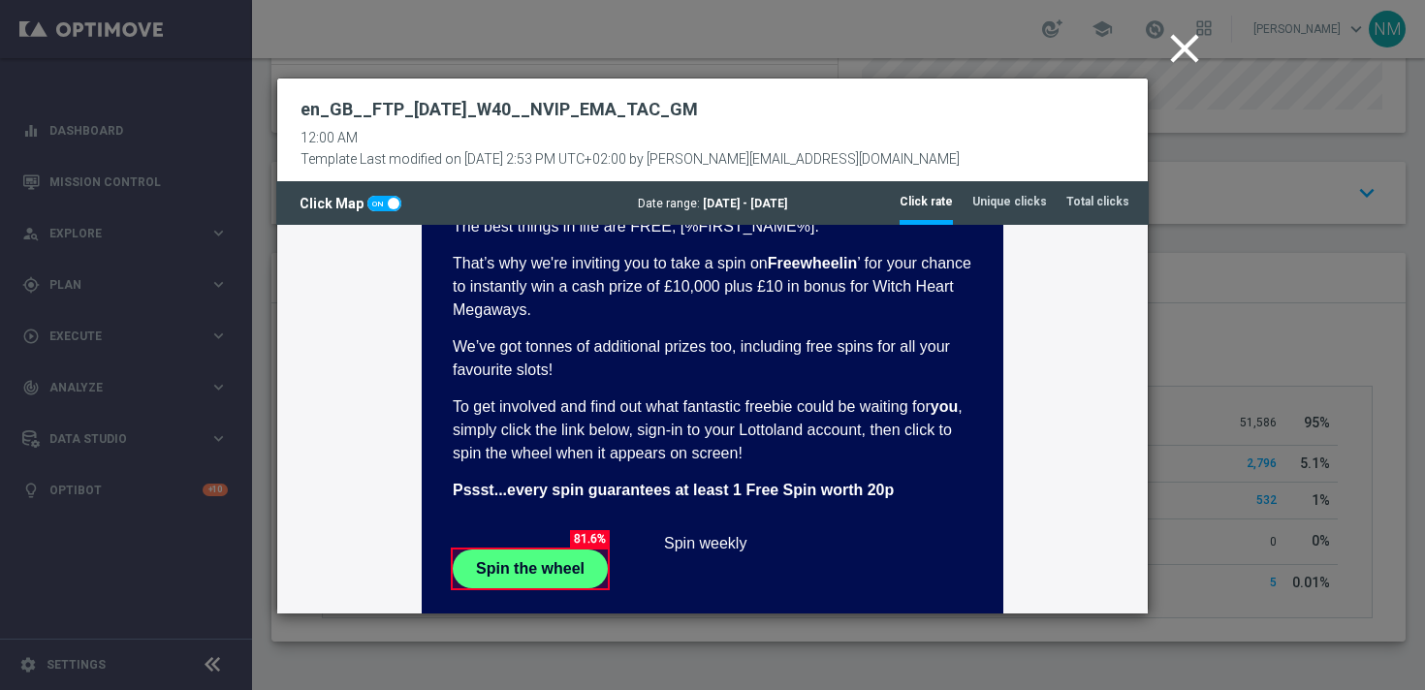
click at [1180, 53] on icon "close" at bounding box center [1184, 48] width 48 height 48
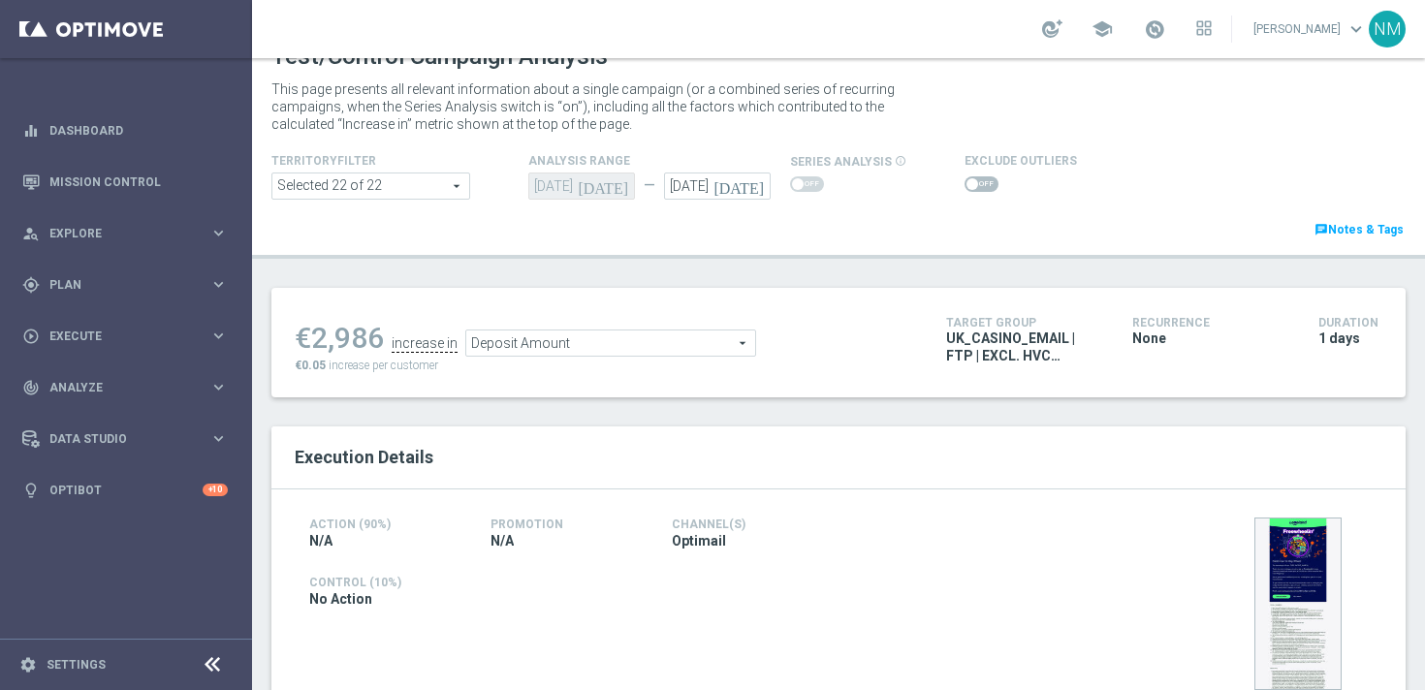
scroll to position [0, 0]
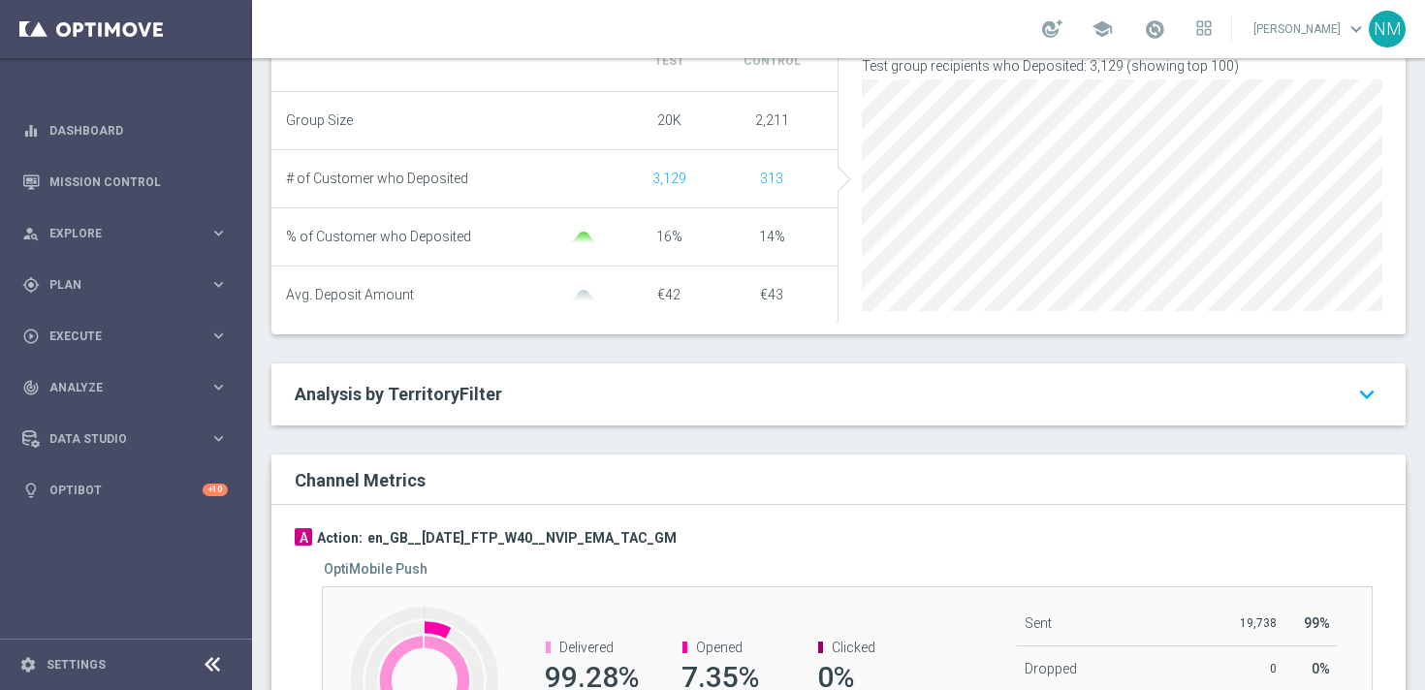
scroll to position [948, 0]
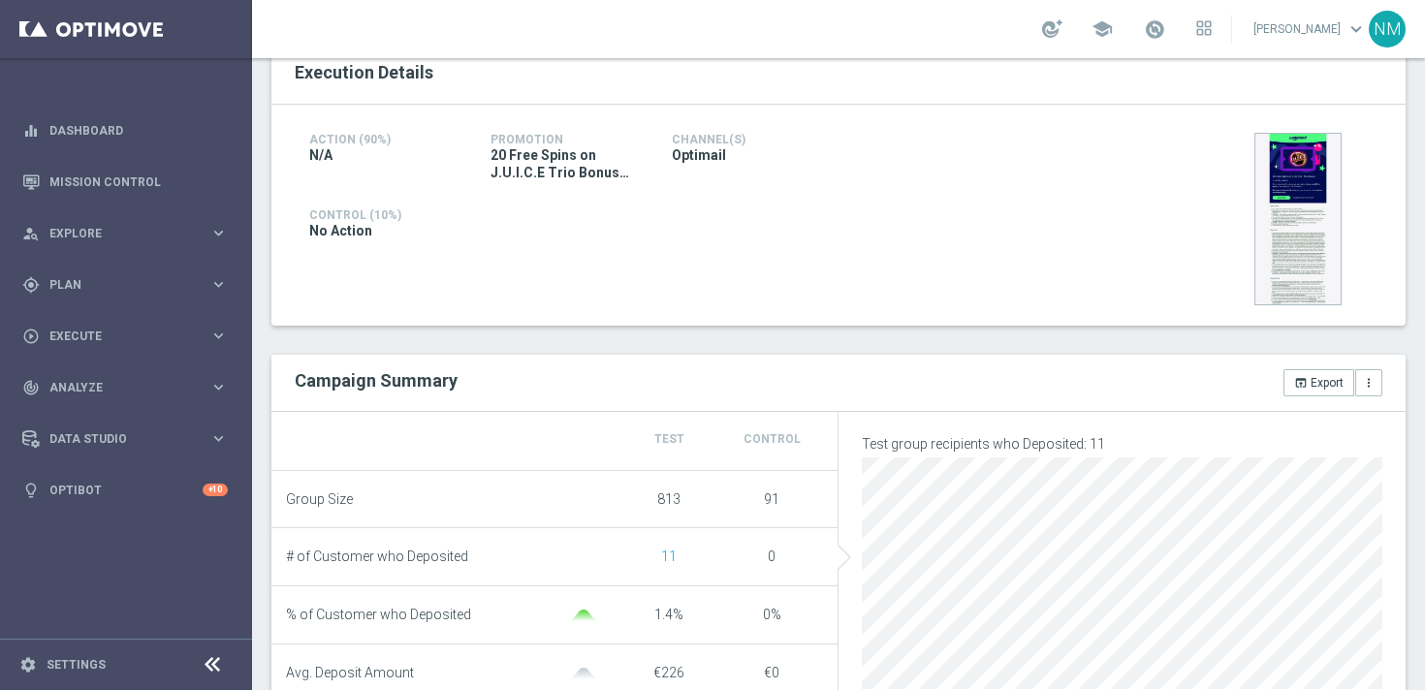
scroll to position [1020, 0]
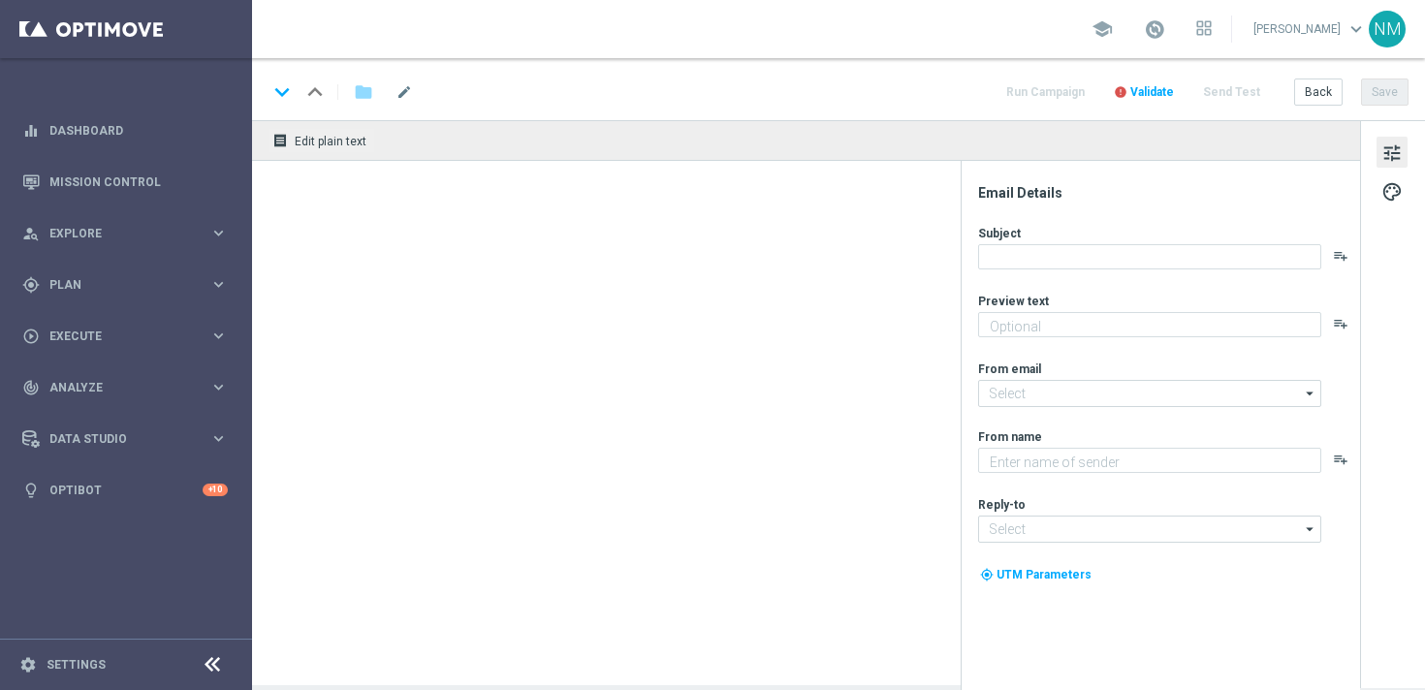
type textarea "Play every week for FREE for your chance to win HUGE PRIZES!"
type input "[EMAIL_ADDRESS][DOMAIN_NAME]"
type textarea "Lottoland"
type input "[EMAIL_ADDRESS][DOMAIN_NAME]"
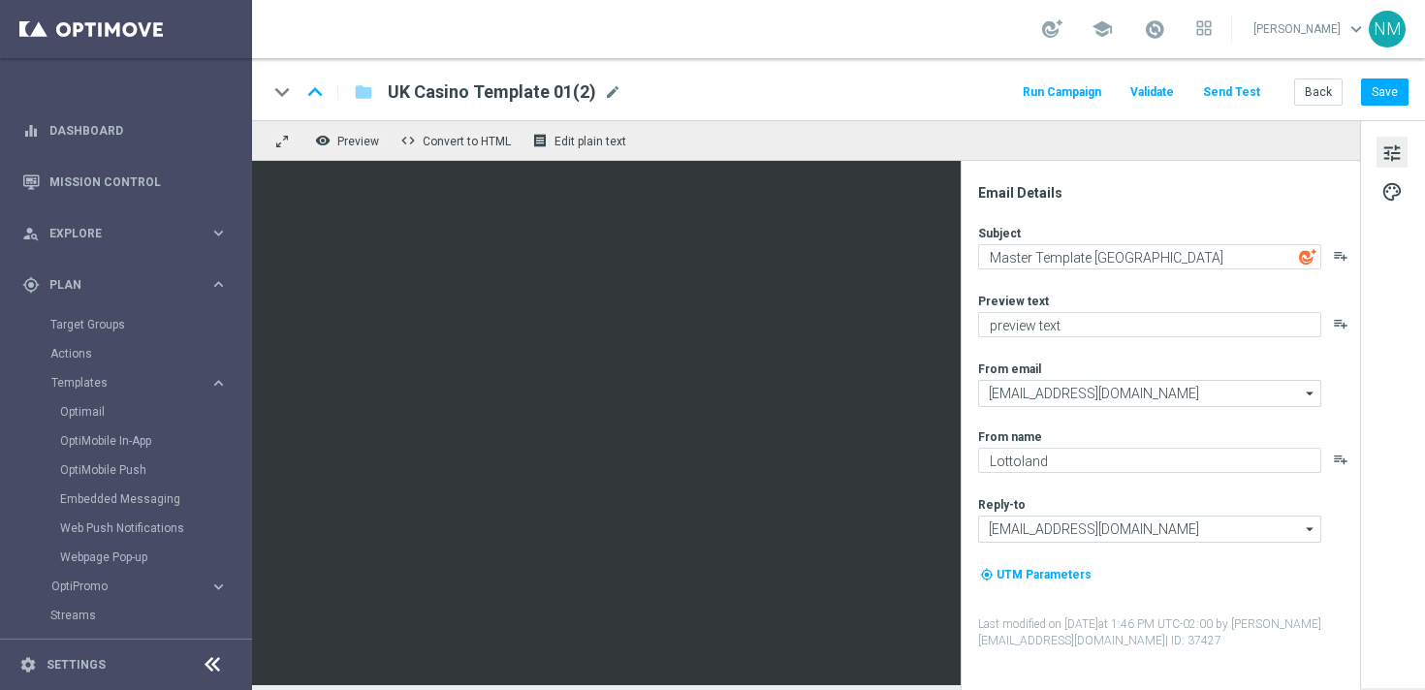
click at [474, 94] on span "UK Casino Template 01(2)" at bounding box center [492, 91] width 208 height 23
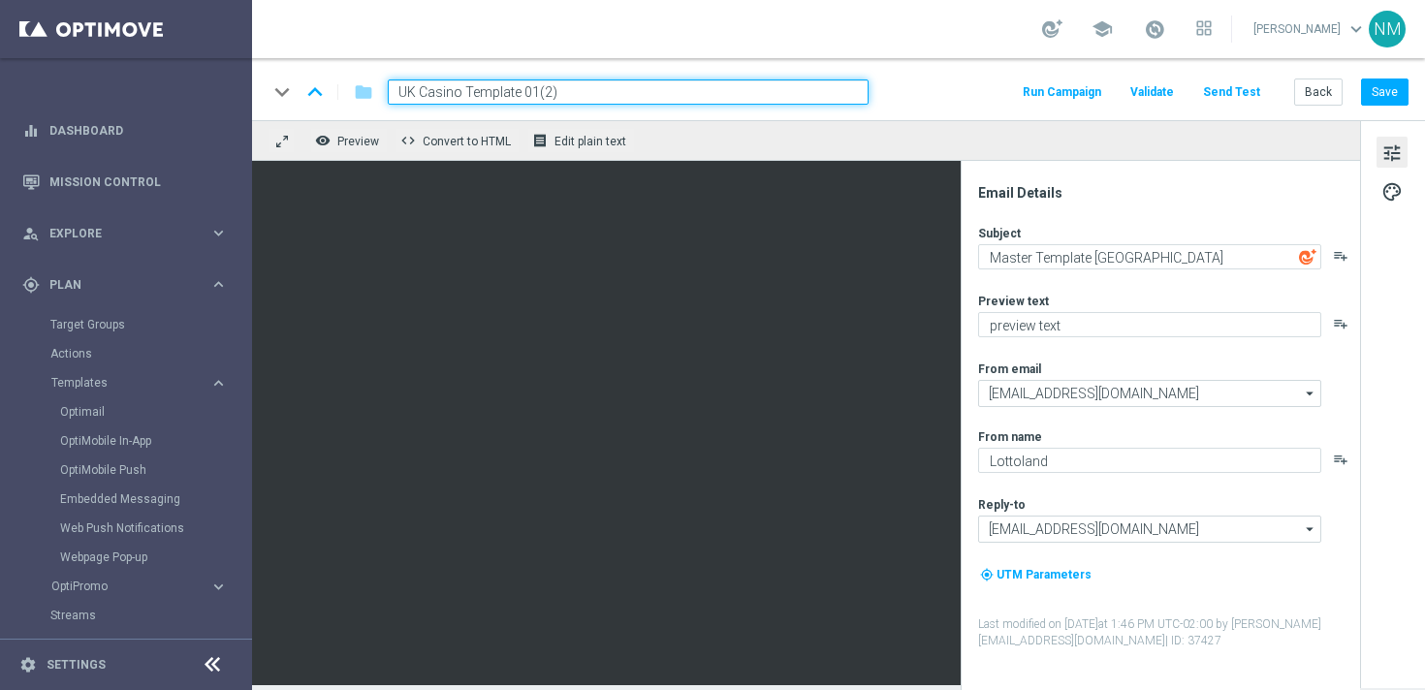
click at [474, 94] on input "UK Casino Template 01(2)" at bounding box center [628, 91] width 481 height 25
paste input "en_GB__HIGH_V_GGAMES_STAKE_GET__NVIP_EMA_TAC_GM"
type input "en_GB__HIGH_V_GGAMES_STAKE_GET__NVIP_EMA_TAC_GM"
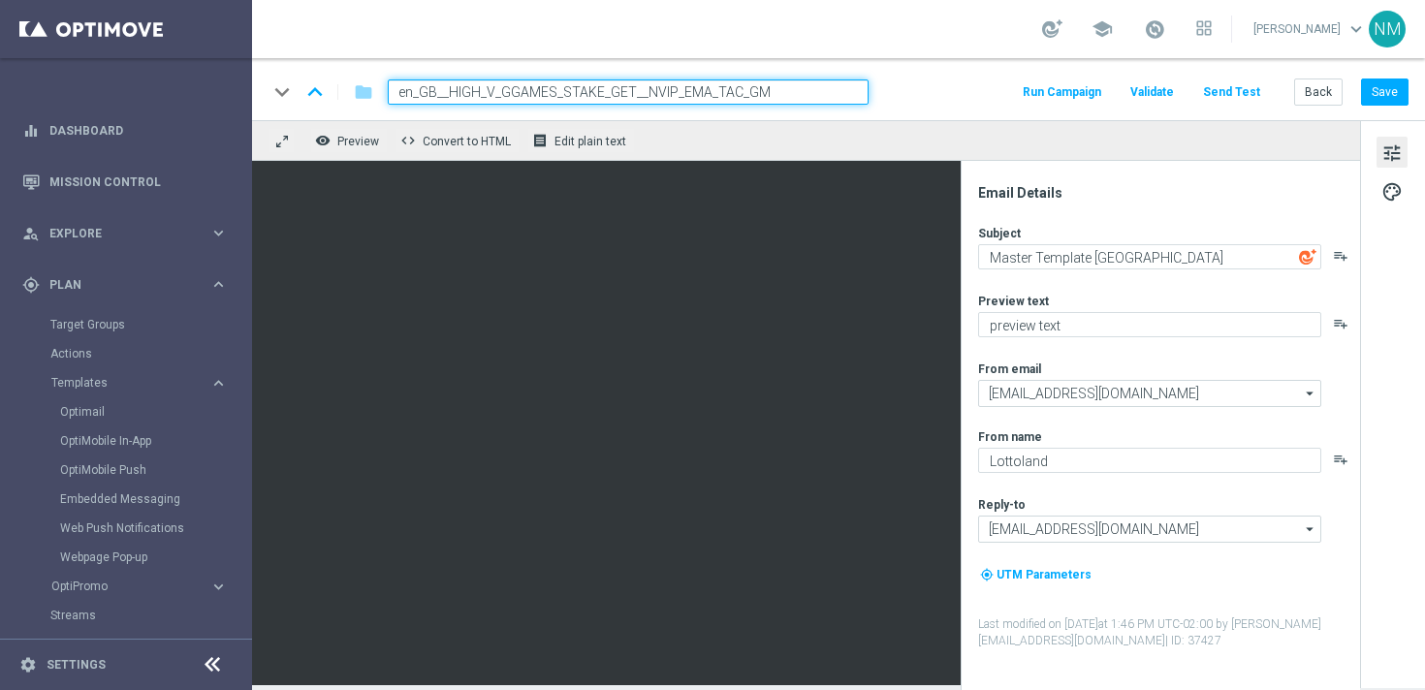
click at [655, 110] on div "keyboard_arrow_down keyboard_arrow_up folder en_GB__HIGH_V_GGAMES_STAKE_GET__NV…" at bounding box center [838, 89] width 1173 height 62
click at [807, 80] on input "en_GB__HIGH_V_GGAMES_STAKE_GET__NVIP_EMA_TAC_GM" at bounding box center [628, 91] width 481 height 25
click at [860, 80] on input "en_GB__HIGH_V_GGAMES_STAKE_GET__NVIP_EMA_TAC_GM" at bounding box center [628, 91] width 481 height 25
click at [888, 80] on div "keyboard_arrow_down keyboard_arrow_up folder en_GB__HIGH_V_GGAMES_STAKE_GET__NV…" at bounding box center [837, 91] width 1141 height 25
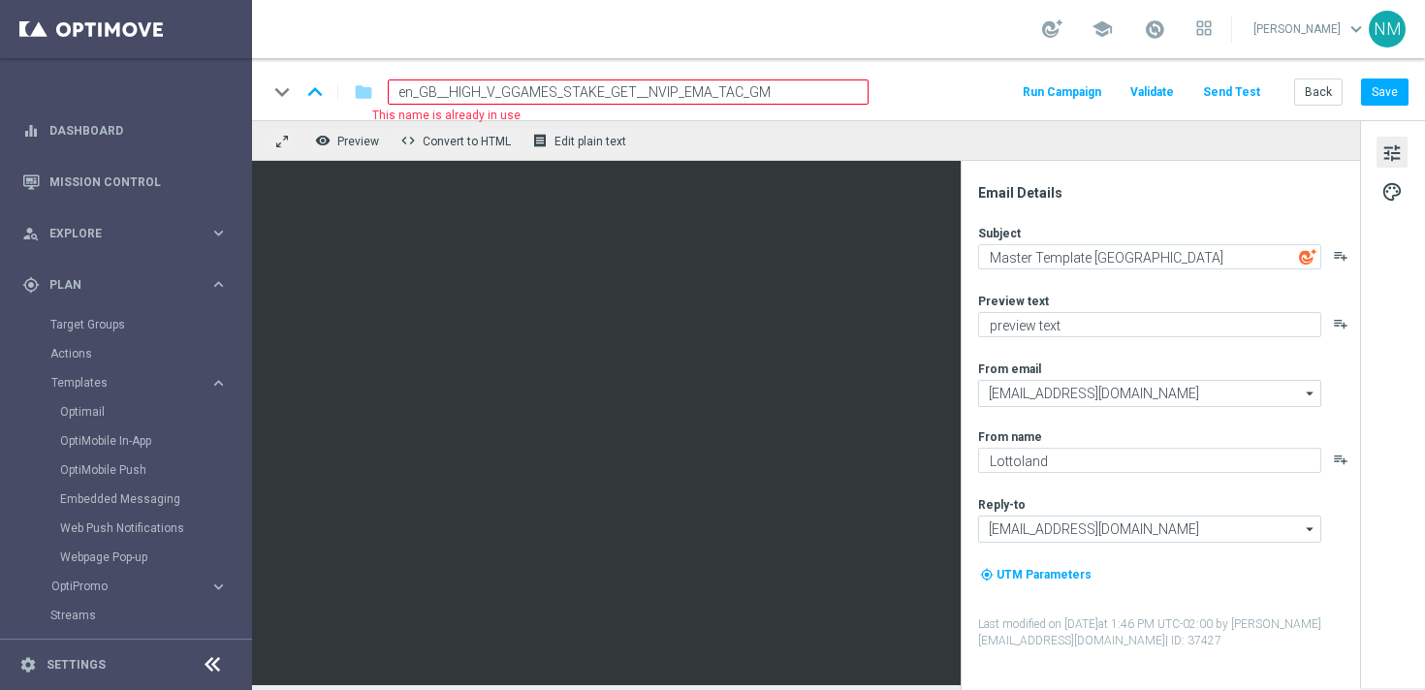
click at [800, 84] on input "en_GB__HIGH_V_GGAMES_STAKE_GET__NVIP_EMA_TAC_GM" at bounding box center [628, 91] width 481 height 25
click at [799, 74] on div "keyboard_arrow_down keyboard_arrow_up folder en_GB__HIGH_V_GGAMES_STAKE_GET__NV…" at bounding box center [838, 89] width 1173 height 62
click at [737, 90] on input "en_GB__HIGH_V_GGAMES_STAKE_GET__NVIP_EMA_TAC_GM" at bounding box center [628, 91] width 481 height 25
click at [850, 92] on input "en_GB__HIGH_V_GGAMES_STAKE_GET__NVIP_EMA_TAC_GM" at bounding box center [628, 91] width 481 height 25
click at [800, 129] on div "remove_red_eye Preview code Convert to HTML receipt Edit plain text" at bounding box center [806, 140] width 1108 height 41
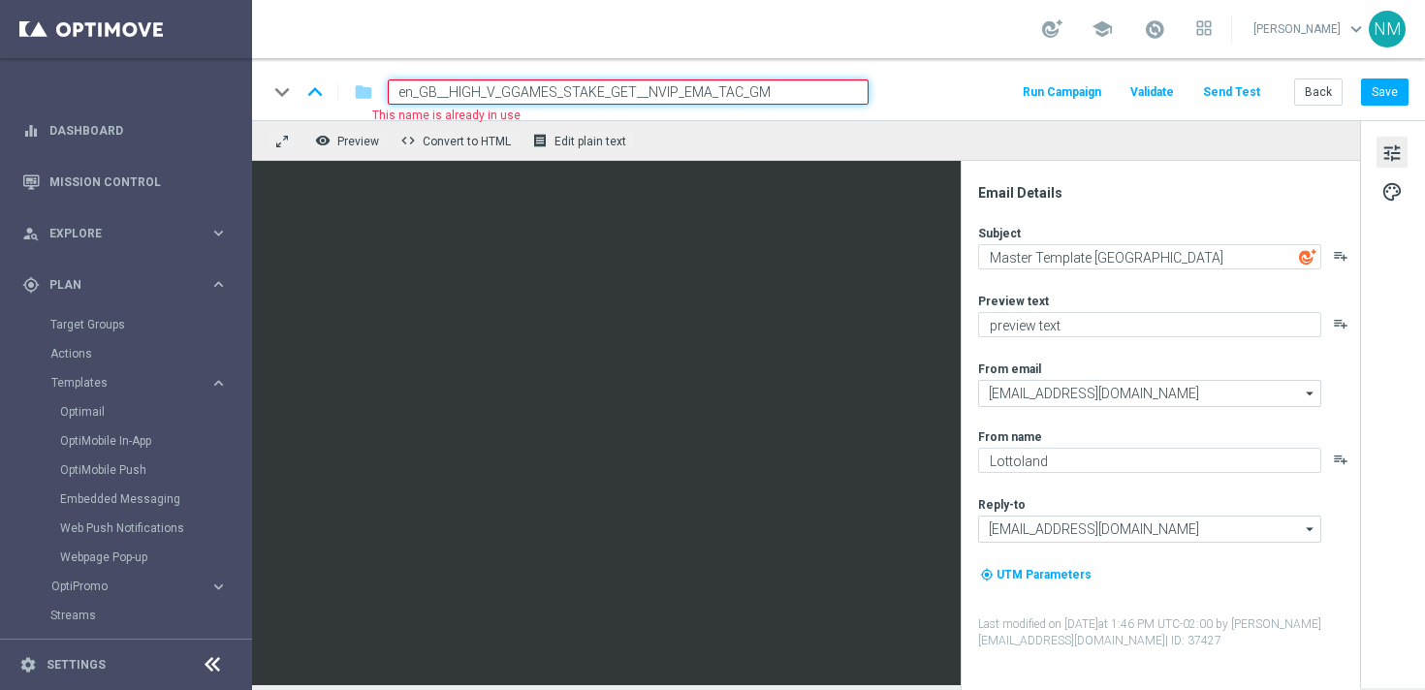
click at [584, 110] on div "keyboard_arrow_down keyboard_arrow_up folder en_GB__HIGH_V_GGAMES_STAKE_GET__NV…" at bounding box center [838, 89] width 1173 height 62
click at [568, 95] on input "en_GB__HIGH_V_GGAMES_STAKE_GET__NVIP_EMA_TAC_GM" at bounding box center [628, 91] width 481 height 25
click at [813, 91] on input "en_GB__HIGH_V_GGAMES_STAKE_GET__NVIP_EMA_TAC_GM" at bounding box center [628, 91] width 481 height 25
click at [618, 84] on input "en_GB__HIGH_V_GGAMES_STAKE_GET__NVIP_EMA_TAC_GM" at bounding box center [628, 91] width 481 height 25
click at [582, 109] on div "keyboard_arrow_down keyboard_arrow_up folder en_GB__HIGH_V_GGAMES_STAKE_GET__NV…" at bounding box center [838, 89] width 1173 height 62
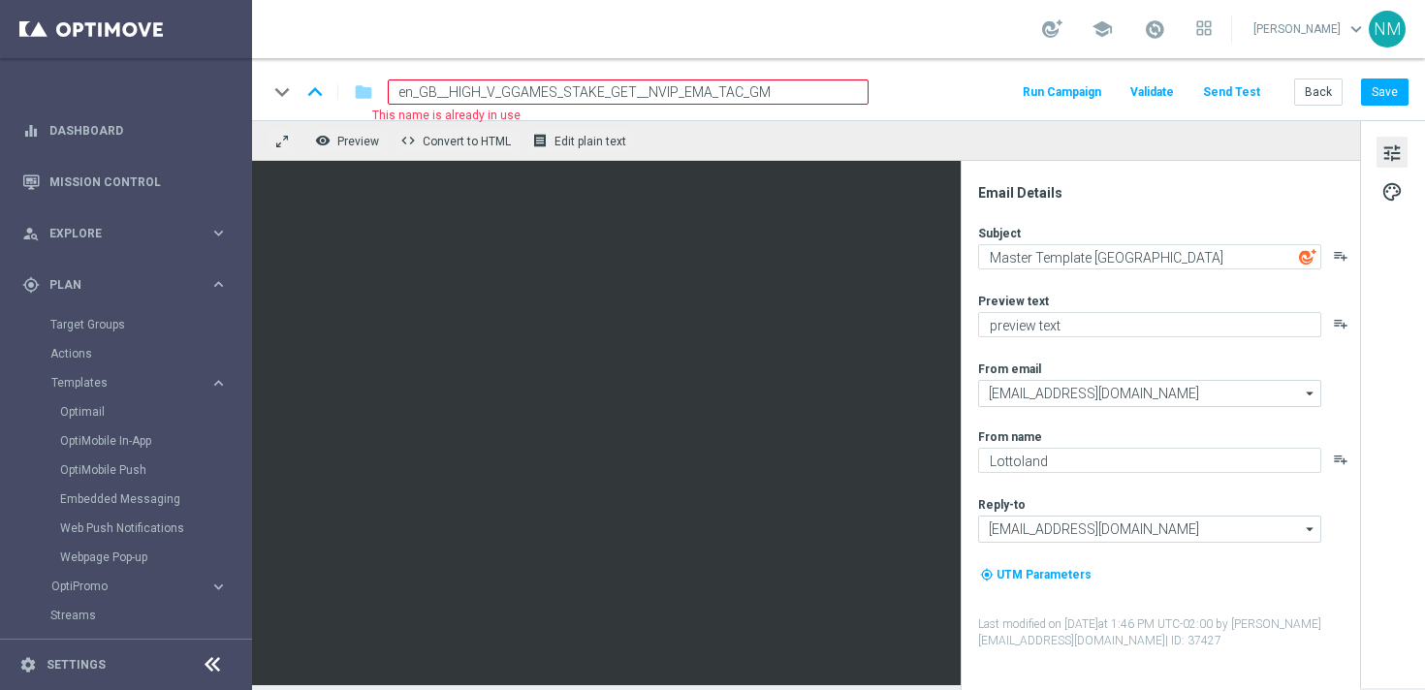
click at [582, 100] on input "en_GB__HIGH_V_GGAMES_STAKE_GET__NVIP_EMA_TAC_GM" at bounding box center [628, 91] width 481 height 25
click at [583, 110] on div "keyboard_arrow_down keyboard_arrow_up folder en_GB__HIGH_V_GGAMES_STAKE_GET__NV…" at bounding box center [838, 89] width 1173 height 62
click at [581, 96] on input "en_GB__HIGH_V_GGAMES_STAKE_GET__NVIP_EMA_TAC_GM" at bounding box center [628, 91] width 481 height 25
click at [581, 56] on div "school [PERSON_NAME] keyboard_arrow_down NM" at bounding box center [838, 29] width 1173 height 58
click at [979, 95] on div "keyboard_arrow_down keyboard_arrow_up folder en_GB__HIGH_V_GGAMES_STAKE_GET__NV…" at bounding box center [837, 91] width 1141 height 25
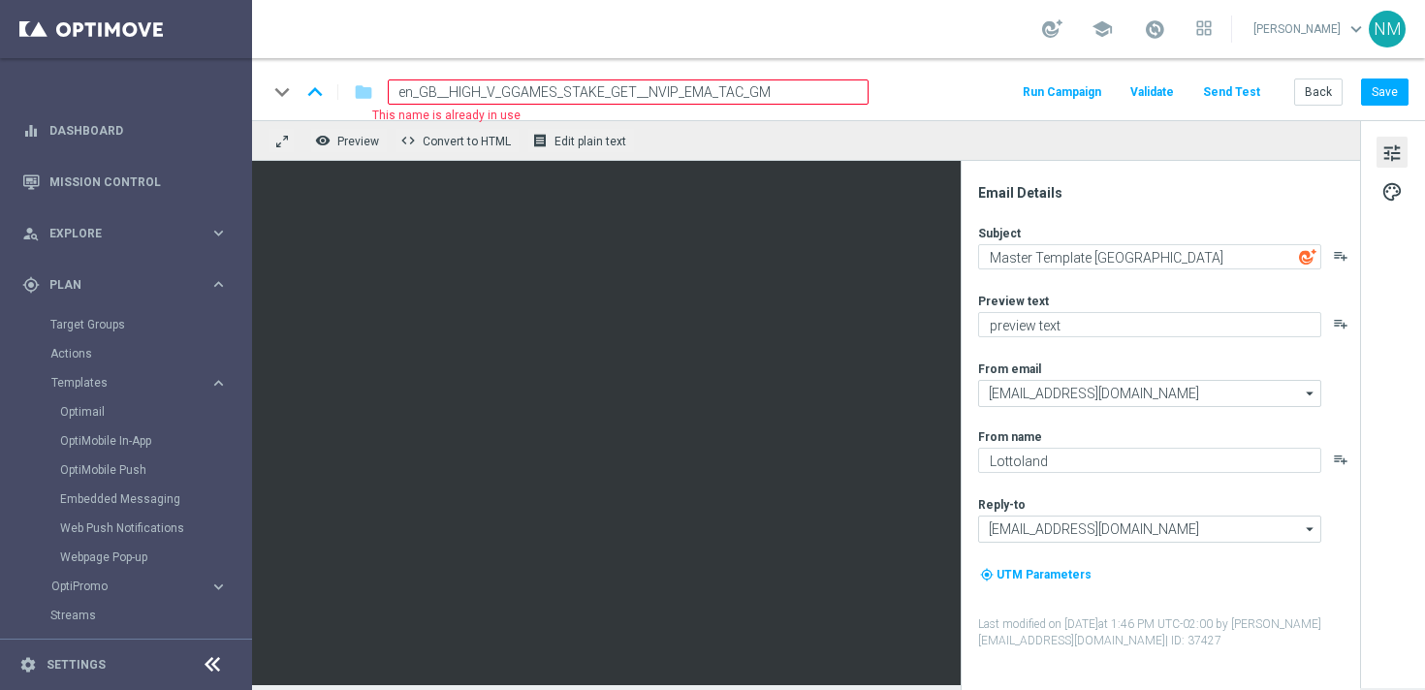
click at [832, 101] on input "en_GB__HIGH_V_GGAMES_STAKE_GET__NVIP_EMA_TAC_GM" at bounding box center [628, 91] width 481 height 25
click at [765, 112] on div "keyboard_arrow_down keyboard_arrow_up folder en_GB__HIGH_V_GGAMES_STAKE_GET__NV…" at bounding box center [838, 89] width 1173 height 62
click at [569, 103] on input "en_GB__HIGH_V_GGAMES_STAKE_GET__NVIP_EMA_TAC_GM" at bounding box center [628, 91] width 481 height 25
click at [530, 89] on input "en_GB__HIGH_V_GGAMES_STAKE_GET__NVIP_EMA_TAC_GM" at bounding box center [628, 91] width 481 height 25
click at [494, 59] on div "keyboard_arrow_down keyboard_arrow_up folder en_GB__HIGH_V_GGAMES_STAKE_GET__NV…" at bounding box center [838, 89] width 1173 height 62
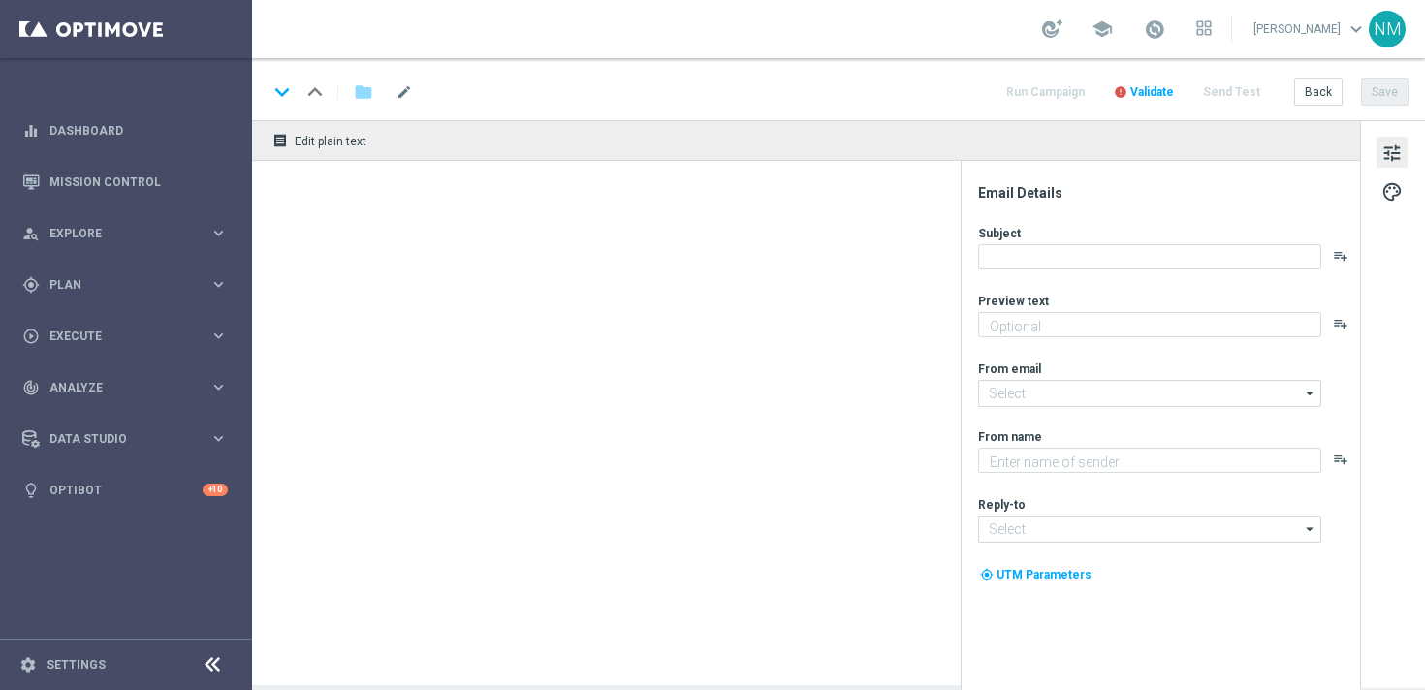
type textarea "Spooktacular Spins Await!"
type textarea "Lottoland"
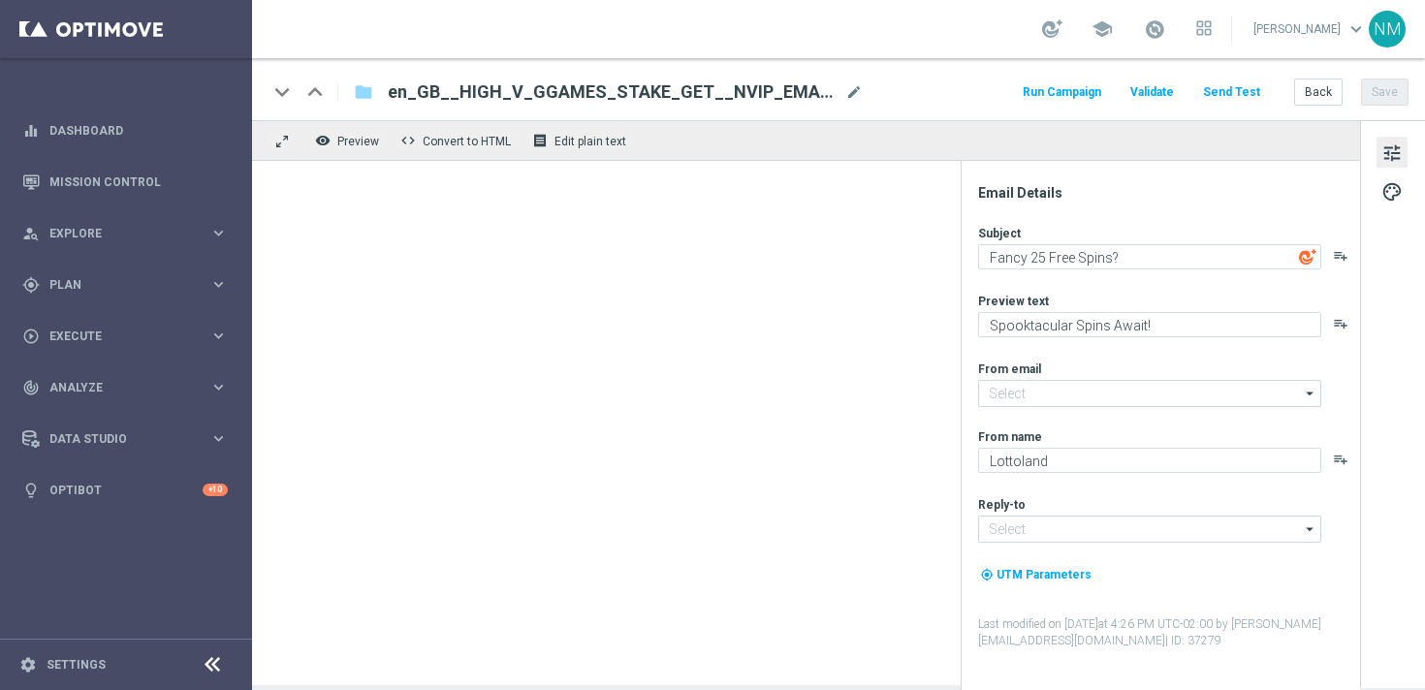
type input "[EMAIL_ADDRESS][DOMAIN_NAME]"
